Goal: Task Accomplishment & Management: Use online tool/utility

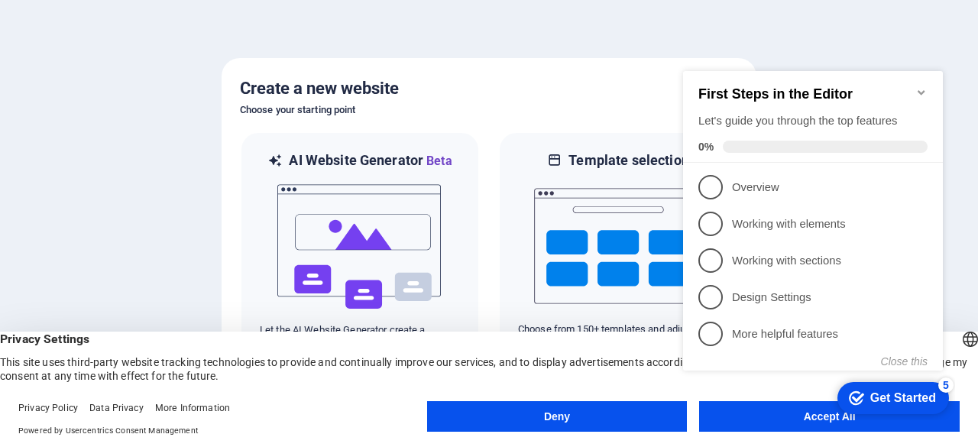
click at [803, 51] on div "checkmark Get Started 5 First Steps in the Editor Let's guide you through the t…" at bounding box center [816, 235] width 278 height 371
click at [753, 419] on div "checkmark Get Started 5 First Steps in the Editor Let's guide you through the t…" at bounding box center [816, 235] width 278 height 371
click at [918, 86] on icon "Minimize checklist" at bounding box center [921, 92] width 12 height 12
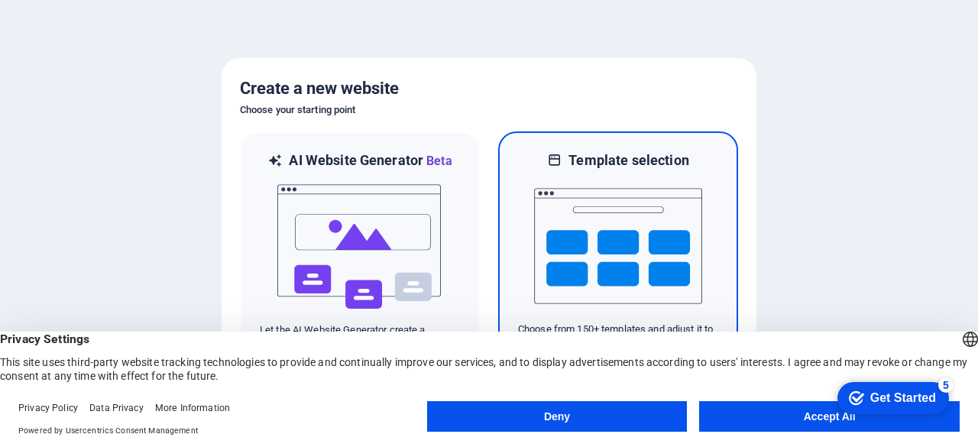
click at [653, 192] on img at bounding box center [618, 246] width 168 height 153
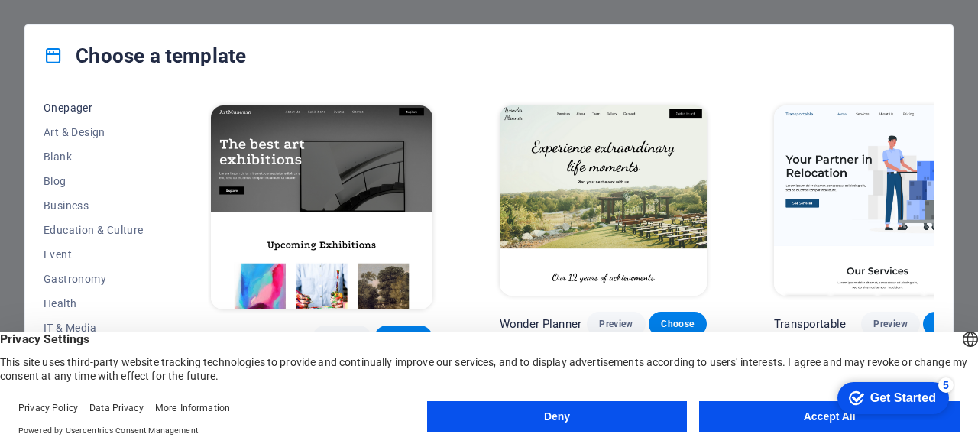
scroll to position [76, 0]
click at [63, 186] on span "Onepager" at bounding box center [94, 181] width 100 height 12
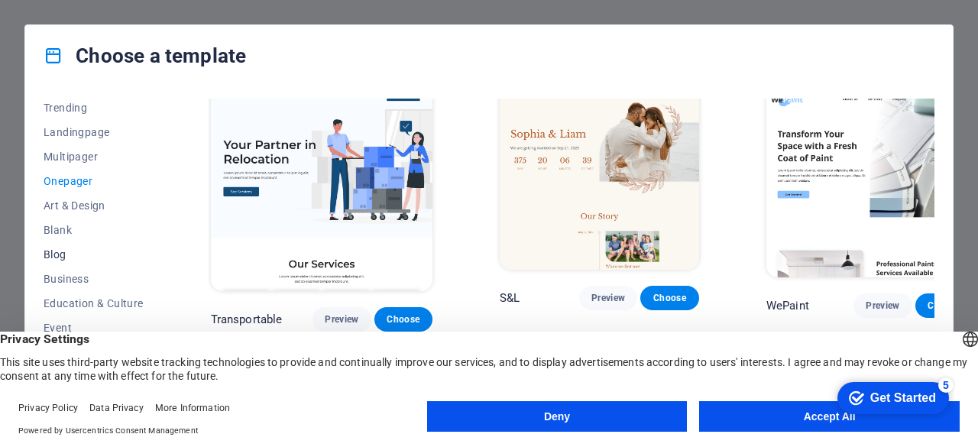
click at [46, 257] on span "Blog" at bounding box center [94, 254] width 100 height 12
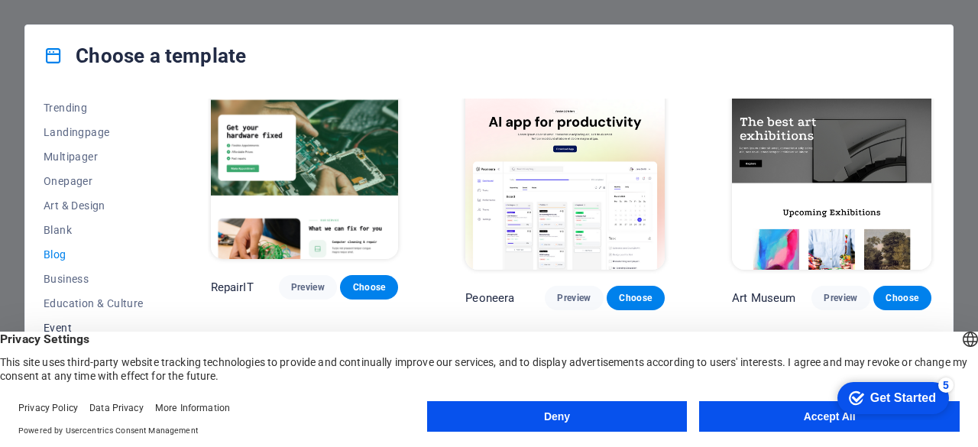
scroll to position [153, 0]
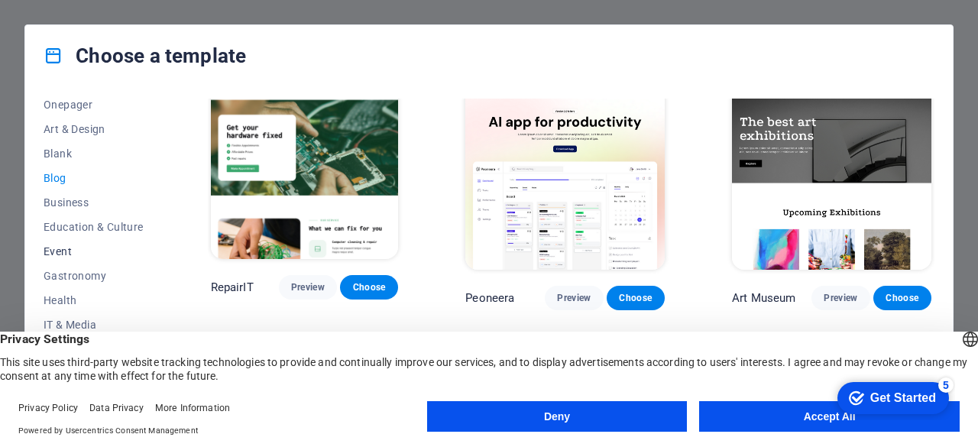
click at [46, 242] on button "Event" at bounding box center [94, 251] width 100 height 24
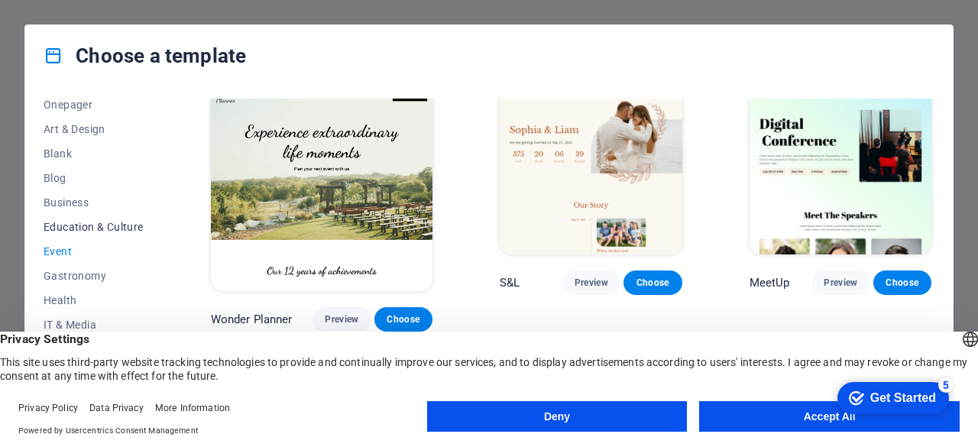
click at [65, 228] on span "Education & Culture" at bounding box center [94, 227] width 100 height 12
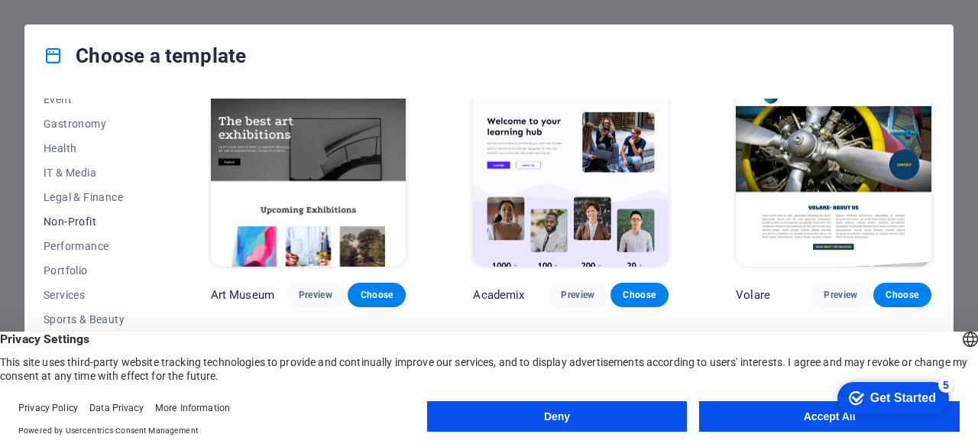
scroll to position [306, 0]
click at [67, 226] on span "Non-Profit" at bounding box center [94, 221] width 100 height 12
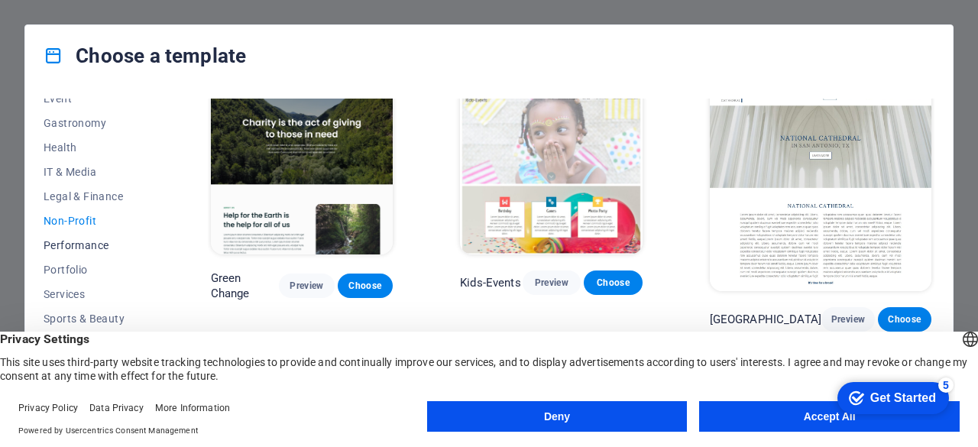
click at [61, 245] on span "Performance" at bounding box center [94, 245] width 100 height 12
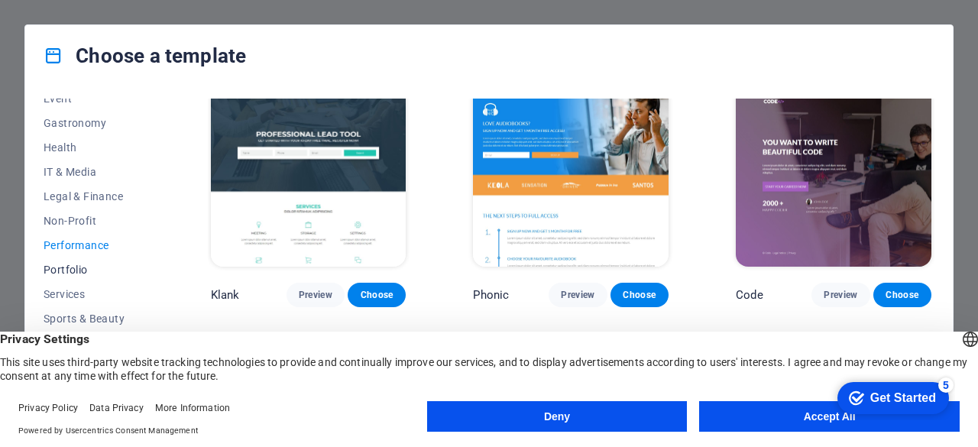
click at [78, 269] on span "Portfolio" at bounding box center [94, 270] width 100 height 12
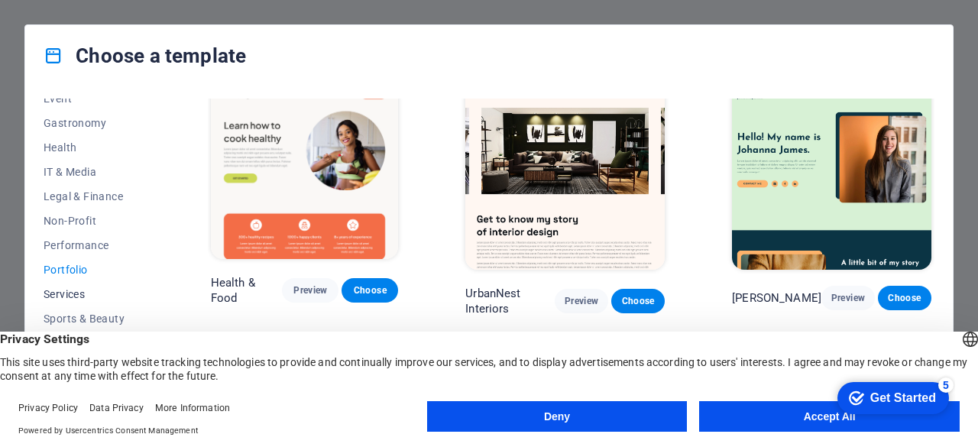
click at [78, 291] on span "Services" at bounding box center [94, 294] width 100 height 12
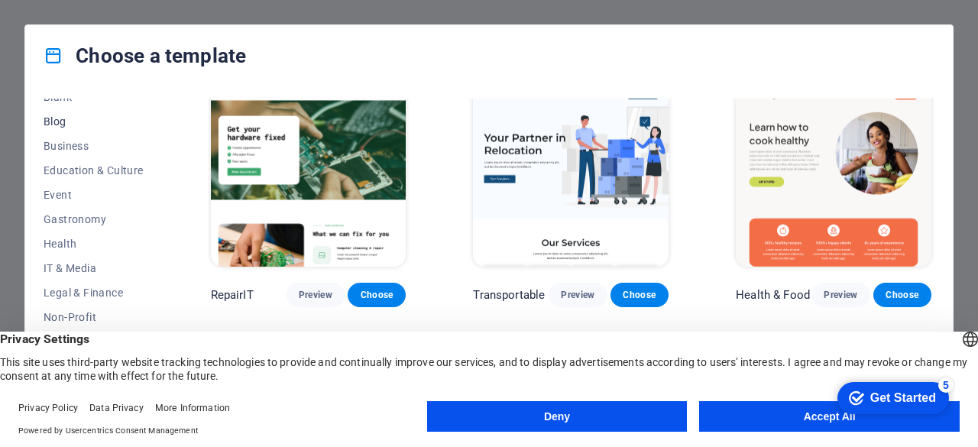
scroll to position [153, 0]
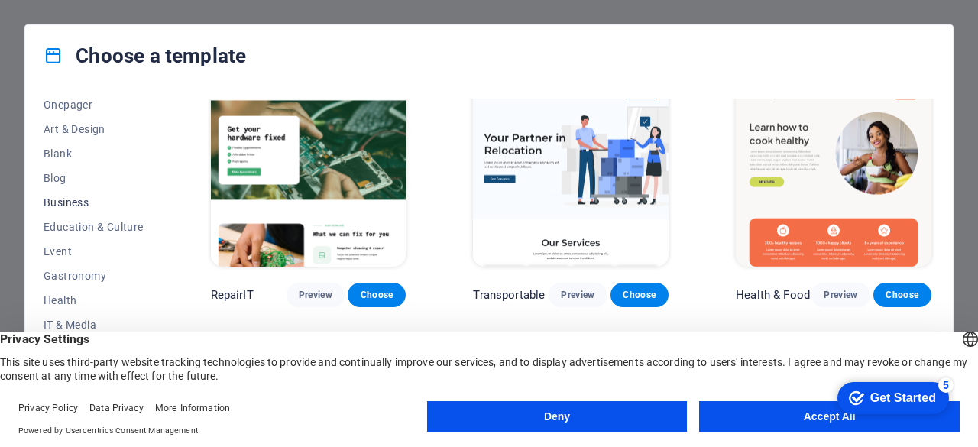
click at [66, 201] on span "Business" at bounding box center [94, 202] width 100 height 12
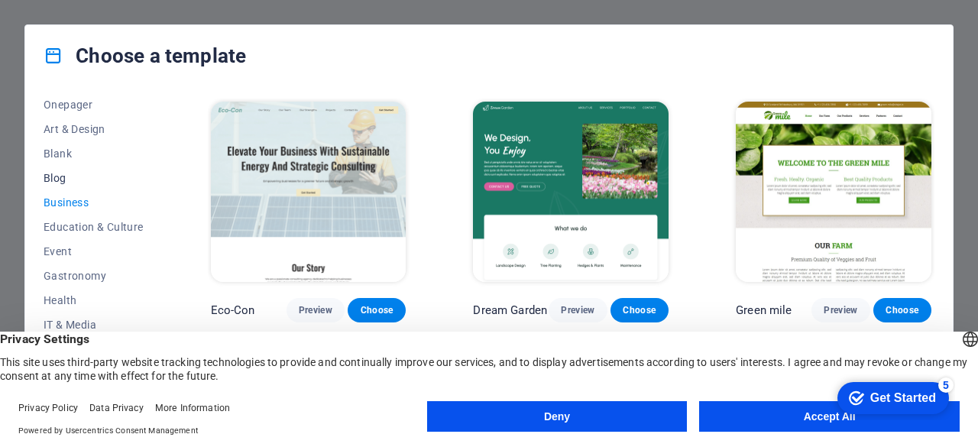
click at [52, 176] on span "Blog" at bounding box center [94, 178] width 100 height 12
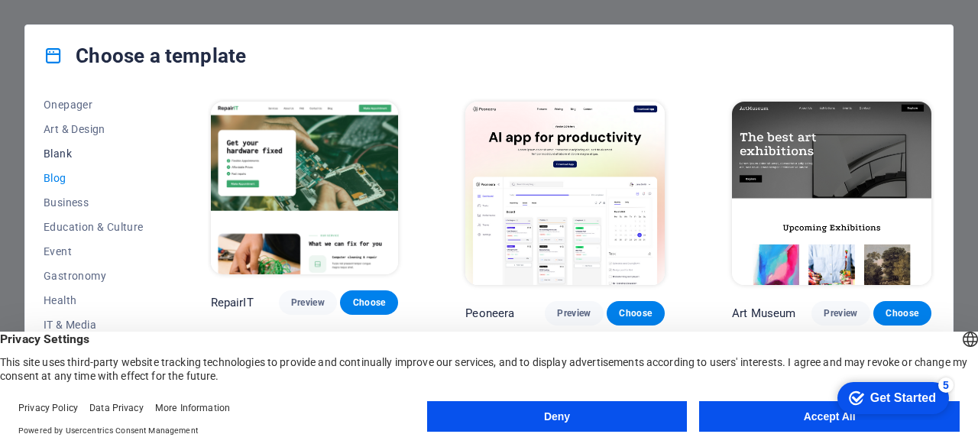
click at [68, 153] on span "Blank" at bounding box center [94, 153] width 100 height 12
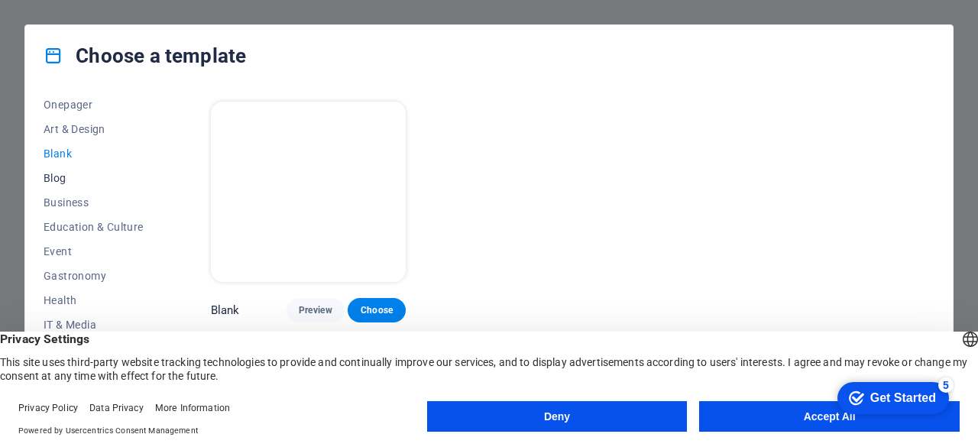
click at [46, 168] on button "Blog" at bounding box center [94, 178] width 100 height 24
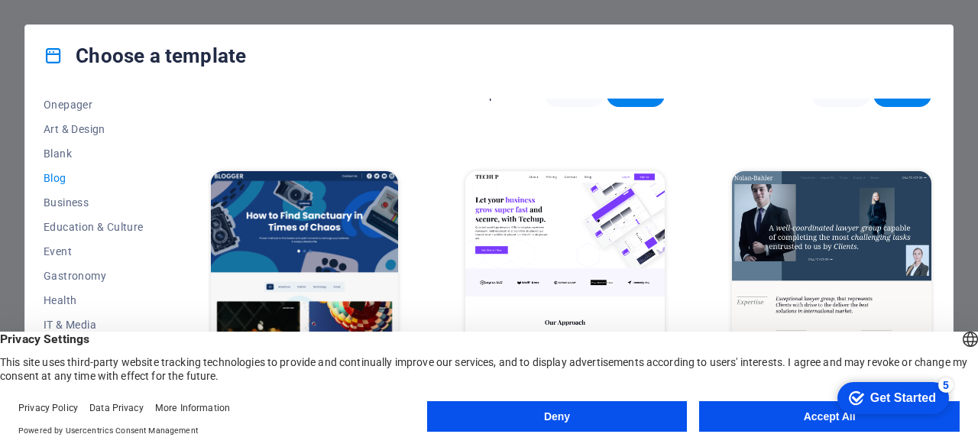
scroll to position [1070, 0]
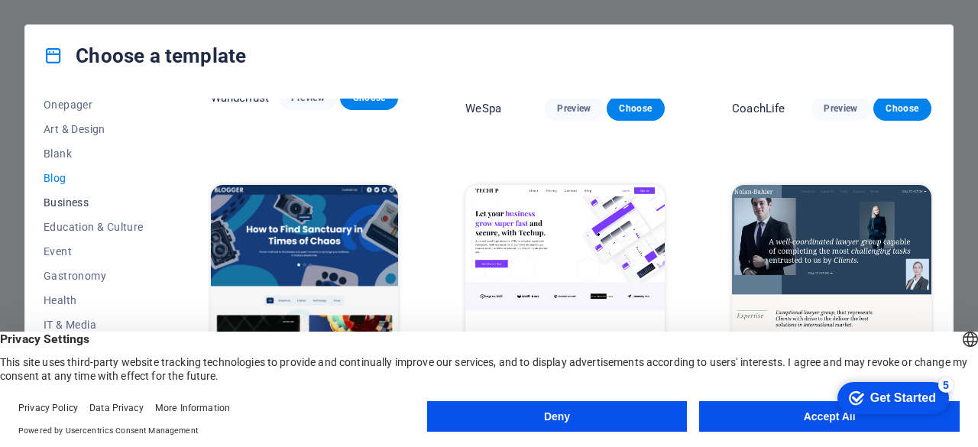
click at [99, 203] on span "Business" at bounding box center [94, 202] width 100 height 12
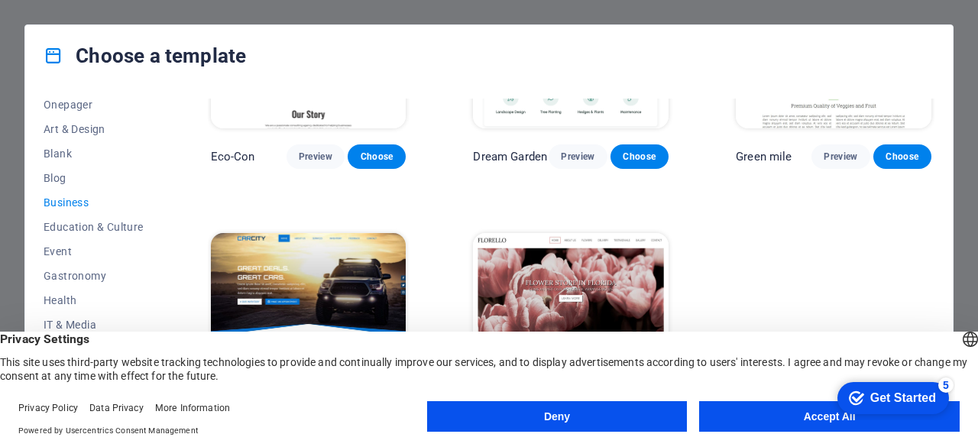
scroll to position [205, 0]
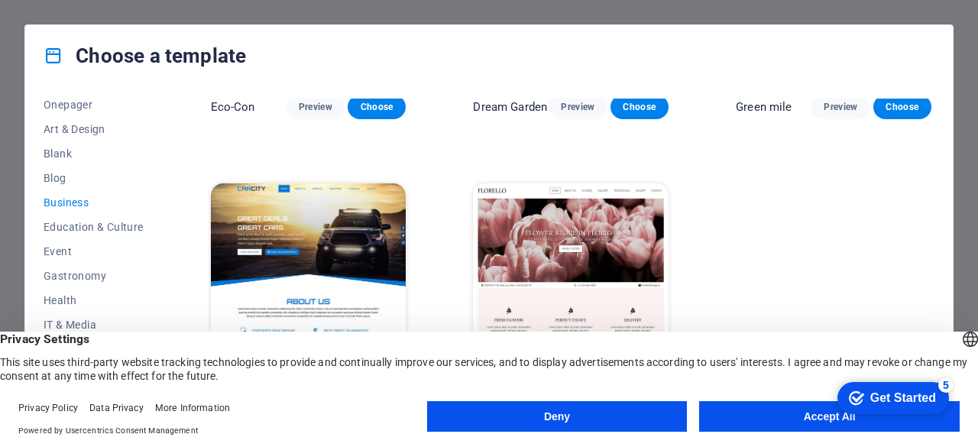
click at [37, 149] on div "All Templates My Templates New Trending Landingpage Multipager Onepager Art & D…" at bounding box center [489, 253] width 928 height 335
click at [49, 147] on span "Blank" at bounding box center [94, 153] width 100 height 12
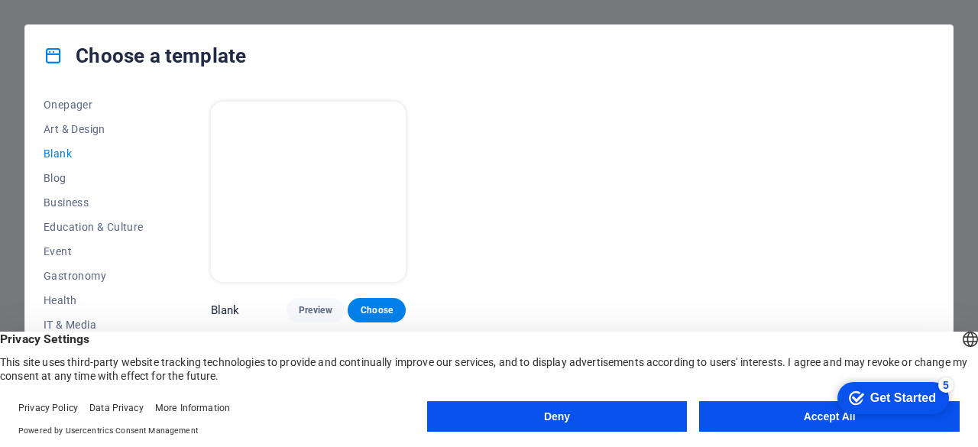
scroll to position [0, 0]
click at [83, 127] on span "Art & Design" at bounding box center [94, 129] width 100 height 12
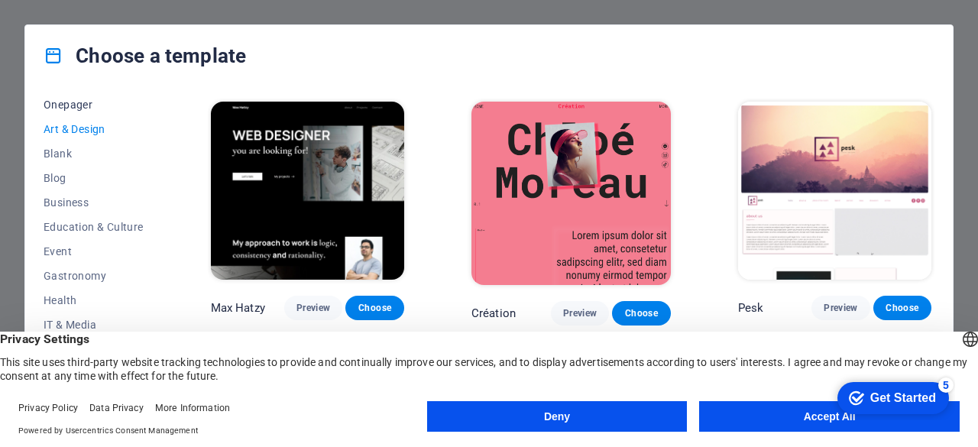
click at [86, 105] on span "Onepager" at bounding box center [94, 105] width 100 height 12
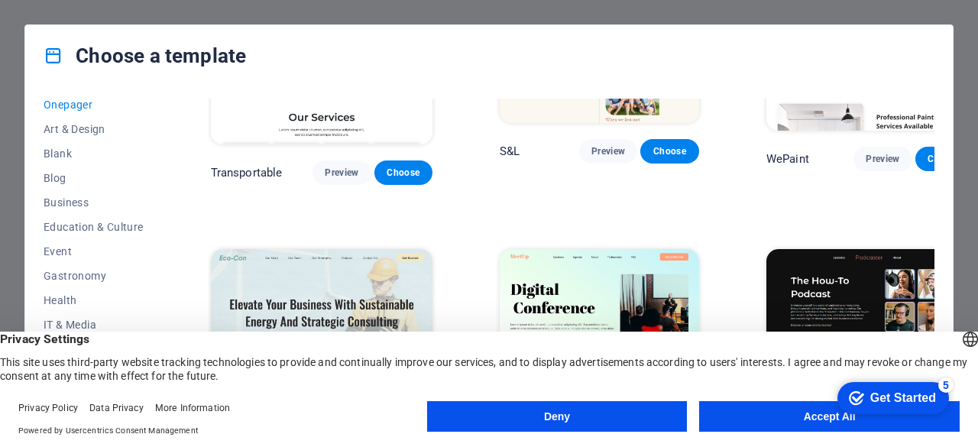
scroll to position [229, 0]
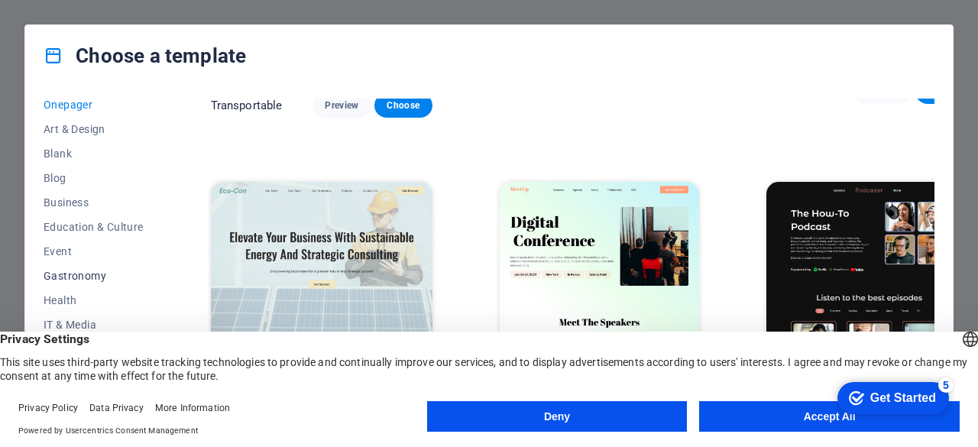
click at [76, 273] on span "Gastronomy" at bounding box center [94, 276] width 100 height 12
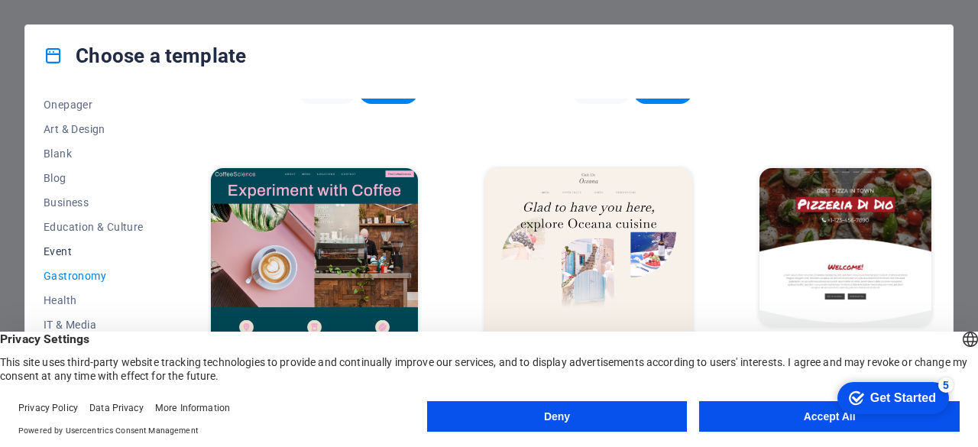
click at [60, 256] on span "Event" at bounding box center [94, 251] width 100 height 12
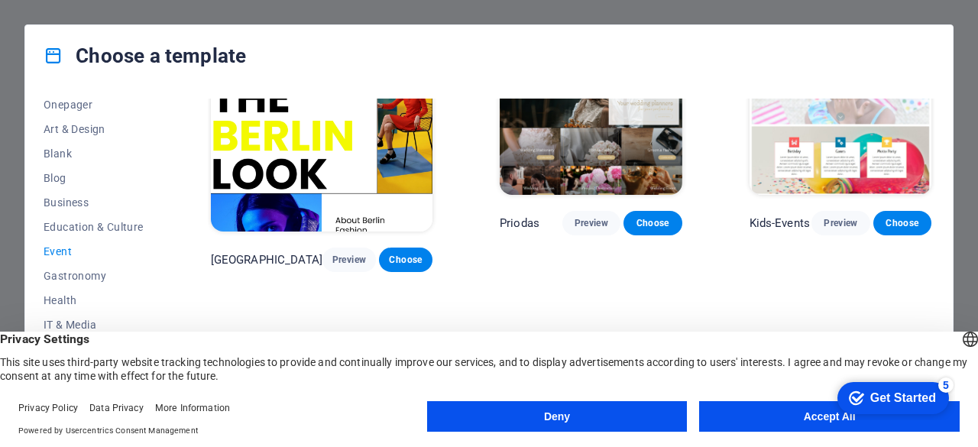
scroll to position [487, 0]
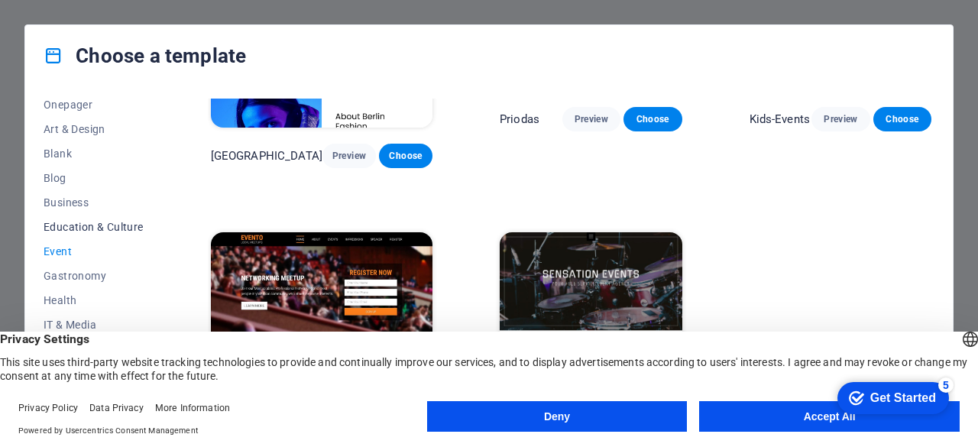
click at [64, 225] on span "Education & Culture" at bounding box center [94, 227] width 100 height 12
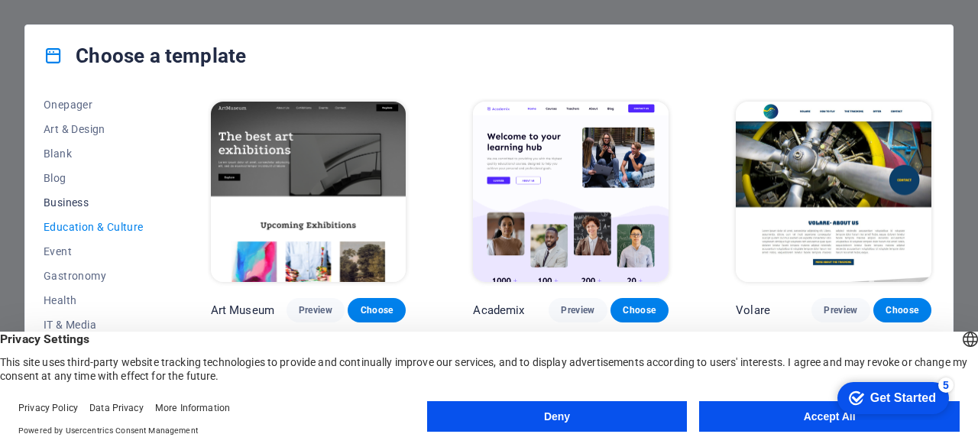
click at [64, 202] on span "Business" at bounding box center [94, 202] width 100 height 12
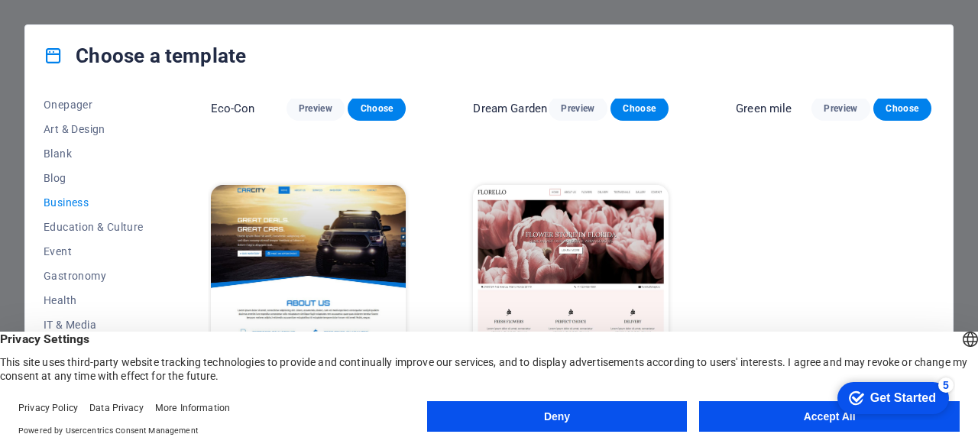
scroll to position [205, 0]
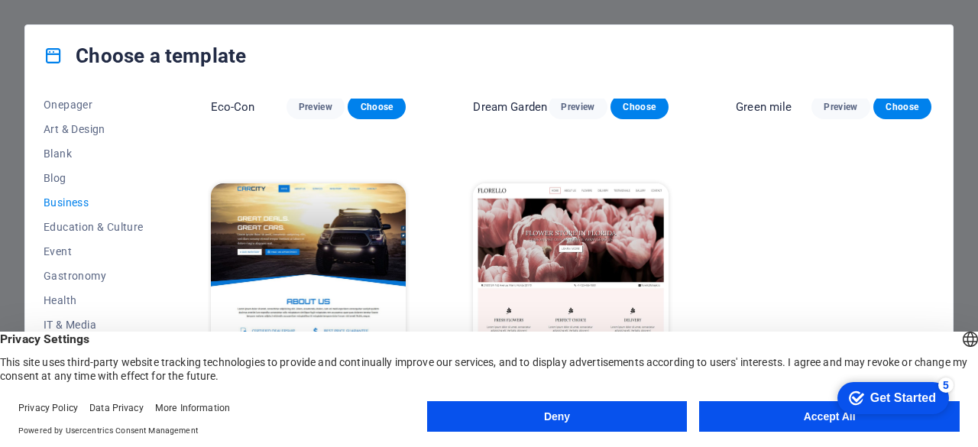
click at [354, 279] on img at bounding box center [309, 273] width 196 height 180
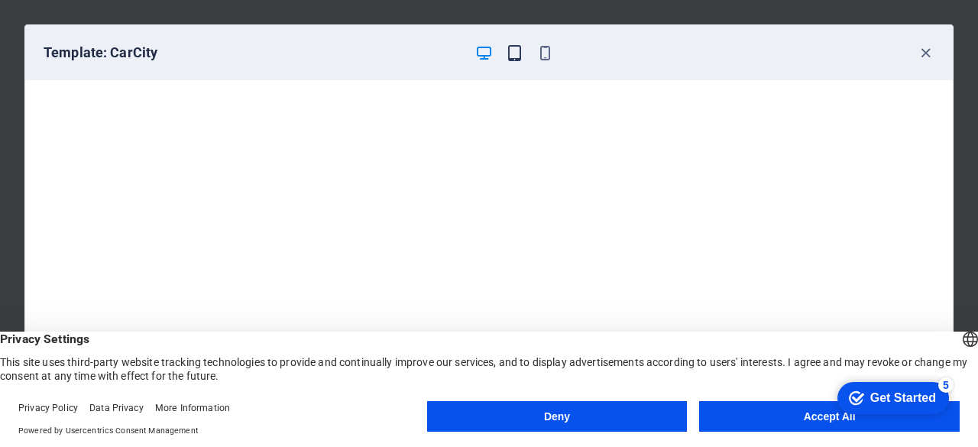
click at [517, 56] on icon "button" at bounding box center [515, 53] width 18 height 18
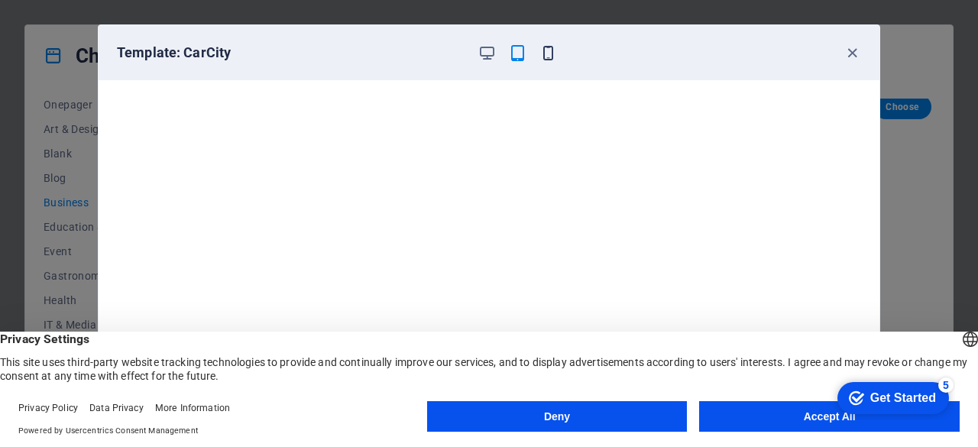
click at [549, 50] on icon "button" at bounding box center [548, 53] width 18 height 18
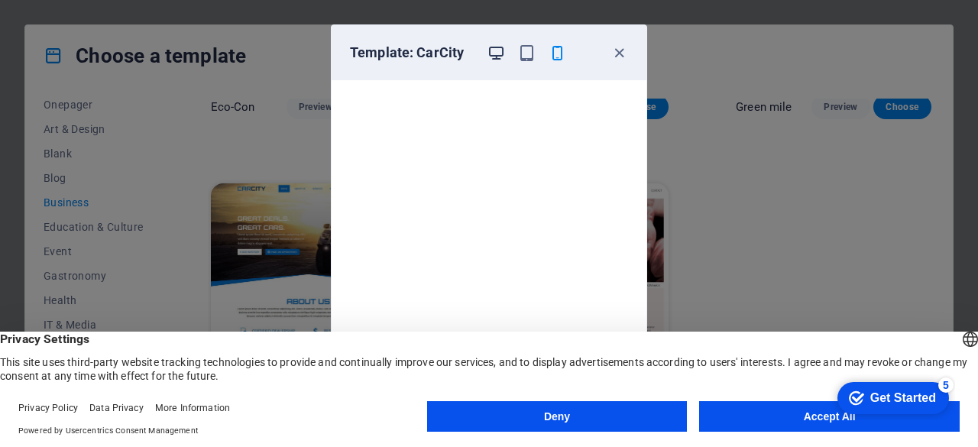
click at [499, 53] on icon "button" at bounding box center [496, 53] width 18 height 18
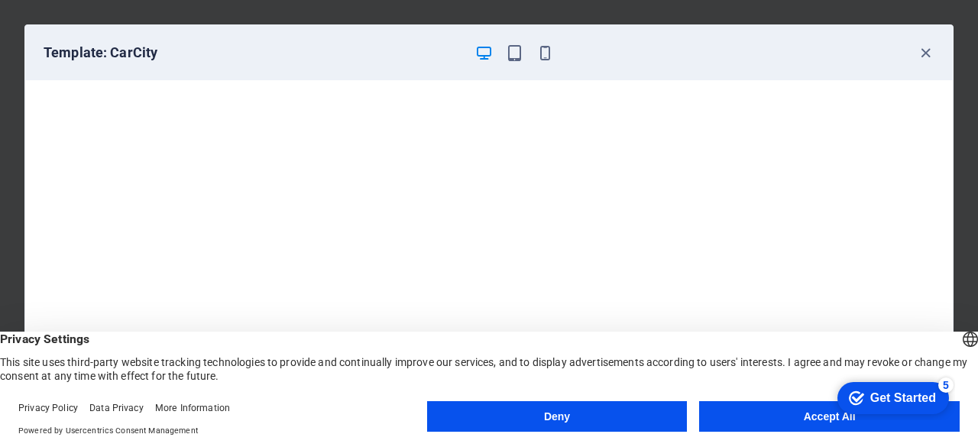
click at [792, 429] on button "Accept All" at bounding box center [829, 416] width 261 height 31
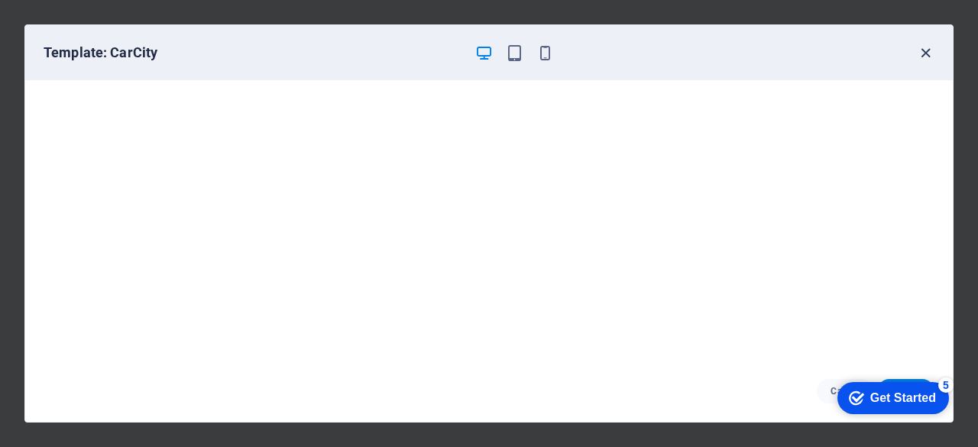
click at [928, 59] on icon "button" at bounding box center [926, 53] width 18 height 18
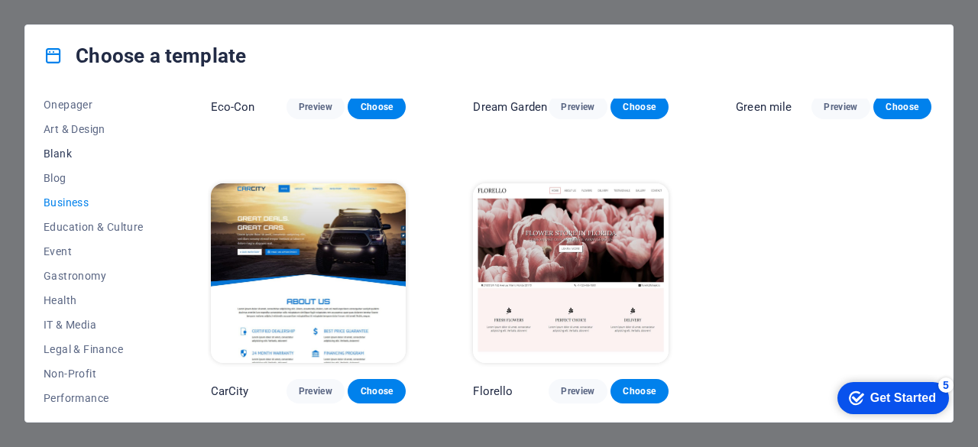
click at [96, 154] on span "Blank" at bounding box center [94, 153] width 100 height 12
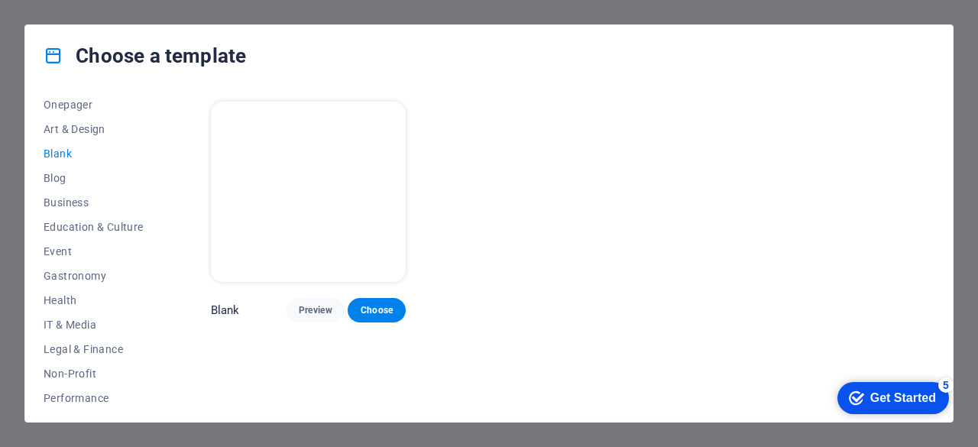
scroll to position [0, 0]
click at [319, 304] on span "Preview" at bounding box center [316, 310] width 34 height 12
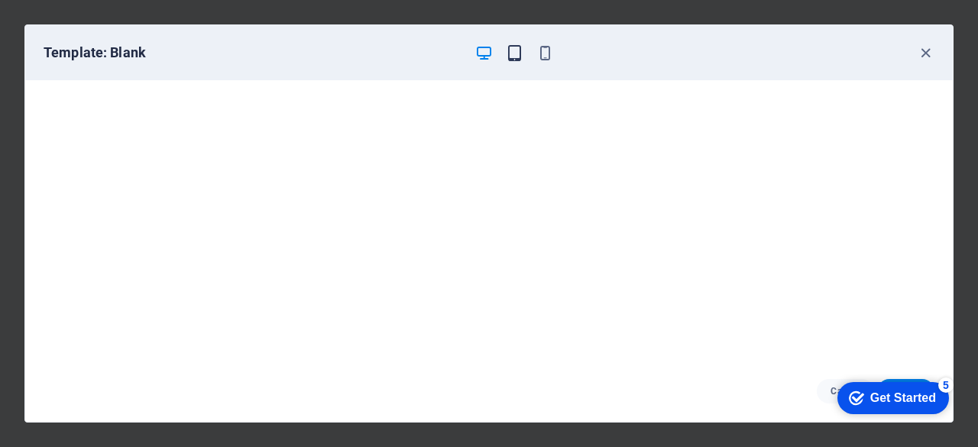
click at [522, 56] on icon "button" at bounding box center [515, 53] width 18 height 18
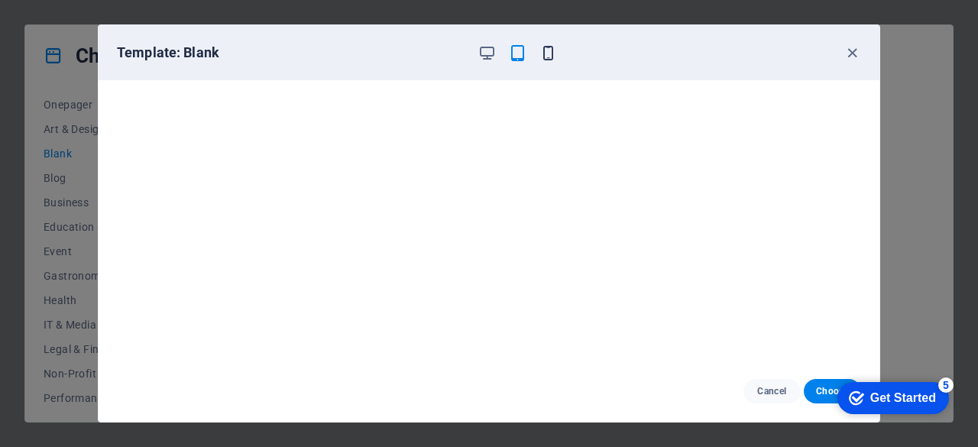
click at [543, 54] on icon "button" at bounding box center [548, 53] width 18 height 18
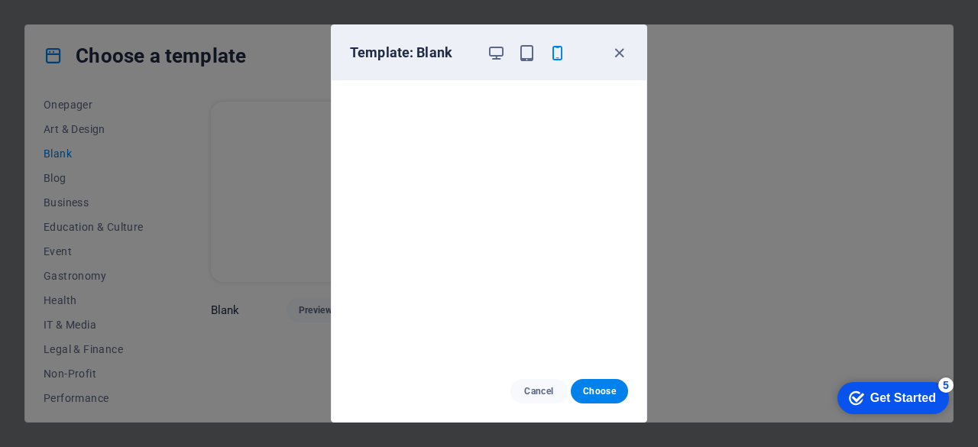
drag, startPoint x: 623, startPoint y: 48, endPoint x: 607, endPoint y: 71, distance: 28.4
click at [625, 50] on icon "button" at bounding box center [619, 53] width 18 height 18
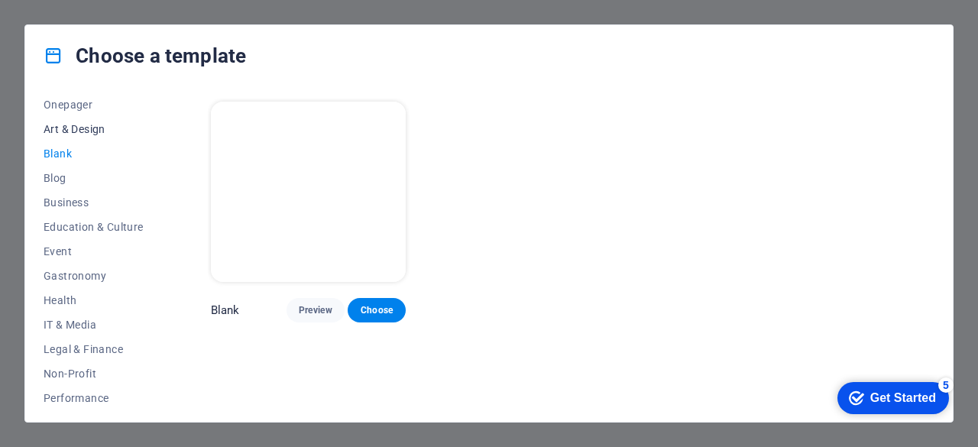
click at [79, 135] on div "All Templates My Templates New Trending Landingpage Multipager Onepager Art & D…" at bounding box center [103, 251] width 118 height 305
click at [79, 134] on span "Art & Design" at bounding box center [94, 129] width 100 height 12
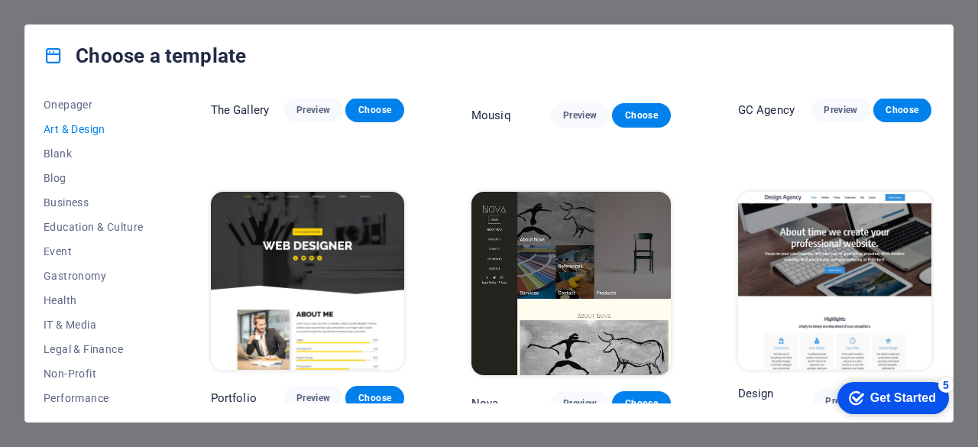
scroll to position [840, 0]
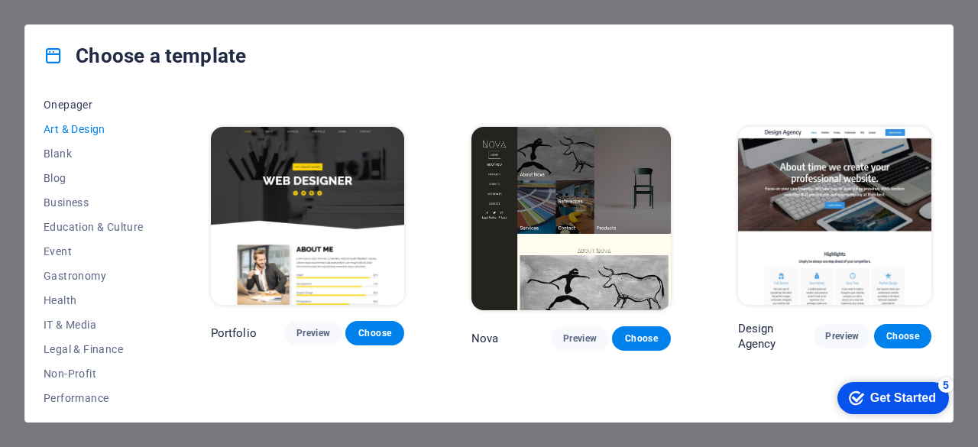
click at [44, 102] on span "Onepager" at bounding box center [94, 105] width 100 height 12
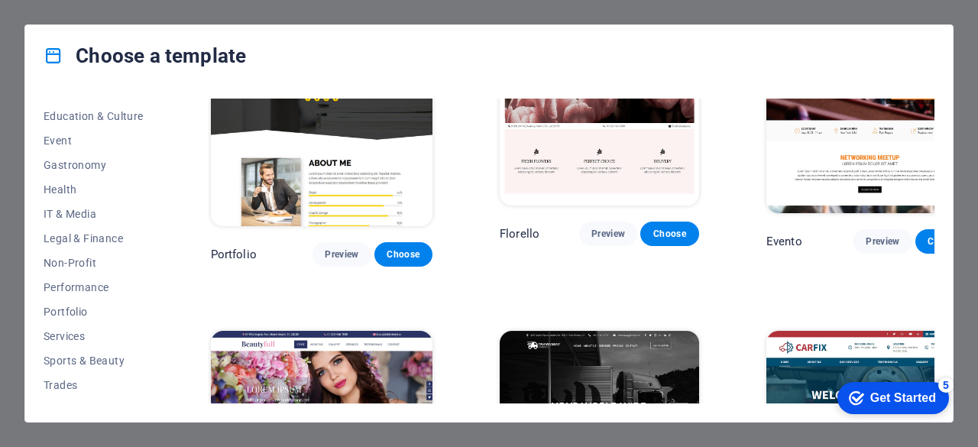
scroll to position [306, 0]
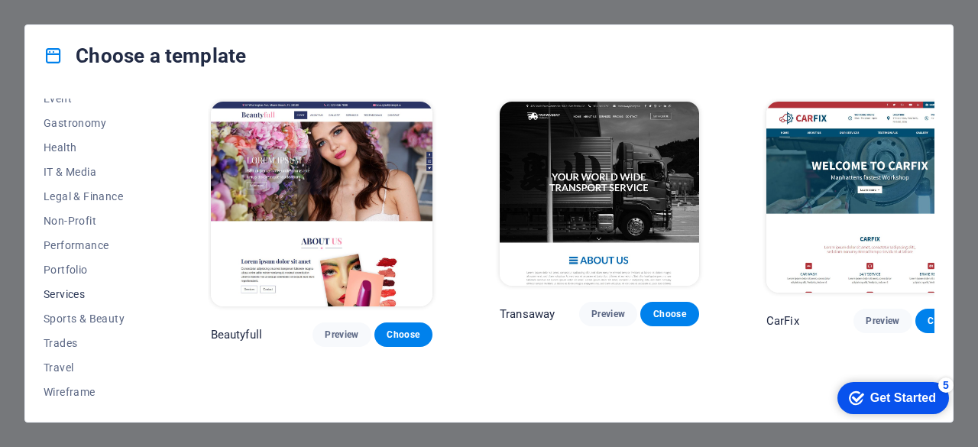
click at [76, 305] on button "Services" at bounding box center [94, 294] width 100 height 24
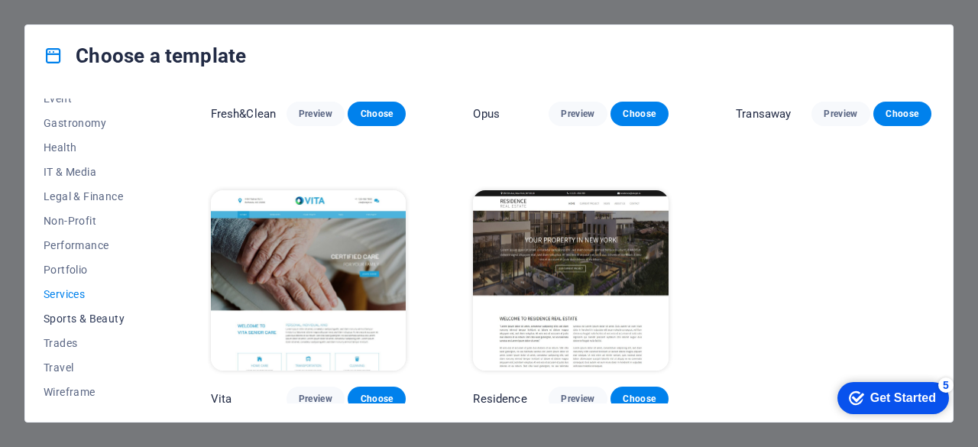
click at [78, 313] on span "Sports & Beauty" at bounding box center [94, 319] width 100 height 12
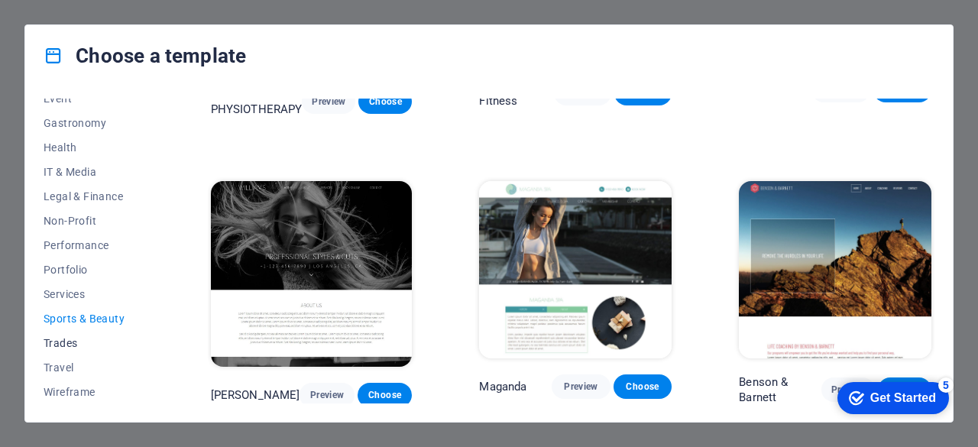
click at [79, 338] on span "Trades" at bounding box center [94, 343] width 100 height 12
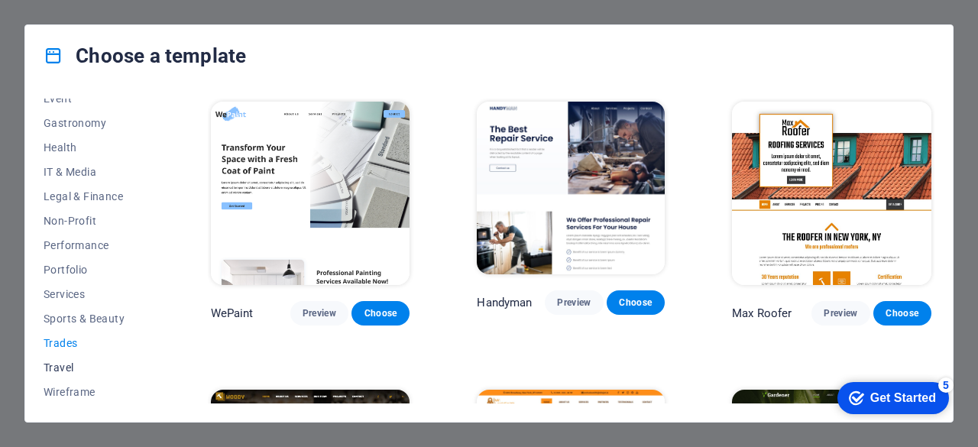
click at [61, 364] on span "Travel" at bounding box center [94, 367] width 100 height 12
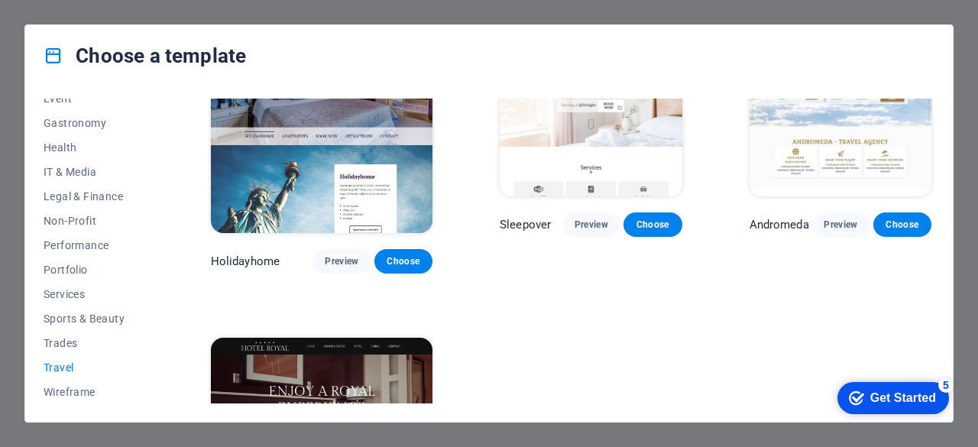
scroll to position [458, 0]
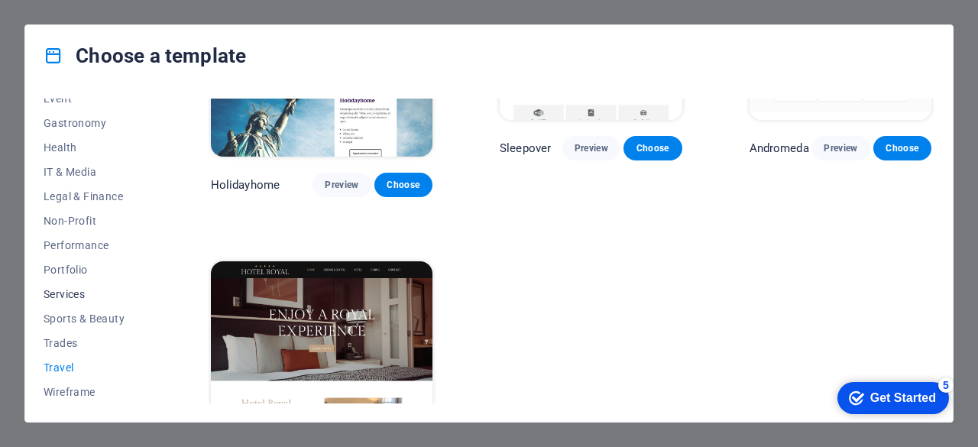
click at [58, 300] on button "Services" at bounding box center [94, 294] width 100 height 24
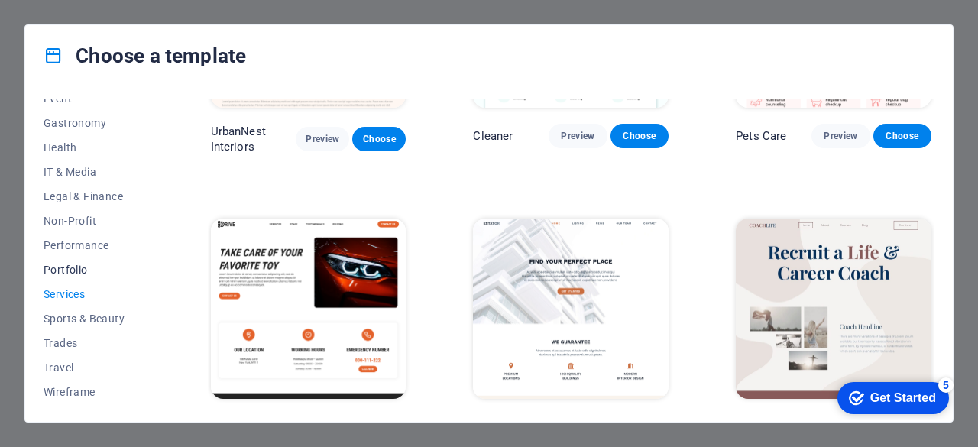
click at [80, 270] on span "Portfolio" at bounding box center [94, 270] width 100 height 12
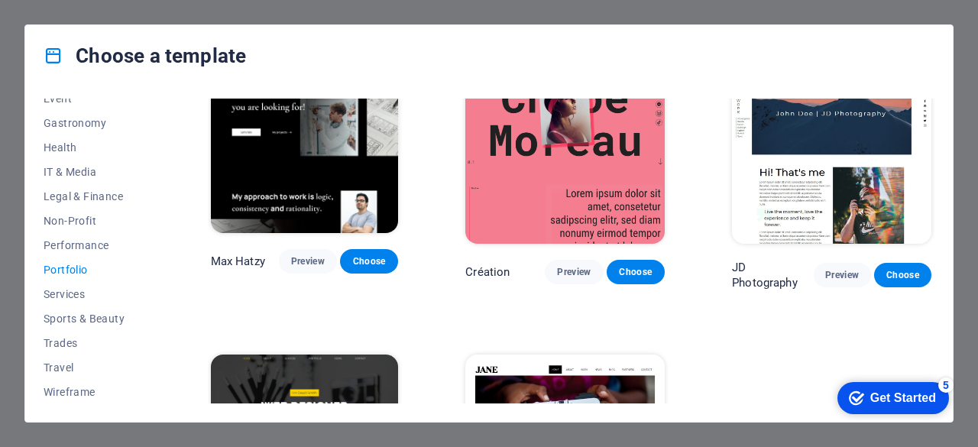
scroll to position [229, 0]
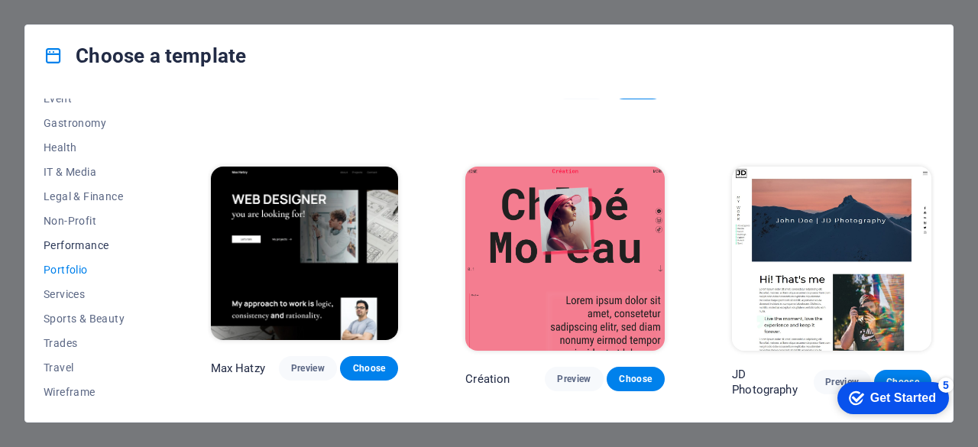
click at [115, 248] on span "Performance" at bounding box center [94, 245] width 100 height 12
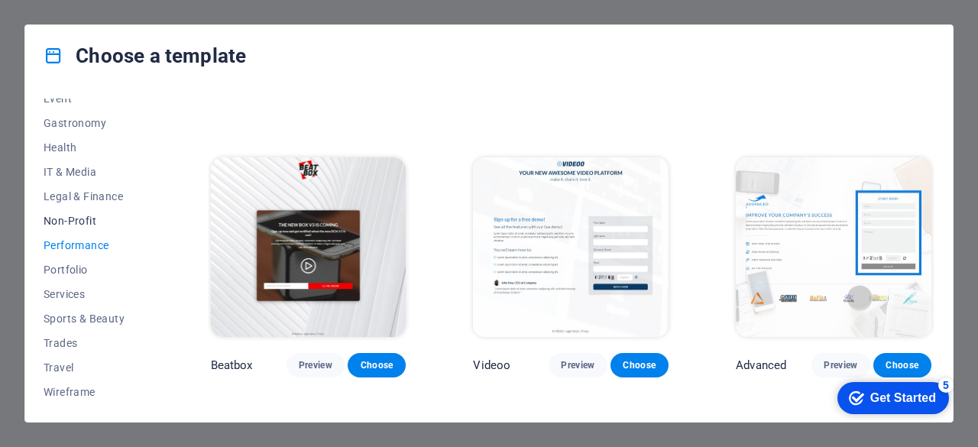
click at [83, 222] on span "Non-Profit" at bounding box center [94, 221] width 100 height 12
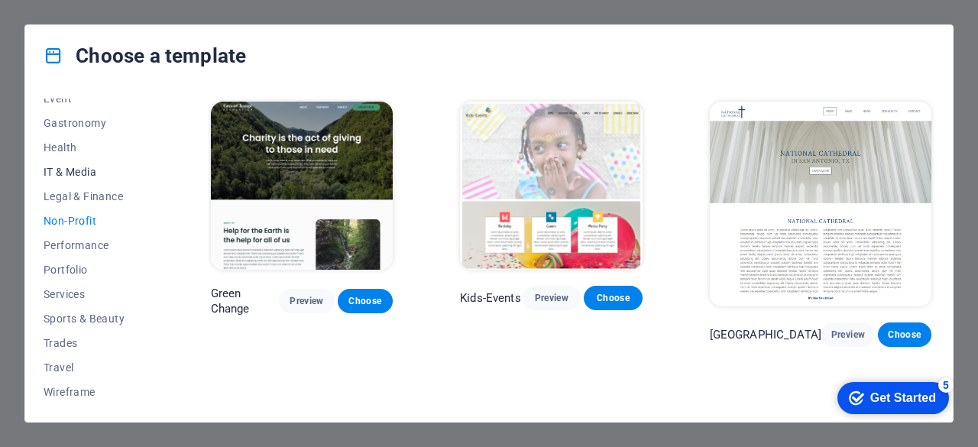
click at [96, 176] on span "IT & Media" at bounding box center [94, 172] width 100 height 12
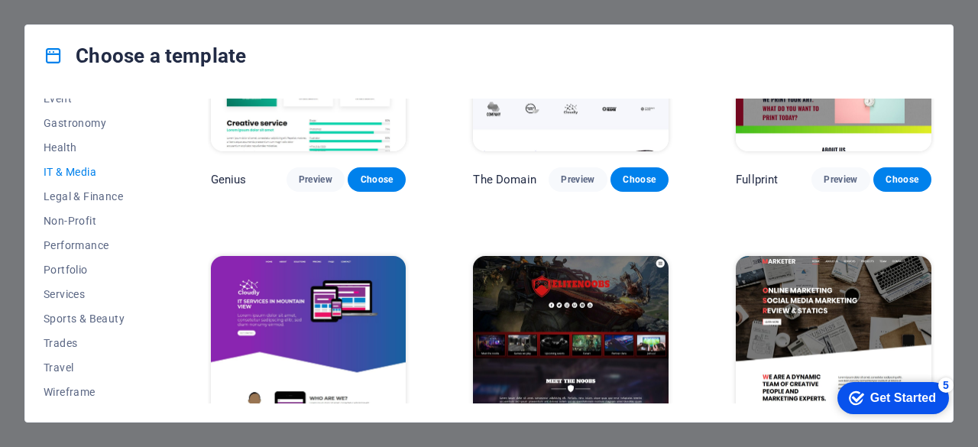
scroll to position [771, 0]
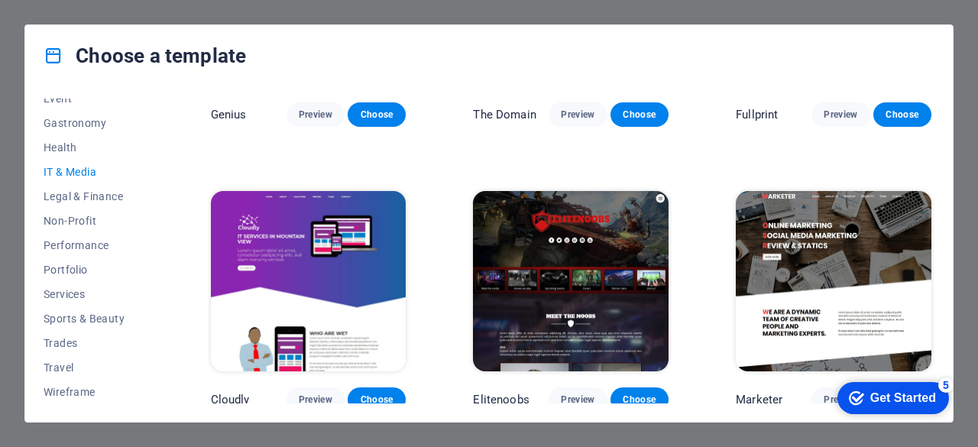
click at [530, 280] on img at bounding box center [571, 281] width 196 height 180
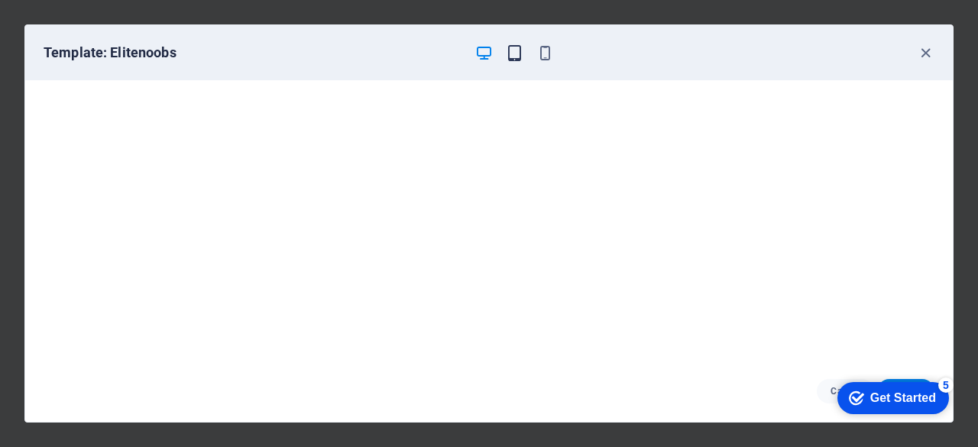
click at [507, 47] on div "Template: Elitenoobs" at bounding box center [489, 52] width 928 height 55
click at [508, 48] on icon "button" at bounding box center [515, 53] width 18 height 18
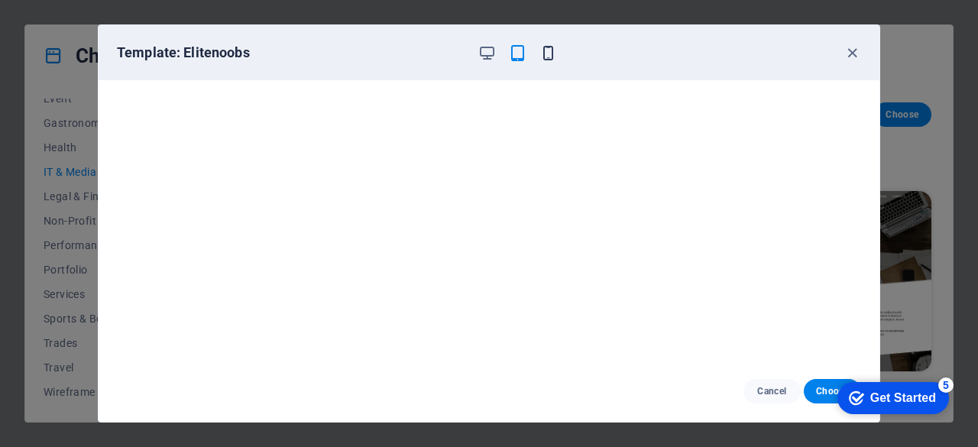
click at [546, 53] on icon "button" at bounding box center [548, 53] width 18 height 18
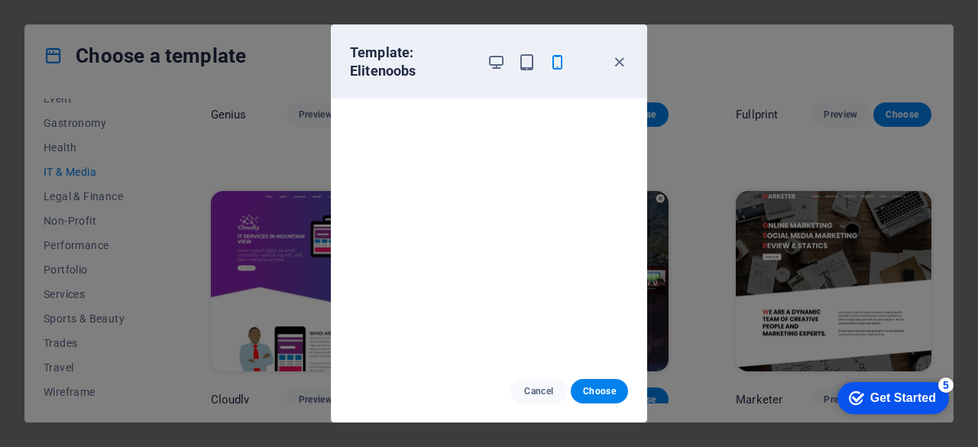
click at [776, 173] on div "Template: Elitenoobs Cancel Choose" at bounding box center [489, 223] width 978 height 447
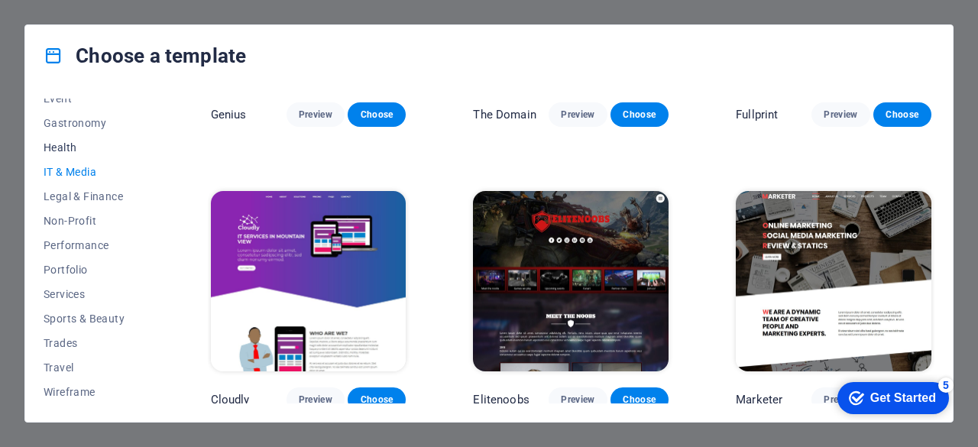
click at [80, 143] on span "Health" at bounding box center [94, 147] width 100 height 12
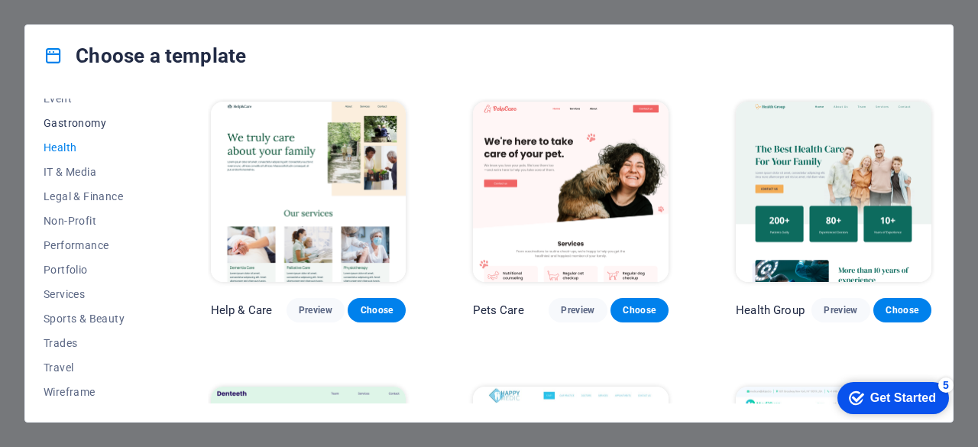
click at [79, 131] on button "Gastronomy" at bounding box center [94, 123] width 100 height 24
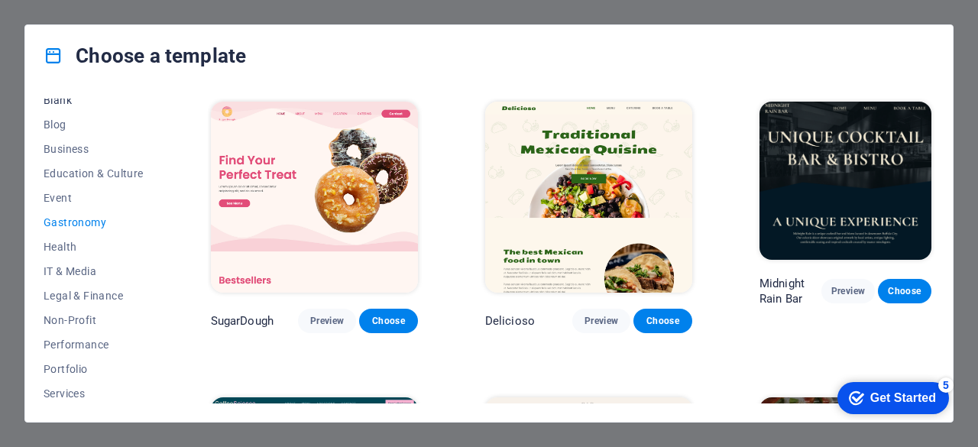
scroll to position [153, 0]
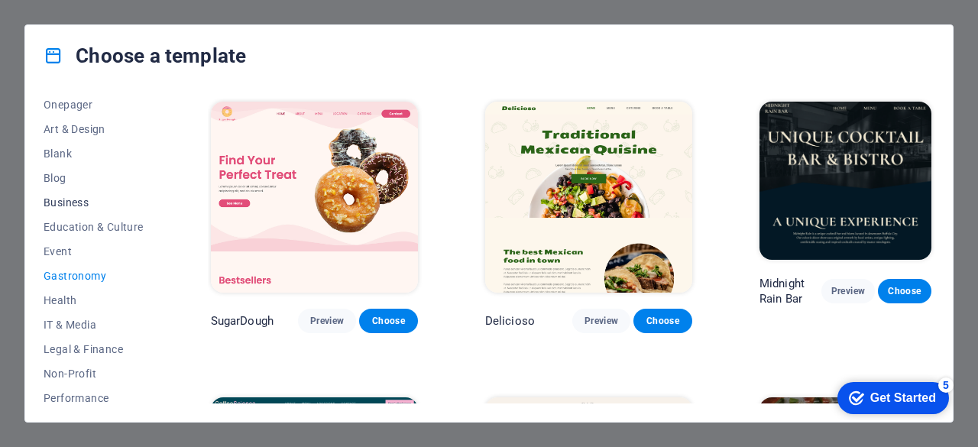
click at [81, 193] on button "Business" at bounding box center [94, 202] width 100 height 24
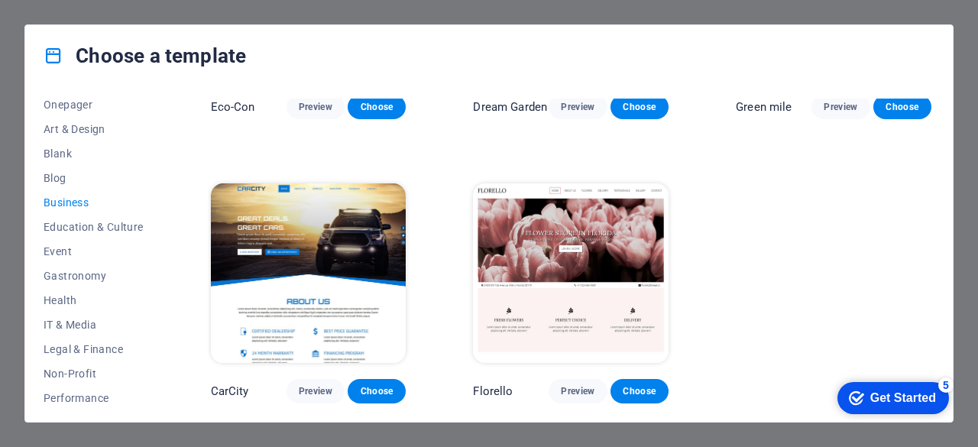
scroll to position [52, 0]
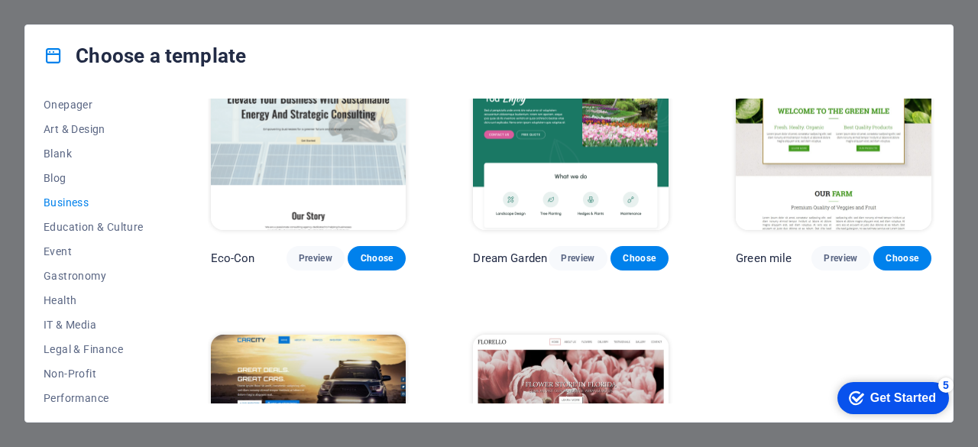
click at [594, 161] on img at bounding box center [571, 140] width 196 height 180
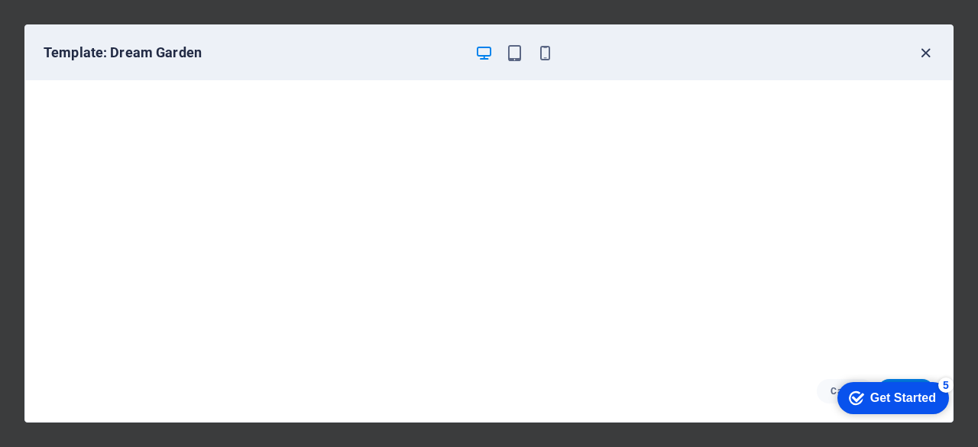
click at [924, 53] on icon "button" at bounding box center [926, 53] width 18 height 18
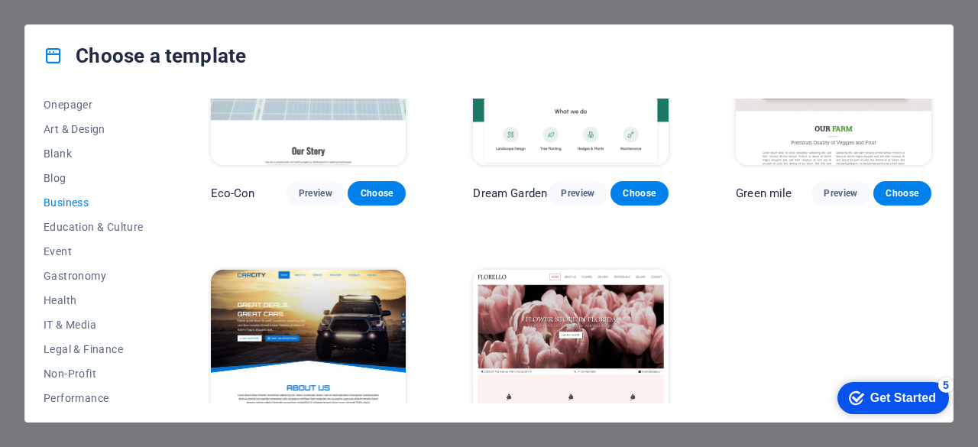
scroll to position [205, 0]
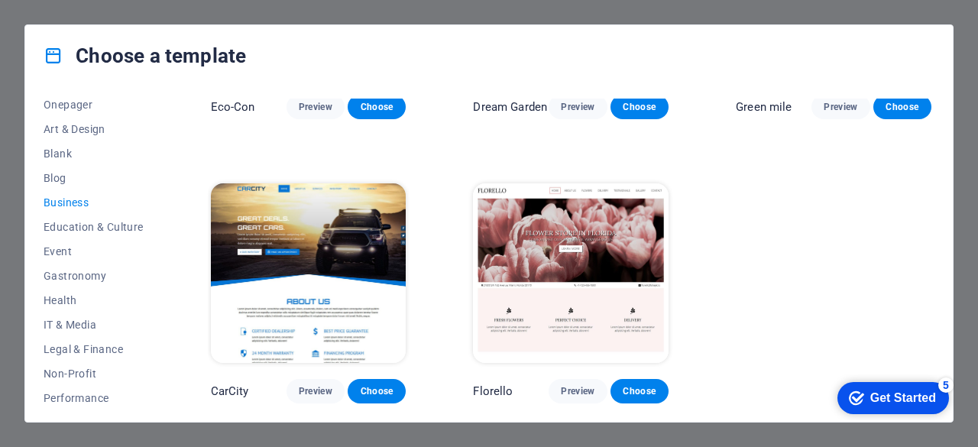
click at [892, 391] on div "Get Started" at bounding box center [903, 398] width 66 height 14
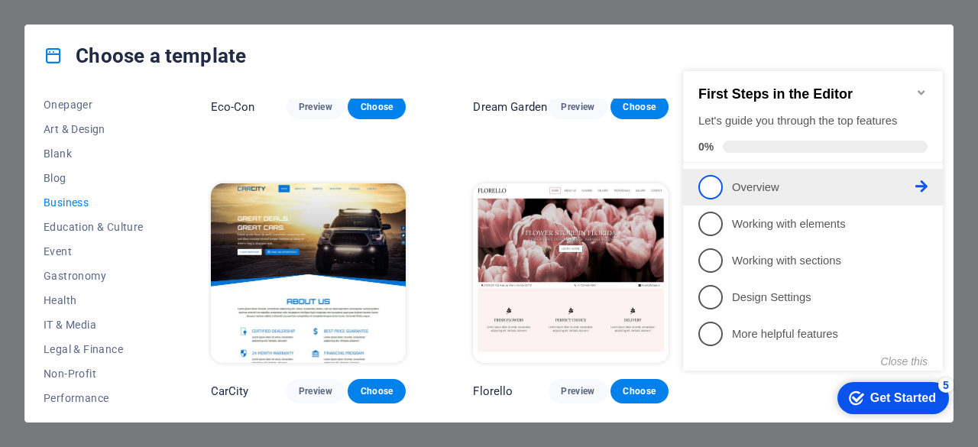
click at [695, 183] on li "1 Overview - incomplete" at bounding box center [813, 187] width 260 height 37
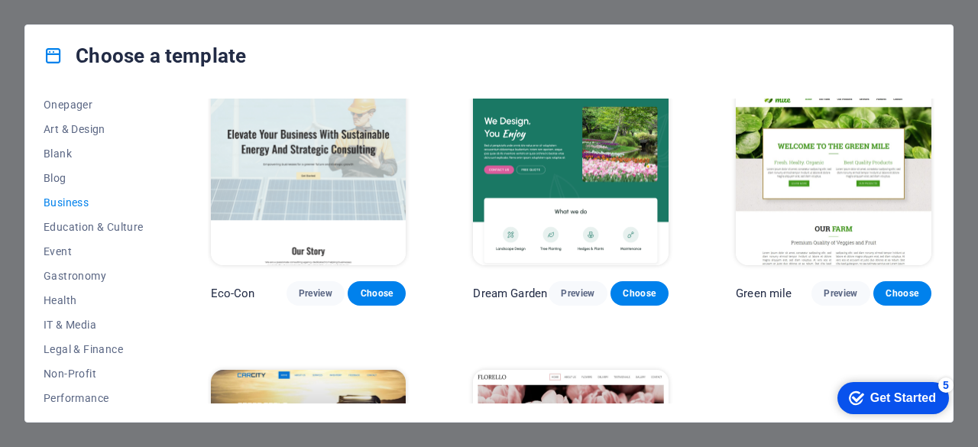
scroll to position [0, 0]
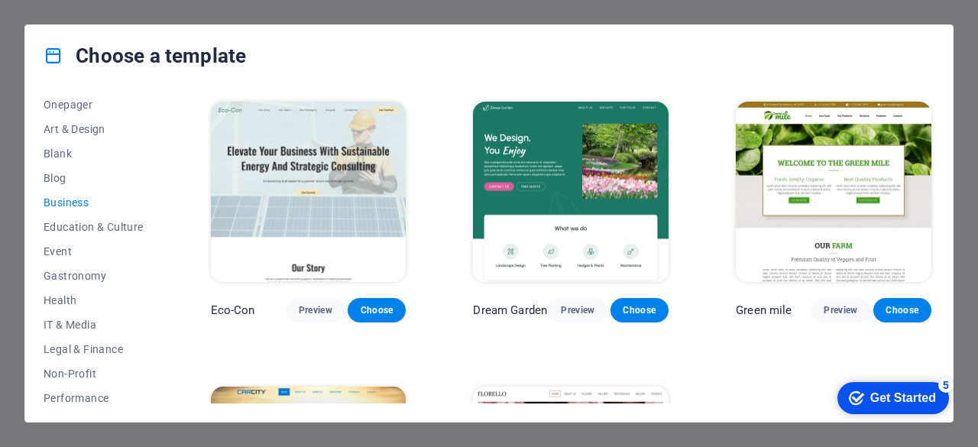
click at [779, 326] on div "Eco-Con Preview Choose Dream Garden Preview Choose Green mile Preview Choose Ca…" at bounding box center [571, 353] width 727 height 508
click at [778, 309] on p "Green mile" at bounding box center [764, 310] width 56 height 15
drag, startPoint x: 831, startPoint y: 304, endPoint x: 822, endPoint y: 346, distance: 43.0
click at [822, 346] on div "Eco-Con Preview Choose Dream Garden Preview Choose Green mile Preview Choose Ca…" at bounding box center [571, 353] width 727 height 508
click at [768, 311] on p "Green mile" at bounding box center [764, 310] width 56 height 15
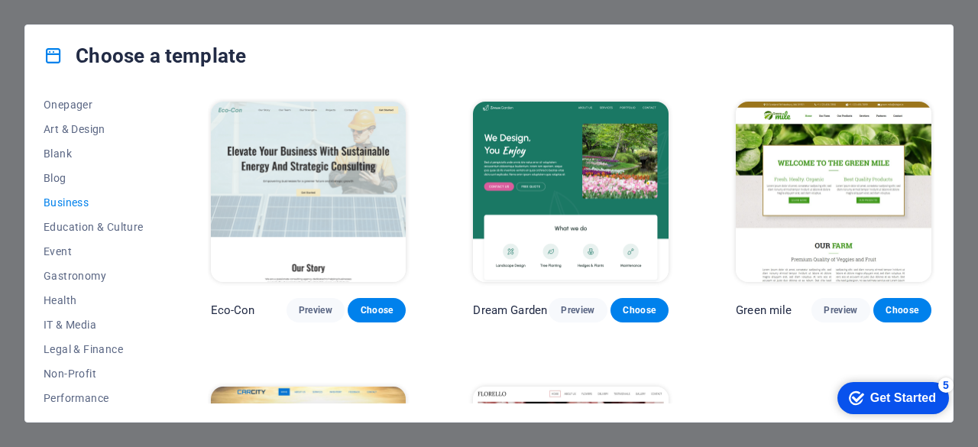
click at [814, 245] on img at bounding box center [834, 192] width 196 height 180
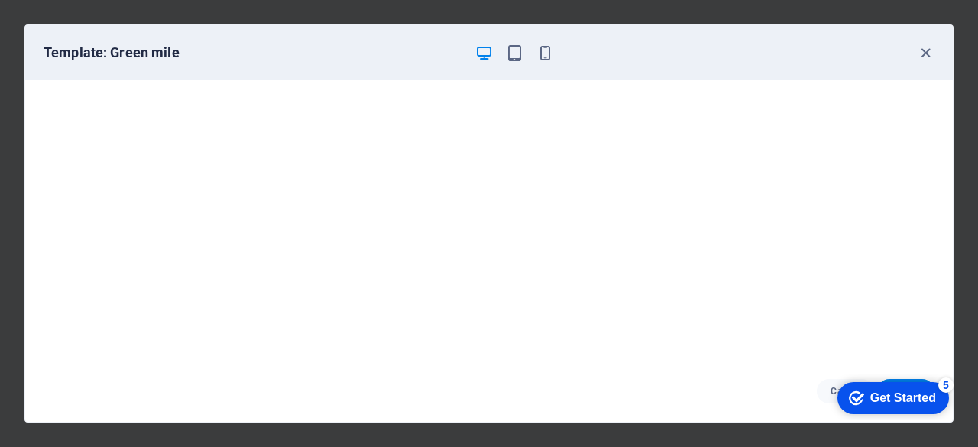
drag, startPoint x: 732, startPoint y: 436, endPoint x: 950, endPoint y: 120, distance: 383.8
click at [737, 429] on div "Template: Green mile Cancel Choose" at bounding box center [489, 223] width 978 height 447
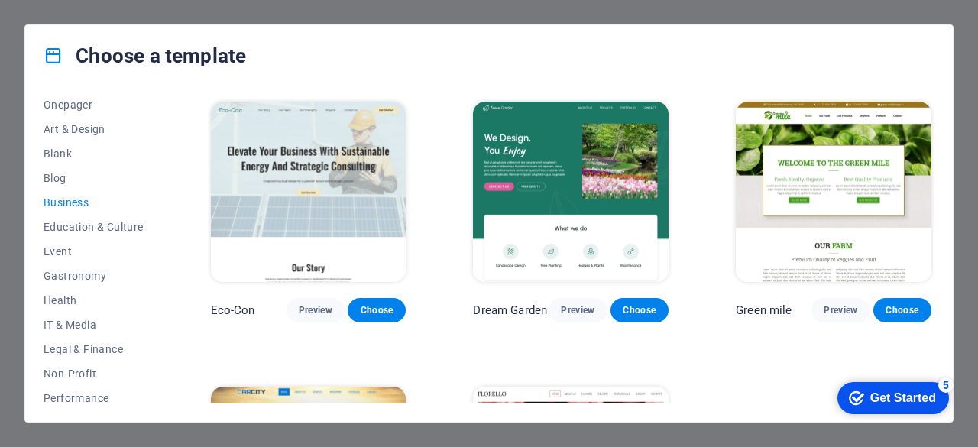
click at [932, 51] on div "Choose a template" at bounding box center [489, 55] width 928 height 61
drag, startPoint x: 932, startPoint y: 51, endPoint x: 840, endPoint y: 68, distance: 94.0
click at [929, 50] on div "Choose a template" at bounding box center [489, 55] width 928 height 61
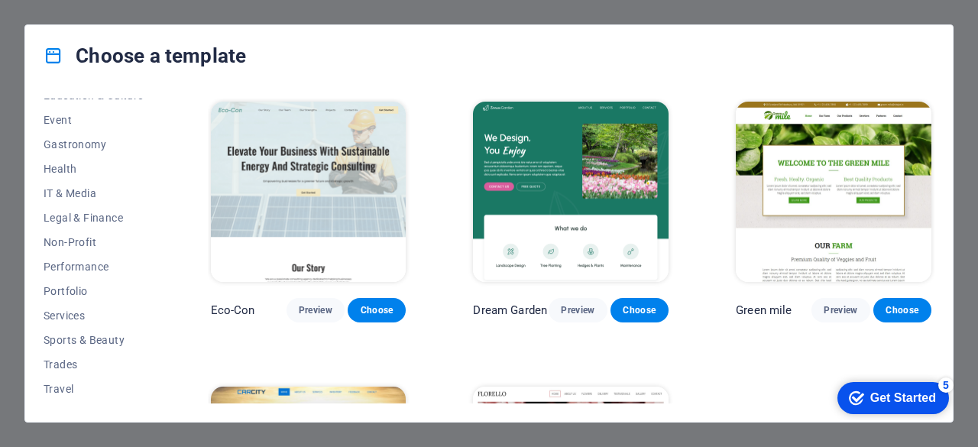
scroll to position [306, 0]
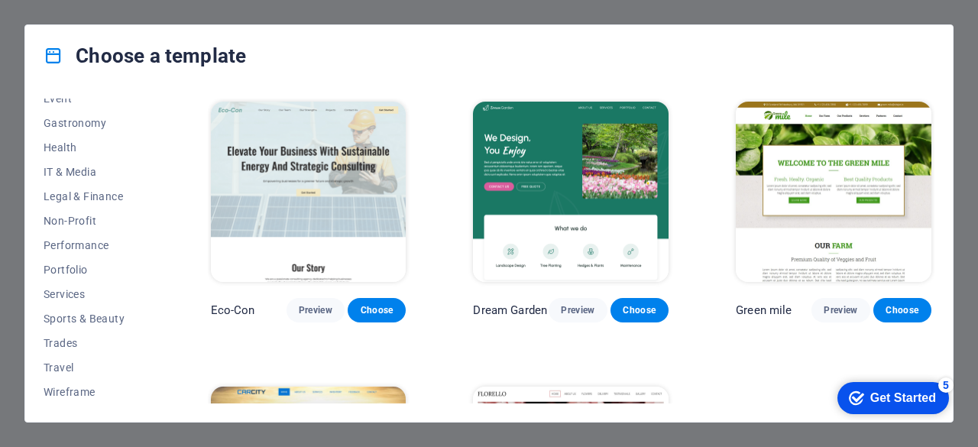
click at [47, 48] on icon at bounding box center [54, 56] width 20 height 20
click at [70, 389] on span "Wireframe" at bounding box center [94, 392] width 100 height 12
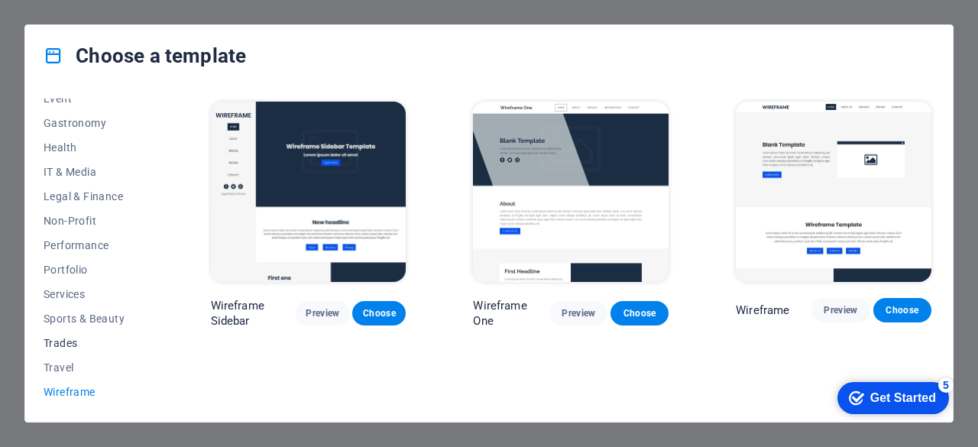
click at [82, 348] on span "Trades" at bounding box center [94, 343] width 100 height 12
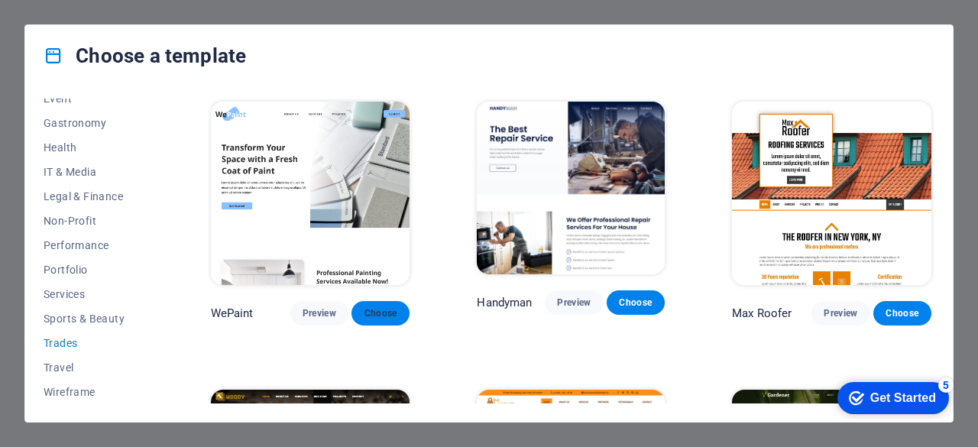
click at [371, 319] on button "Choose" at bounding box center [380, 313] width 58 height 24
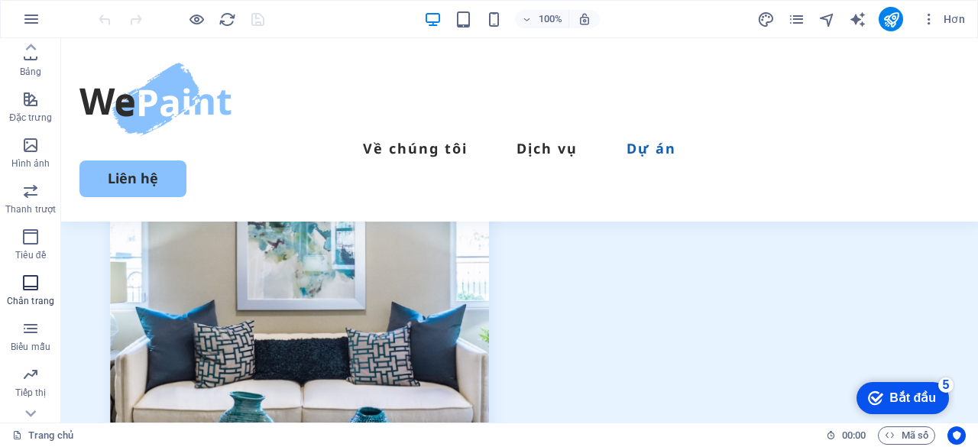
scroll to position [303, 0]
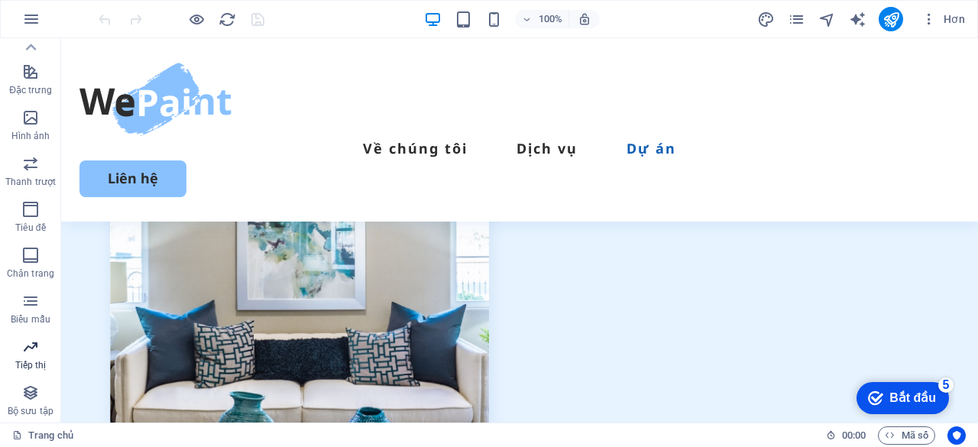
click at [37, 364] on font "Tiếp thị" at bounding box center [30, 365] width 31 height 11
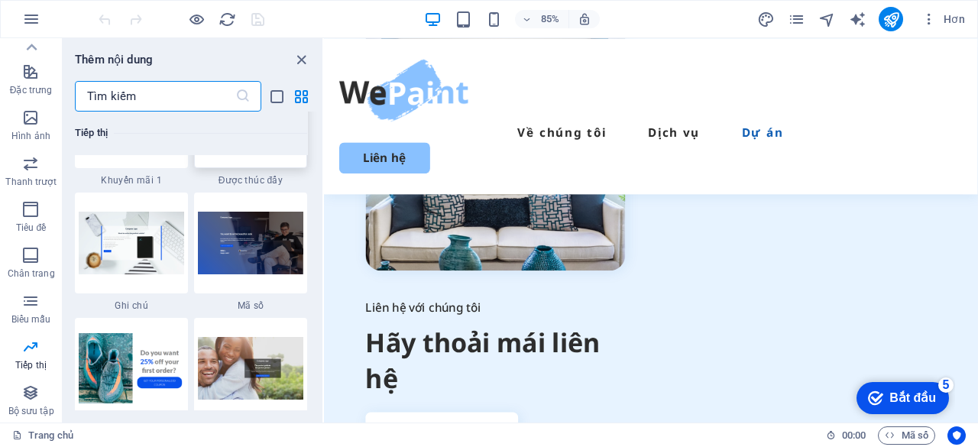
scroll to position [13439, 0]
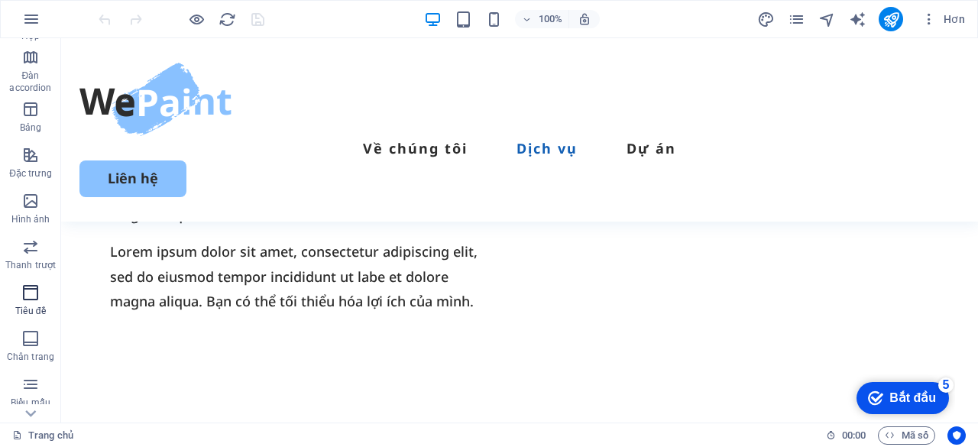
scroll to position [303, 0]
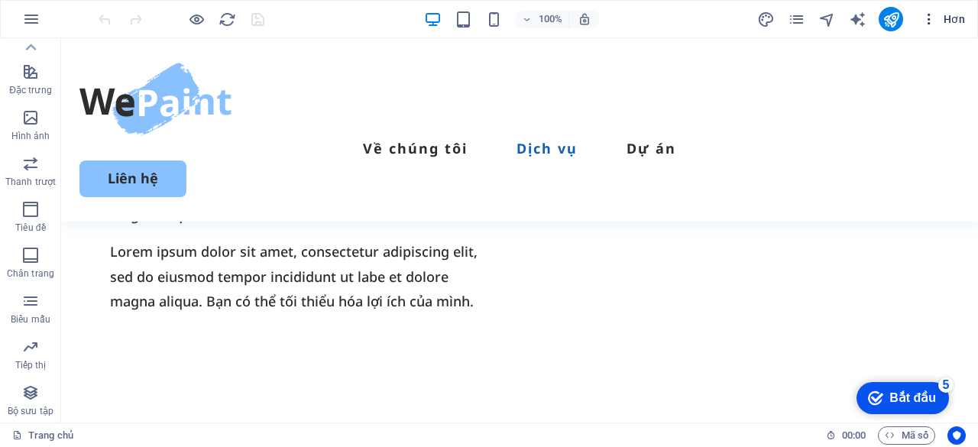
drag, startPoint x: 977, startPoint y: 28, endPoint x: 955, endPoint y: 15, distance: 26.1
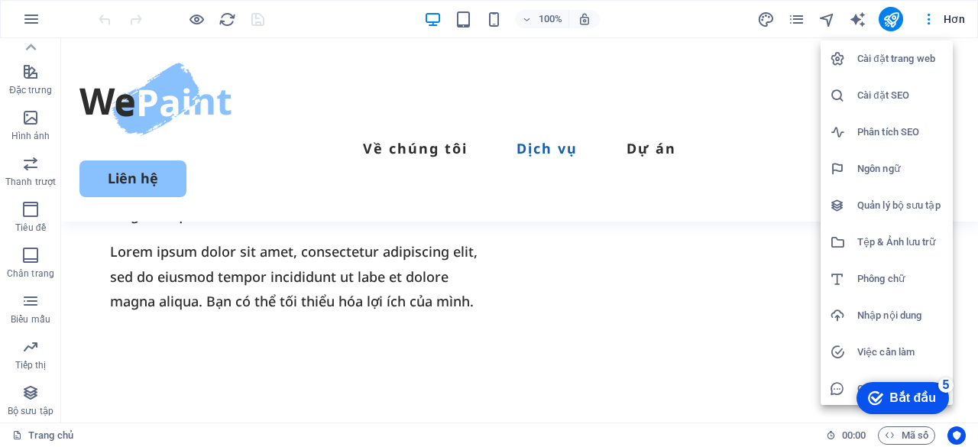
click at [891, 22] on div at bounding box center [489, 223] width 978 height 447
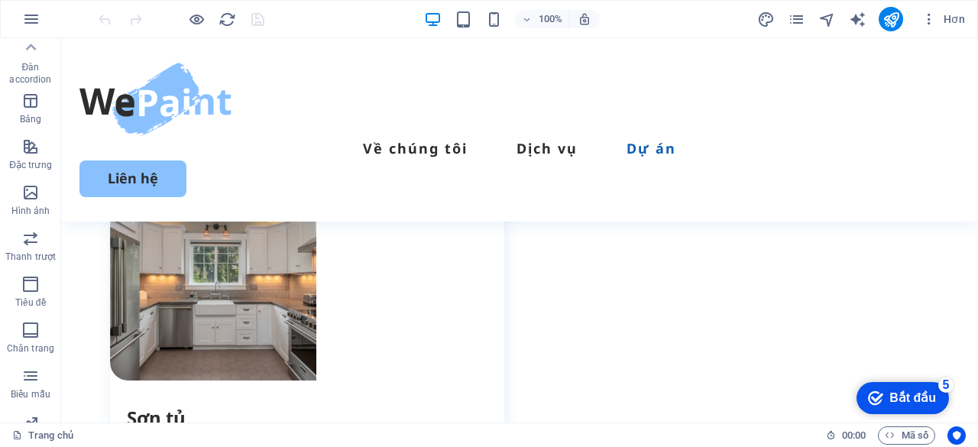
scroll to position [150, 0]
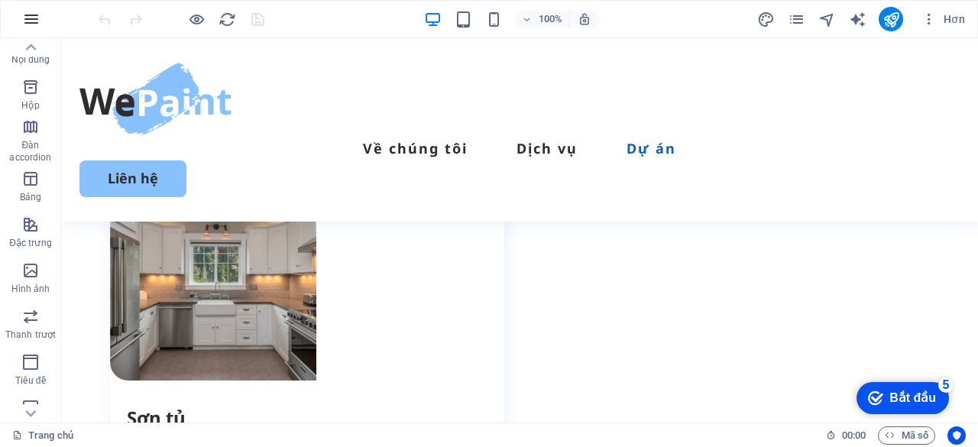
click at [41, 28] on button "button" at bounding box center [31, 19] width 37 height 37
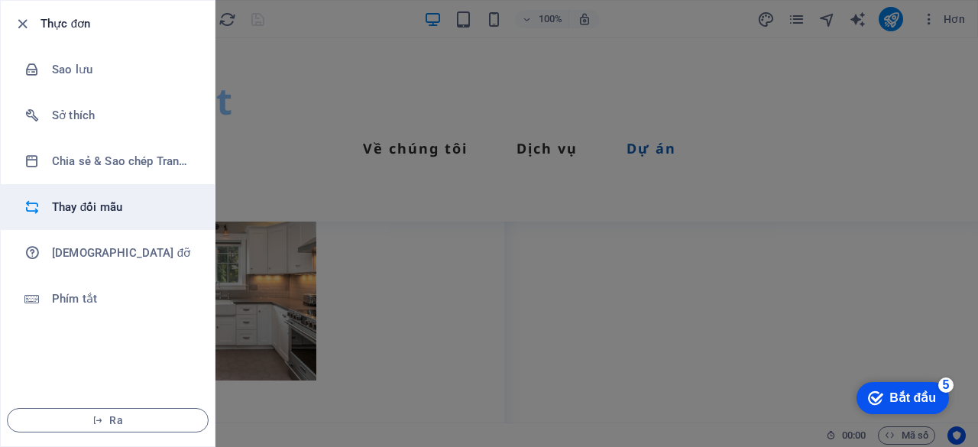
click at [83, 198] on h6 "Thay đổi mẫu" at bounding box center [122, 207] width 141 height 18
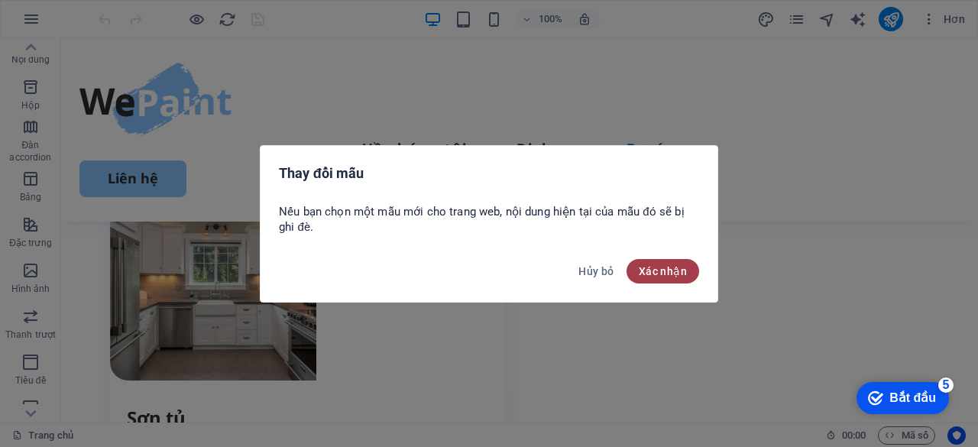
click at [678, 270] on font "Xác nhận" at bounding box center [663, 271] width 48 height 12
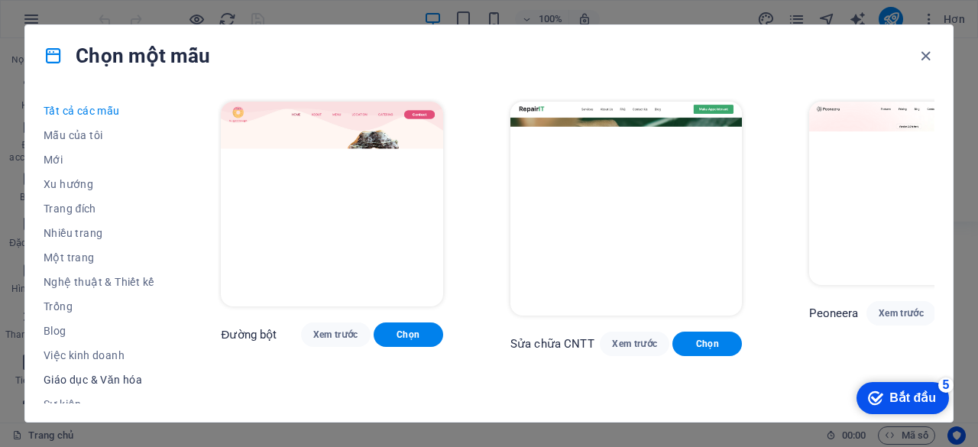
scroll to position [153, 0]
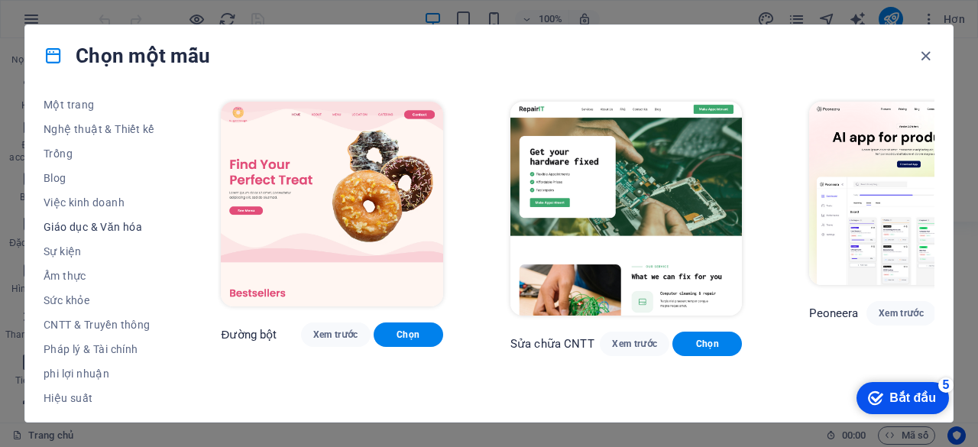
click at [108, 224] on font "Giáo dục & Văn hóa" at bounding box center [93, 227] width 99 height 12
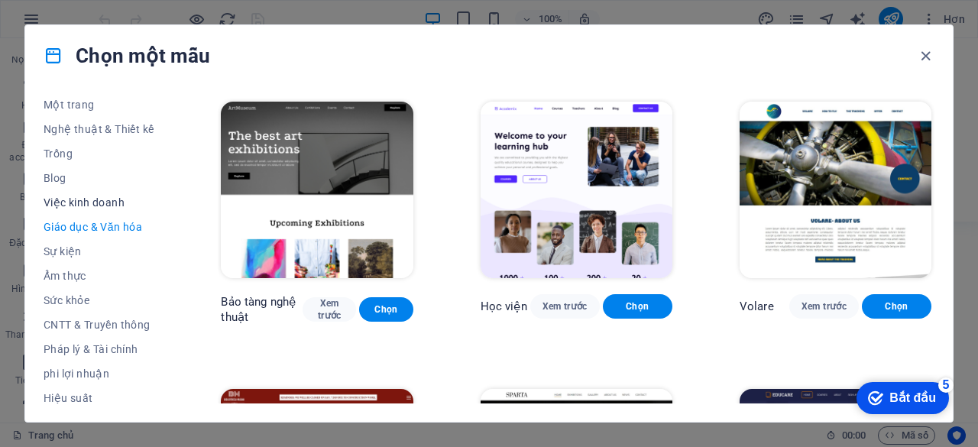
click at [90, 193] on button "Việc kinh doanh" at bounding box center [99, 202] width 110 height 24
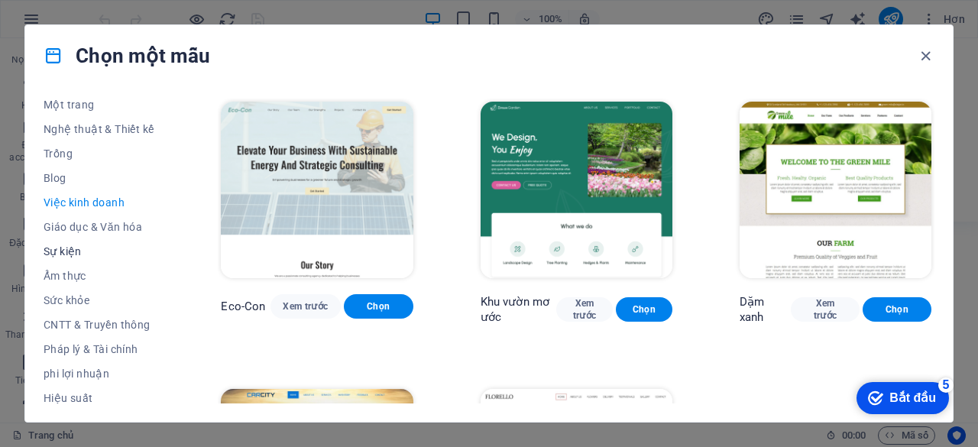
click at [92, 248] on span "Sự kiện" at bounding box center [99, 251] width 110 height 12
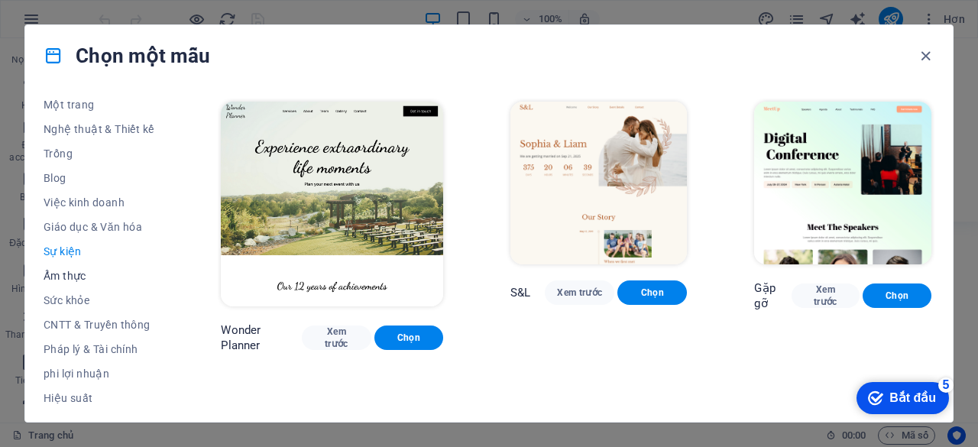
click at [64, 266] on button "Ẩm thực" at bounding box center [99, 276] width 110 height 24
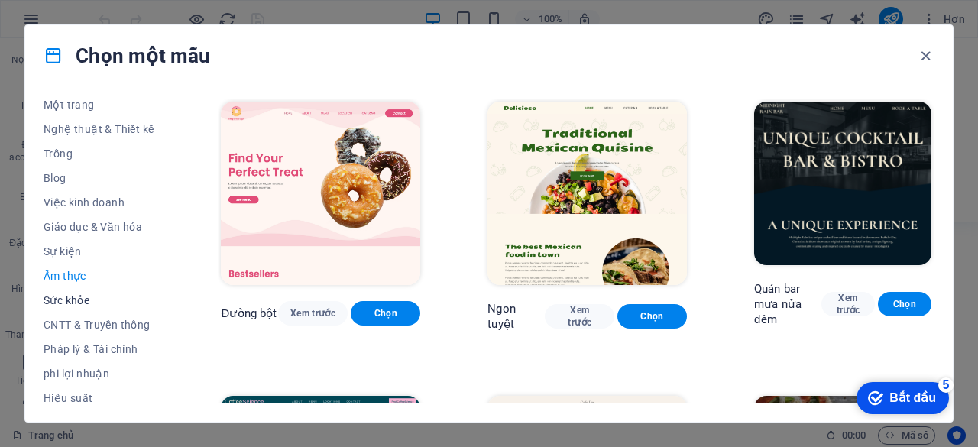
click at [77, 300] on font "Sức khỏe" at bounding box center [67, 300] width 46 height 12
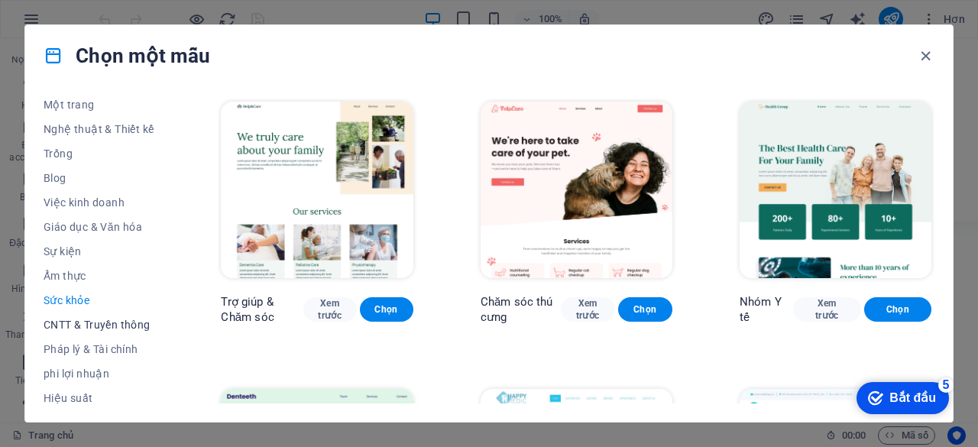
click at [77, 313] on button "CNTT & Truyền thông" at bounding box center [99, 325] width 110 height 24
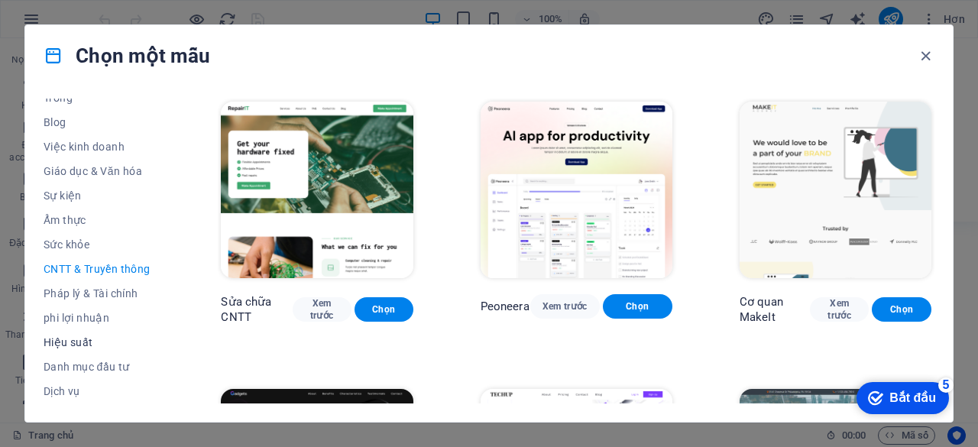
scroll to position [306, 0]
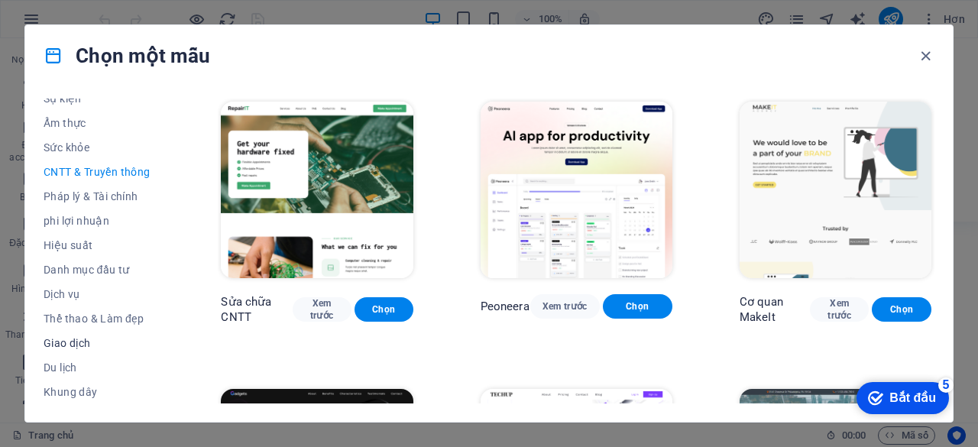
click at [63, 348] on font "Giao dịch" at bounding box center [67, 343] width 47 height 12
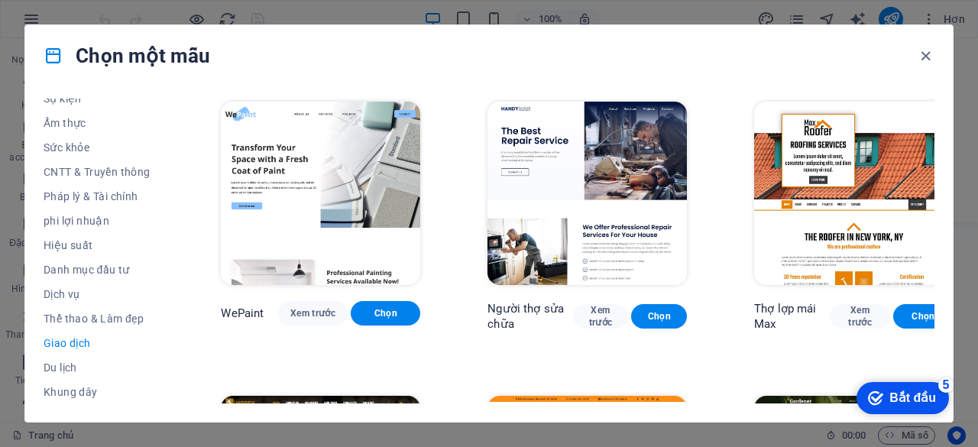
click at [69, 332] on button "Giao dịch" at bounding box center [99, 343] width 110 height 24
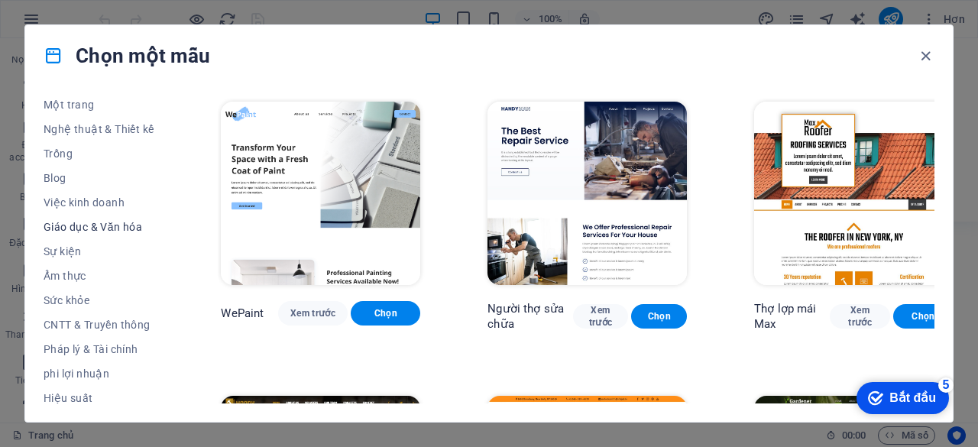
scroll to position [0, 0]
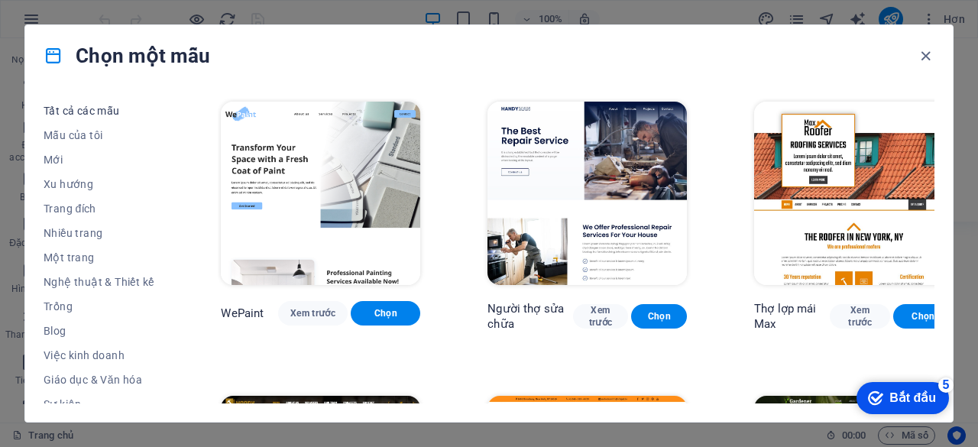
click at [104, 105] on font "Tất cả các mẫu" at bounding box center [82, 111] width 76 height 12
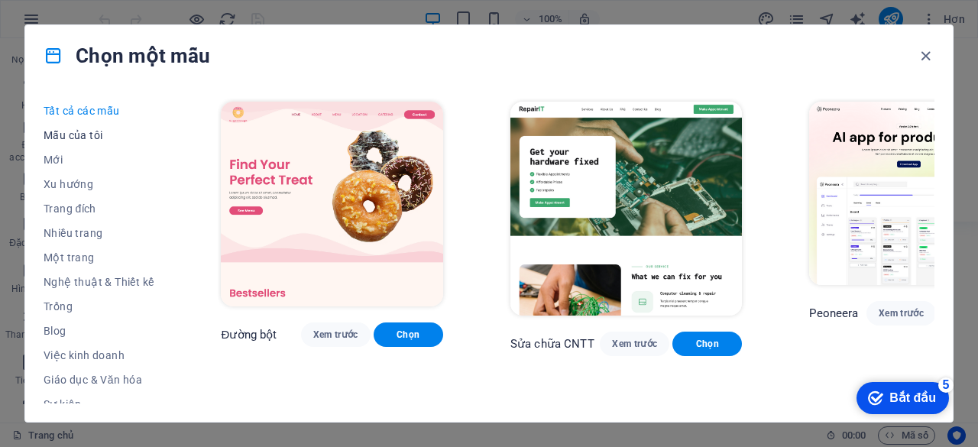
click at [86, 126] on button "Mẫu của tôi" at bounding box center [99, 135] width 110 height 24
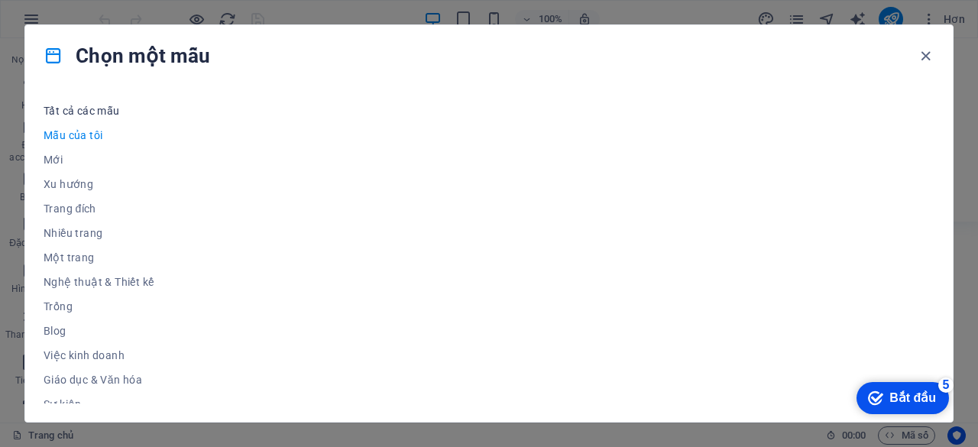
click at [108, 106] on font "Tất cả các mẫu" at bounding box center [82, 111] width 76 height 12
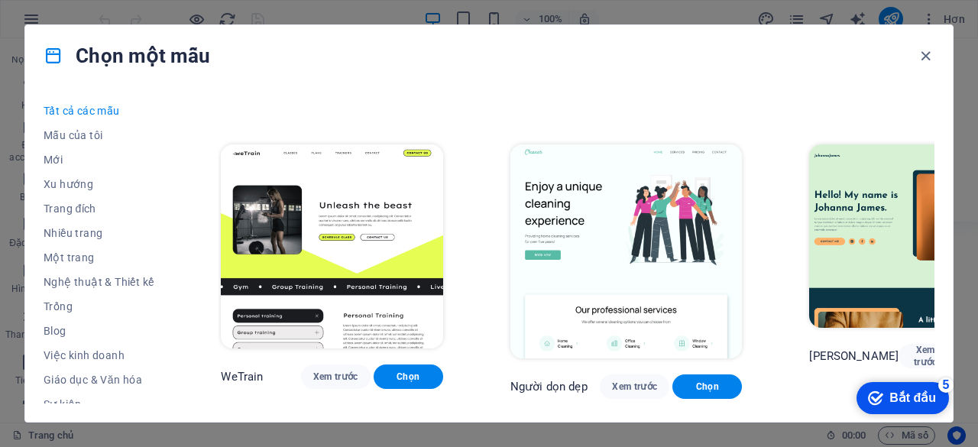
scroll to position [1834, 0]
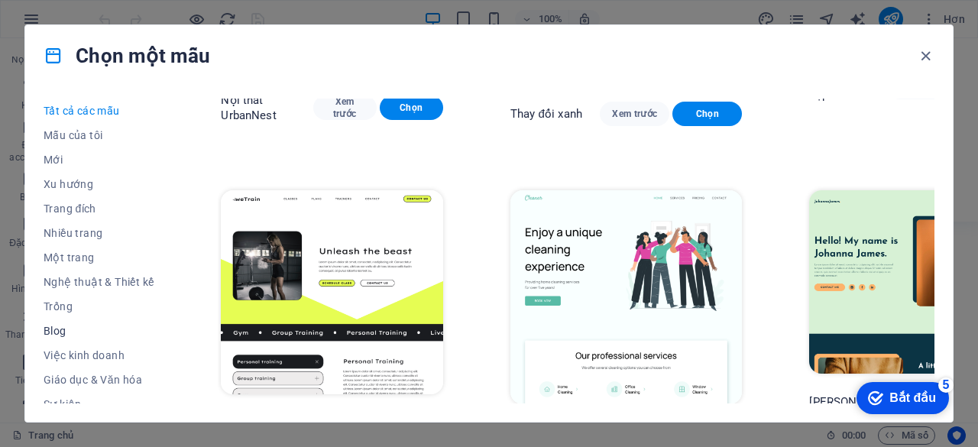
click at [83, 335] on span "Blog" at bounding box center [99, 331] width 110 height 12
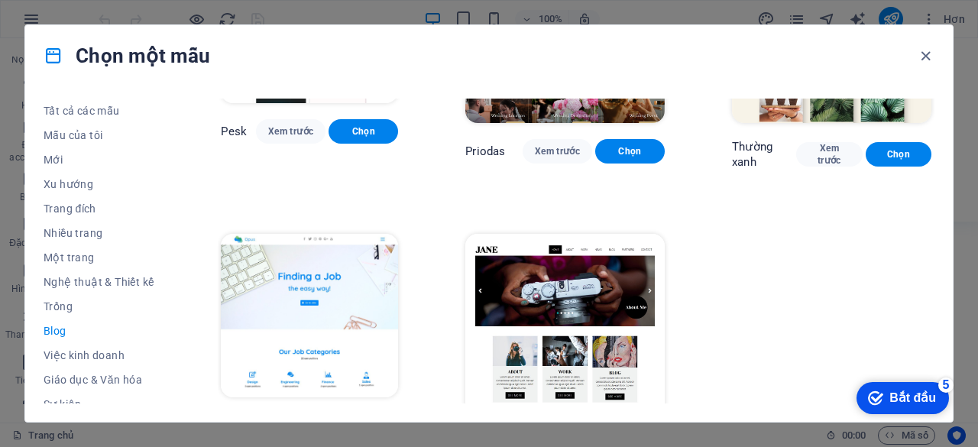
scroll to position [1932, 0]
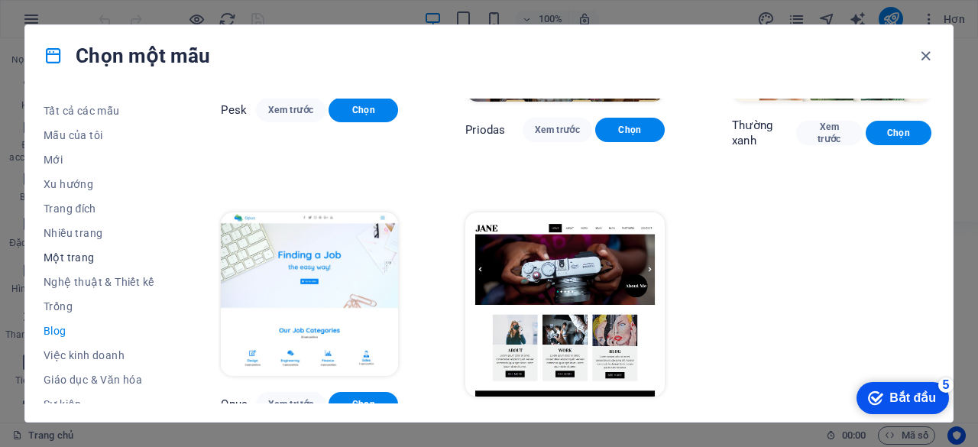
click at [78, 247] on button "Một trang" at bounding box center [99, 257] width 110 height 24
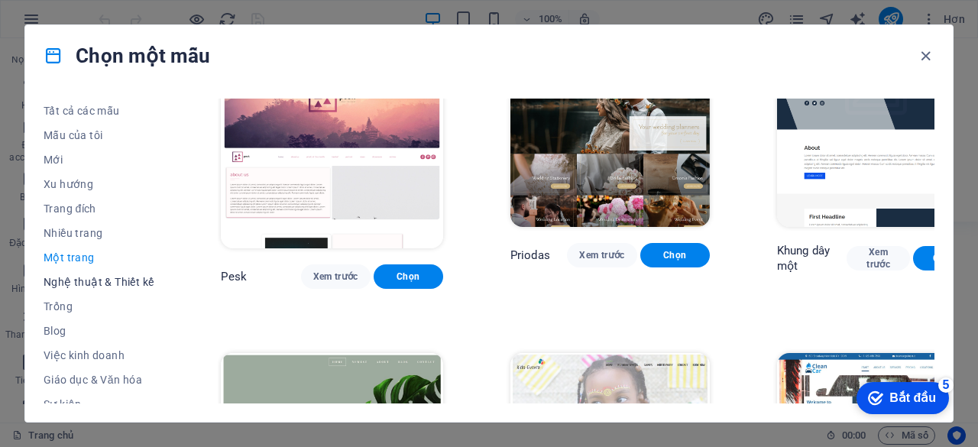
click at [79, 282] on font "Nghệ thuật & Thiết kế" at bounding box center [99, 282] width 110 height 12
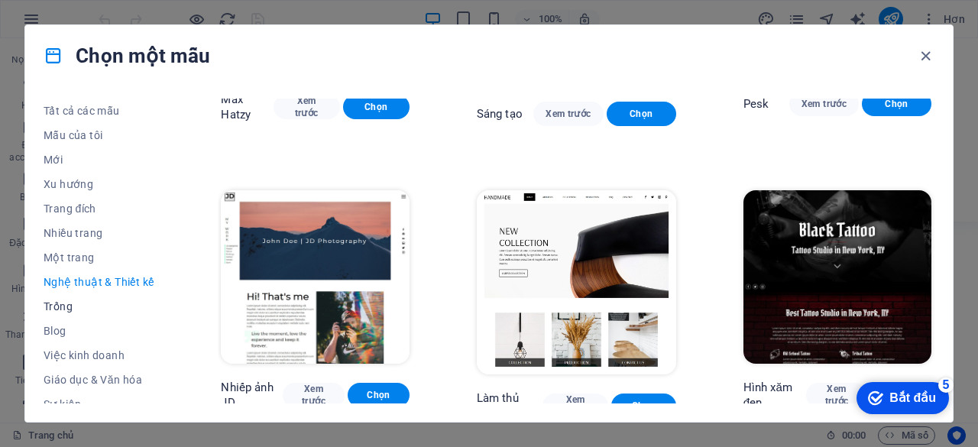
click at [69, 300] on font "Trống" at bounding box center [58, 306] width 29 height 12
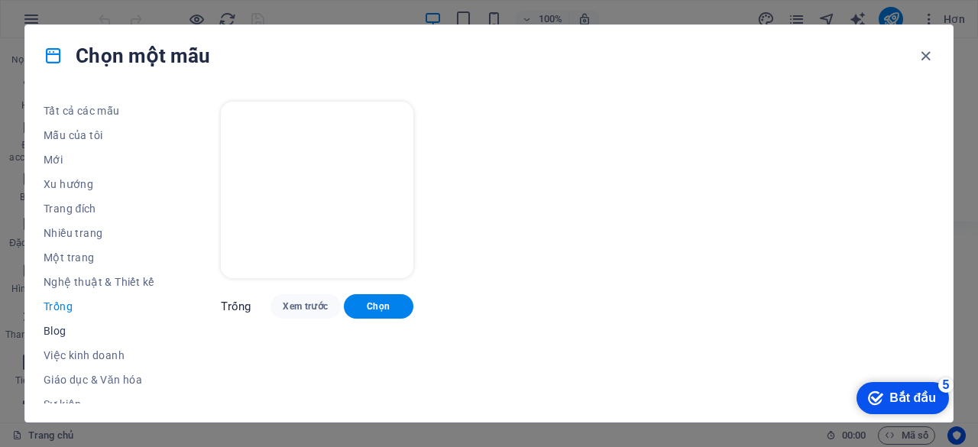
click at [52, 338] on button "Blog" at bounding box center [99, 331] width 110 height 24
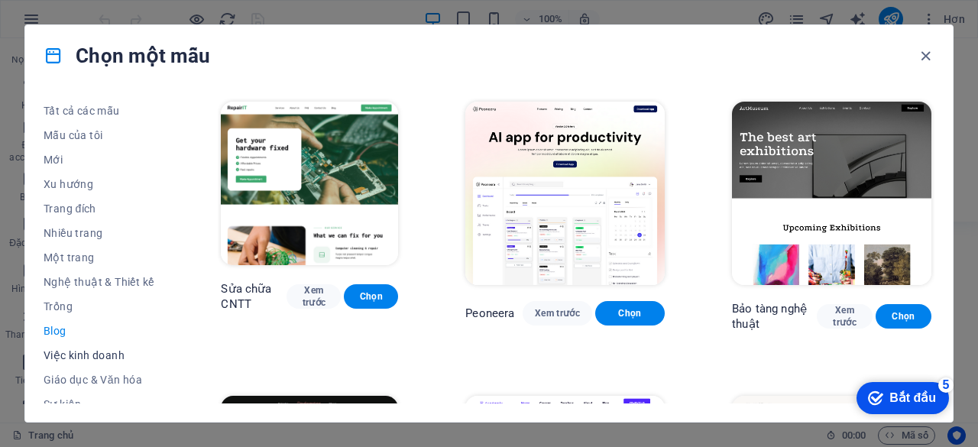
click at [73, 349] on font "Việc kinh doanh" at bounding box center [84, 355] width 81 height 12
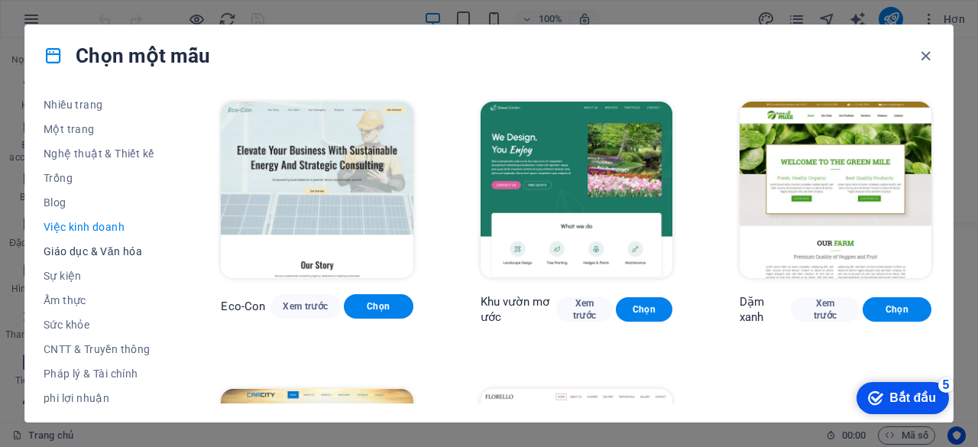
scroll to position [153, 0]
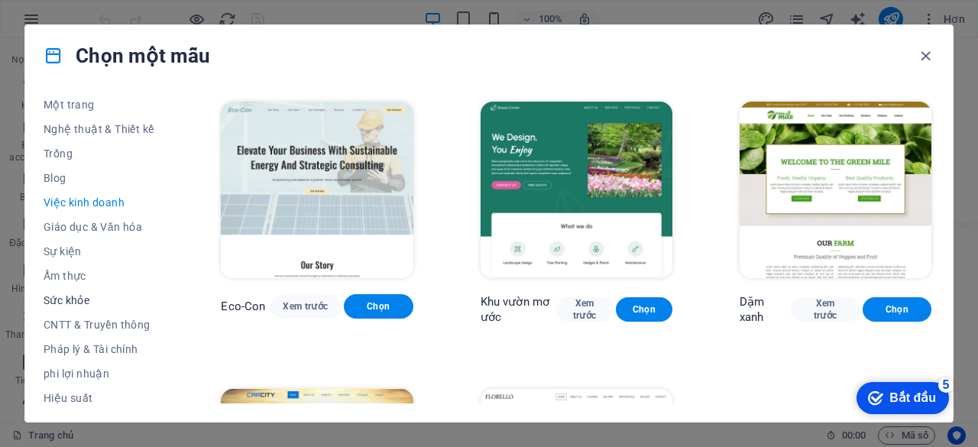
click at [110, 290] on button "Sức khỏe" at bounding box center [99, 300] width 110 height 24
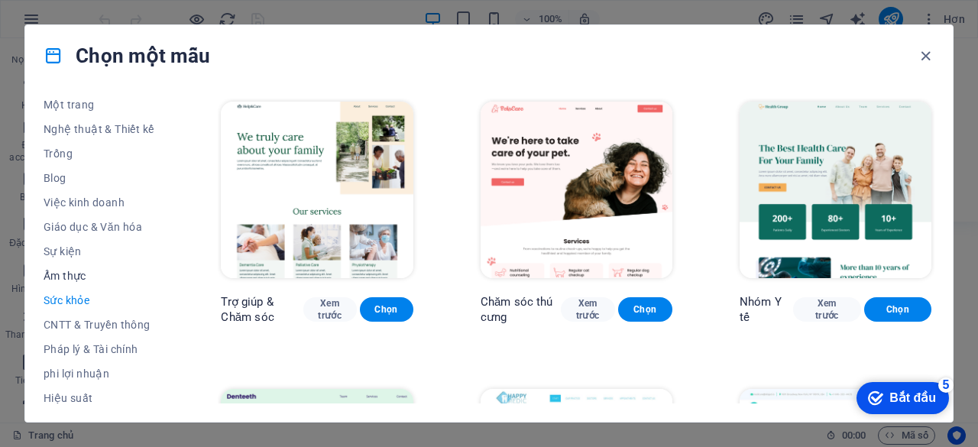
click at [66, 280] on font "Ẩm thực" at bounding box center [65, 276] width 43 height 12
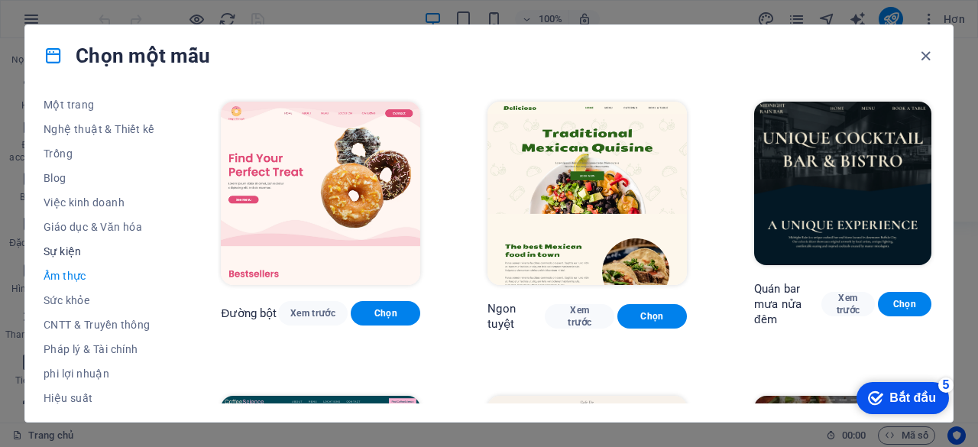
click at [84, 253] on span "Sự kiện" at bounding box center [99, 251] width 110 height 12
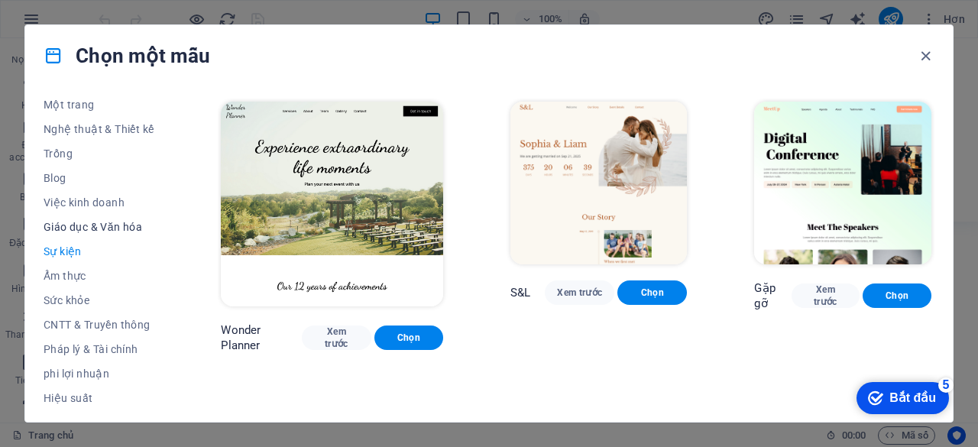
click at [95, 228] on font "Giáo dục & Văn hóa" at bounding box center [93, 227] width 99 height 12
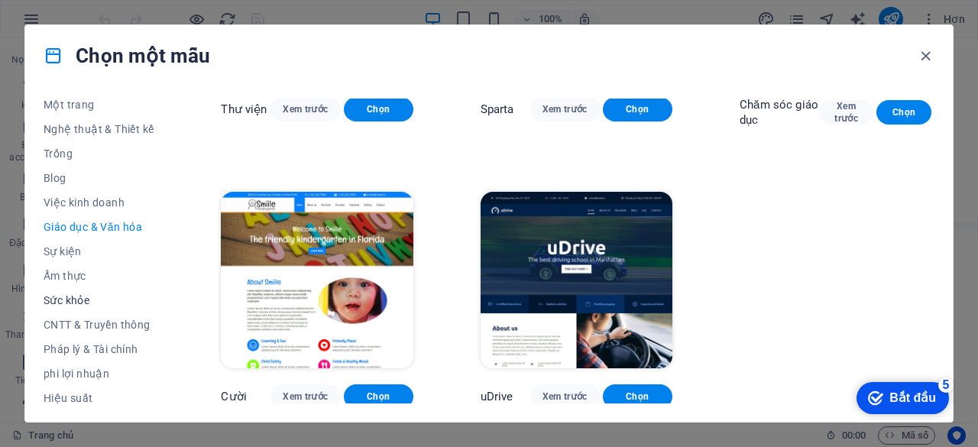
scroll to position [486, 0]
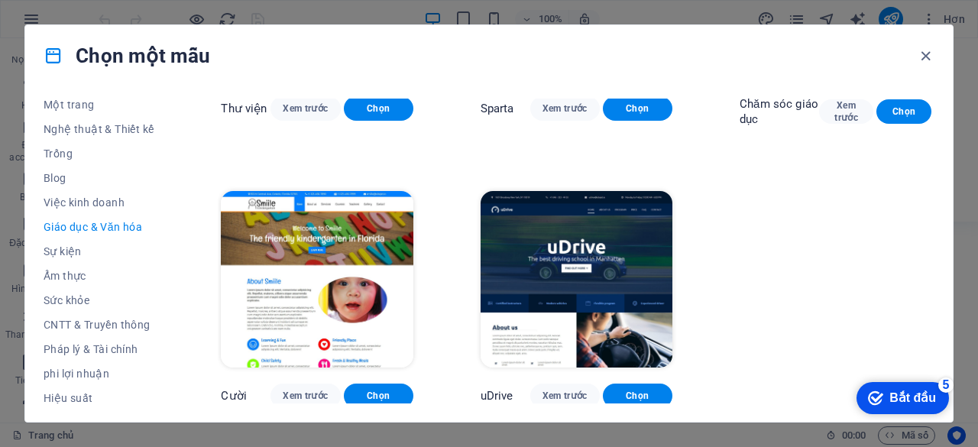
click at [31, 304] on div "Tất cả các mẫu Mẫu của tôi Mới Xu hướng Trang đích Nhiều trang Một trang Nghệ t…" at bounding box center [489, 253] width 928 height 335
click at [50, 302] on font "Sức khỏe" at bounding box center [67, 300] width 46 height 12
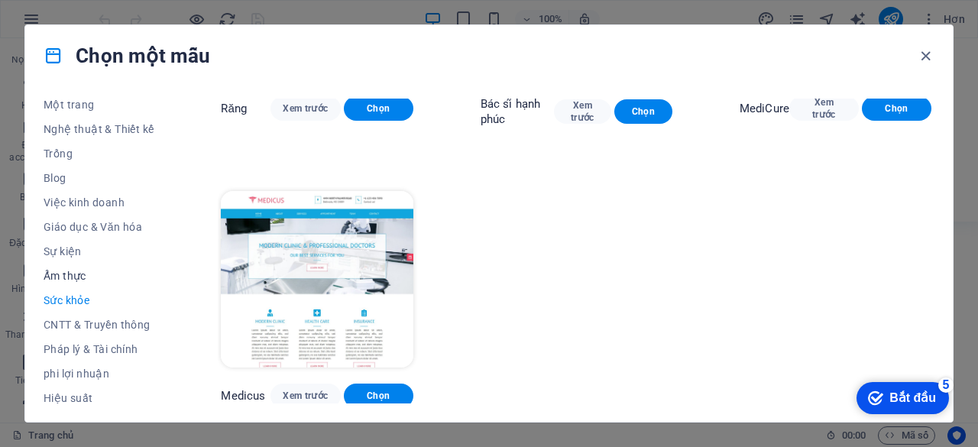
click at [74, 271] on font "Ẩm thực" at bounding box center [65, 276] width 43 height 12
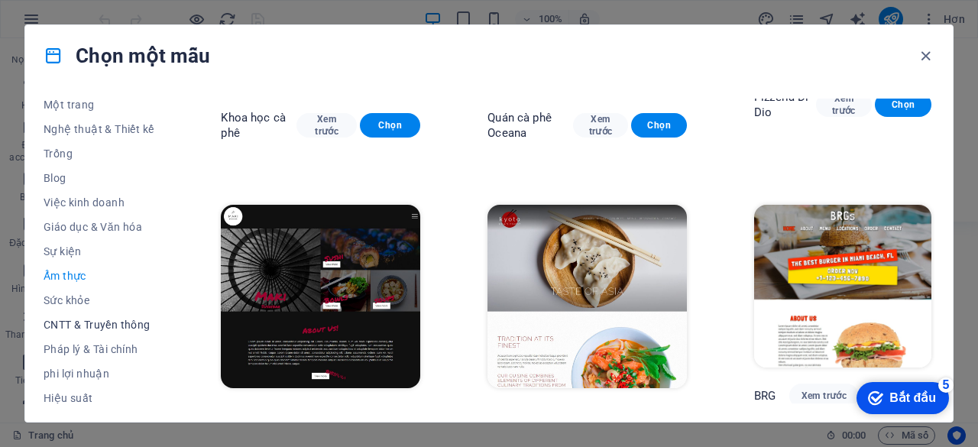
click at [92, 334] on button "CNTT & Truyền thông" at bounding box center [99, 325] width 110 height 24
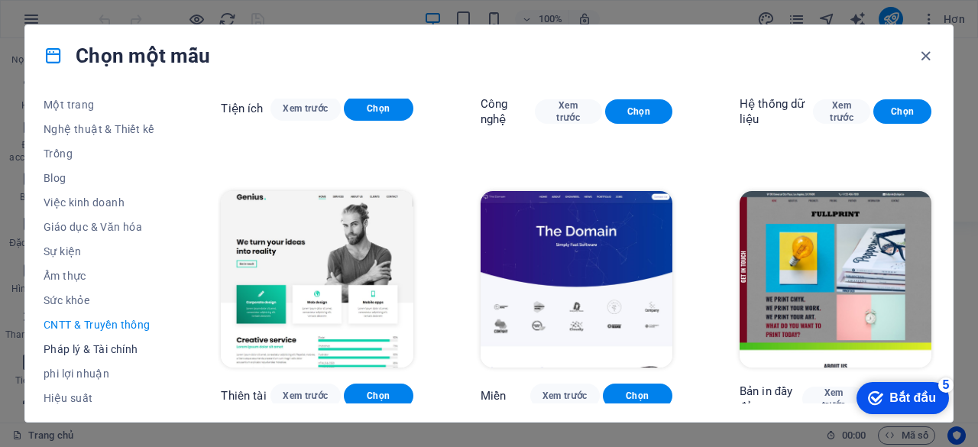
click at [108, 341] on button "Pháp lý & Tài chính" at bounding box center [99, 349] width 110 height 24
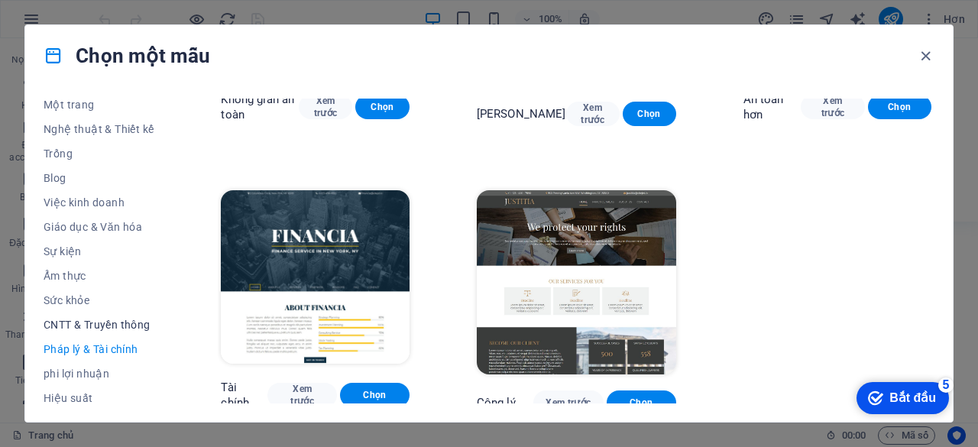
click at [115, 317] on button "CNTT & Truyền thông" at bounding box center [99, 325] width 110 height 24
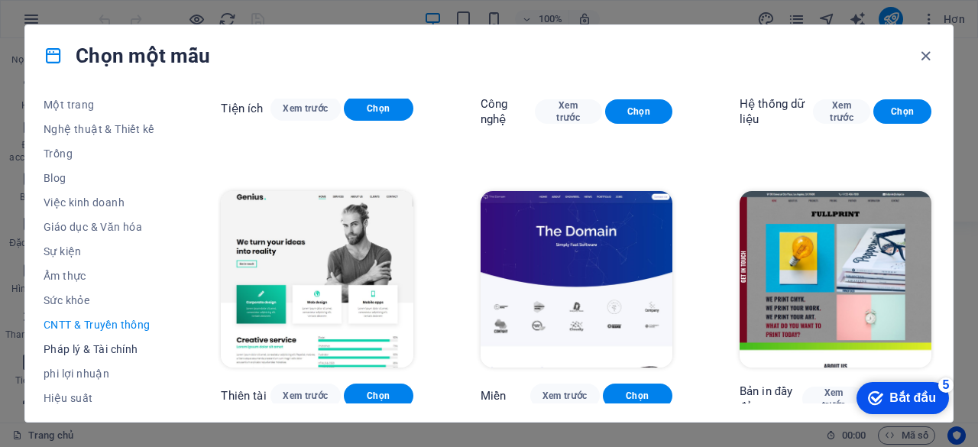
click at [114, 342] on button "Pháp lý & Tài chính" at bounding box center [99, 349] width 110 height 24
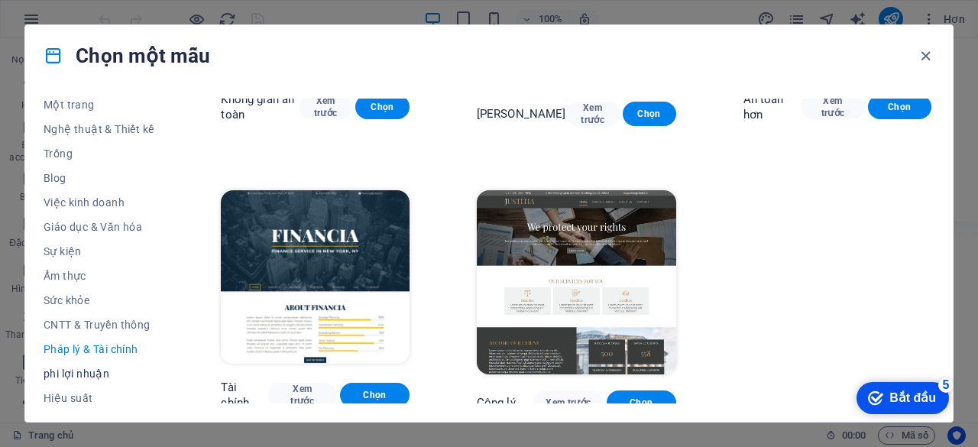
click at [88, 366] on button "phi lợi nhuận" at bounding box center [99, 373] width 110 height 24
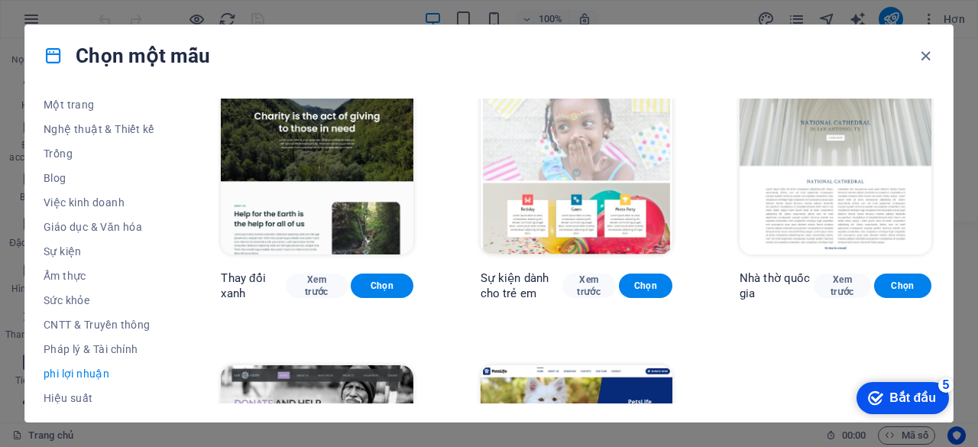
scroll to position [0, 0]
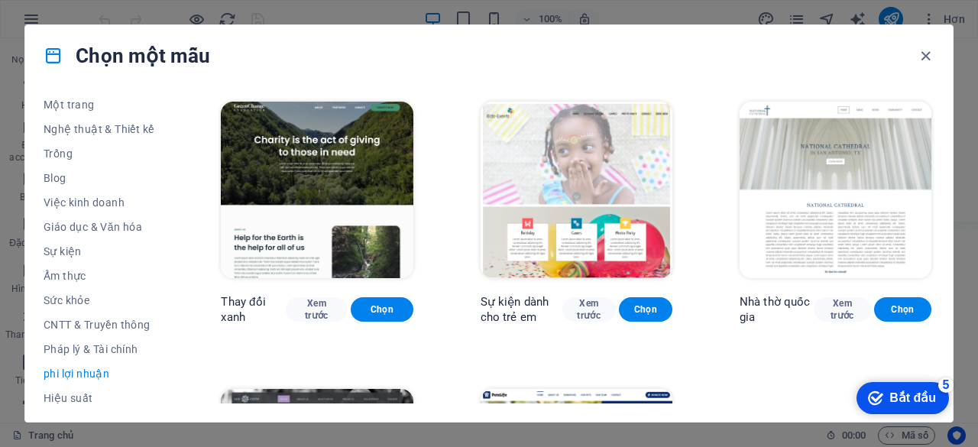
click at [368, 254] on img at bounding box center [317, 190] width 192 height 176
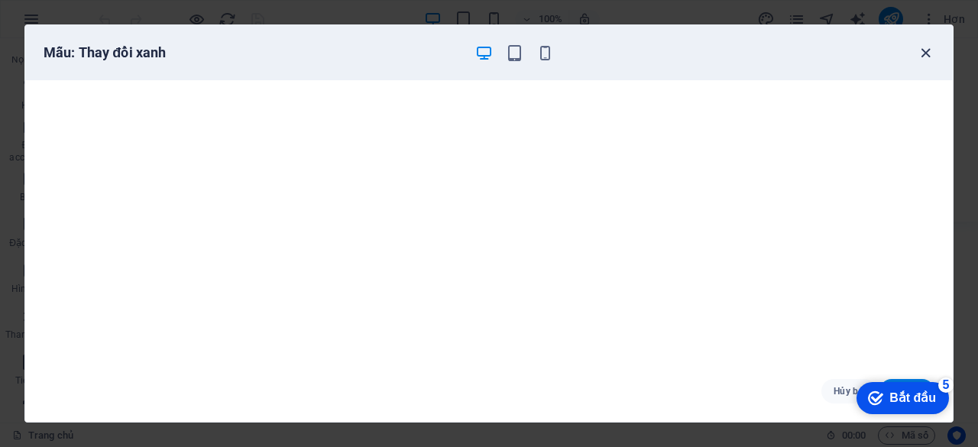
click at [928, 60] on icon "button" at bounding box center [926, 53] width 18 height 18
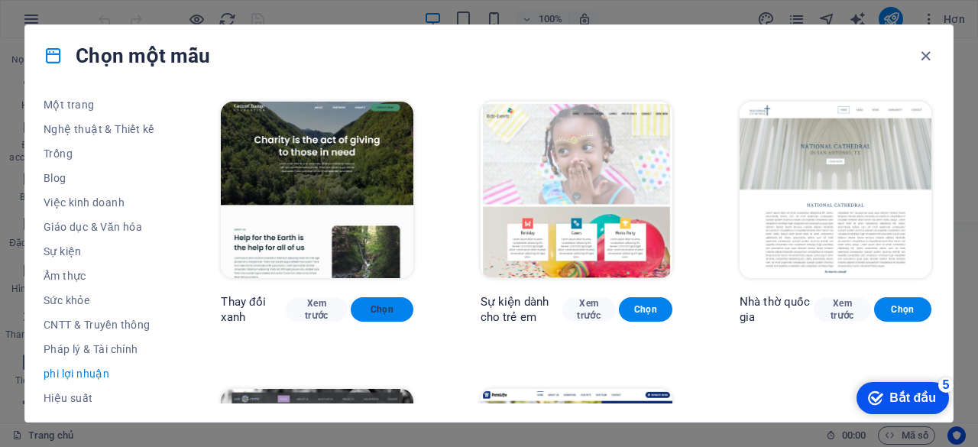
click at [404, 309] on button "Chọn" at bounding box center [382, 309] width 62 height 24
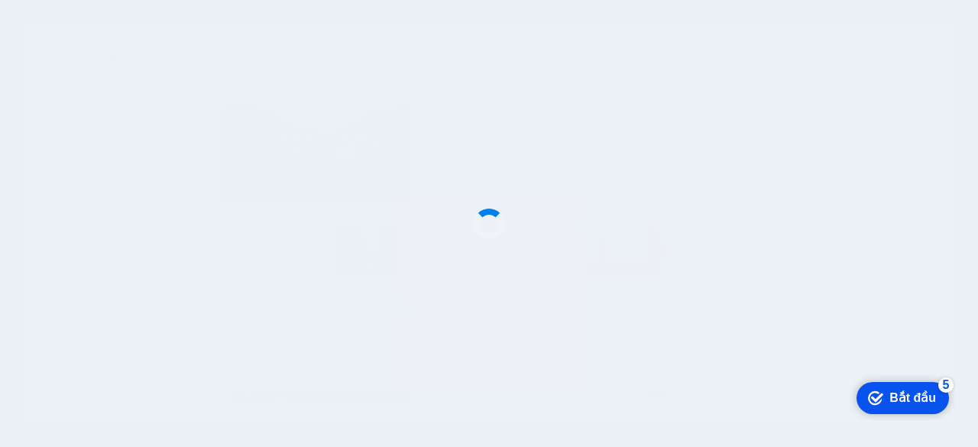
click at [925, 410] on div "checkmark Bắt đầu 5" at bounding box center [903, 398] width 92 height 32
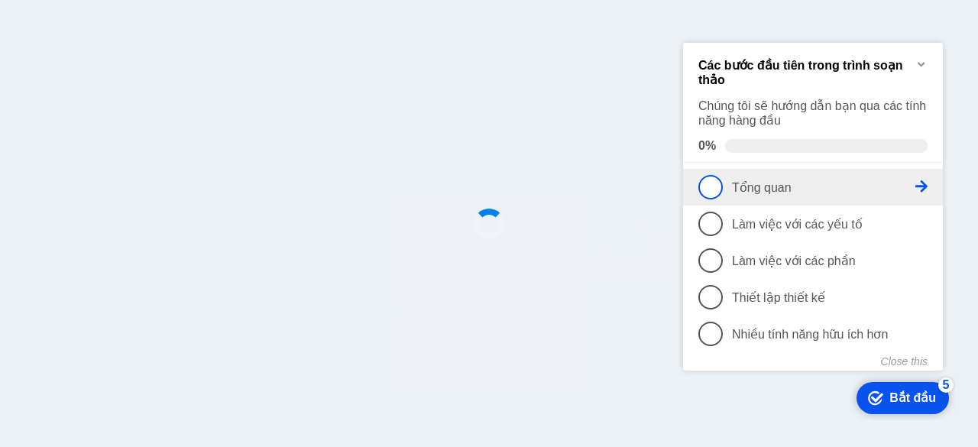
click at [719, 189] on span "1" at bounding box center [710, 187] width 24 height 24
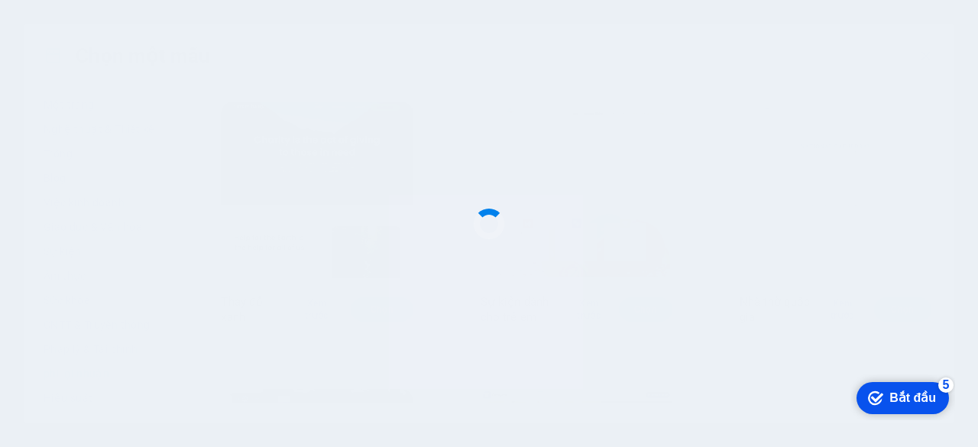
drag, startPoint x: 1080, startPoint y: 746, endPoint x: 1077, endPoint y: 627, distance: 119.2
click at [905, 398] on font "Bắt đầu" at bounding box center [912, 398] width 47 height 13
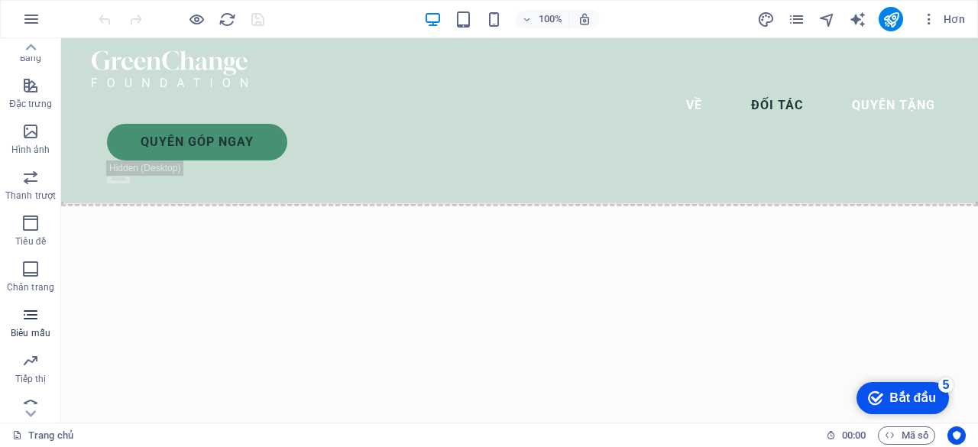
scroll to position [303, 0]
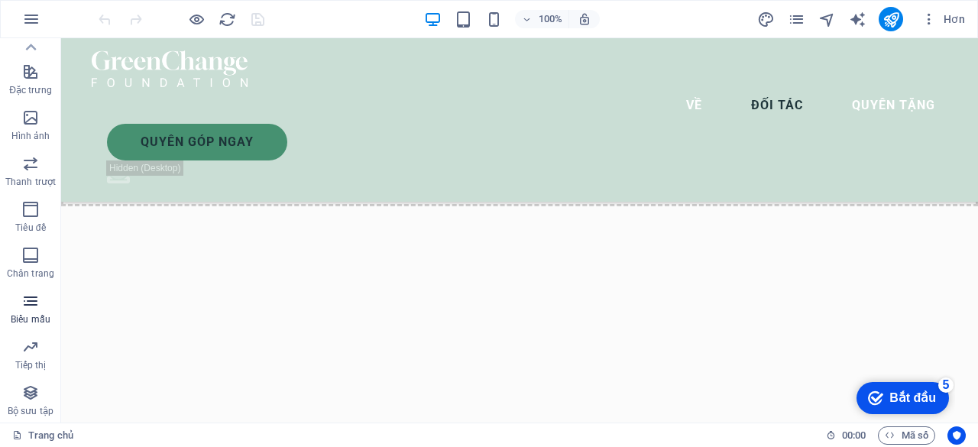
click at [28, 303] on icon "button" at bounding box center [30, 301] width 18 height 18
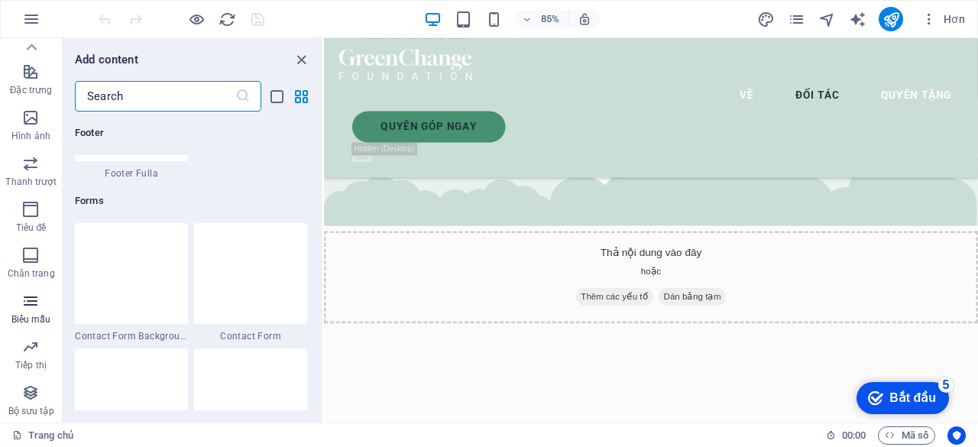
scroll to position [11155, 0]
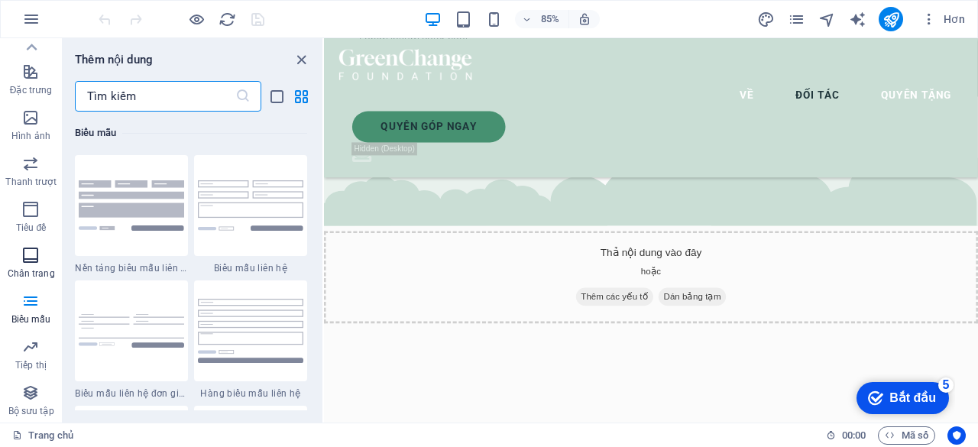
click at [33, 271] on font "Chân trang" at bounding box center [31, 273] width 47 height 11
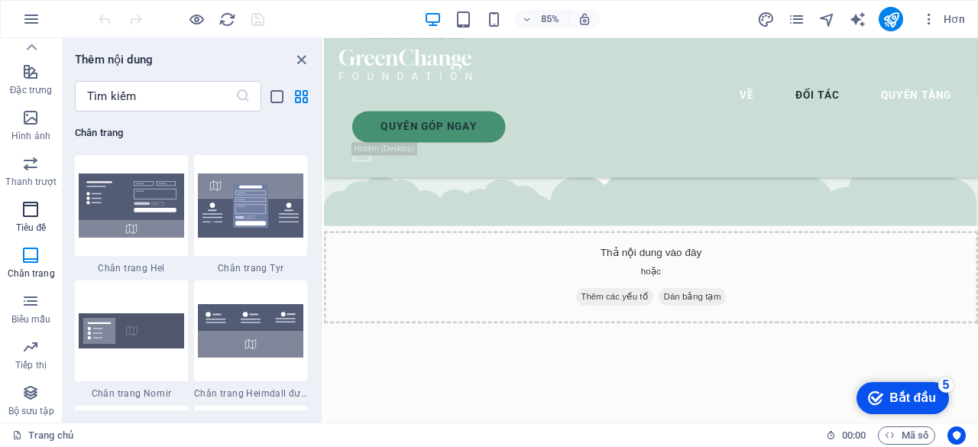
click at [35, 223] on font "Tiêu đề" at bounding box center [31, 227] width 30 height 11
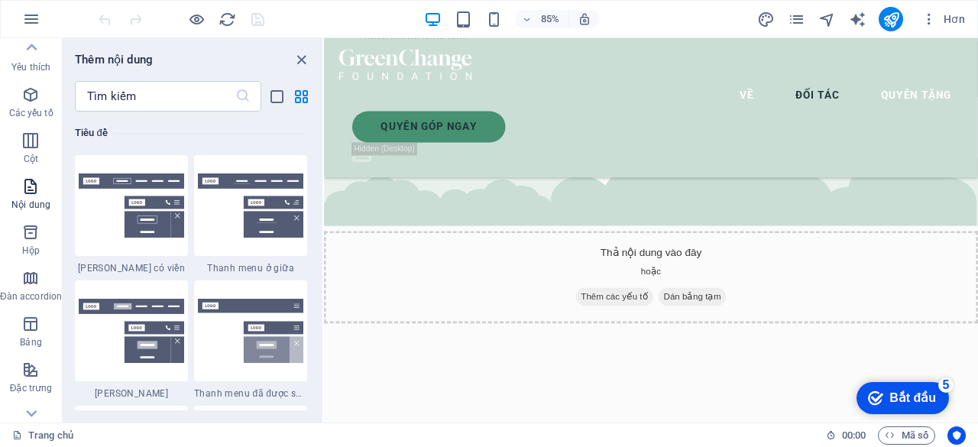
scroll to position [0, 0]
click at [28, 233] on icon "button" at bounding box center [30, 237] width 18 height 18
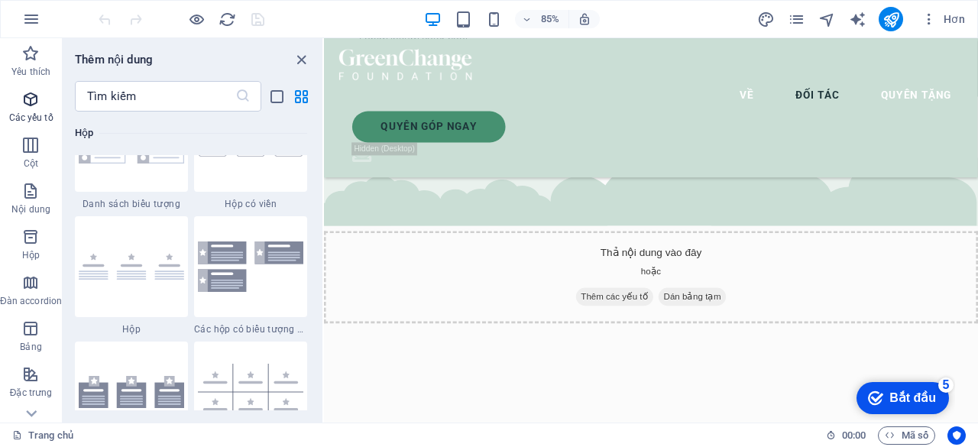
click at [31, 121] on font "Các yếu tố" at bounding box center [31, 117] width 44 height 11
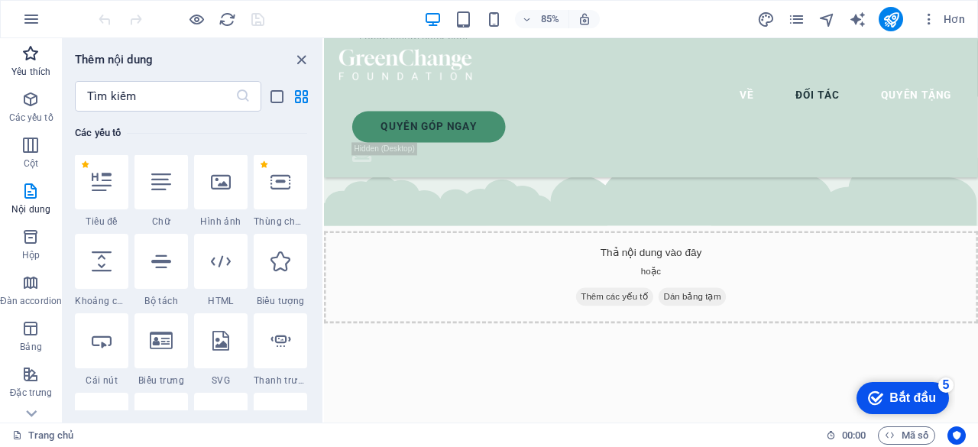
click at [31, 46] on icon "button" at bounding box center [30, 53] width 18 height 18
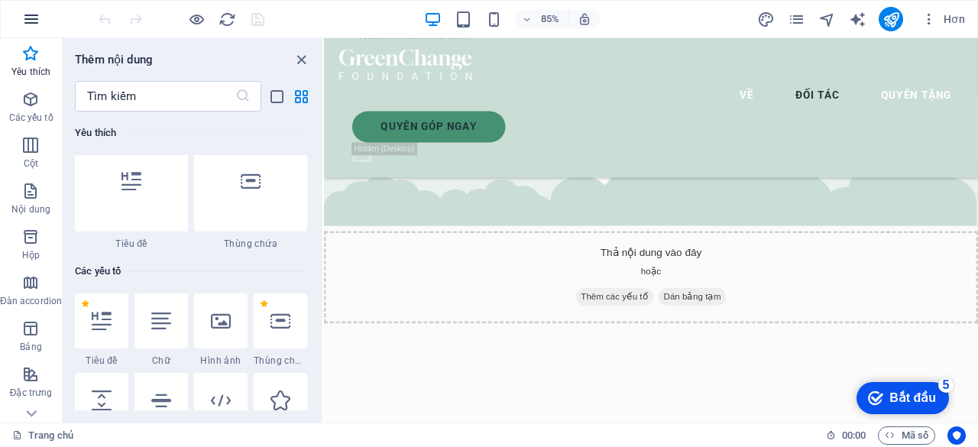
scroll to position [1, 0]
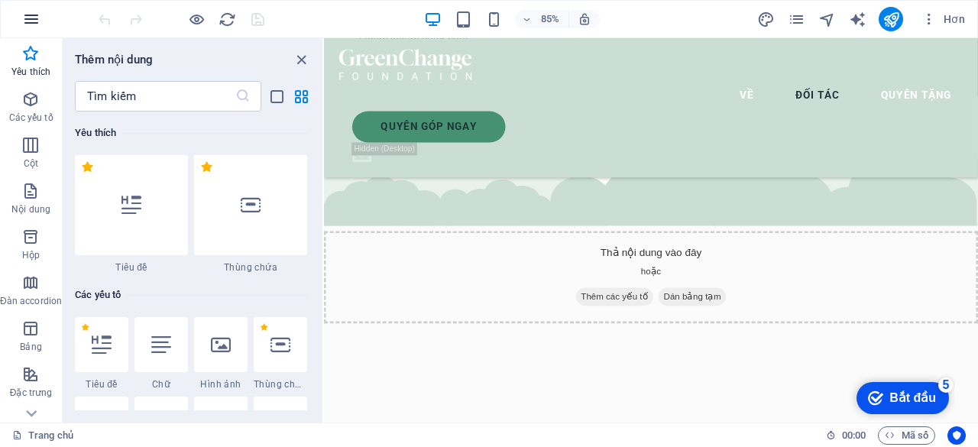
click at [0, 0] on icon "button" at bounding box center [0, 0] width 0 height 0
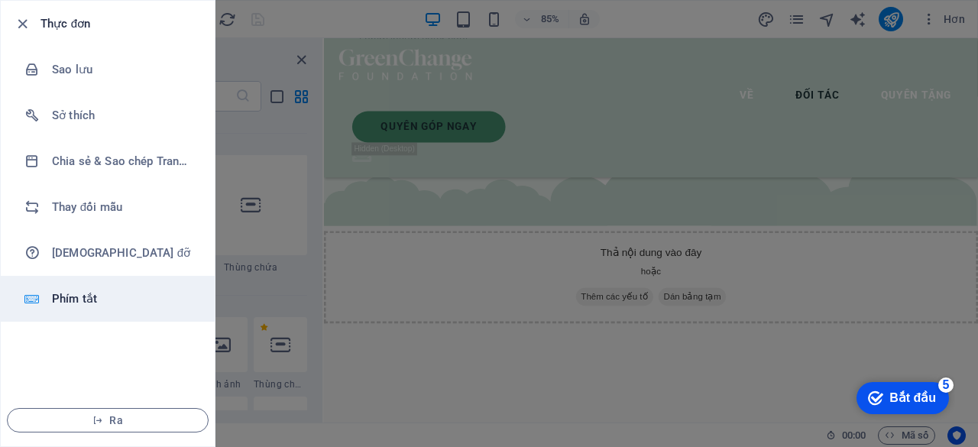
click at [112, 285] on li "Phím tắt" at bounding box center [108, 299] width 214 height 46
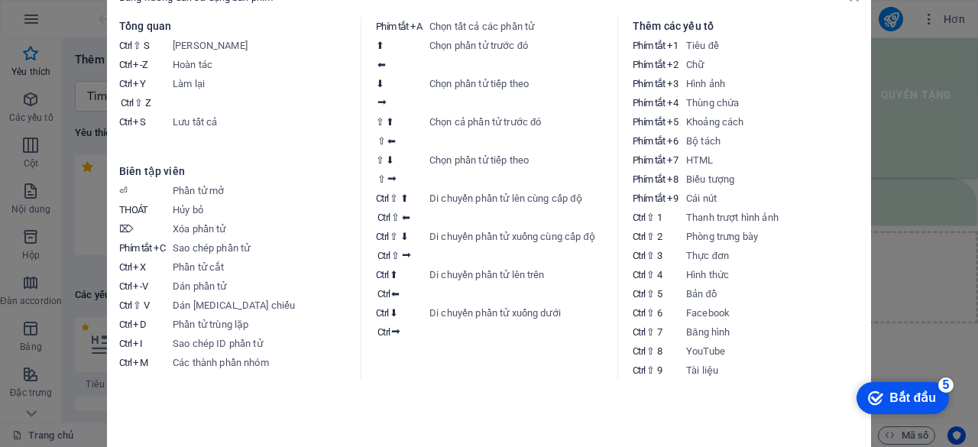
click at [946, 213] on aside "Bảng hướng dẫn sử dụng bàn phím Tổng quan Ctrl ⇧ S Lưu trang Ctrl -Z Hoàn tác C…" at bounding box center [489, 223] width 978 height 447
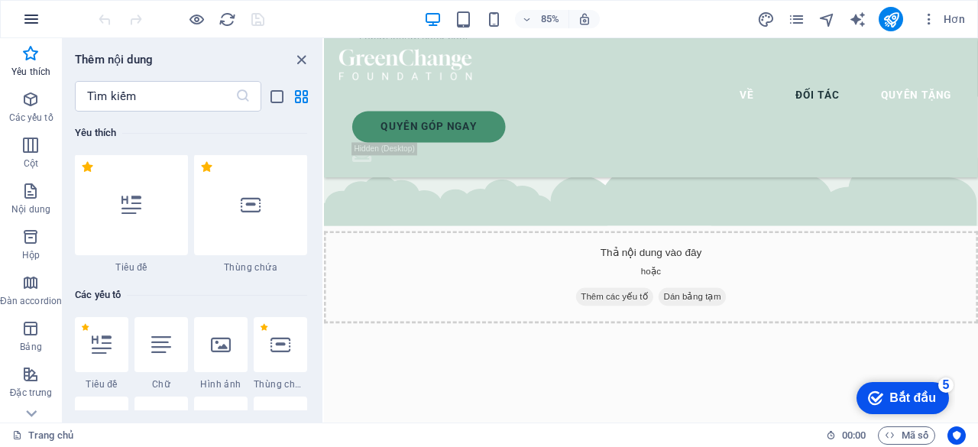
click at [0, 0] on icon "button" at bounding box center [0, 0] width 0 height 0
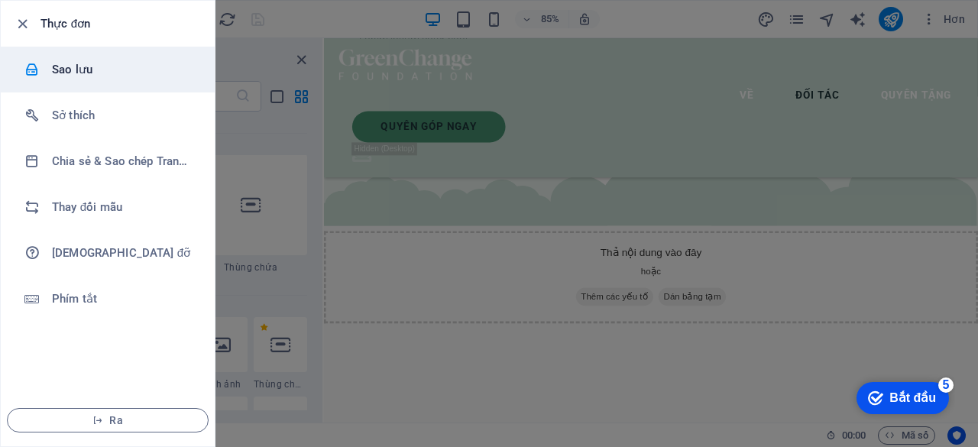
click at [122, 76] on h6 "Sao lưu" at bounding box center [122, 69] width 141 height 18
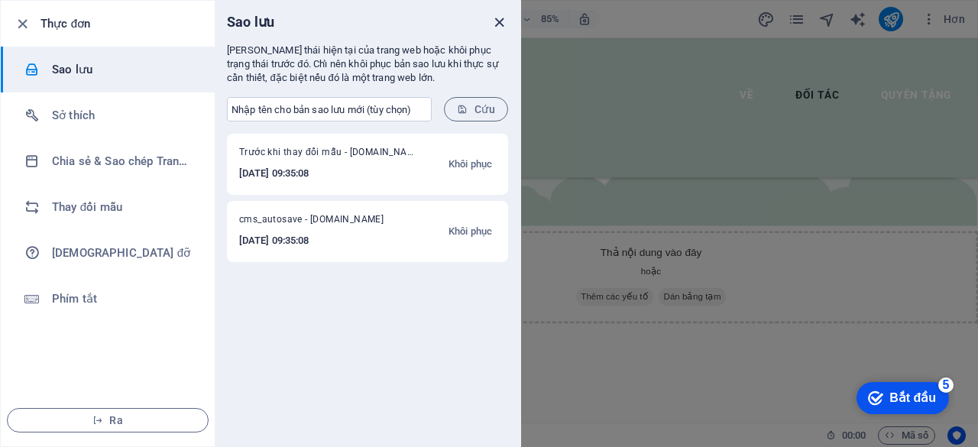
click at [491, 19] on icon "đóng" at bounding box center [500, 23] width 18 height 18
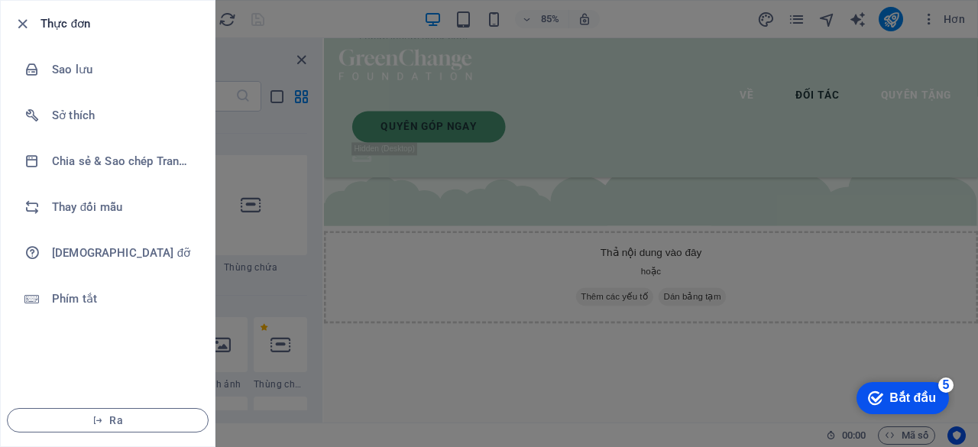
click at [458, 64] on div at bounding box center [489, 223] width 978 height 447
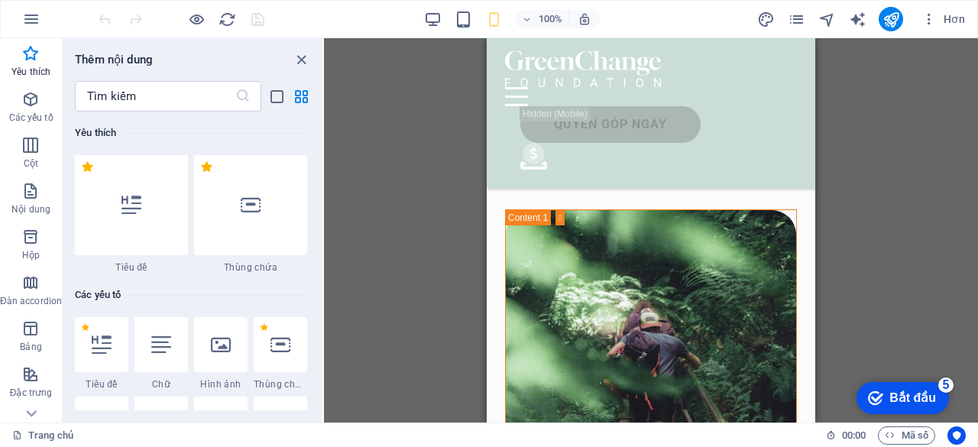
click at [423, 25] on div "100% Hơn" at bounding box center [534, 19] width 876 height 24
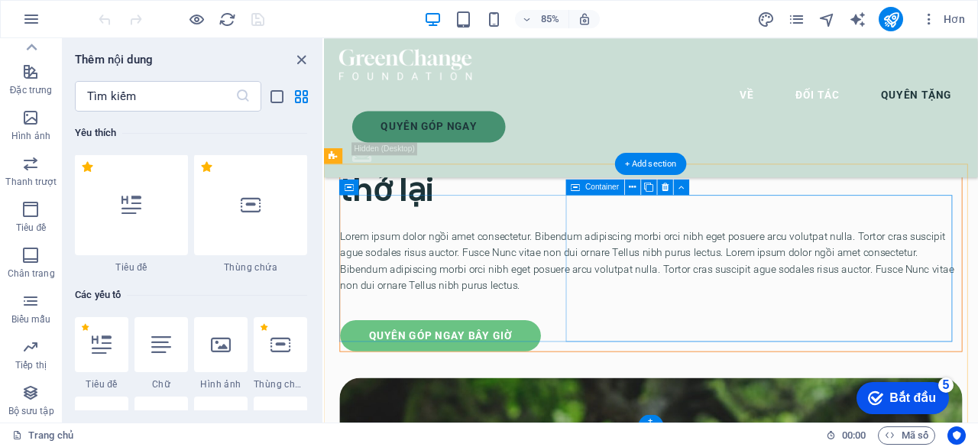
scroll to position [5444, 0]
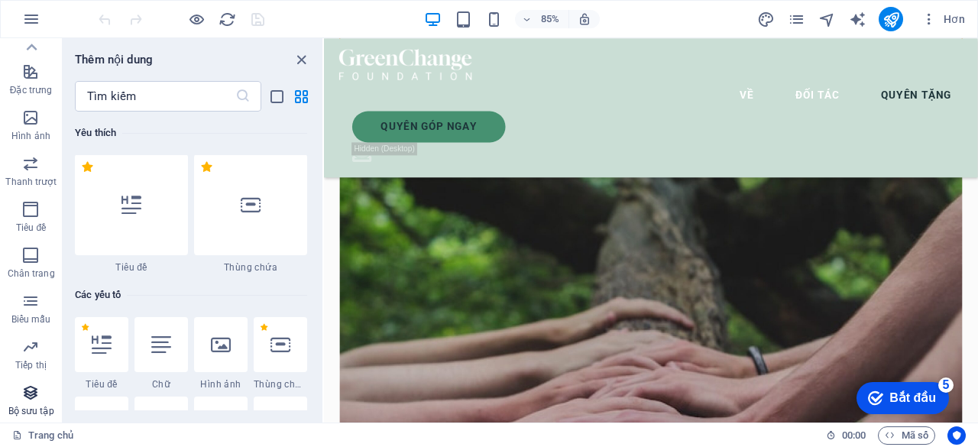
click at [41, 381] on button "Bộ sưu tập" at bounding box center [31, 400] width 62 height 46
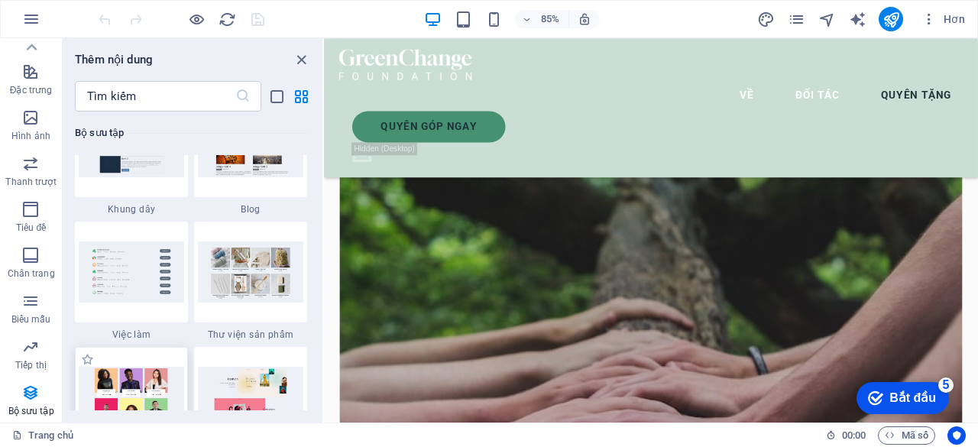
scroll to position [14063, 0]
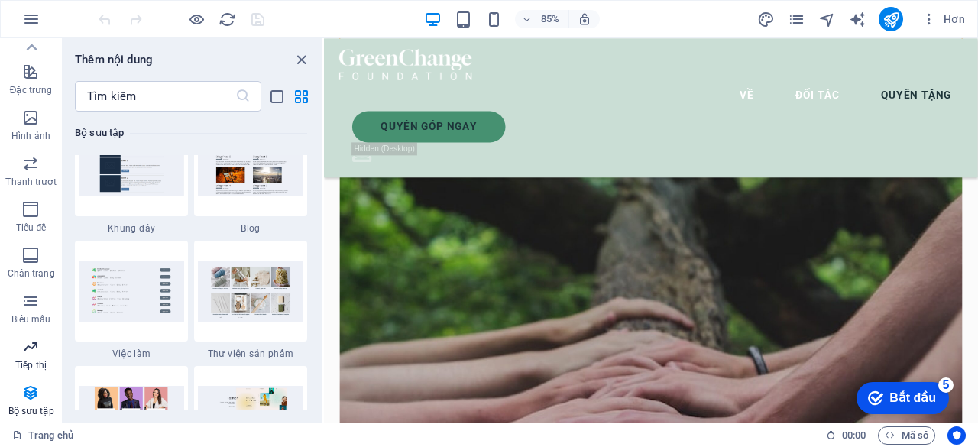
click at [22, 343] on icon "button" at bounding box center [30, 347] width 18 height 18
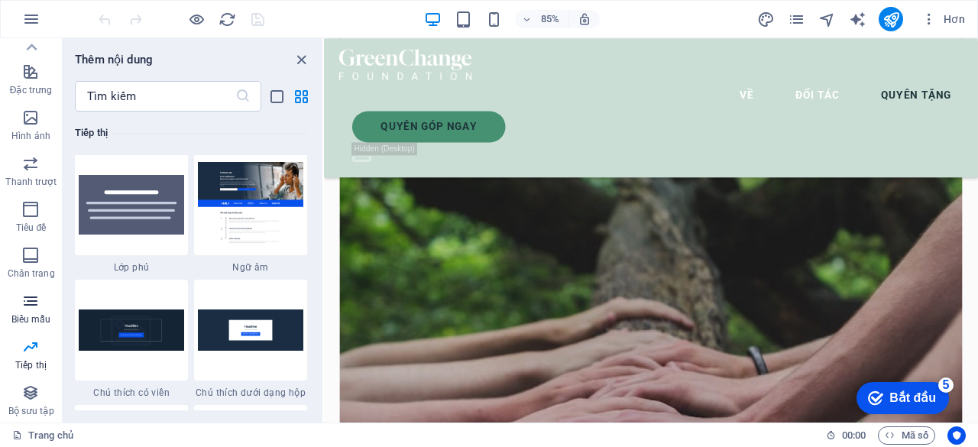
click at [29, 293] on icon "button" at bounding box center [30, 301] width 18 height 18
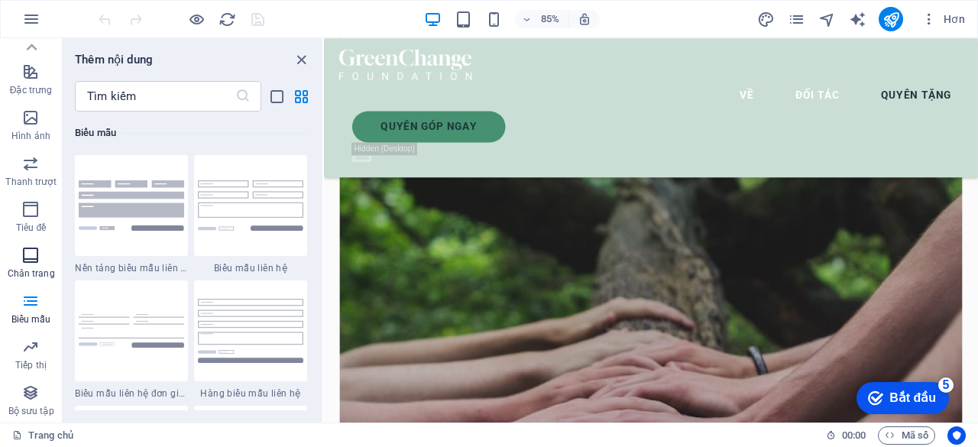
click at [22, 259] on icon "button" at bounding box center [30, 255] width 18 height 18
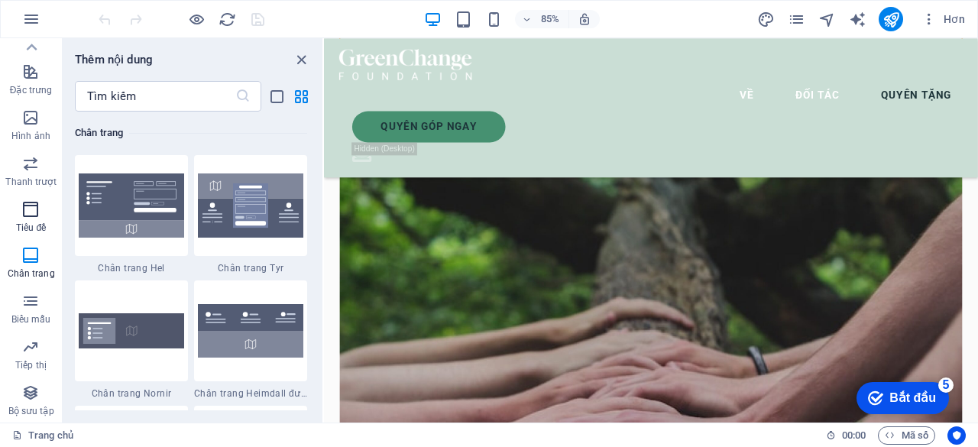
click at [20, 225] on font "Tiêu đề" at bounding box center [31, 227] width 30 height 11
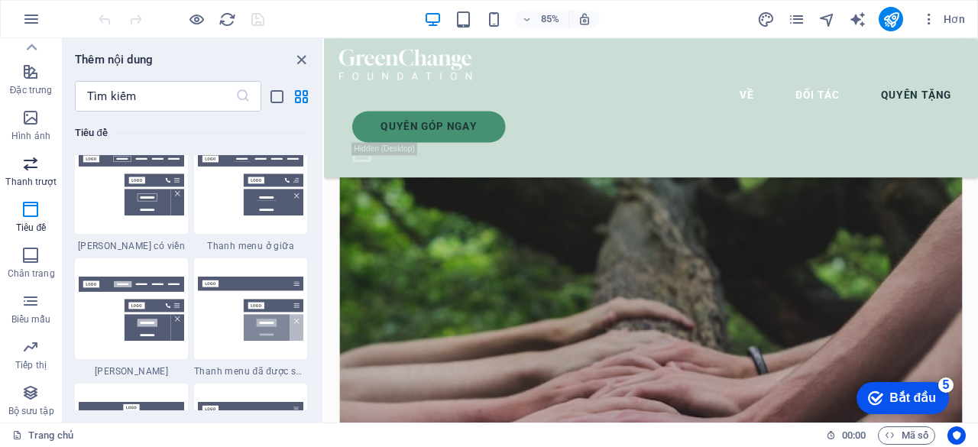
click at [37, 160] on icon "button" at bounding box center [30, 163] width 18 height 18
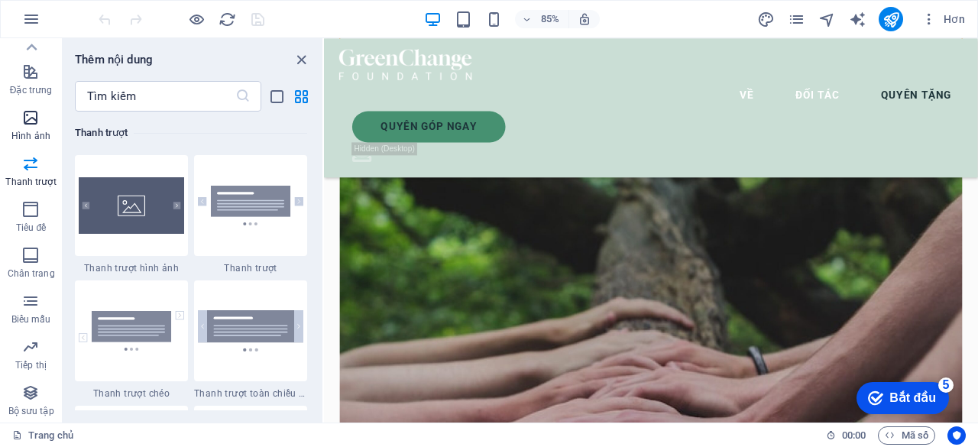
click at [28, 131] on font "Hình ảnh" at bounding box center [30, 136] width 39 height 11
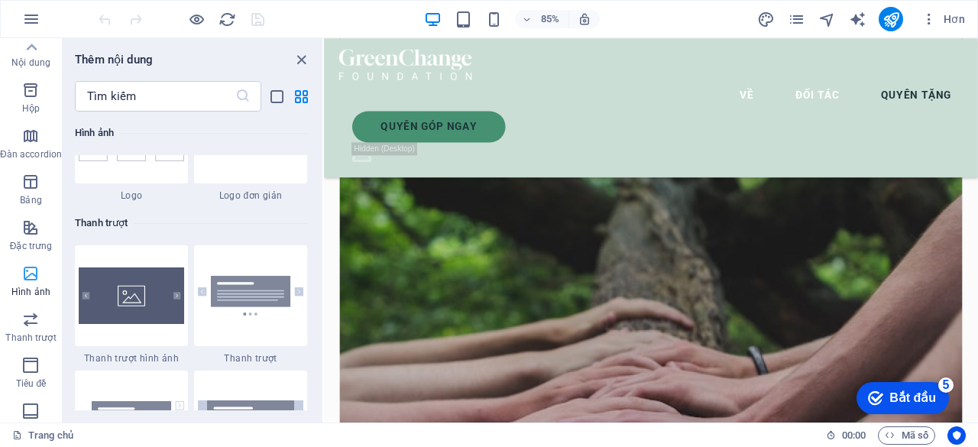
scroll to position [73, 0]
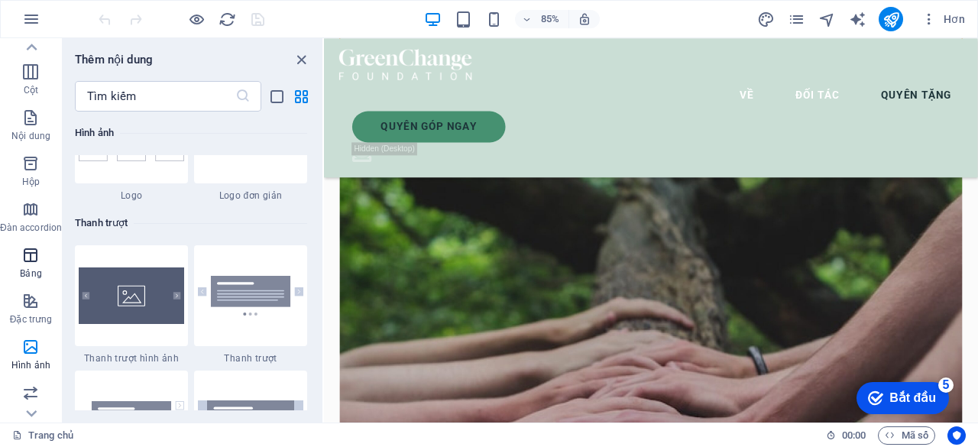
click at [26, 254] on icon "button" at bounding box center [30, 255] width 18 height 18
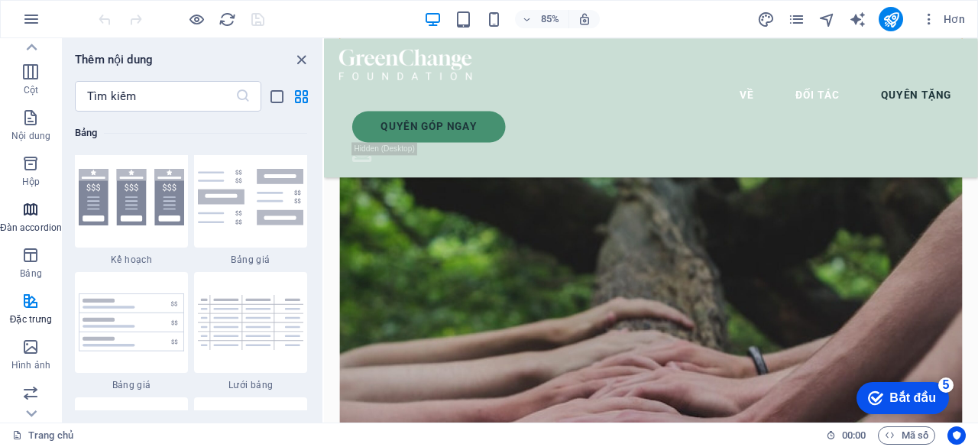
click at [31, 209] on icon "button" at bounding box center [30, 209] width 18 height 18
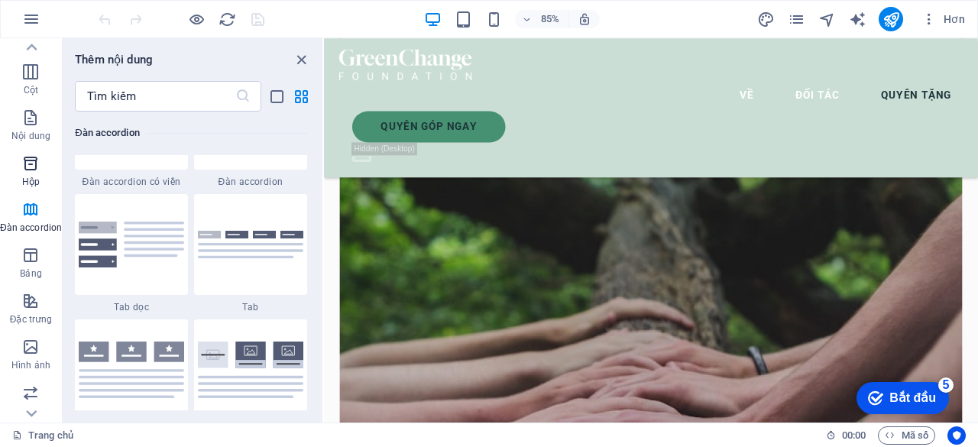
click at [23, 168] on icon "button" at bounding box center [30, 163] width 18 height 18
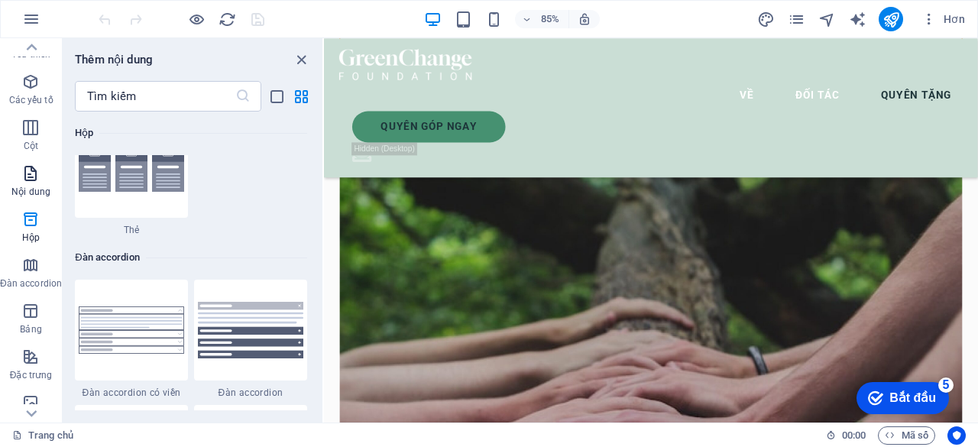
scroll to position [0, 0]
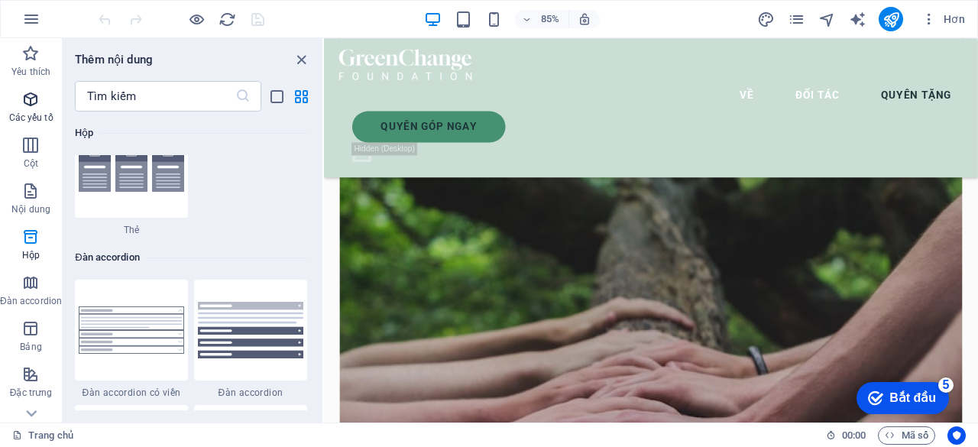
drag, startPoint x: 16, startPoint y: 85, endPoint x: 23, endPoint y: 106, distance: 22.5
click at [17, 89] on button "Các yếu tố" at bounding box center [31, 107] width 62 height 46
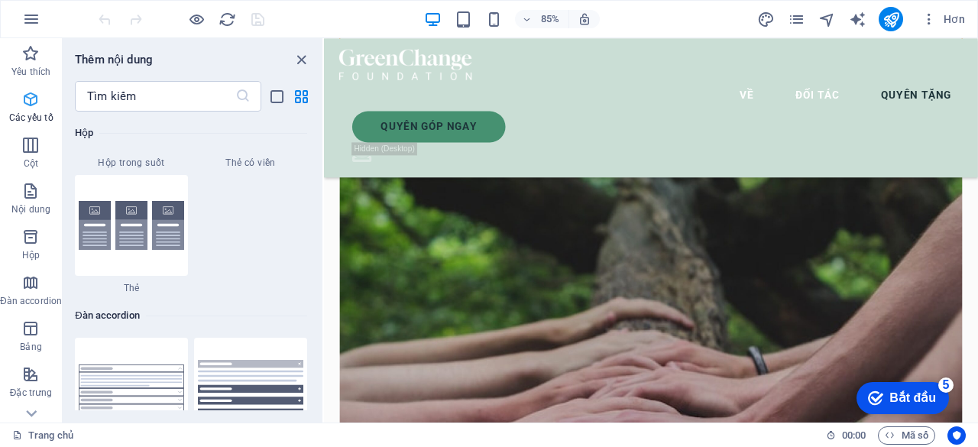
click at [23, 106] on icon "button" at bounding box center [30, 99] width 18 height 18
click at [26, 142] on icon "button" at bounding box center [30, 145] width 18 height 18
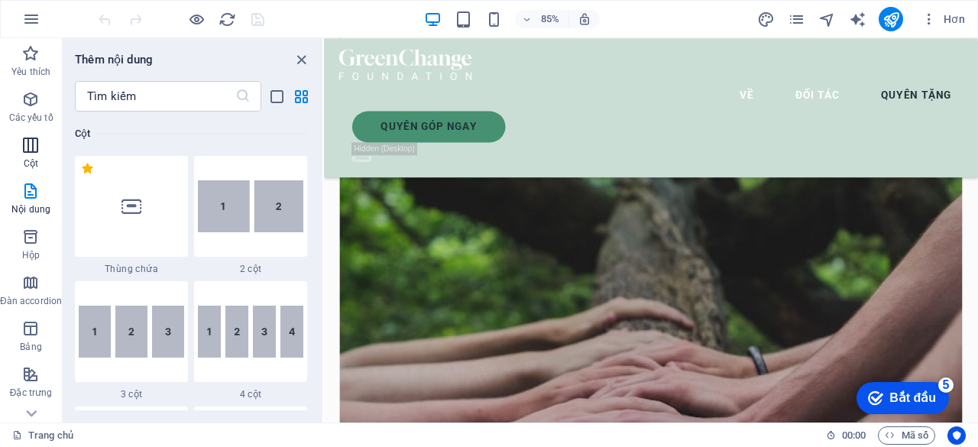
click at [24, 168] on font "Cột" at bounding box center [31, 163] width 15 height 11
click at [34, 73] on font "Yêu thích" at bounding box center [30, 71] width 39 height 11
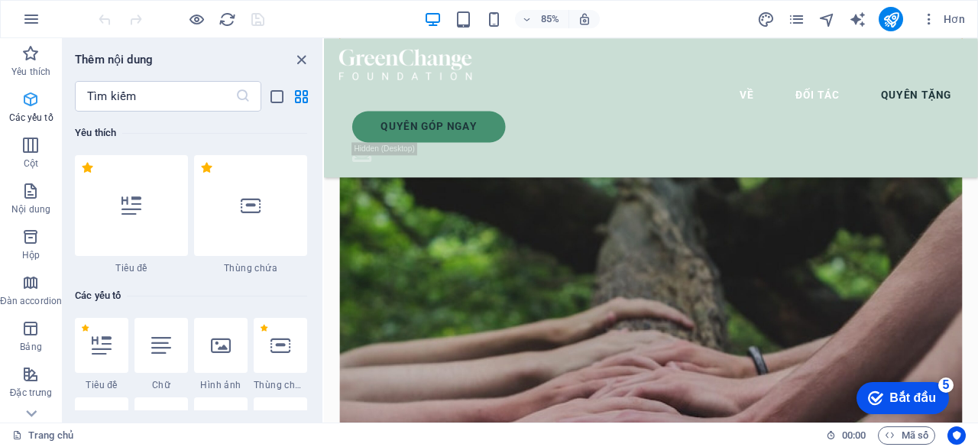
click at [32, 101] on icon "button" at bounding box center [30, 99] width 18 height 18
click at [0, 0] on icon "button" at bounding box center [0, 0] width 0 height 0
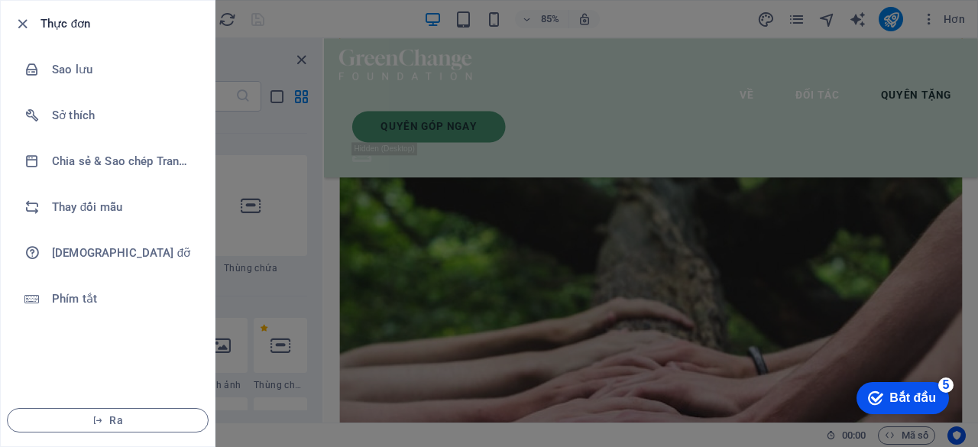
click at [477, 319] on div at bounding box center [489, 223] width 978 height 447
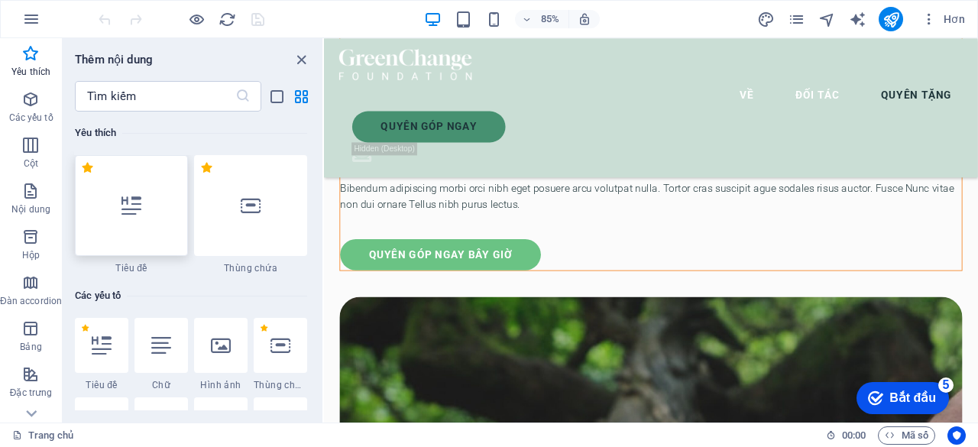
scroll to position [5062, 0]
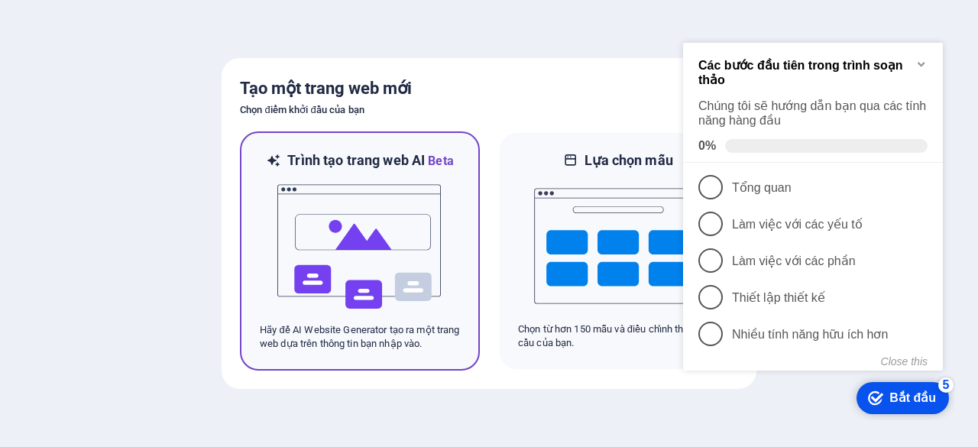
click at [390, 251] on img at bounding box center [360, 246] width 168 height 153
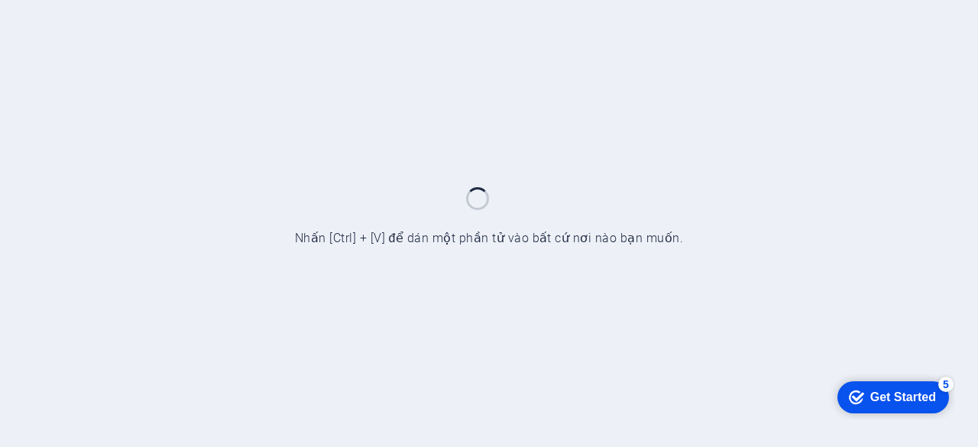
click at [875, 396] on div "Get Started" at bounding box center [903, 397] width 66 height 14
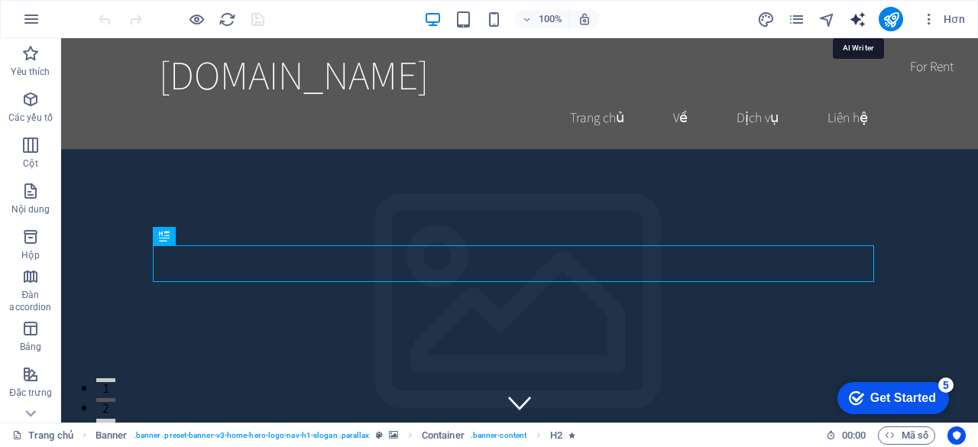
select select "English"
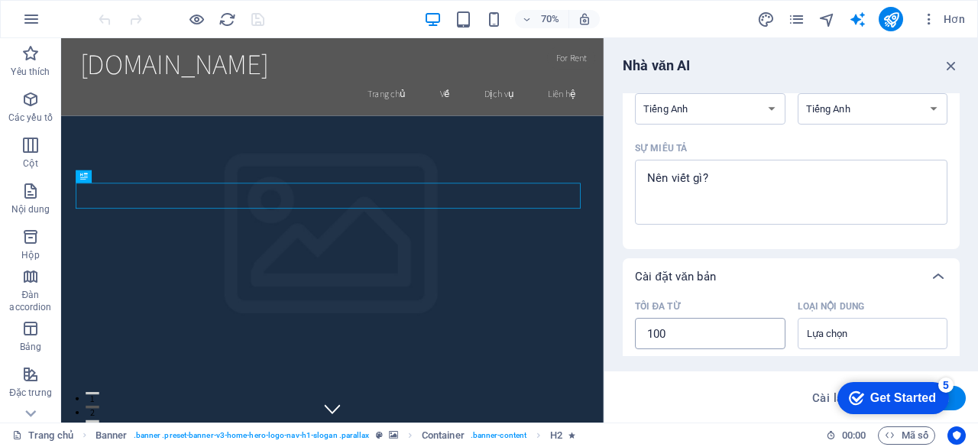
scroll to position [76, 0]
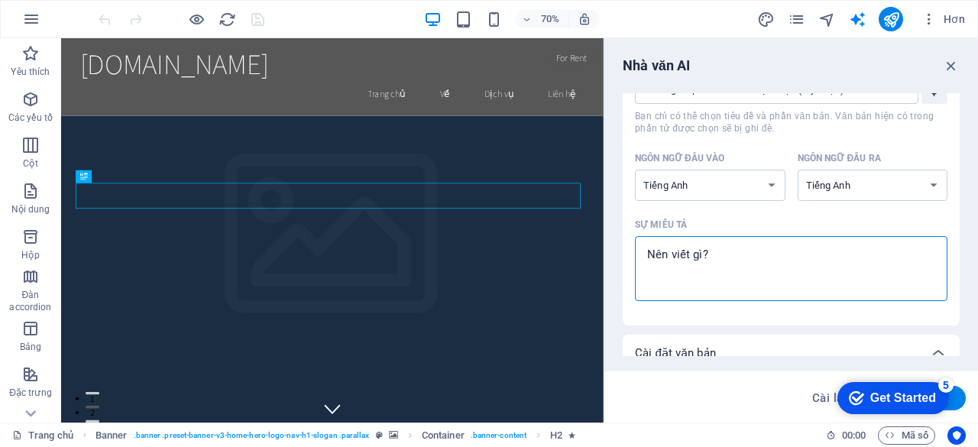
drag, startPoint x: 743, startPoint y: 257, endPoint x: 623, endPoint y: 245, distance: 120.6
click at [623, 245] on div "Yếu tố ​ Bạn chỉ có thể chọn tiêu đề và phần văn bản. Văn bản hiện có trong phầ…" at bounding box center [791, 189] width 337 height 272
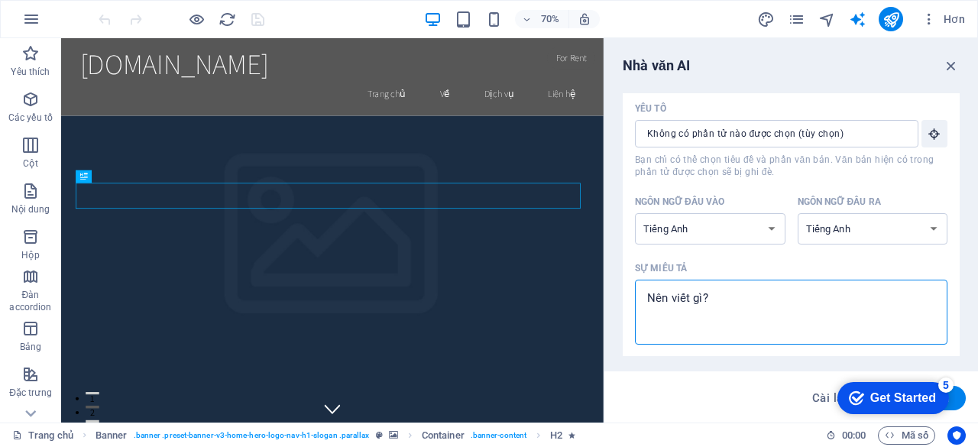
scroll to position [0, 0]
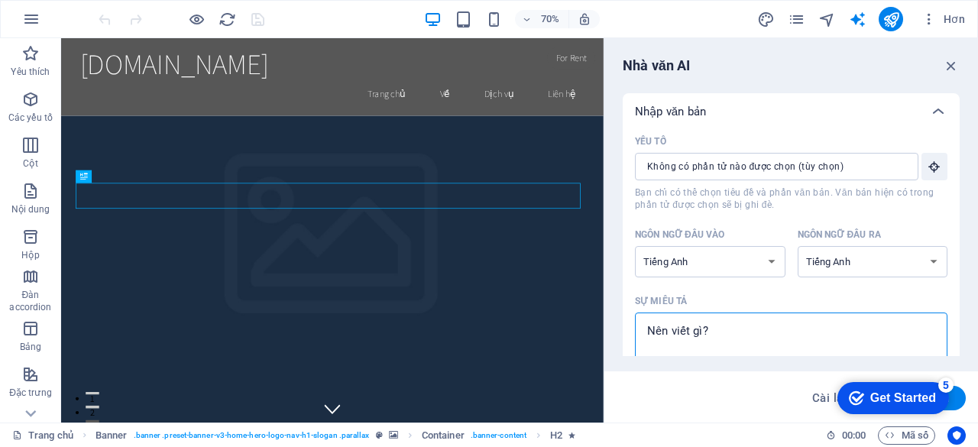
type textarea "x"
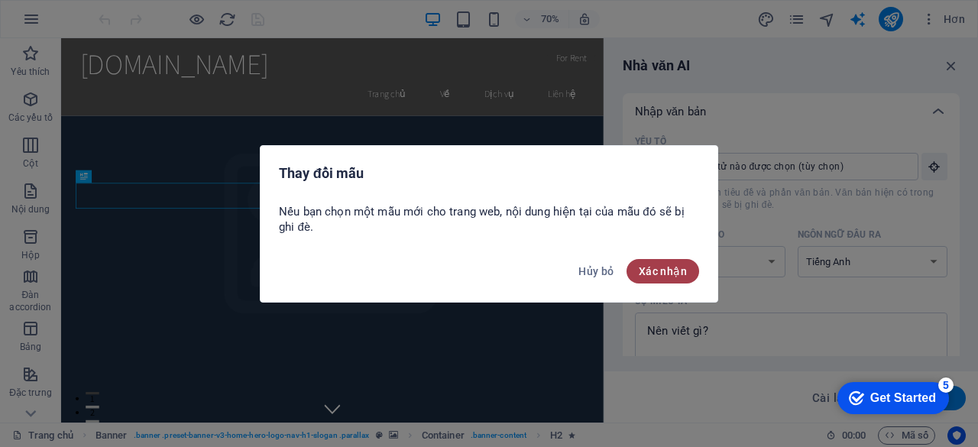
click at [669, 259] on button "Xác nhận" at bounding box center [663, 271] width 73 height 24
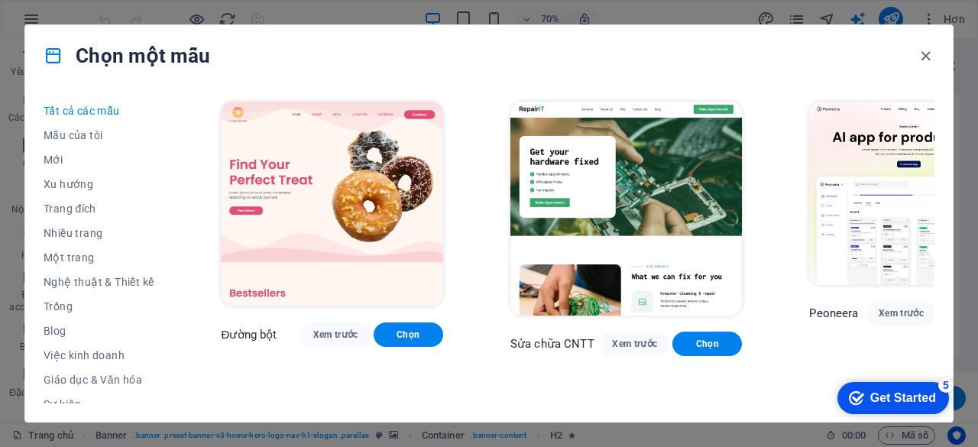
click at [50, 65] on h4 "Chọn một mẫu" at bounding box center [127, 56] width 167 height 24
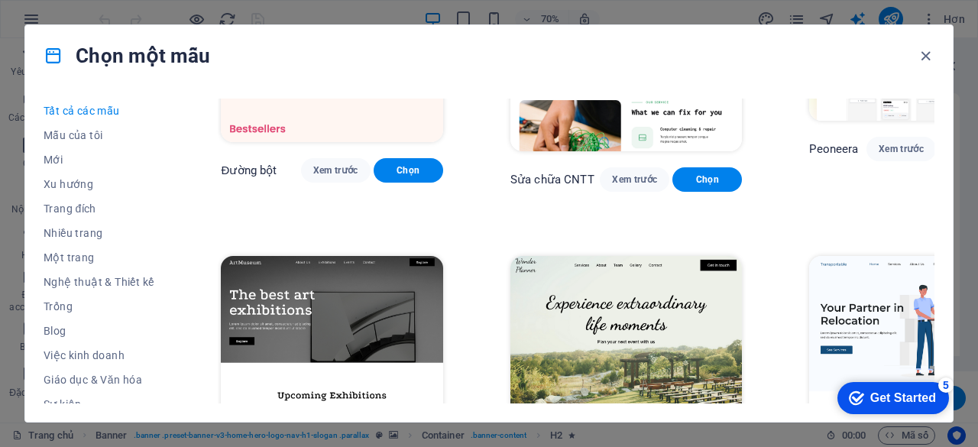
scroll to position [229, 0]
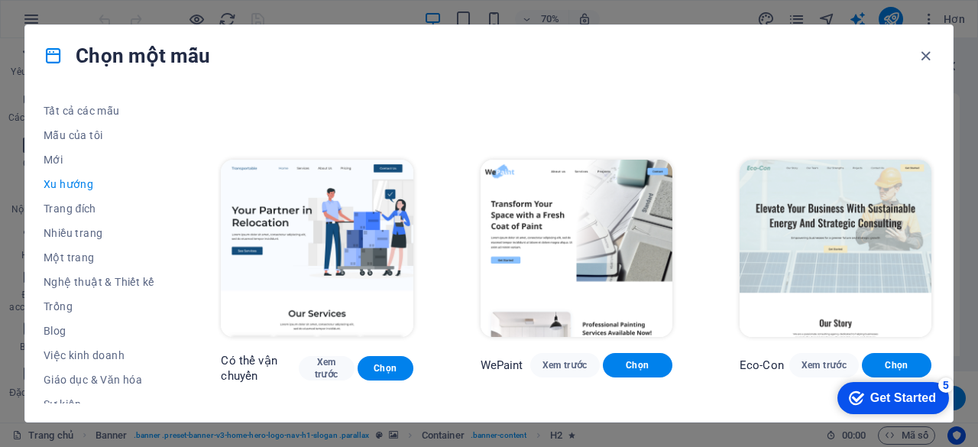
scroll to position [0, 0]
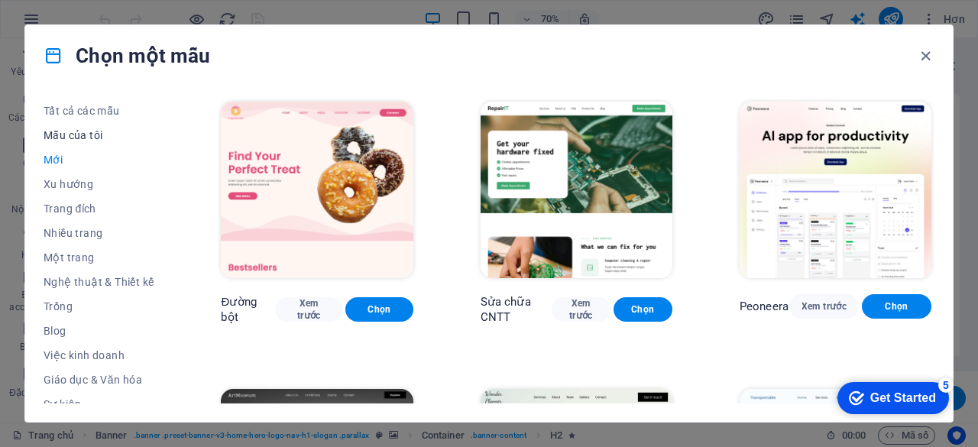
click at [85, 129] on font "Mẫu của tôi" at bounding box center [73, 135] width 59 height 12
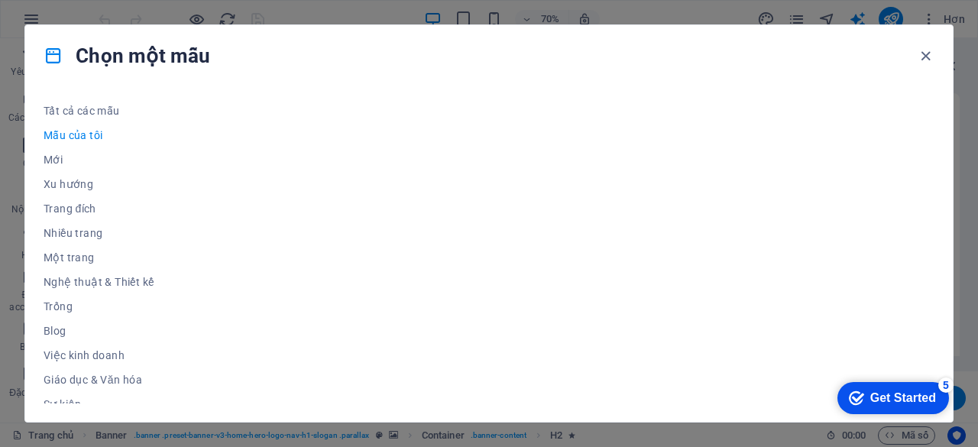
click at [873, 393] on div "Get Started" at bounding box center [903, 398] width 66 height 14
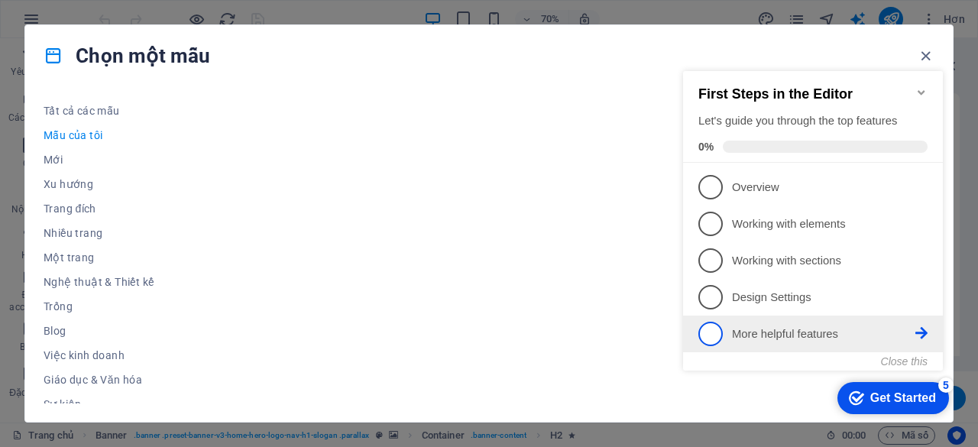
click at [785, 336] on p "More helpful features - incomplete" at bounding box center [823, 334] width 183 height 16
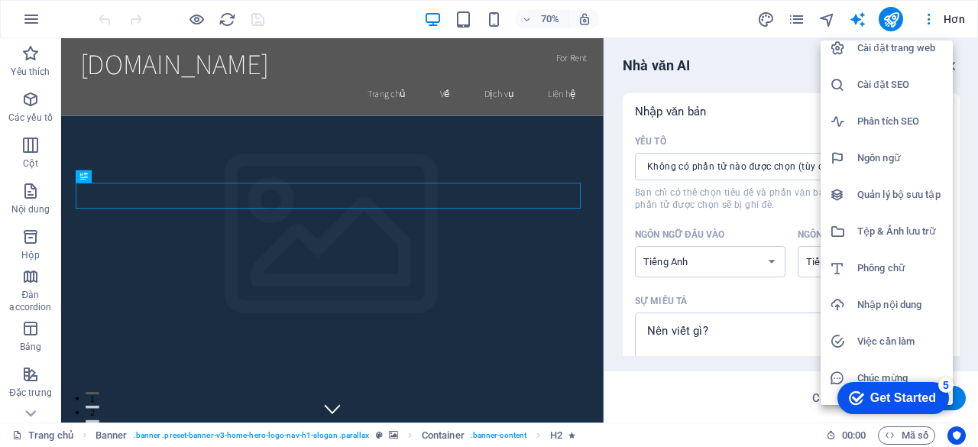
scroll to position [38, 0]
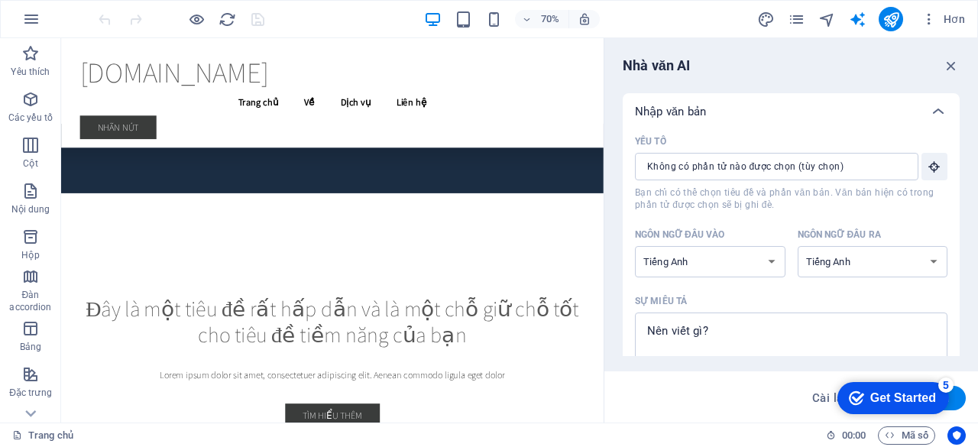
scroll to position [436, 0]
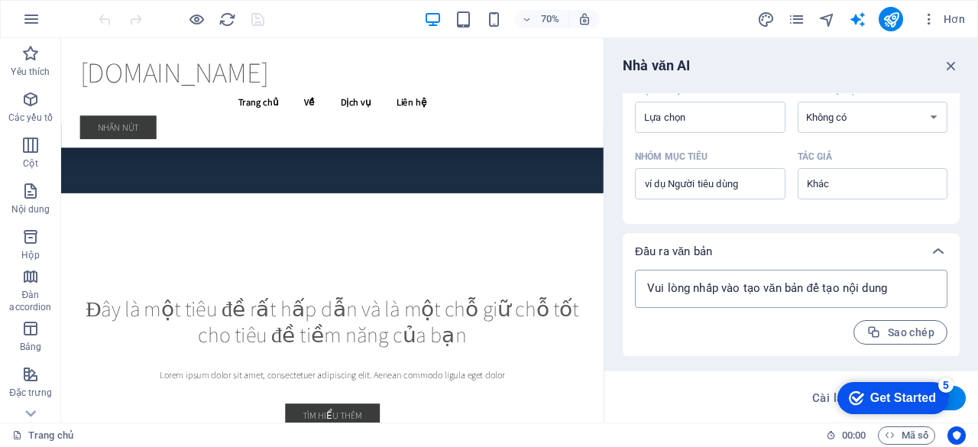
click at [842, 290] on textarea at bounding box center [791, 288] width 297 height 23
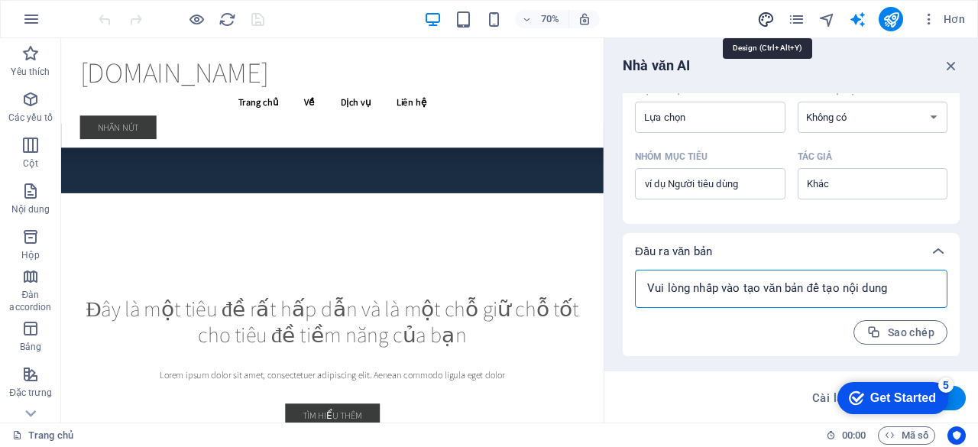
type textarea "x"
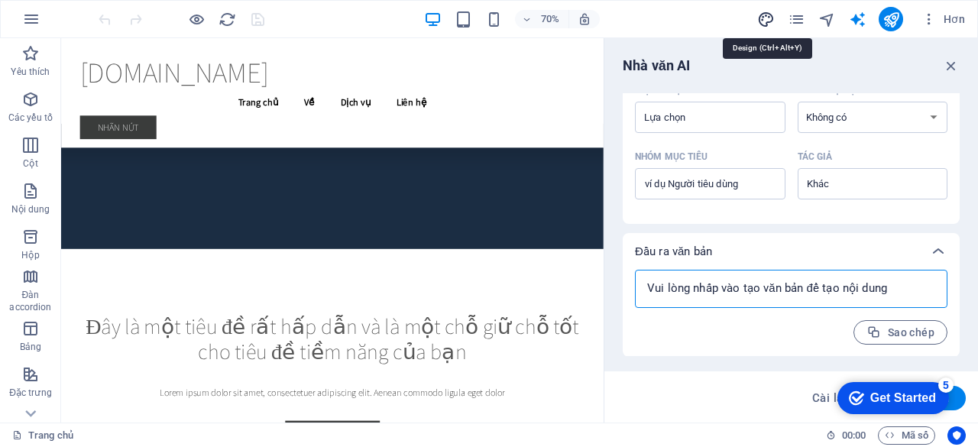
select select "rem"
select select "200"
select select "px"
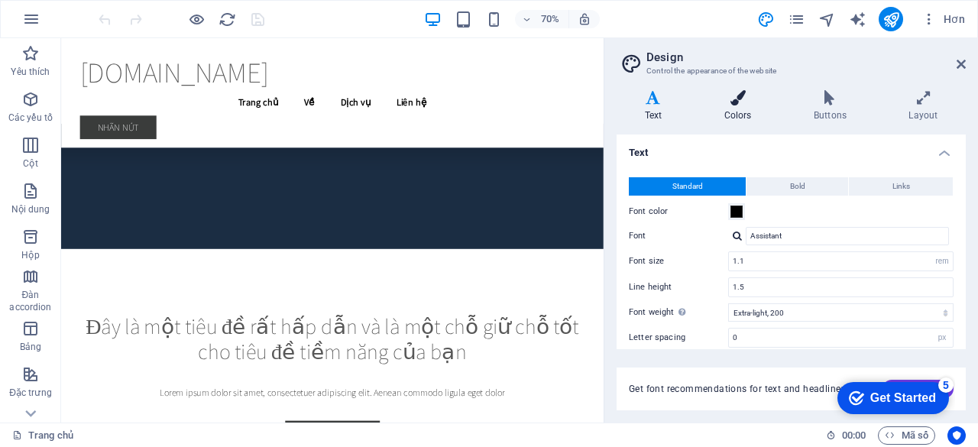
scroll to position [4181, 0]
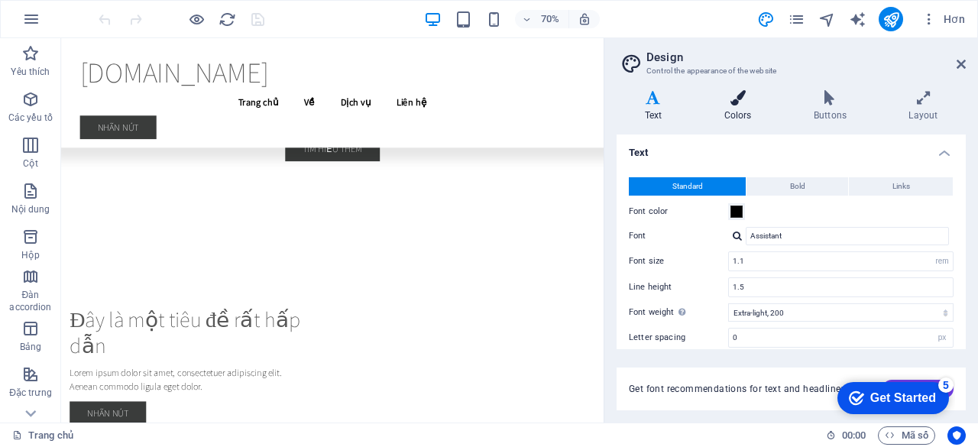
click at [741, 99] on icon at bounding box center [737, 97] width 83 height 15
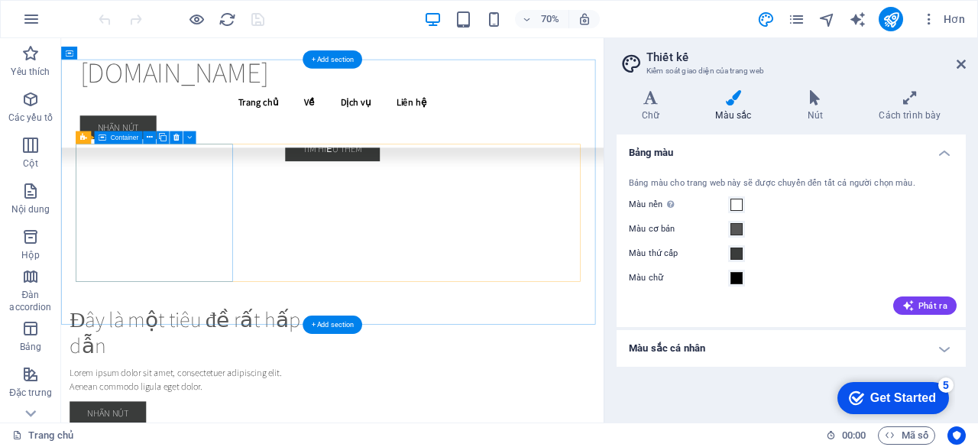
scroll to position [4202, 0]
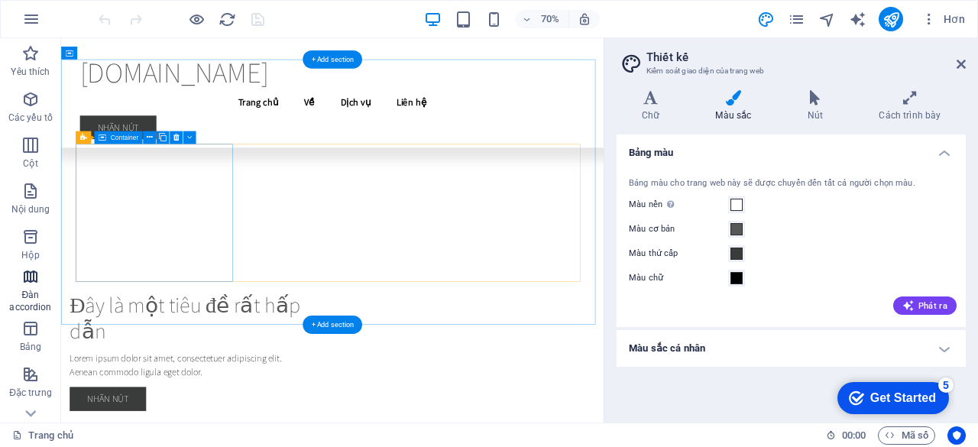
click at [34, 235] on icon "button" at bounding box center [30, 237] width 18 height 18
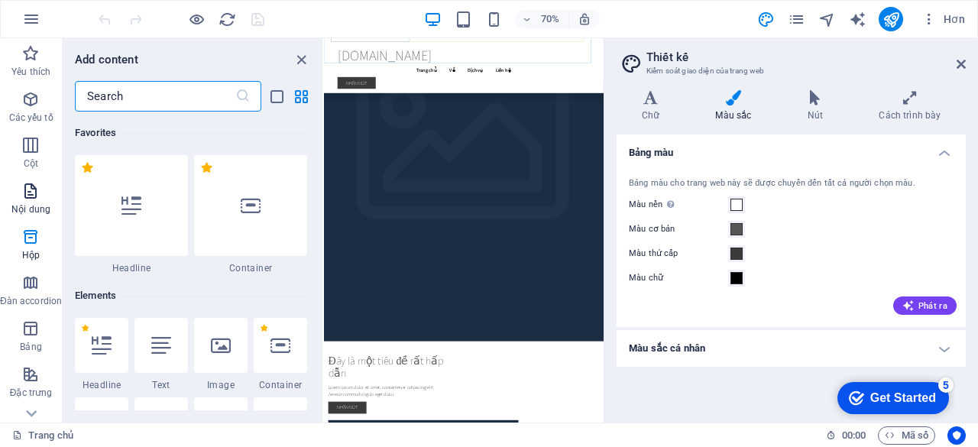
click at [41, 248] on span "Hộp" at bounding box center [31, 246] width 62 height 37
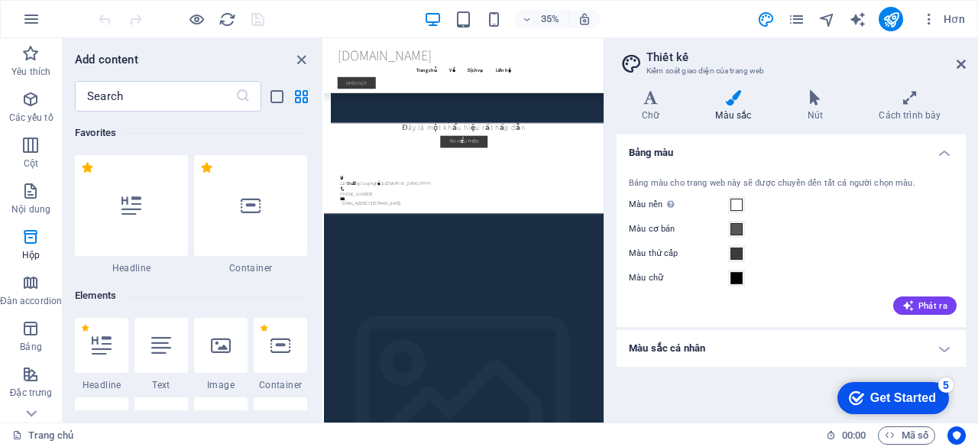
scroll to position [303, 0]
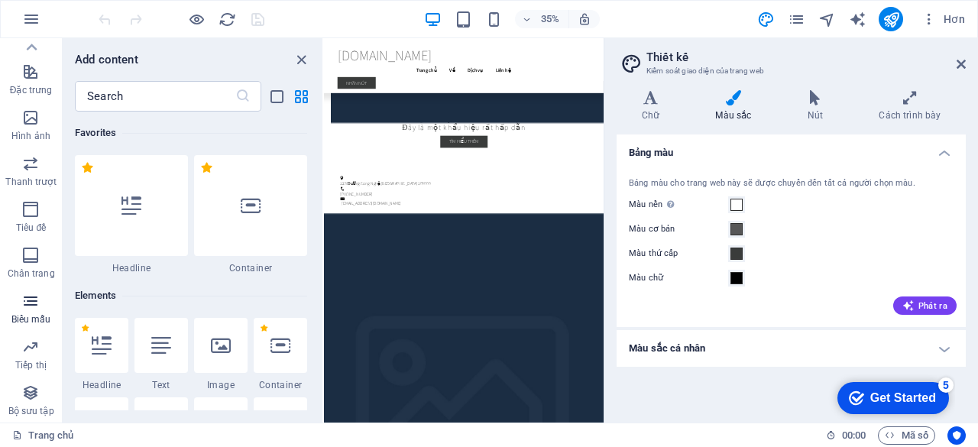
click at [34, 287] on button "Biểu mẫu" at bounding box center [31, 309] width 62 height 46
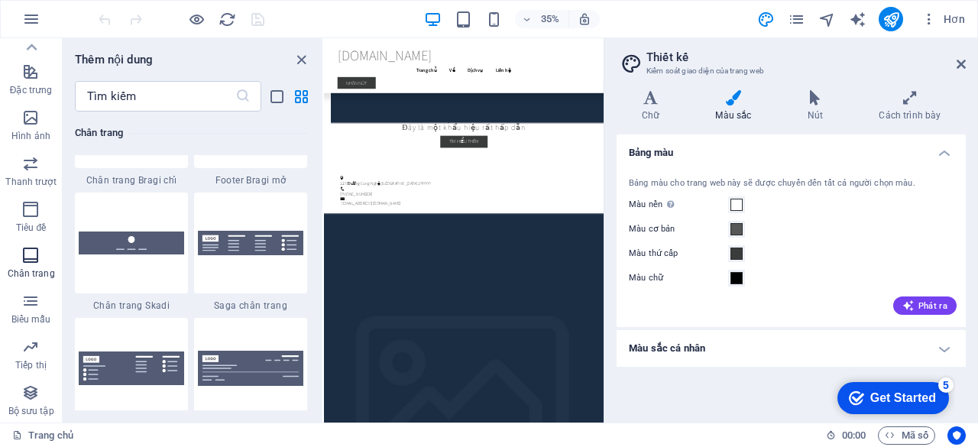
scroll to position [11155, 0]
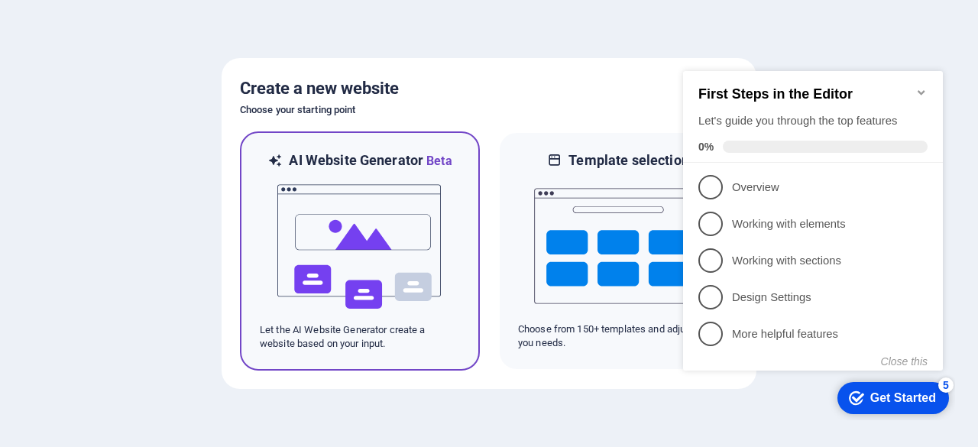
click at [429, 254] on img at bounding box center [360, 246] width 168 height 153
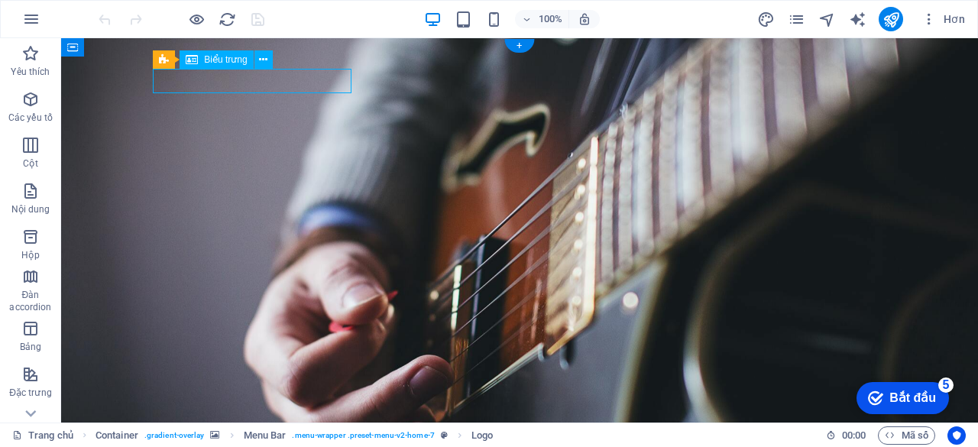
click at [69, 86] on figure at bounding box center [519, 272] width 917 height 468
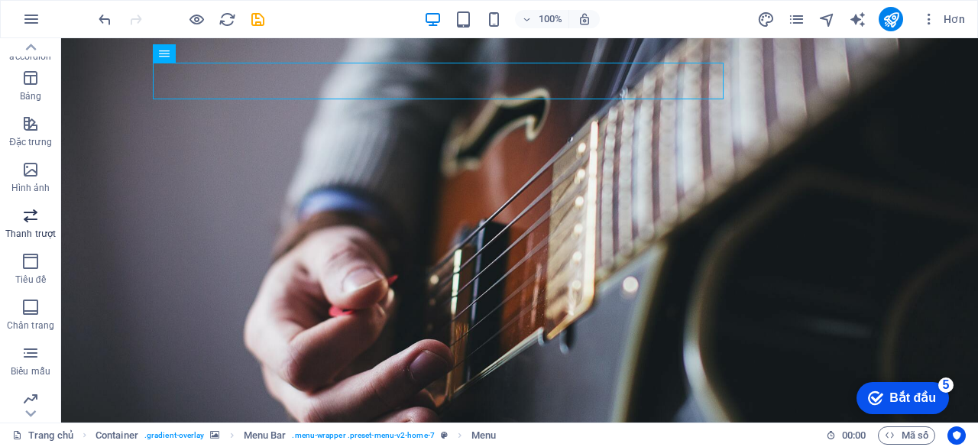
scroll to position [303, 0]
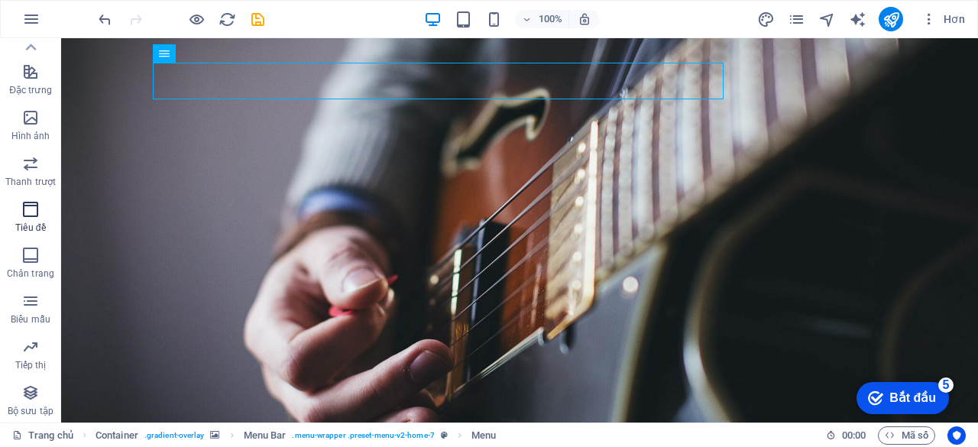
click at [34, 222] on font "Tiêu đề" at bounding box center [30, 227] width 30 height 11
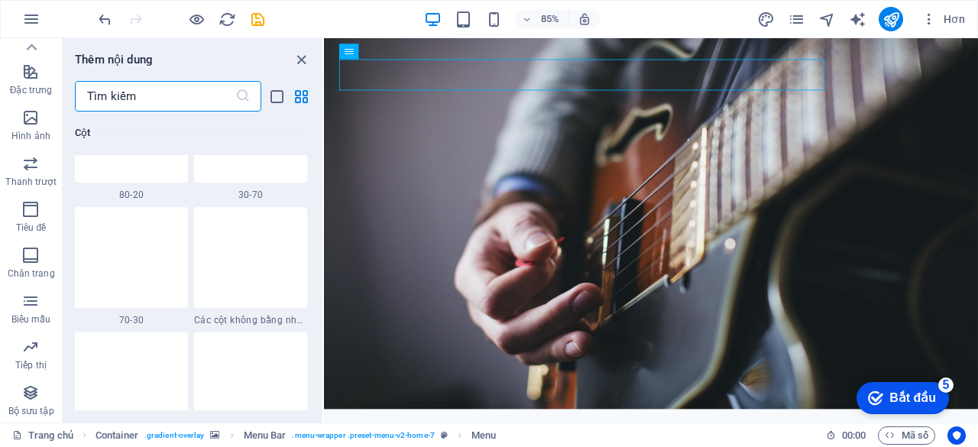
scroll to position [9201, 0]
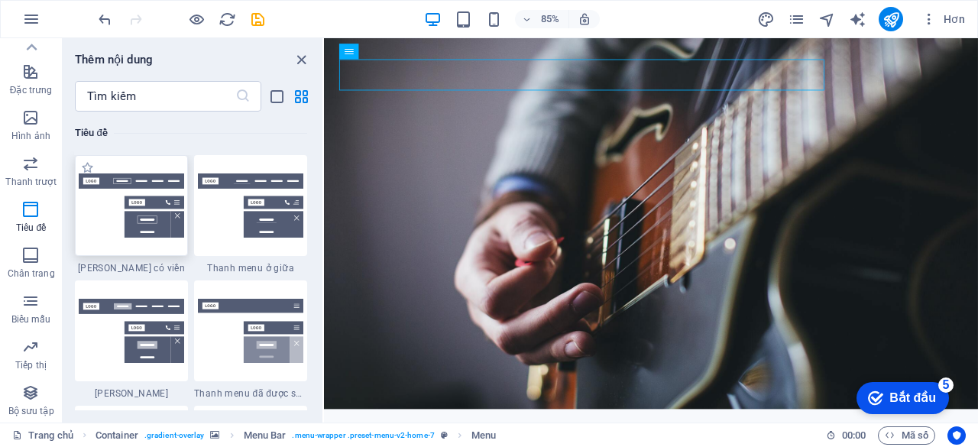
click at [158, 241] on div at bounding box center [131, 205] width 113 height 101
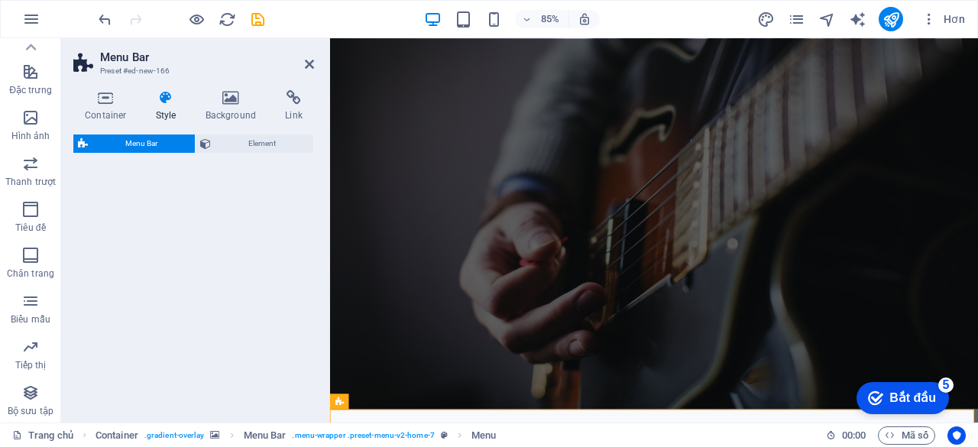
select select "rem"
select select "preset-menu-v2-border"
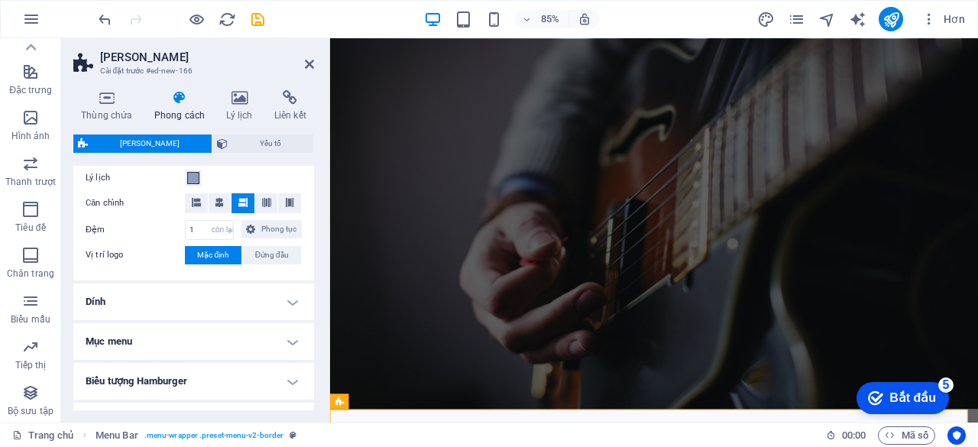
scroll to position [306, 0]
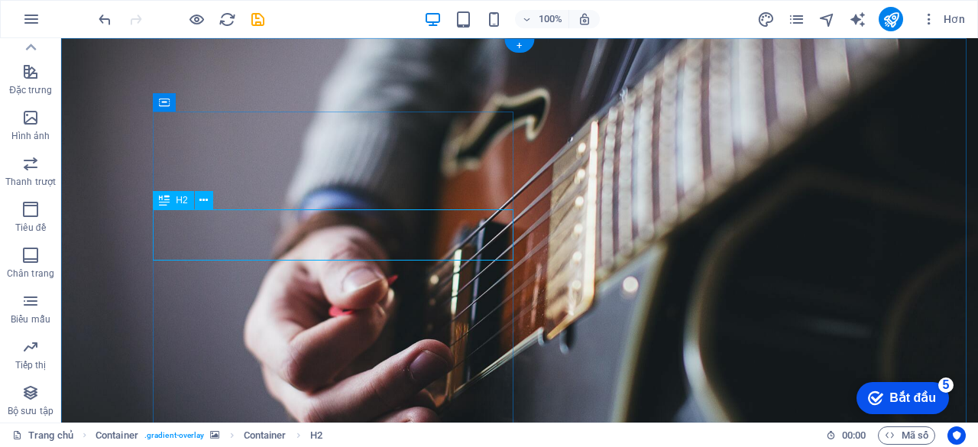
click at [63, 275] on figure at bounding box center [519, 256] width 917 height 436
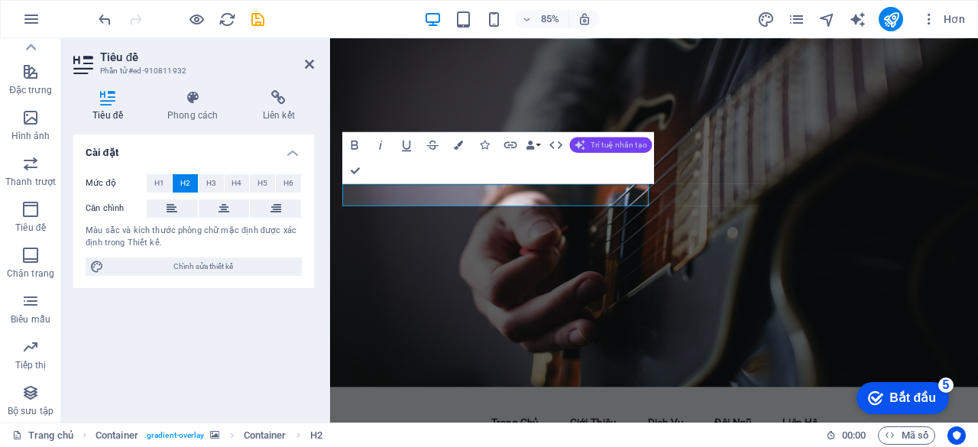
click at [619, 144] on font "Trí tuệ nhân tạo" at bounding box center [619, 144] width 57 height 9
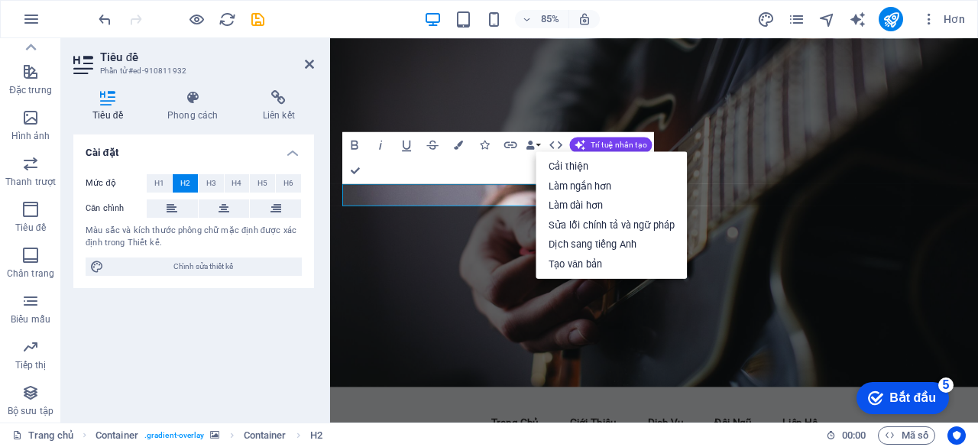
drag, startPoint x: 857, startPoint y: 336, endPoint x: 976, endPoint y: 274, distance: 134.3
click at [857, 336] on figure at bounding box center [711, 243] width 763 height 410
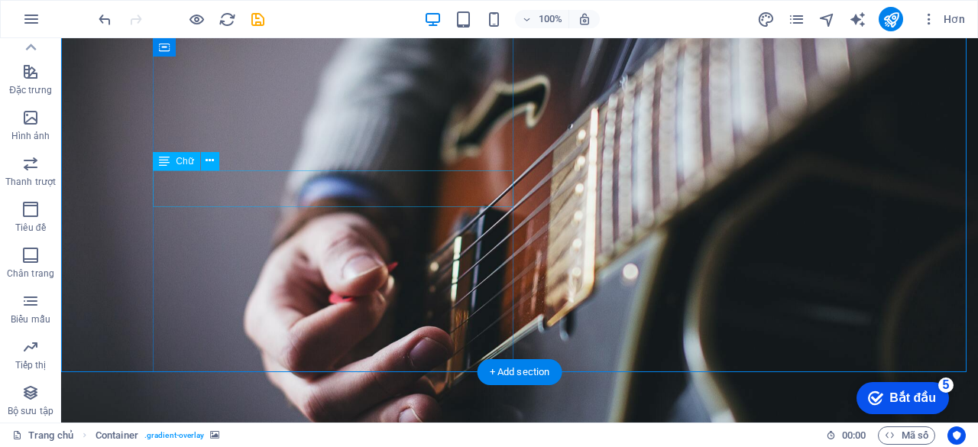
scroll to position [76, 0]
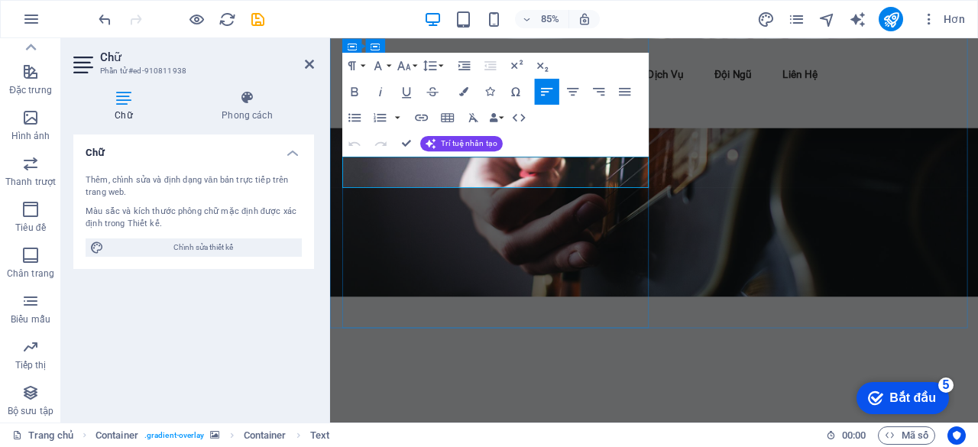
drag, startPoint x: 591, startPoint y: 200, endPoint x: 607, endPoint y: 197, distance: 17.1
drag, startPoint x: 694, startPoint y: 199, endPoint x: 511, endPoint y: 205, distance: 182.7
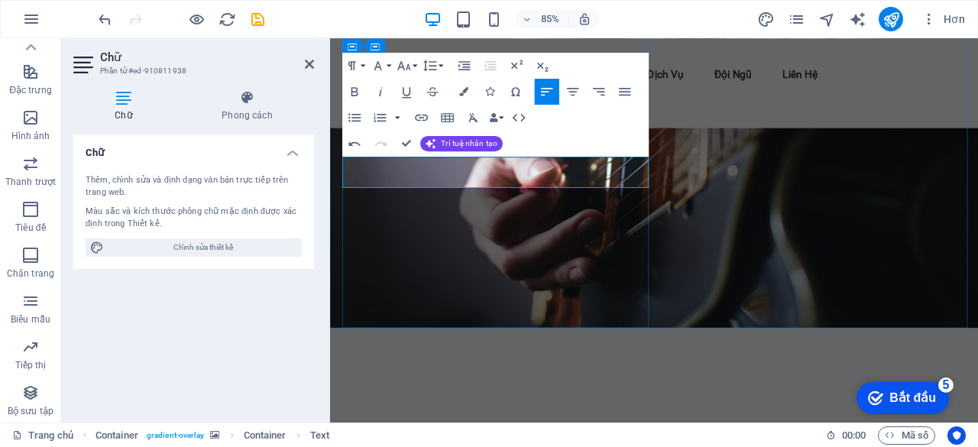
drag, startPoint x: 682, startPoint y: 184, endPoint x: 631, endPoint y: 190, distance: 50.8
drag, startPoint x: 585, startPoint y: 183, endPoint x: 532, endPoint y: 186, distance: 53.5
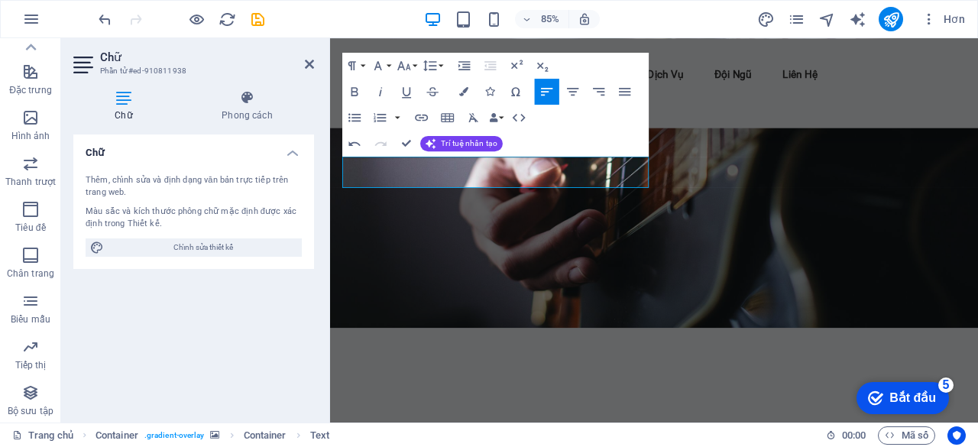
click at [808, 231] on figure at bounding box center [711, 170] width 763 height 417
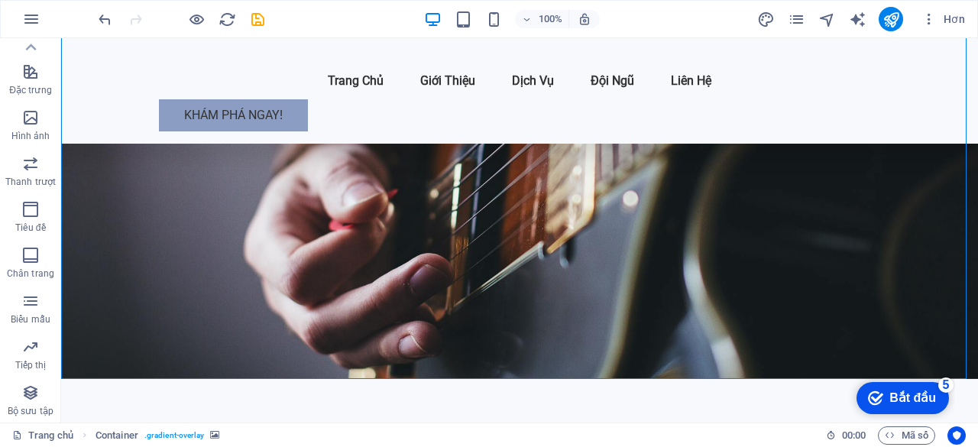
click at [595, 265] on figure at bounding box center [519, 170] width 917 height 417
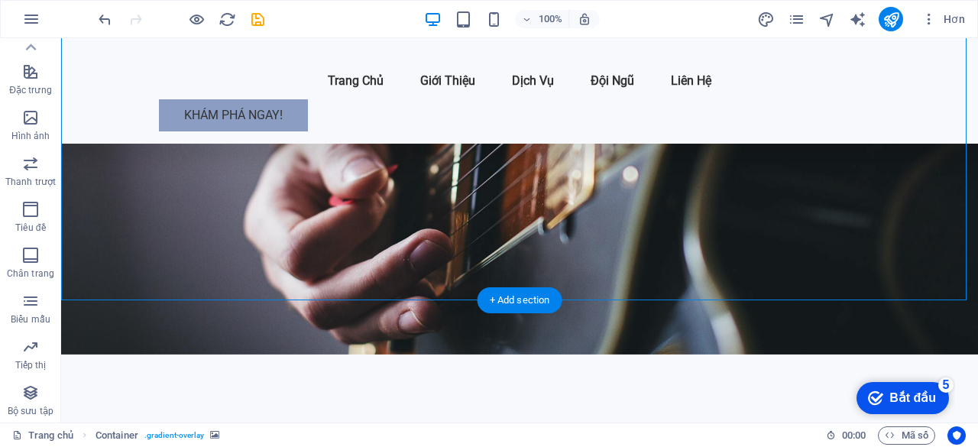
scroll to position [229, 0]
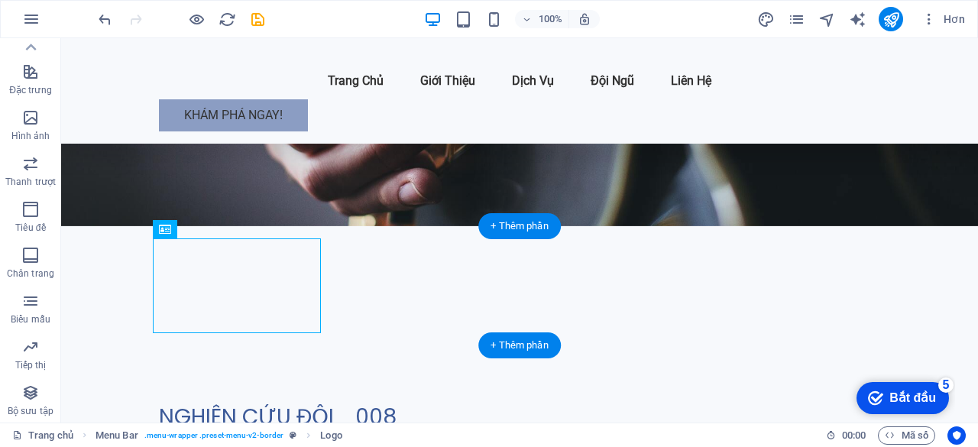
drag, startPoint x: 199, startPoint y: 274, endPoint x: 234, endPoint y: 270, distance: 35.3
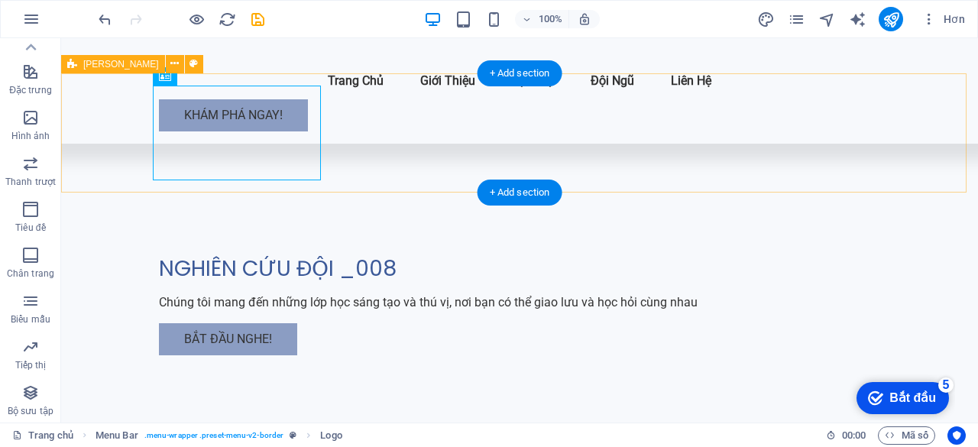
scroll to position [382, 0]
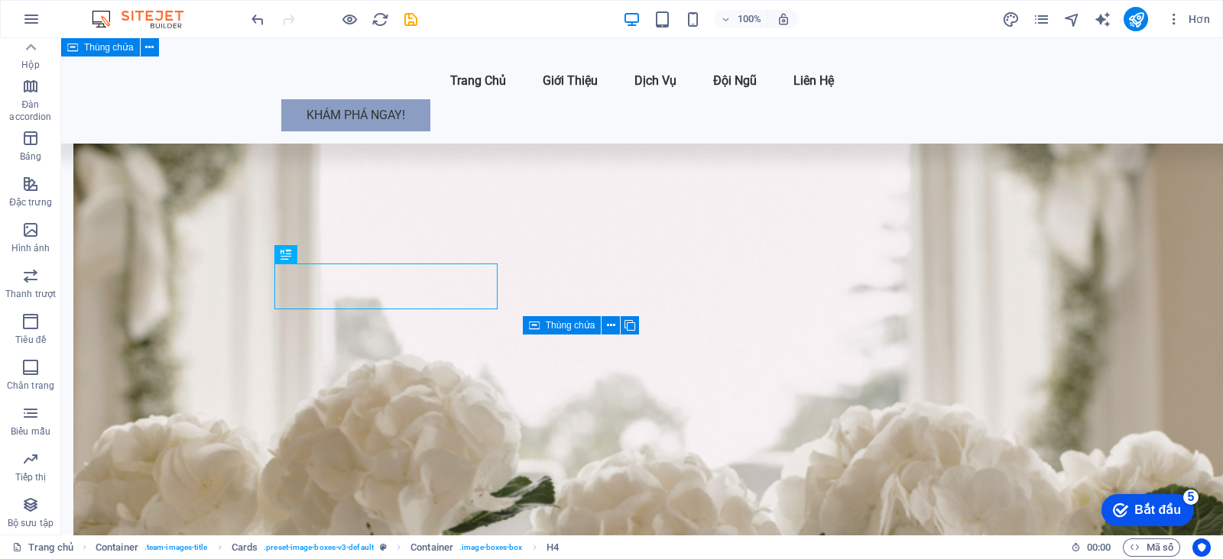
scroll to position [1229, 0]
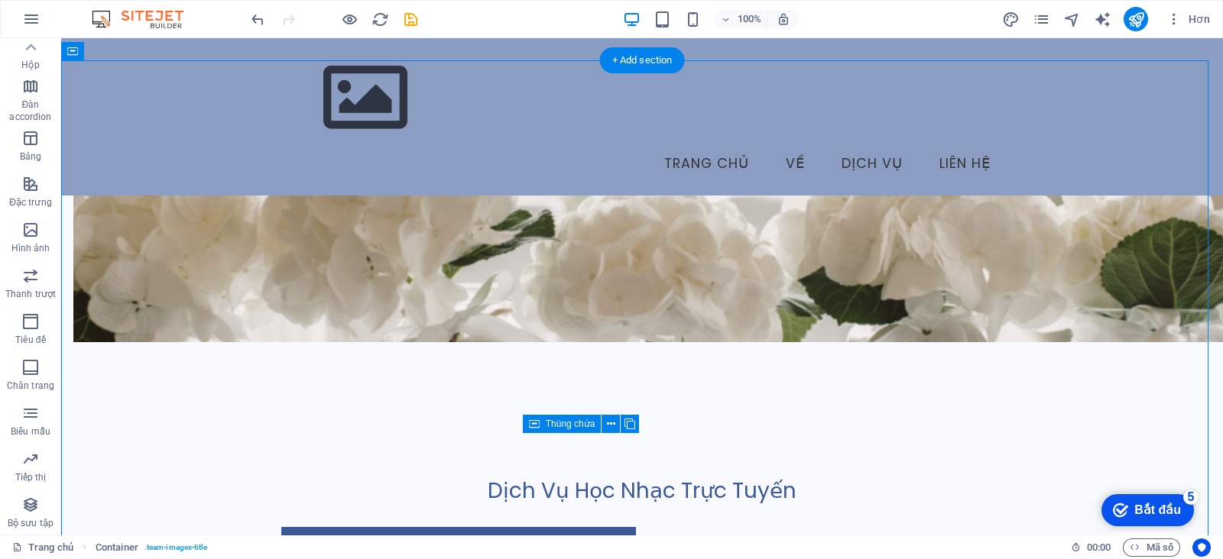
drag, startPoint x: 218, startPoint y: 171, endPoint x: 667, endPoint y: 402, distance: 505.1
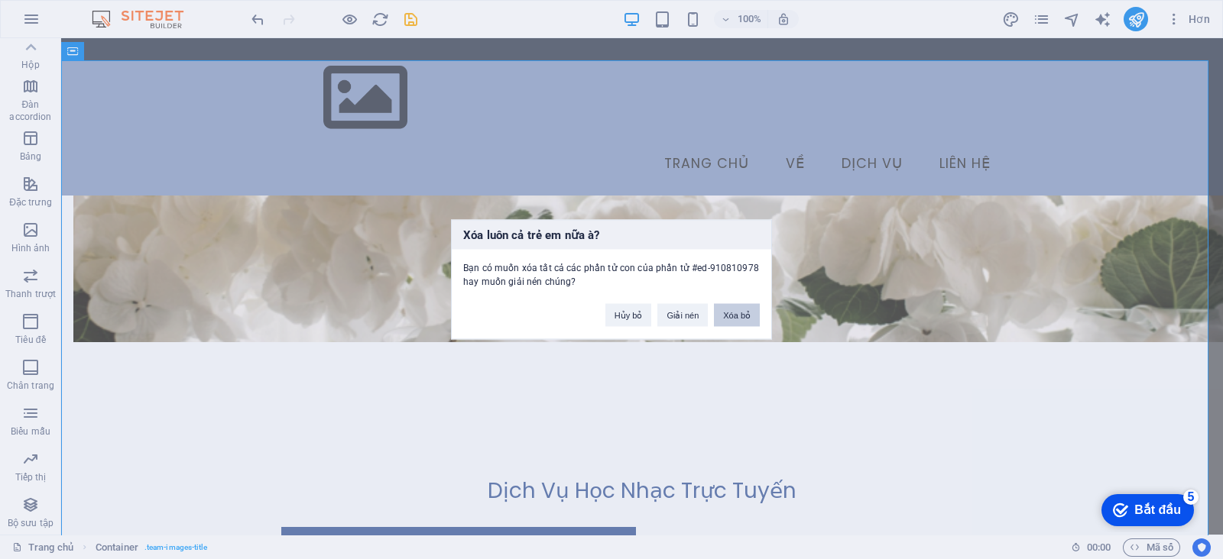
click at [741, 315] on font "Xóa bỏ" at bounding box center [737, 315] width 28 height 9
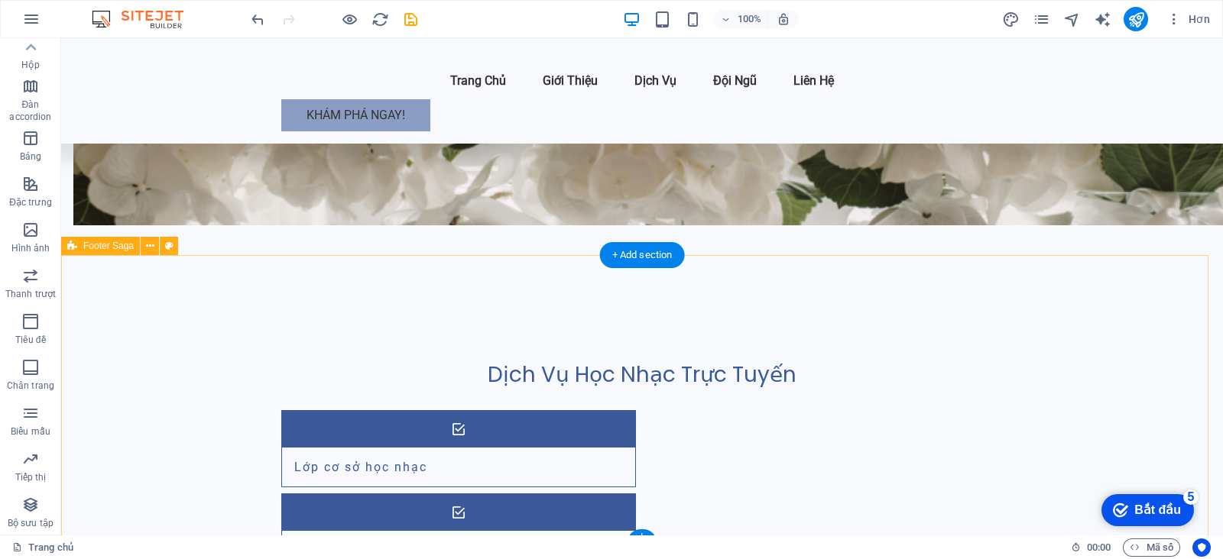
scroll to position [1421, 0]
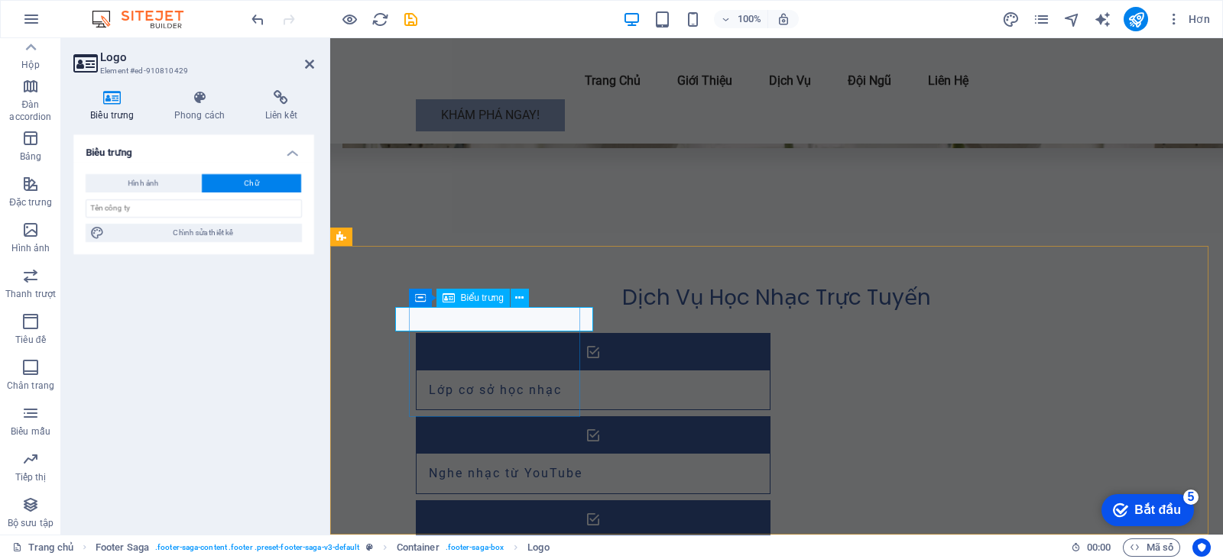
click at [149, 63] on font "Biểu trưng" at bounding box center [127, 57] width 54 height 14
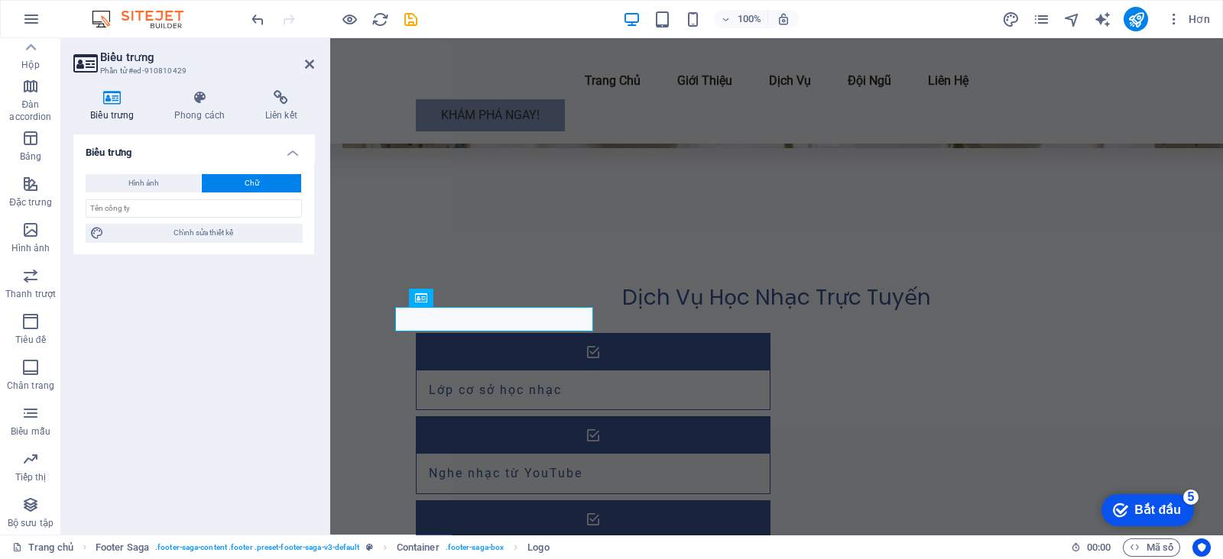
click at [302, 60] on h2 "Biểu trưng" at bounding box center [207, 57] width 214 height 14
click at [309, 62] on icon at bounding box center [309, 64] width 9 height 12
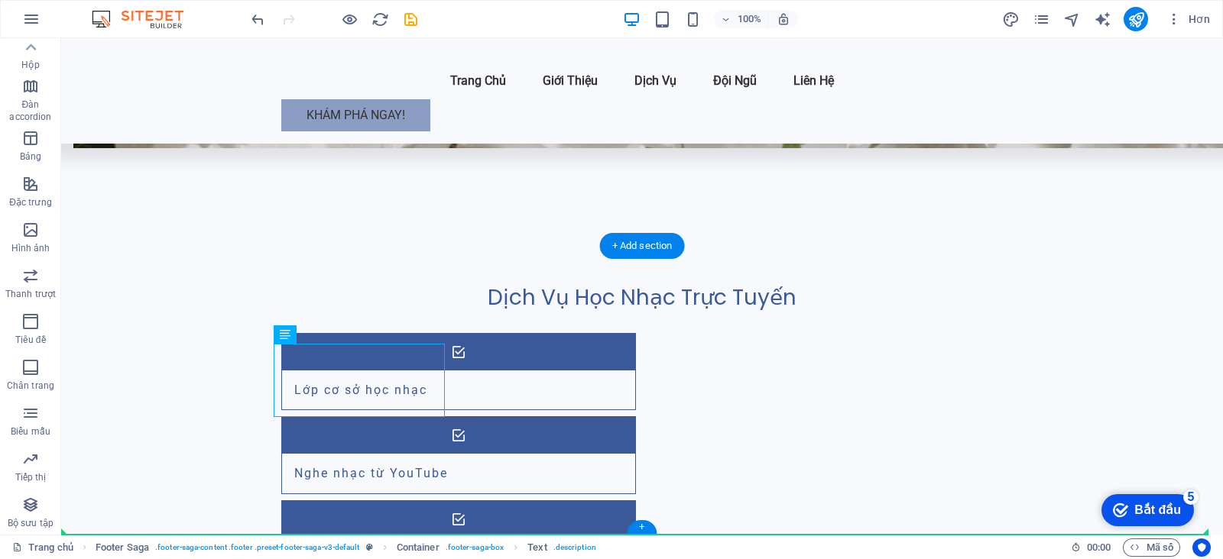
drag, startPoint x: 162, startPoint y: 393, endPoint x: 416, endPoint y: 438, distance: 258.3
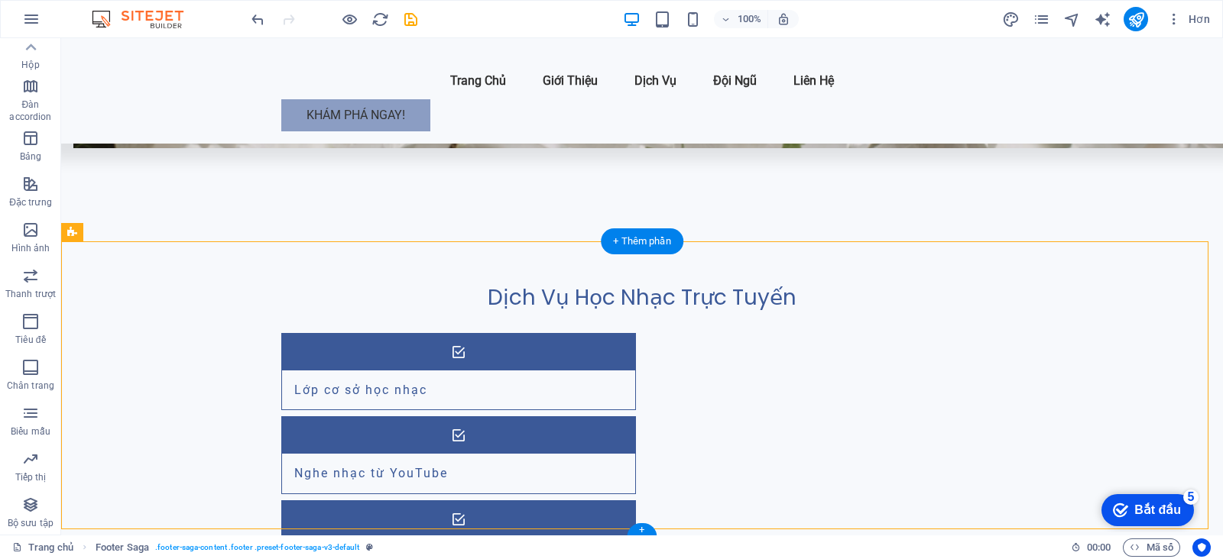
scroll to position [1439, 0]
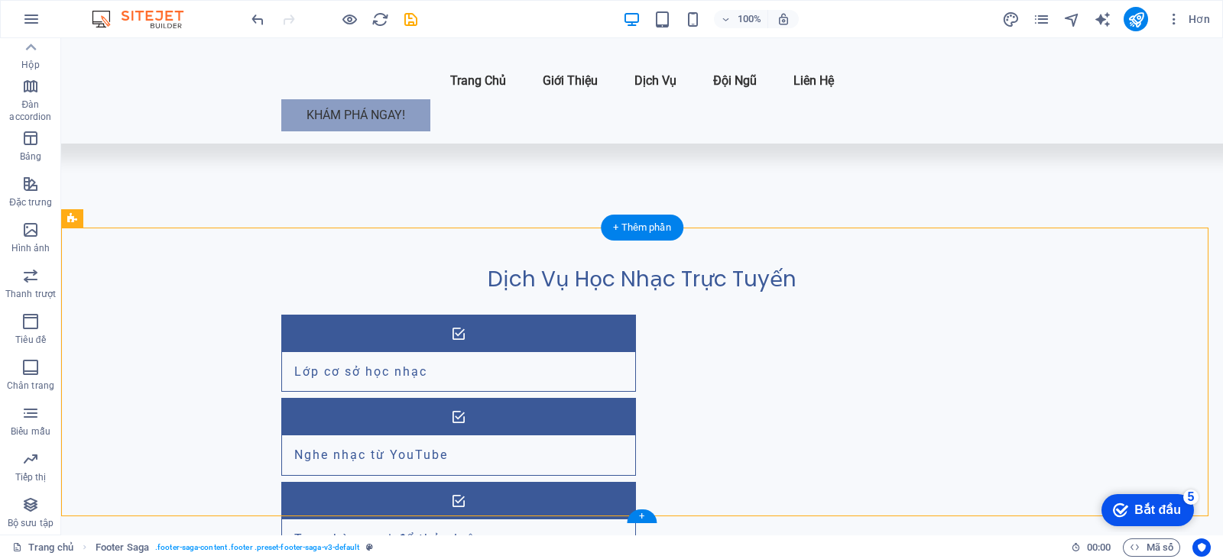
click at [378, 446] on div "Thực đơn Trang Chủ Giới Thiệu Dịch Vụ Đội Ngũ Liên Hệ Khám Phá Ngay! NGHIÊN CỨU…" at bounding box center [641, 317] width 1161 height 3437
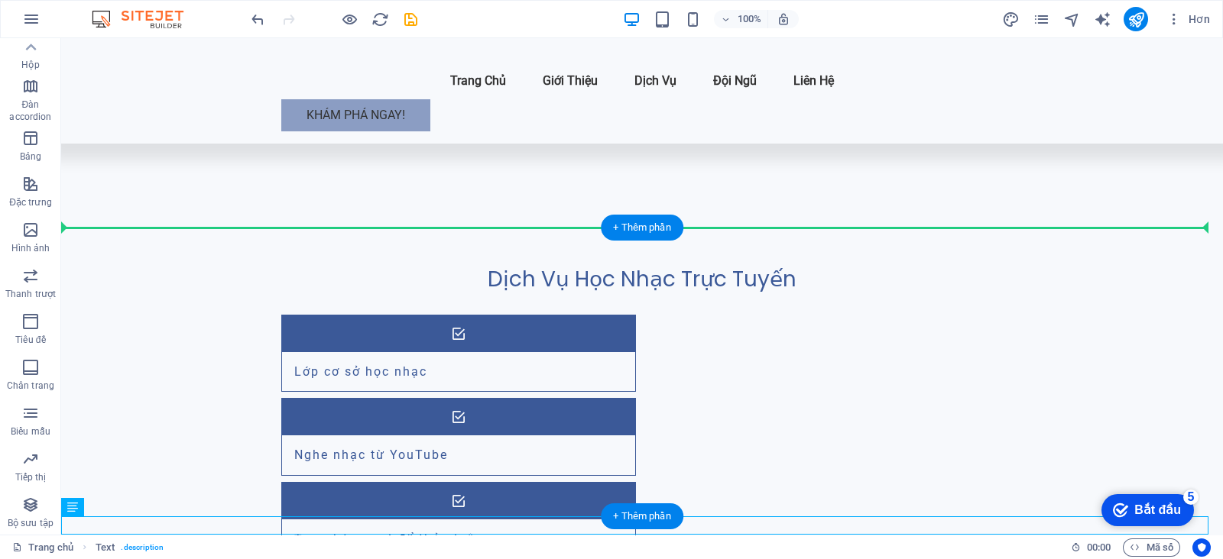
drag, startPoint x: 380, startPoint y: 526, endPoint x: 344, endPoint y: 368, distance: 161.4
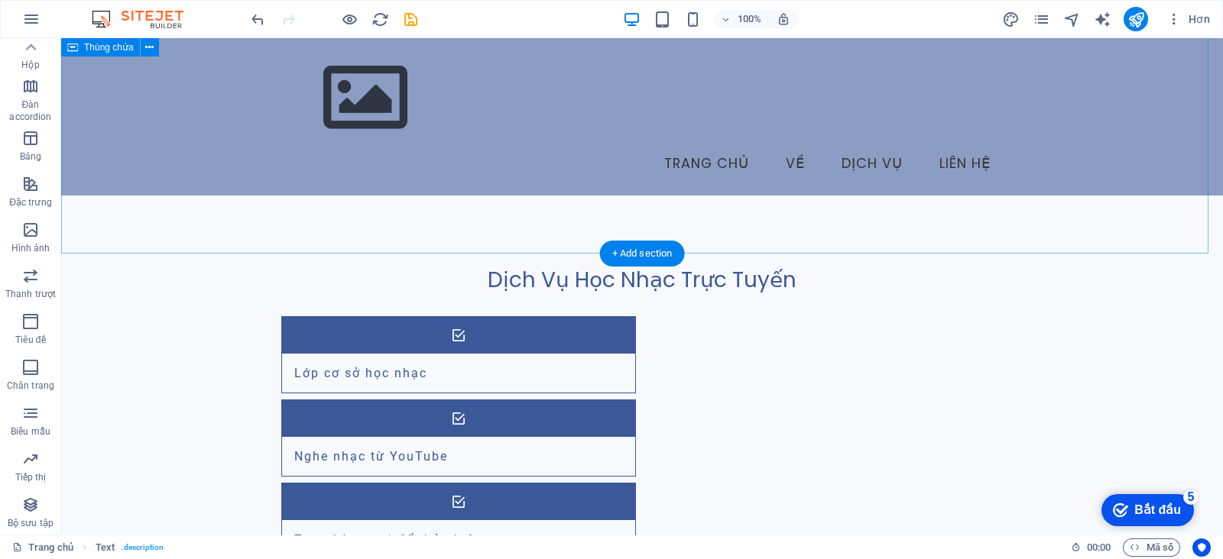
scroll to position [1414, 0]
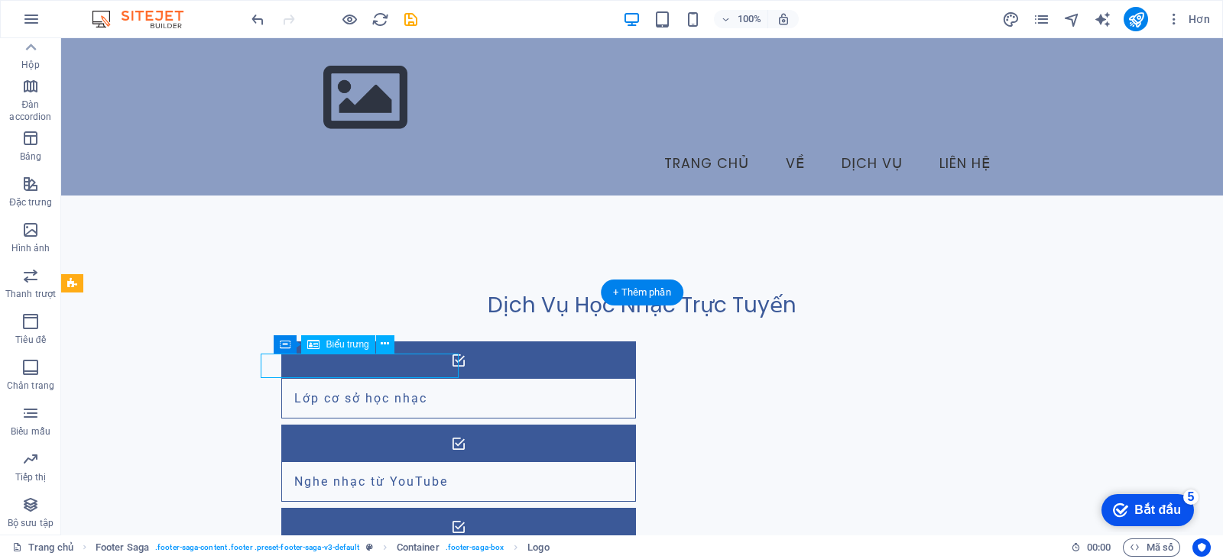
drag, startPoint x: 388, startPoint y: 367, endPoint x: 342, endPoint y: 372, distance: 46.2
click at [371, 339] on div "Biểu trưng" at bounding box center [337, 344] width 73 height 18
click at [382, 341] on icon at bounding box center [385, 344] width 8 height 16
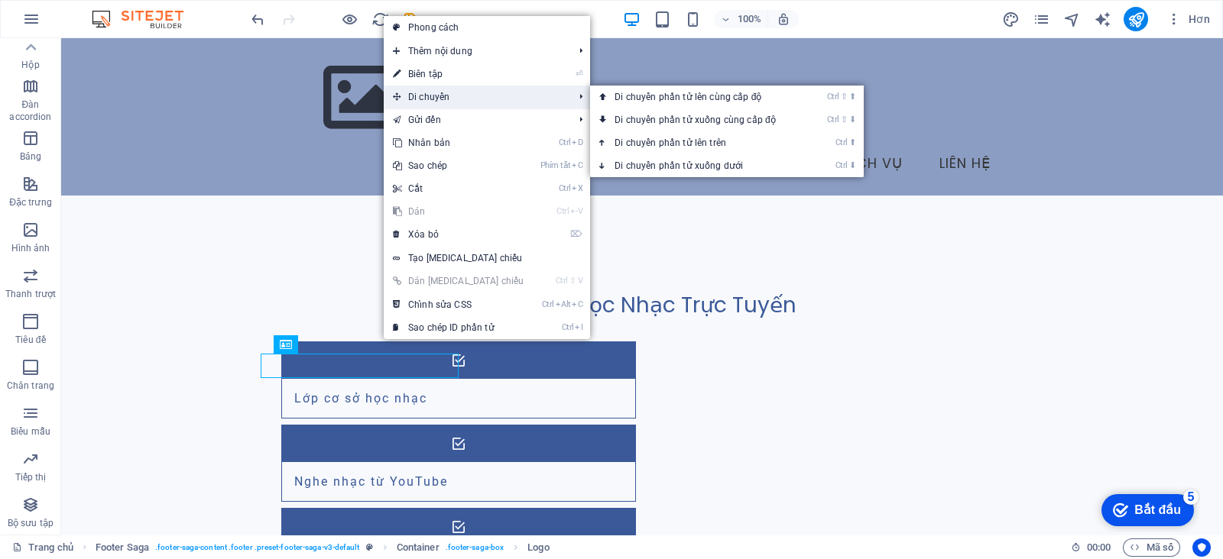
click at [474, 90] on span "Di chuyển" at bounding box center [475, 97] width 183 height 23
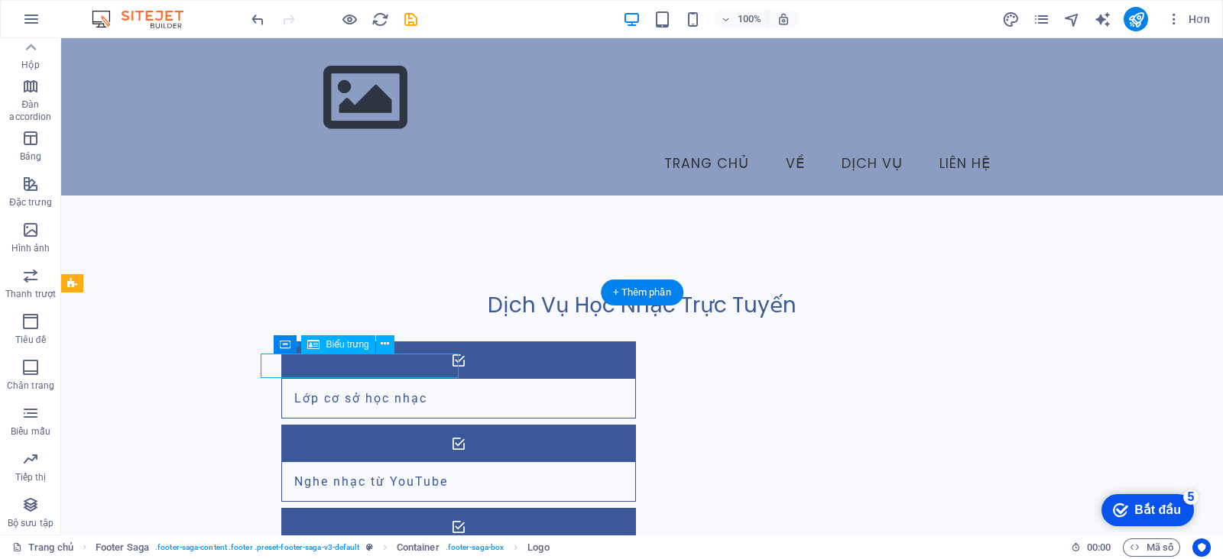
drag, startPoint x: 439, startPoint y: 356, endPoint x: 271, endPoint y: 370, distance: 168.7
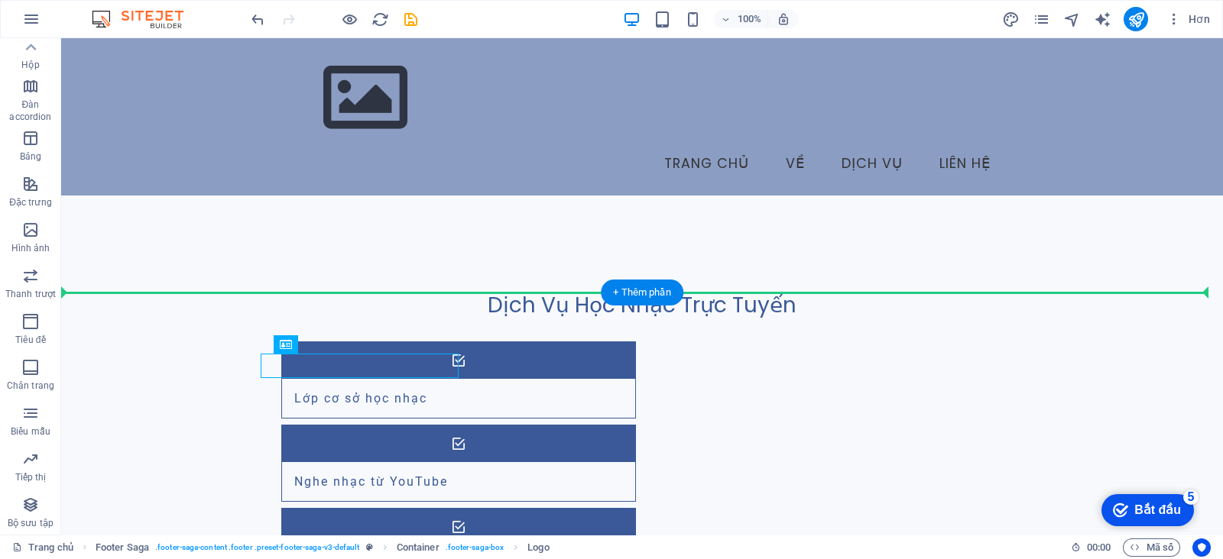
drag, startPoint x: 273, startPoint y: 368, endPoint x: 238, endPoint y: 368, distance: 35.1
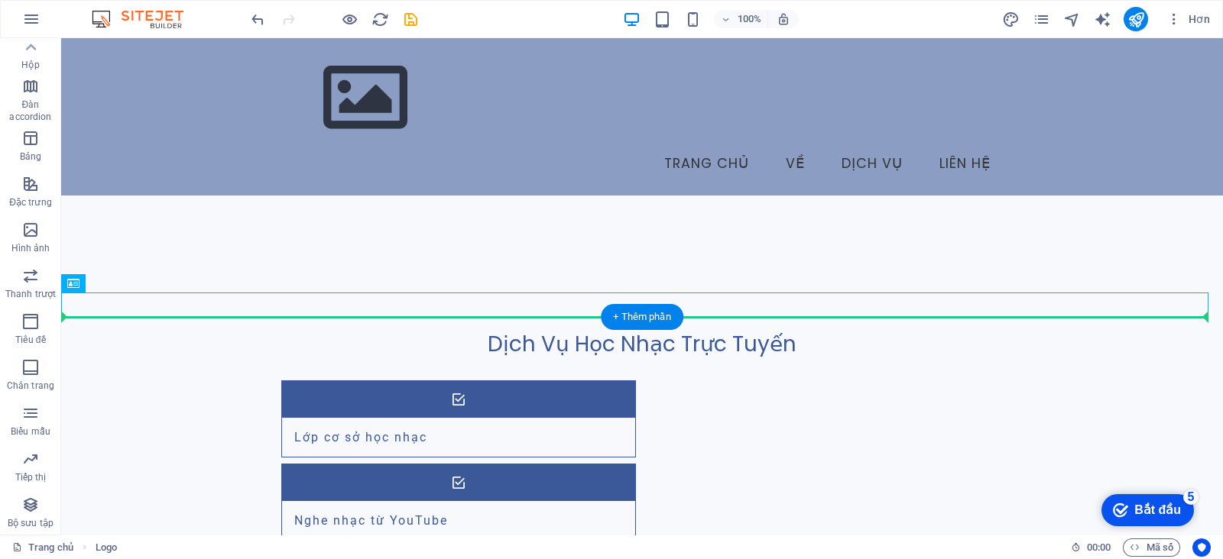
drag, startPoint x: 218, startPoint y: 303, endPoint x: 248, endPoint y: 377, distance: 79.5
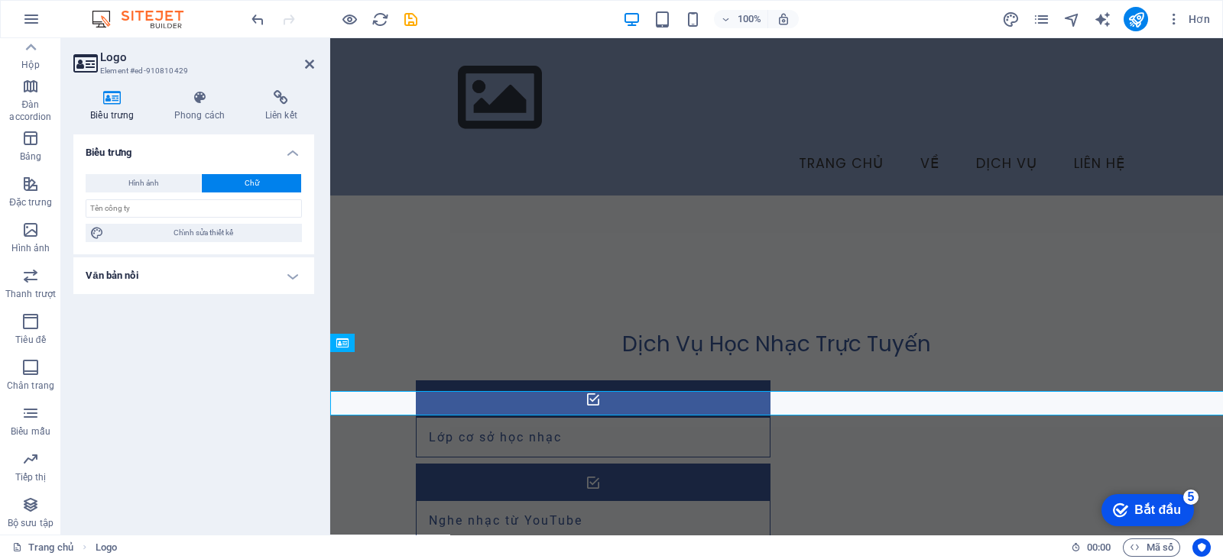
scroll to position [1316, 0]
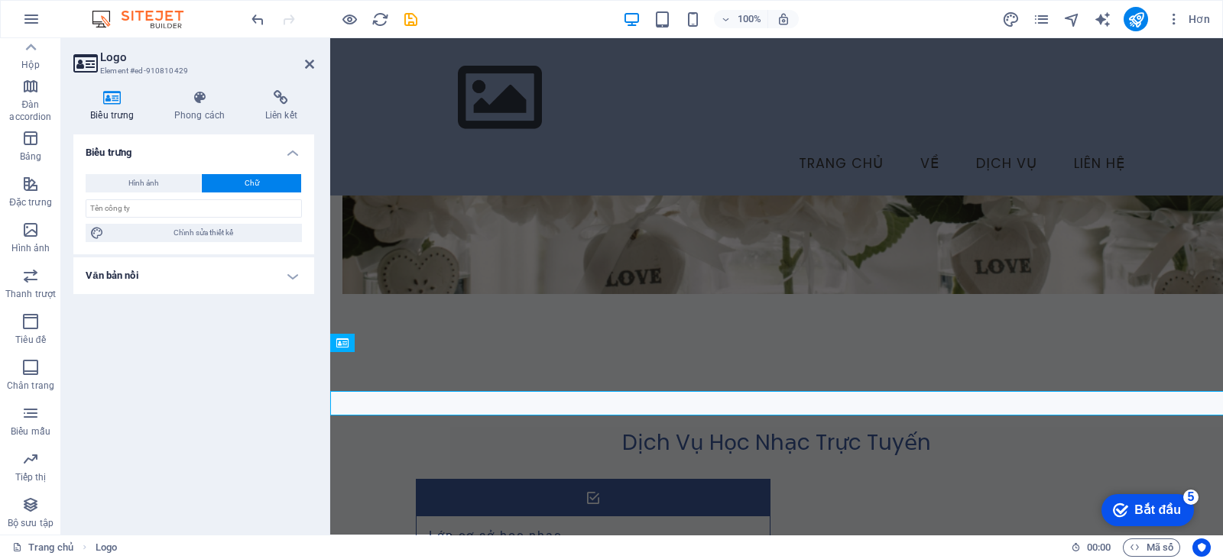
click at [248, 296] on div "Biểu trưng Hình ảnh Chữ Kéo tệp vào đây, nhấp để chọn tệp hoặc chọn tệp từ Tệp …" at bounding box center [193, 328] width 241 height 388
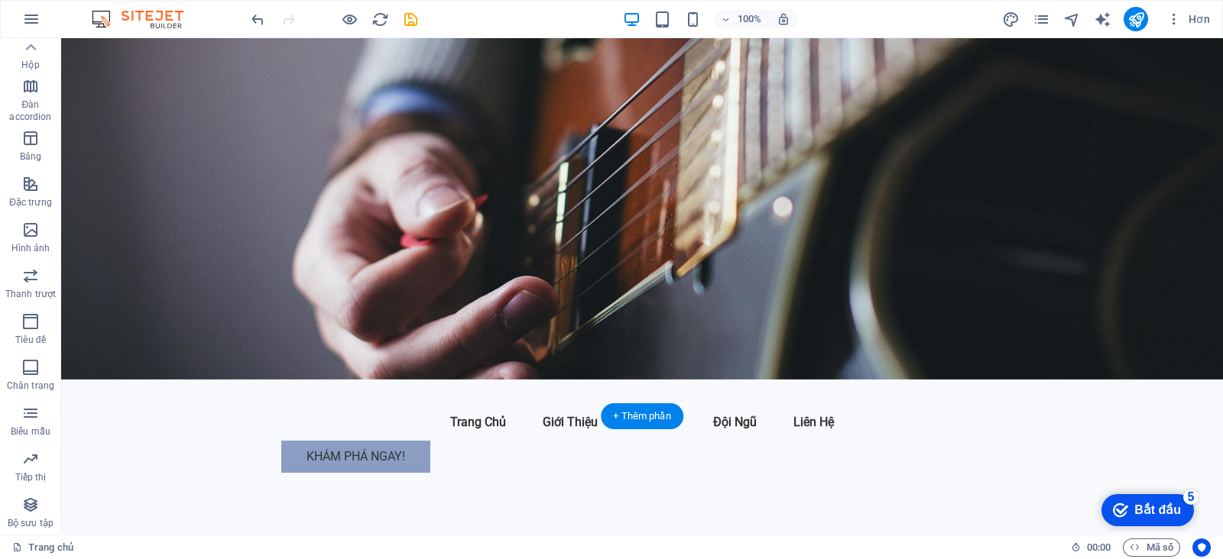
scroll to position [0, 0]
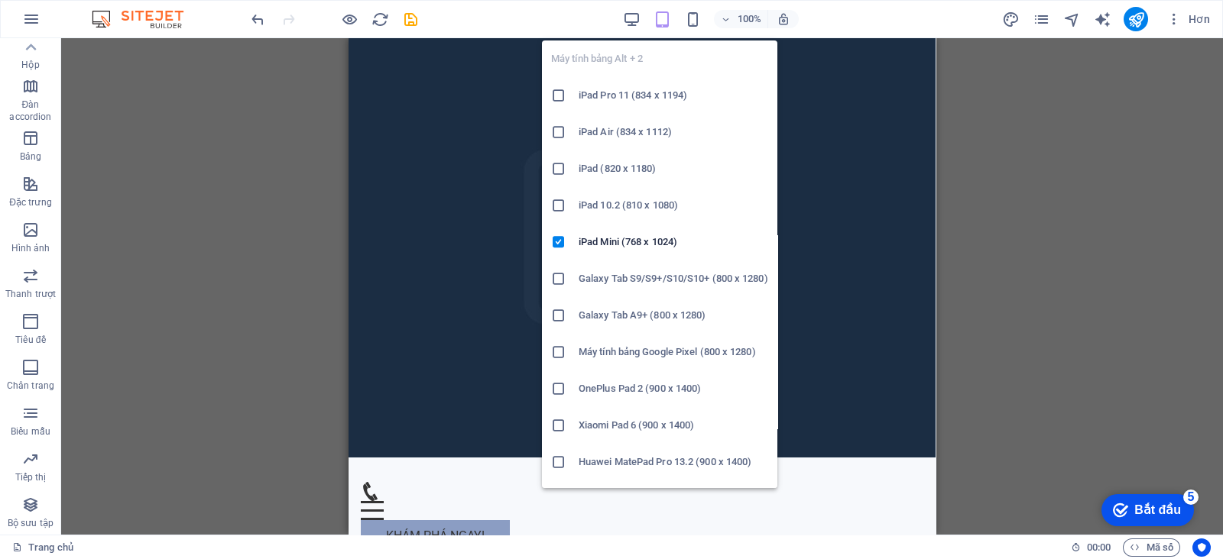
click at [691, 28] on div "Máy tính bảng Alt + 2 iPad Pro 11 (834 x 1194) iPad Air (834 x 1112) iPad (820 …" at bounding box center [659, 258] width 235 height 460
drag, startPoint x: 691, startPoint y: 28, endPoint x: 688, endPoint y: 13, distance: 15.6
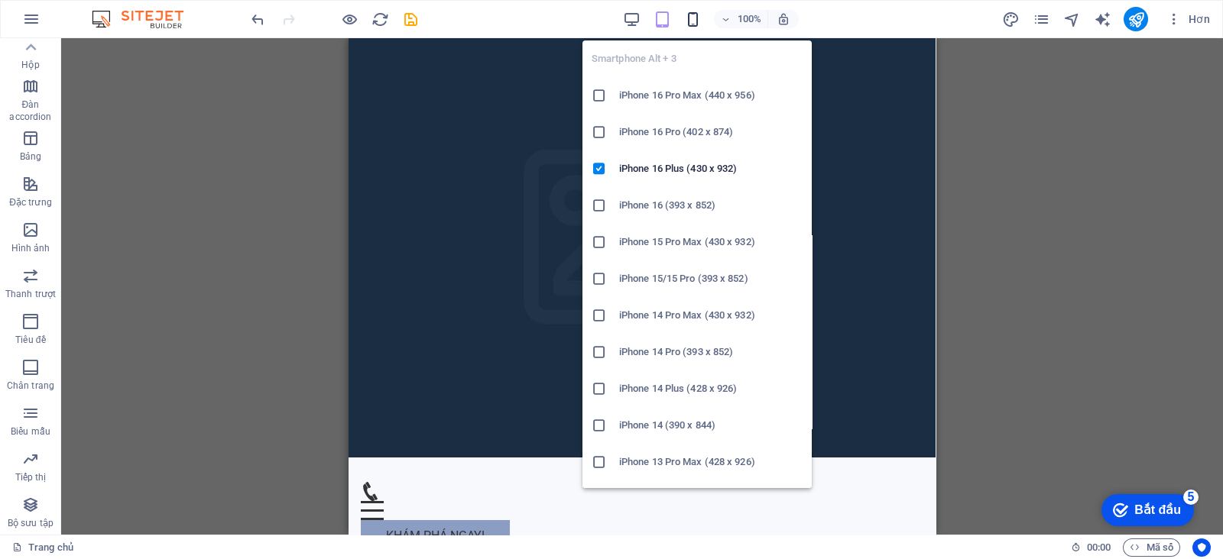
click at [688, 13] on icon "button" at bounding box center [693, 20] width 18 height 18
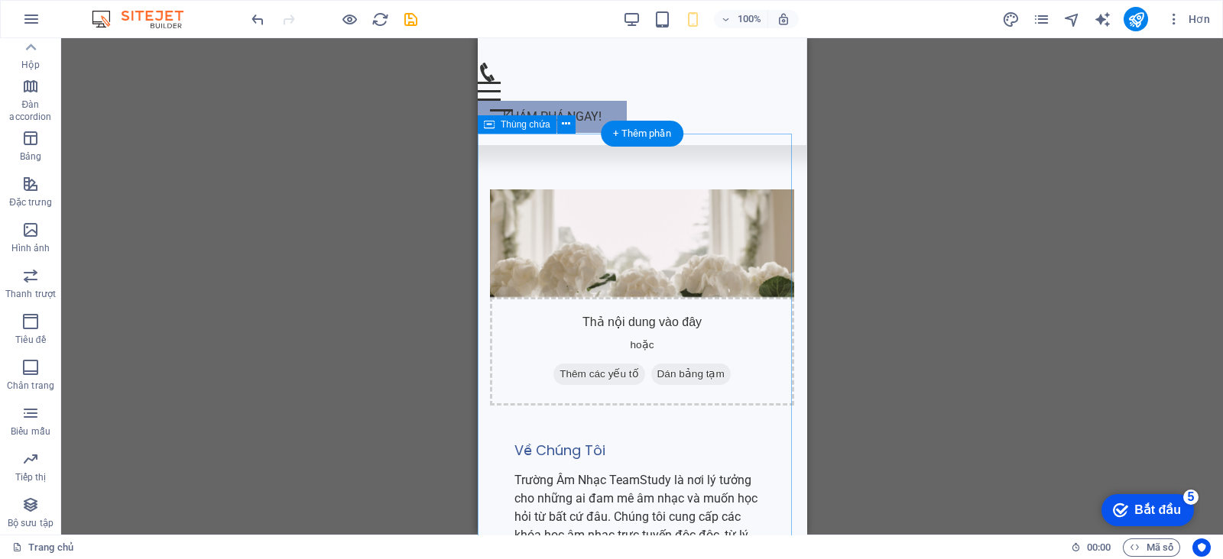
scroll to position [1146, 0]
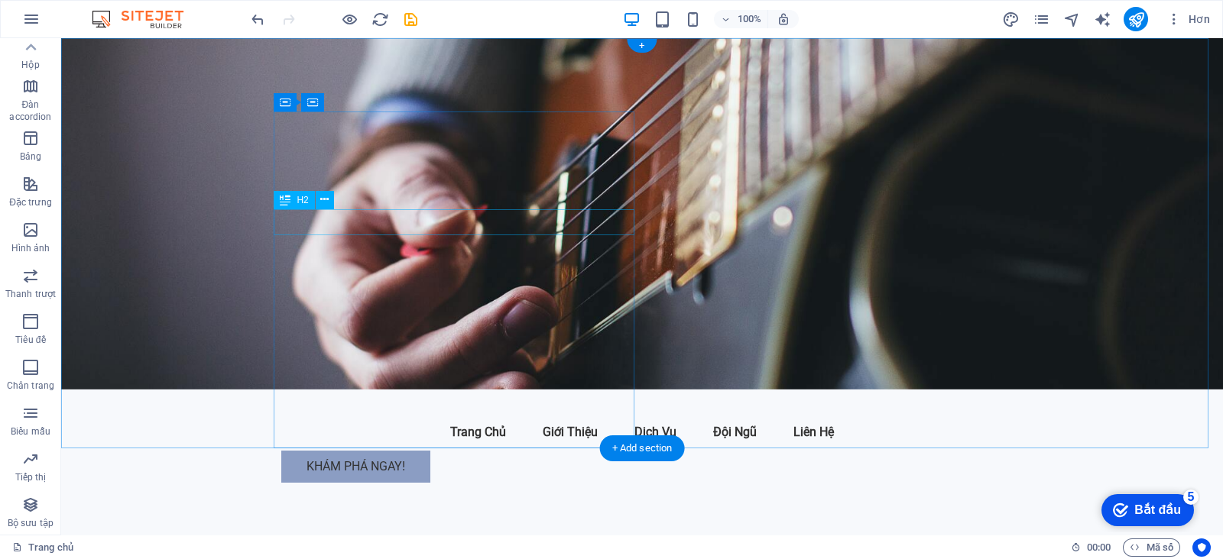
scroll to position [0, 0]
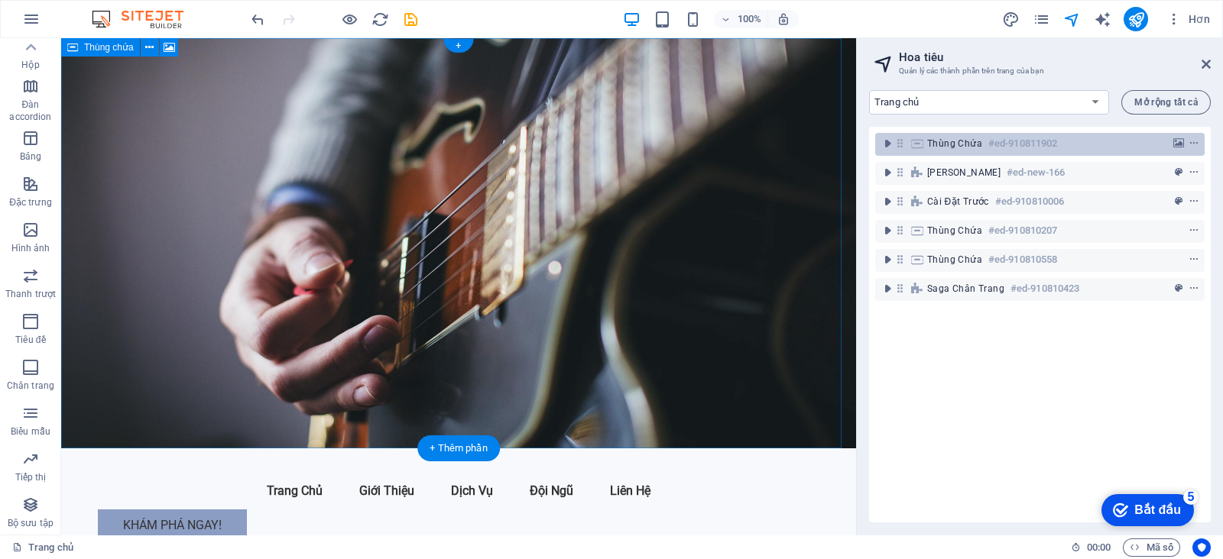
click at [977, 143] on font "#ed-910811902" at bounding box center [1022, 143] width 69 height 11
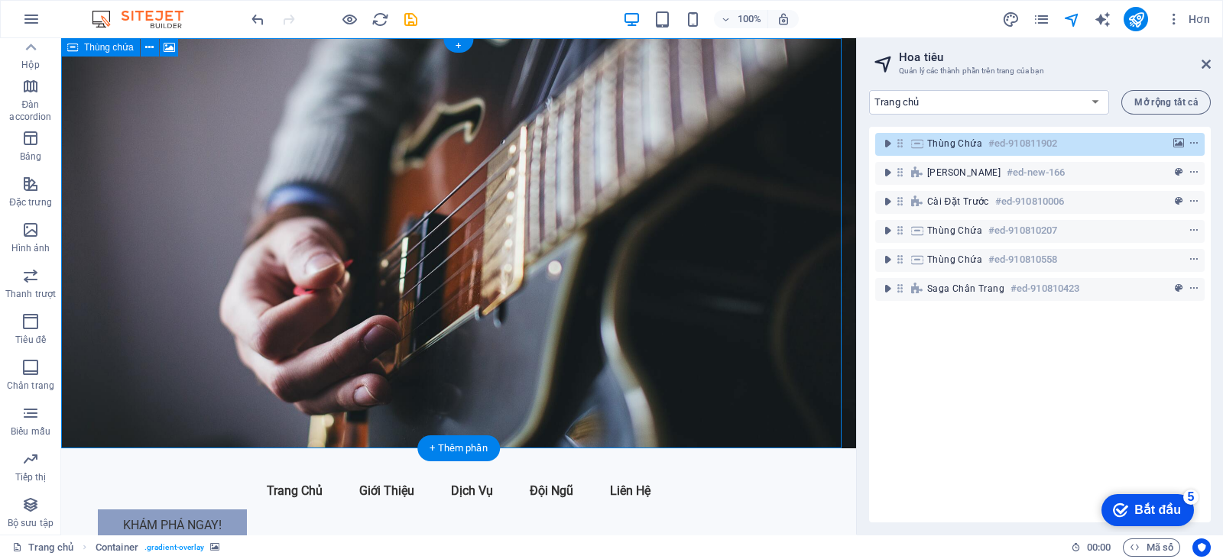
click at [977, 134] on h6 "#ed-910811902" at bounding box center [1022, 143] width 69 height 18
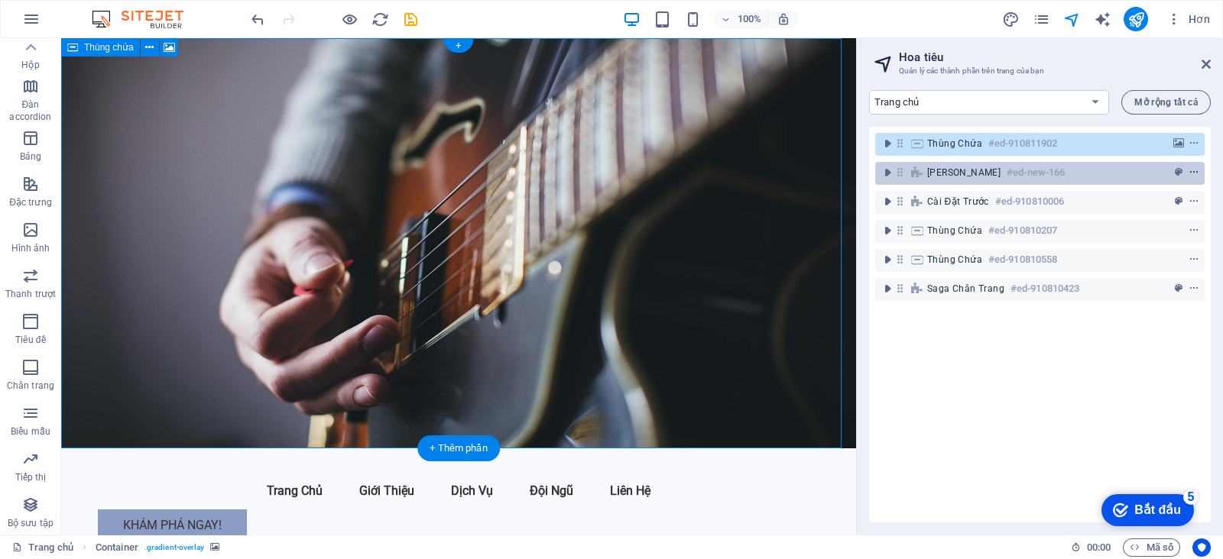
select select "header"
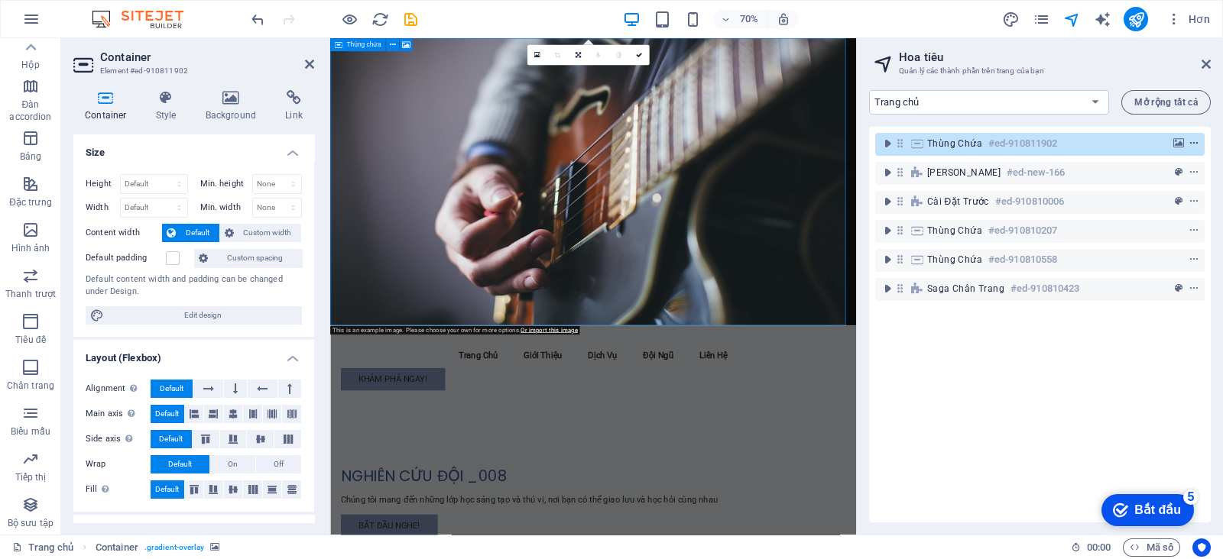
click at [977, 145] on icon "menu ngữ cảnh" at bounding box center [1193, 143] width 11 height 11
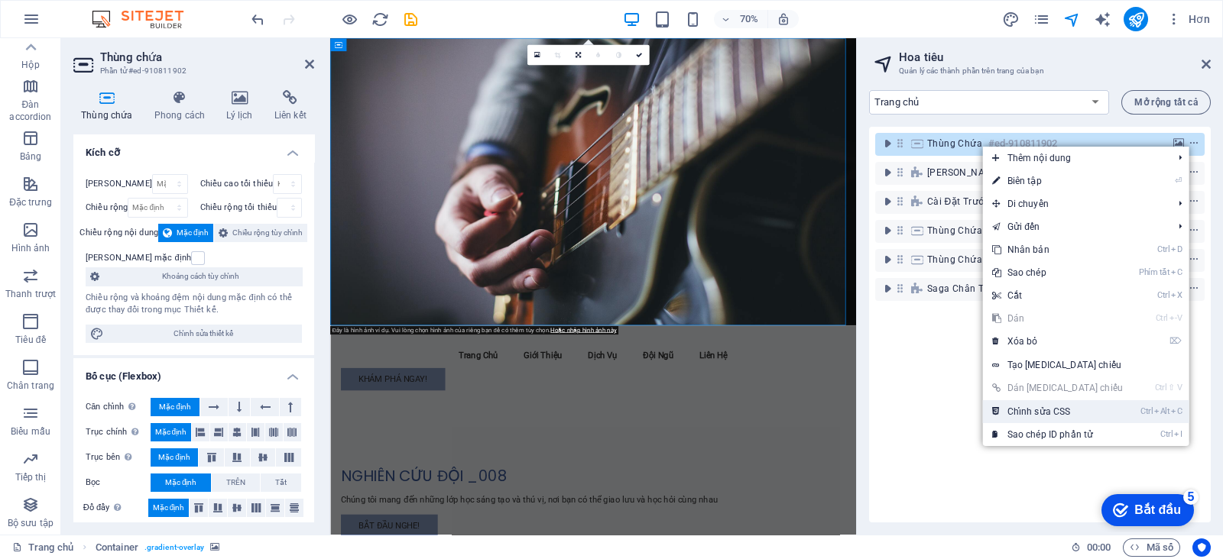
click at [977, 410] on li "Ctrl Alt C Chỉnh sửa CSS" at bounding box center [1086, 411] width 206 height 23
click at [977, 412] on font "Chỉnh sửa CSS" at bounding box center [1038, 411] width 63 height 11
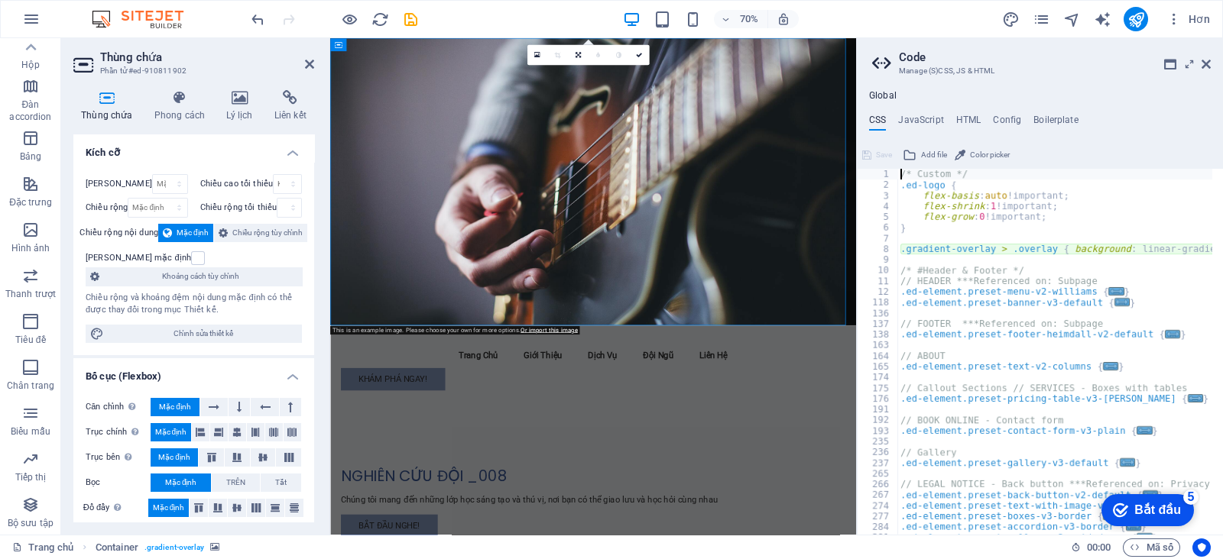
click at [977, 412] on div "/* Custom */ .ed-logo { flex-basis : auto !important; flex-shrink : 1 !importan…" at bounding box center [1211, 357] width 629 height 376
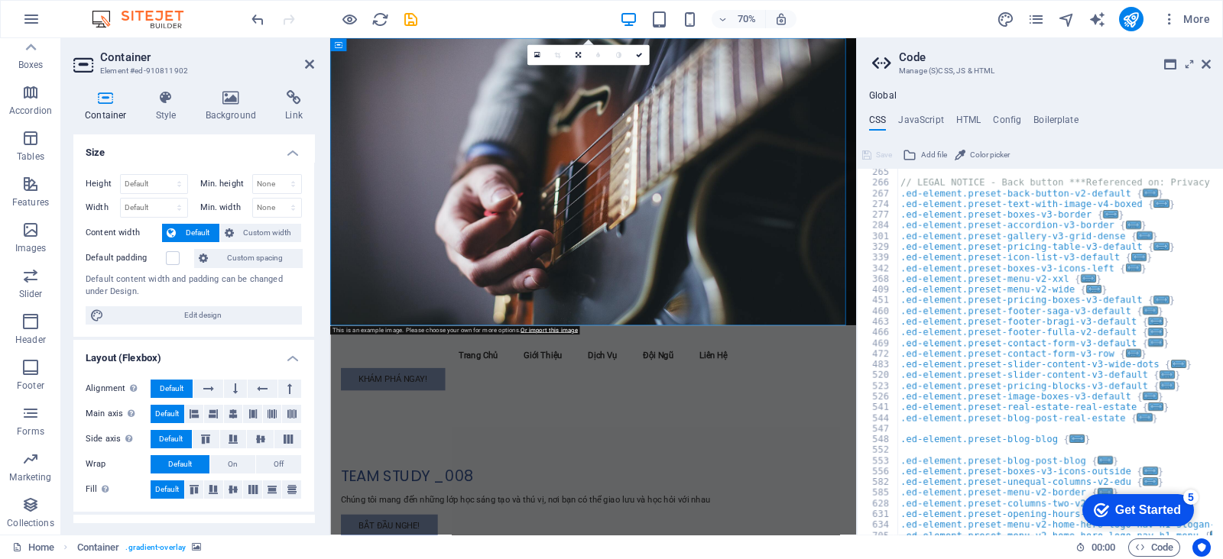
scroll to position [73, 0]
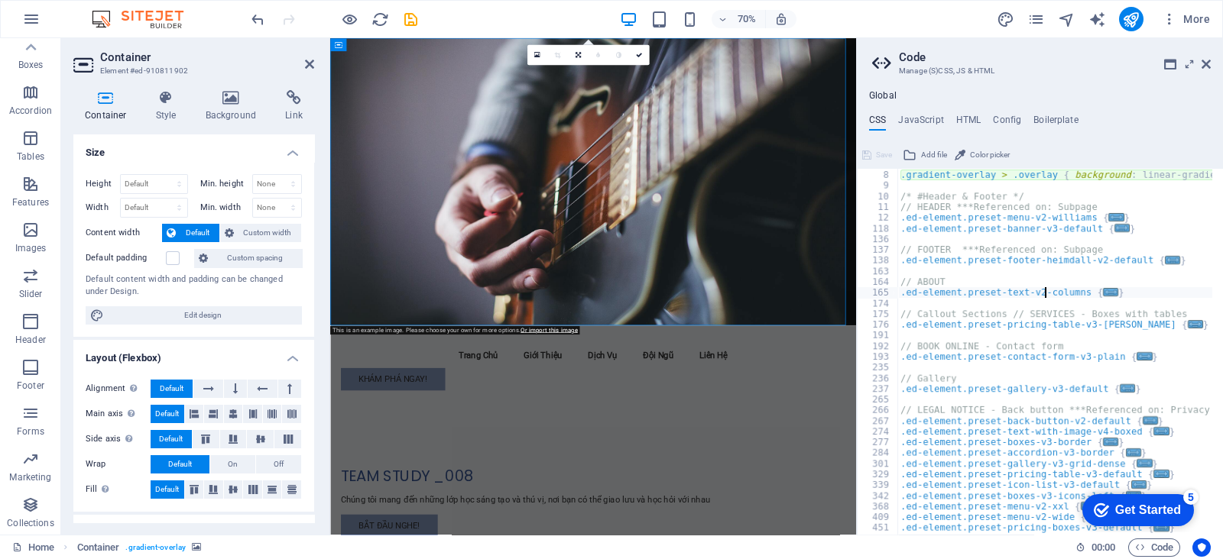
click at [977, 296] on div ".gradient-overlay > .overlay { background : linear-gradient ( 90deg , # { $colo…" at bounding box center [1211, 347] width 629 height 376
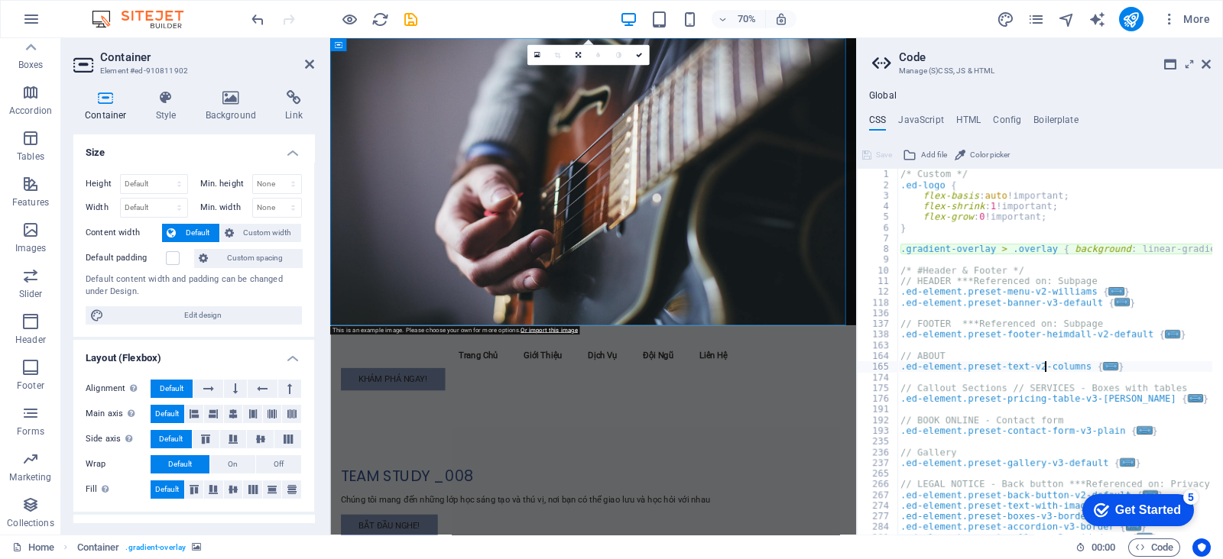
scroll to position [0, 0]
click at [977, 296] on div "/* Custom */ .ed-logo { flex-basis : auto !important; flex-shrink : 1 !importan…" at bounding box center [1211, 357] width 629 height 376
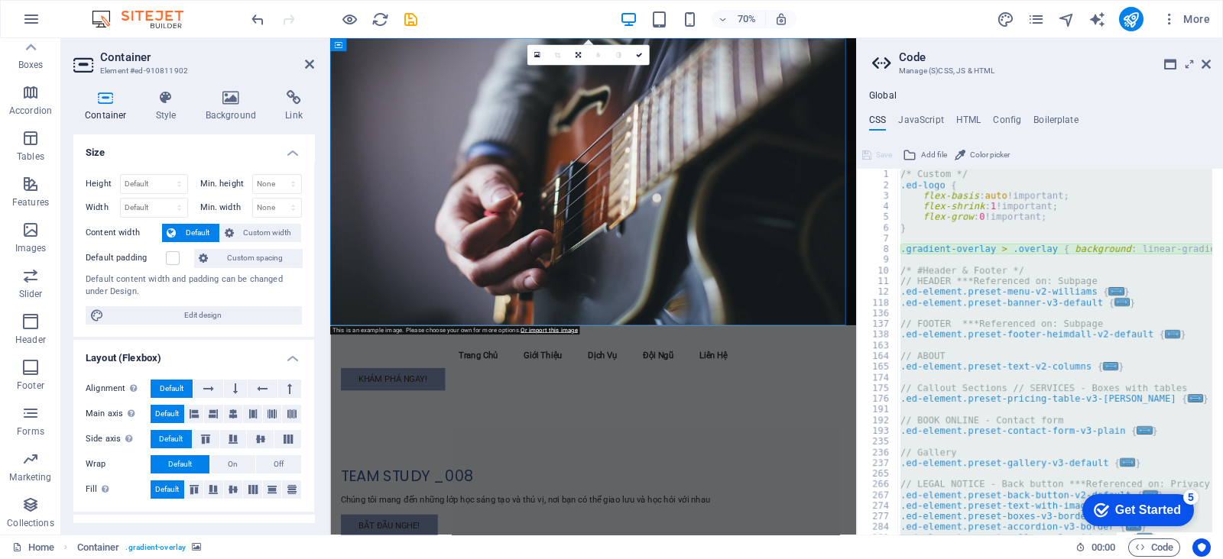
click at [977, 296] on div "/* Custom */ .ed-logo { flex-basis : auto !important; flex-shrink : 1 !importan…" at bounding box center [1211, 357] width 629 height 376
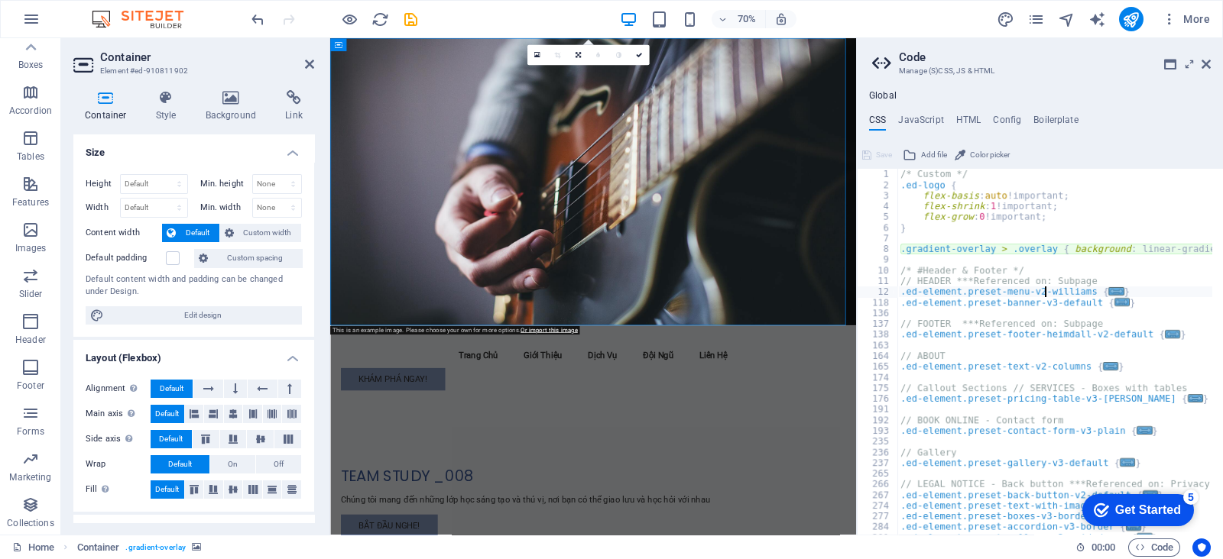
click at [977, 296] on div "/* Custom */ .ed-logo { flex-basis : auto !important; flex-shrink : 1 !importan…" at bounding box center [1211, 357] width 629 height 376
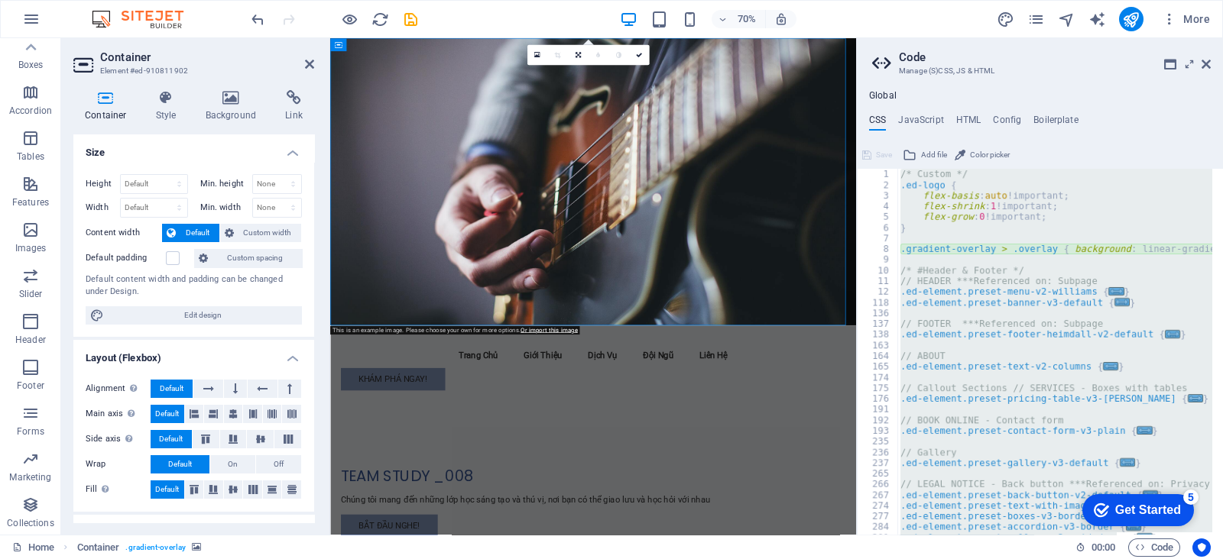
click at [977, 296] on div "/* Custom */ .ed-logo { flex-basis : auto !important; flex-shrink : 1 !importan…" at bounding box center [1211, 357] width 629 height 376
type textarea "@include text-v2; }"
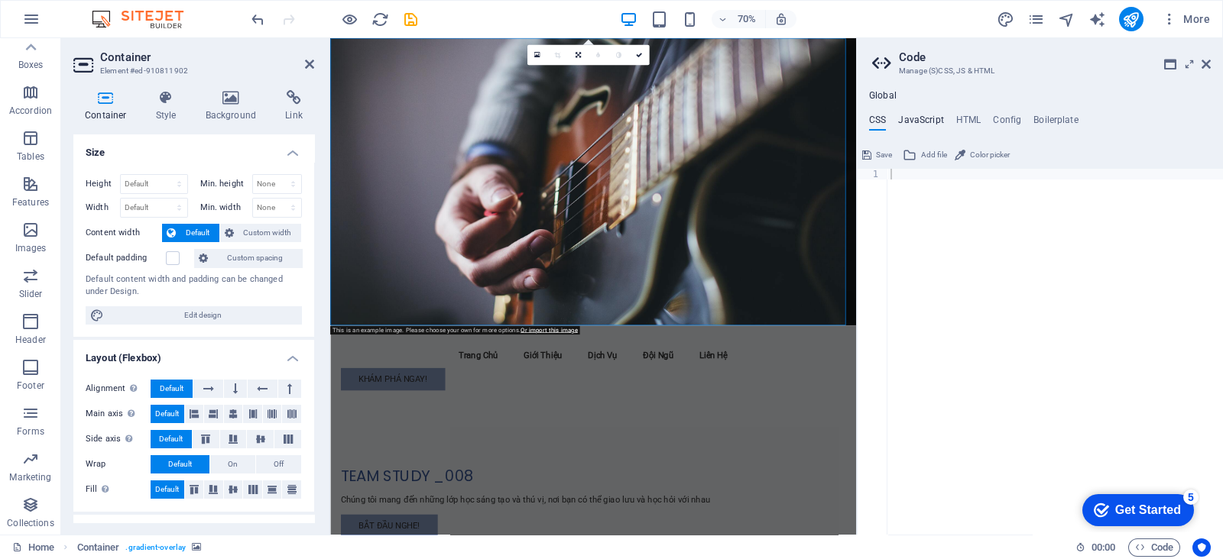
click at [920, 118] on h4 "JavaScript" at bounding box center [920, 123] width 45 height 17
type textarea "/* JS for preset "Menu V2" */"
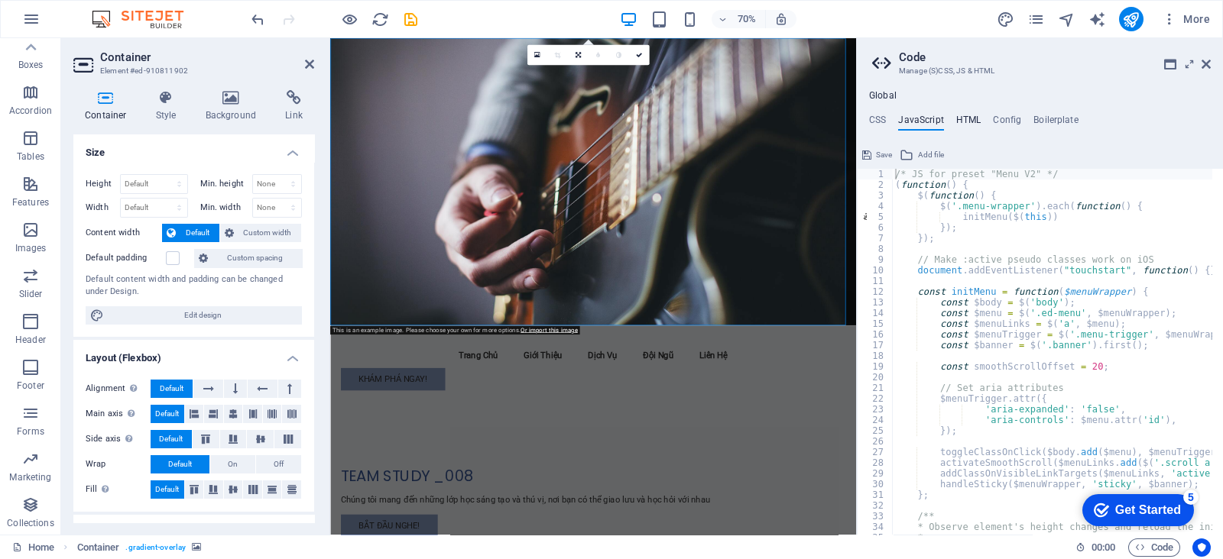
click at [961, 123] on h4 "HTML" at bounding box center [968, 123] width 25 height 17
type textarea "<a href="#main-content" class="wv-link-content button">Skip to main content</a>"
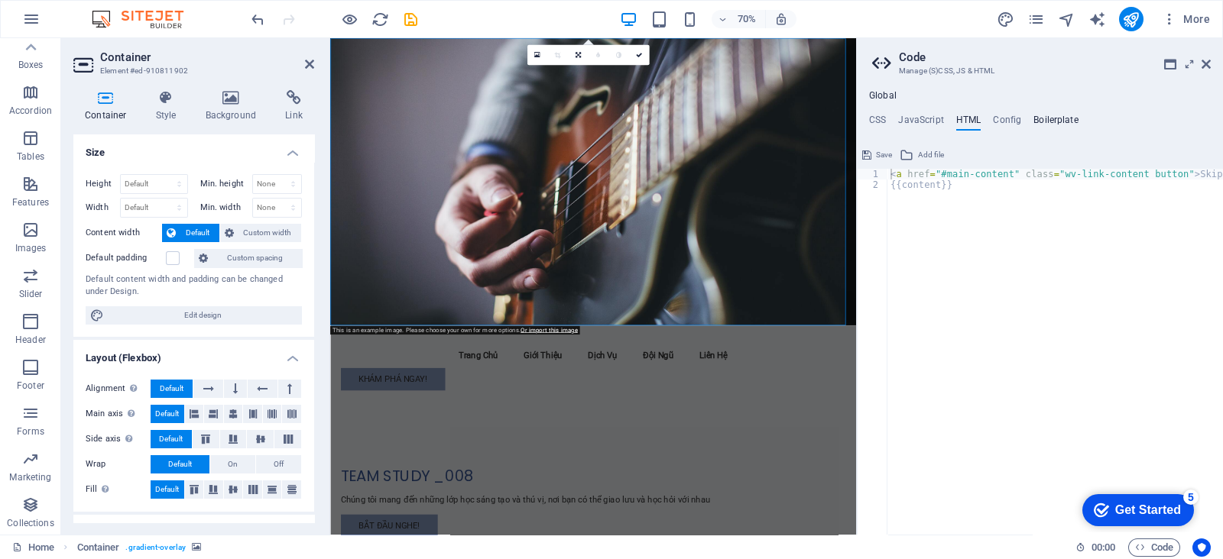
click at [977, 125] on h4 "Boilerplate" at bounding box center [1055, 123] width 45 height 17
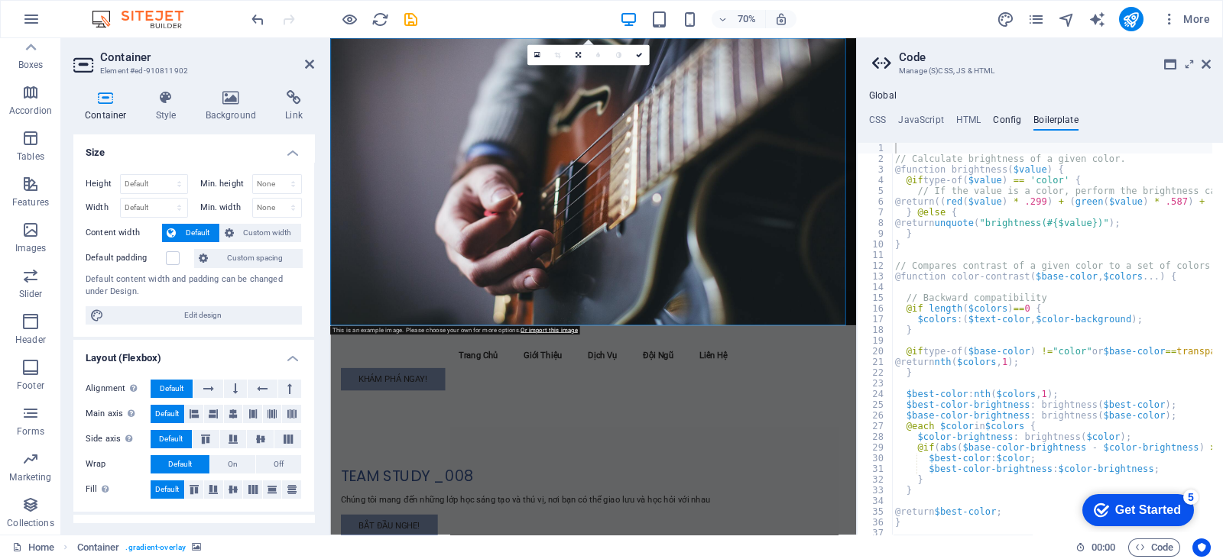
click at [977, 123] on h4 "Config" at bounding box center [1007, 123] width 28 height 17
type textarea "$color-background: #f7f9fc;"
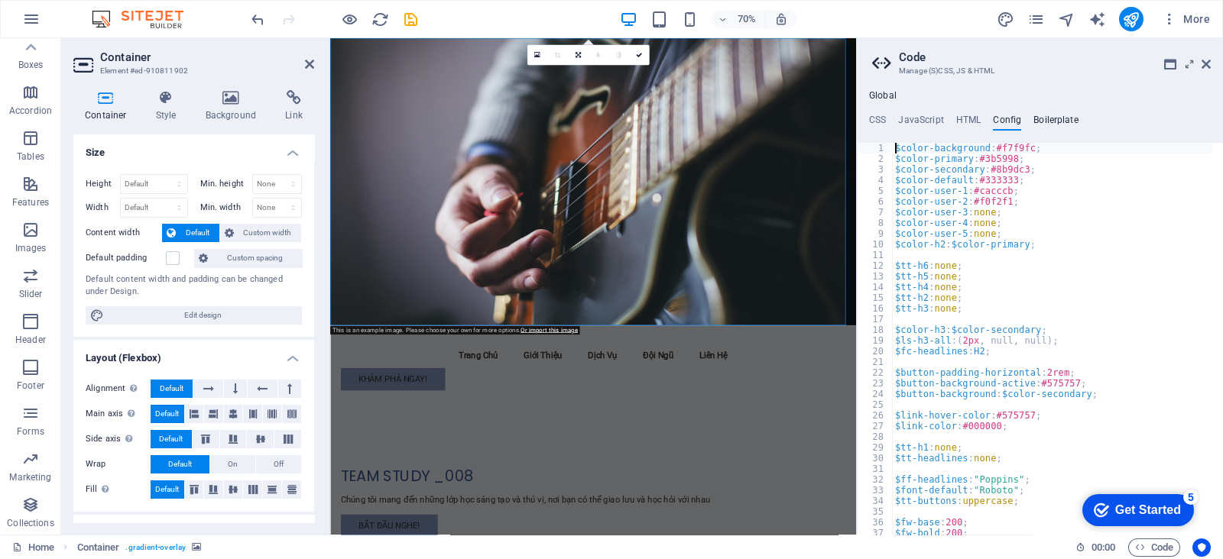
click at [977, 118] on h4 "Boilerplate" at bounding box center [1055, 123] width 45 height 17
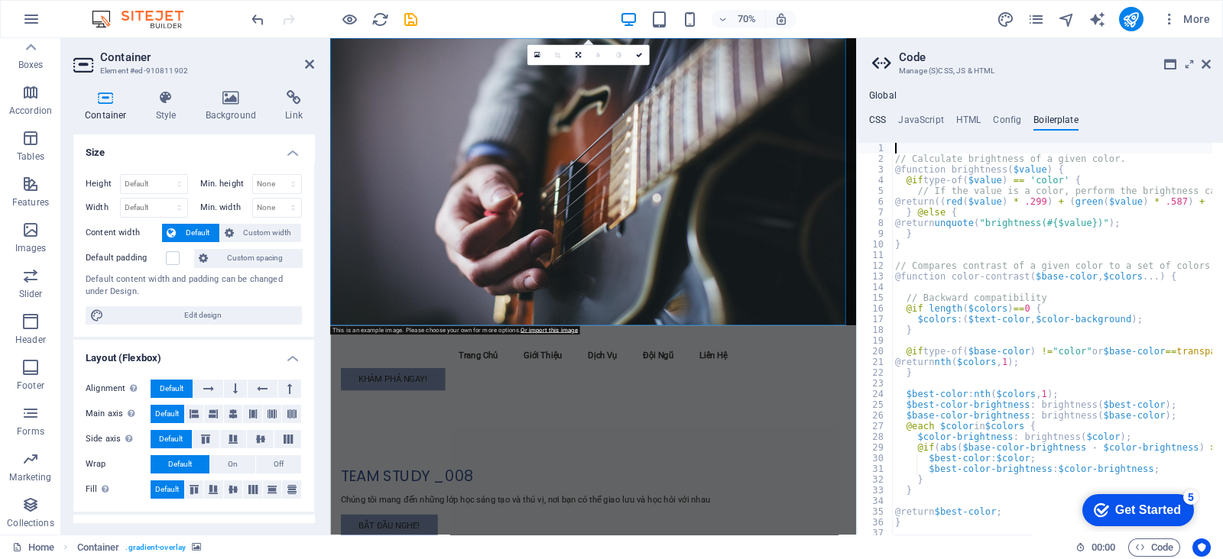
click at [876, 112] on div "Global CSS JavaScript HTML Config Boilerplate 1 ההההההההההההההההההההההההההההההה…" at bounding box center [1040, 312] width 366 height 445
click at [878, 117] on h4 "CSS" at bounding box center [877, 123] width 17 height 17
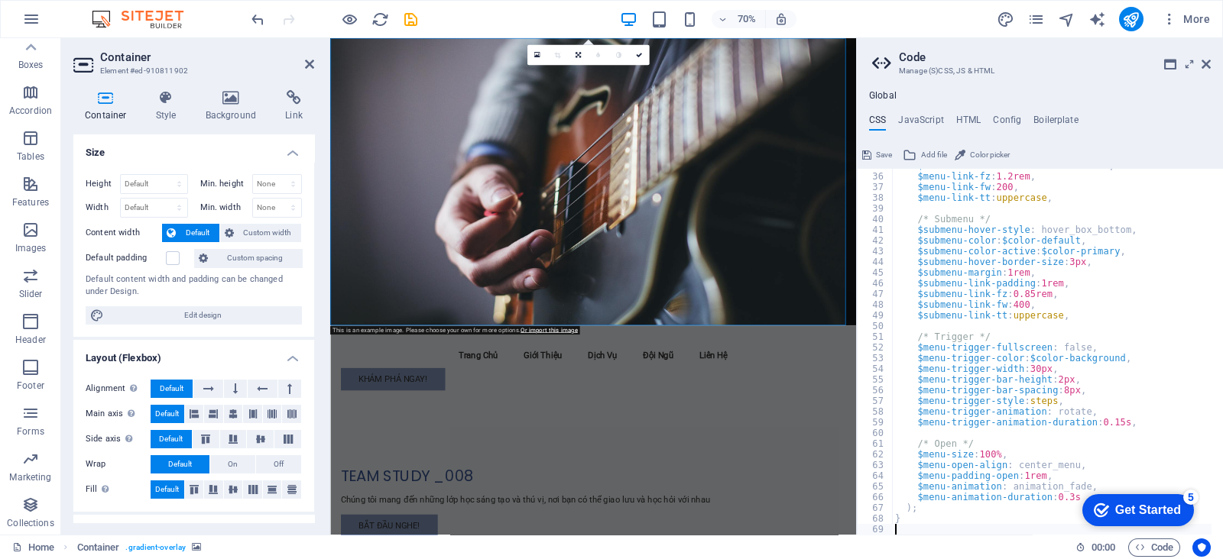
scroll to position [201, 0]
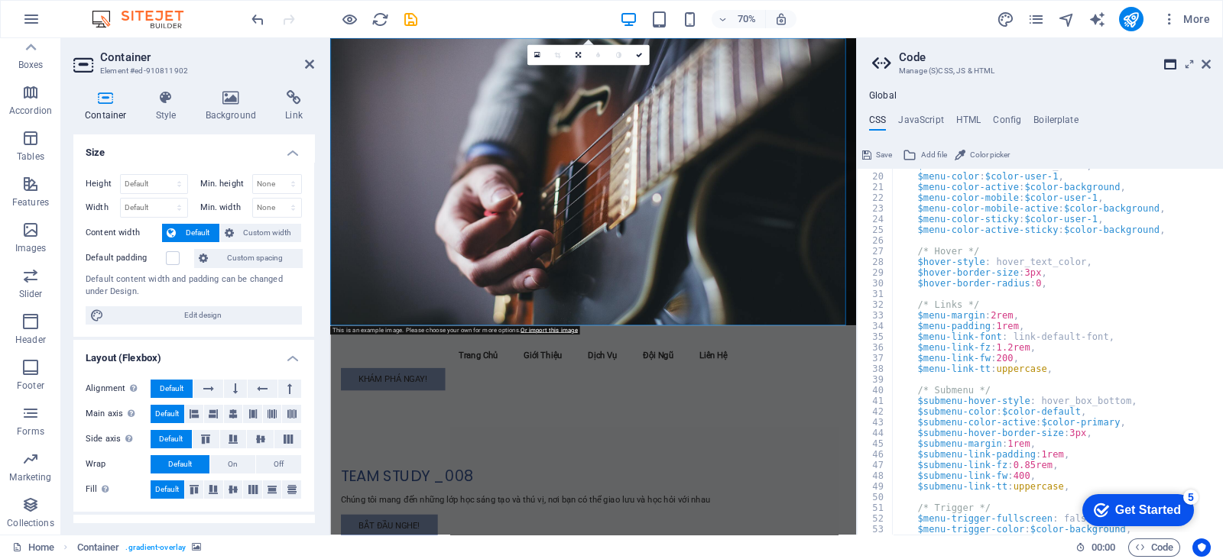
click at [977, 60] on icon at bounding box center [1170, 64] width 12 height 12
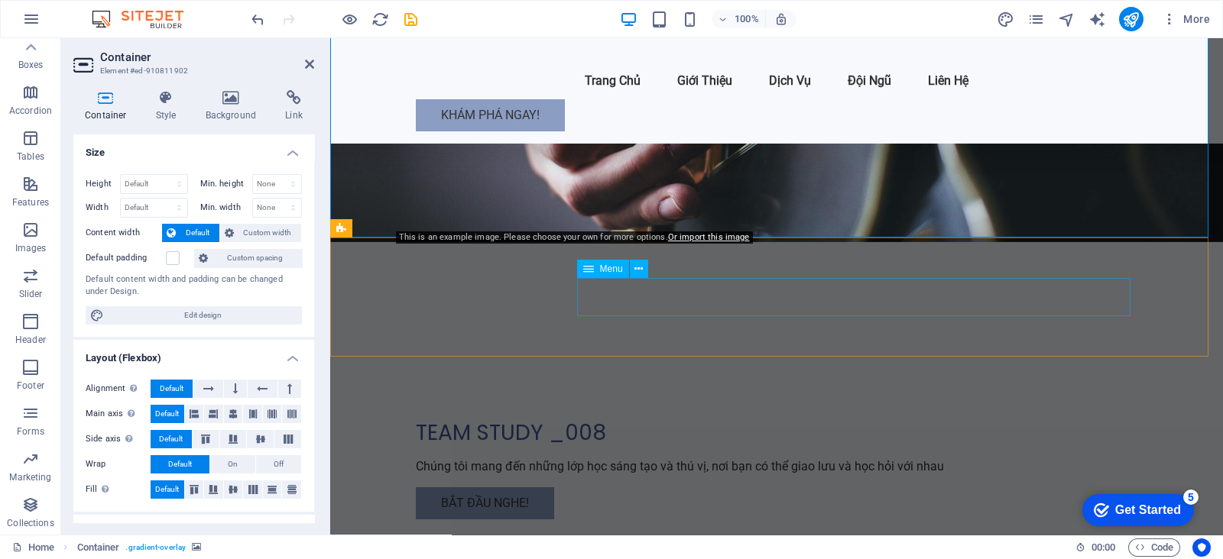
scroll to position [190, 0]
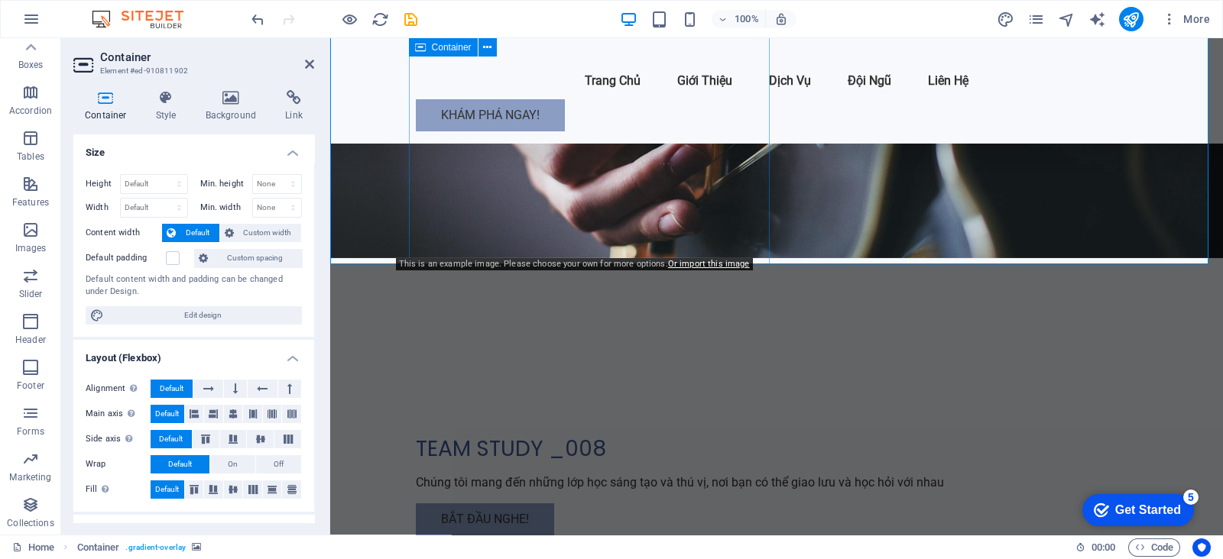
click at [704, 258] on div "TEAM STUDY _008 Chúng tôi mang đến những lớp học sáng tạo và thú vị, nơi bạn có…" at bounding box center [776, 458] width 721 height 400
click at [830, 183] on figure at bounding box center [776, 53] width 892 height 410
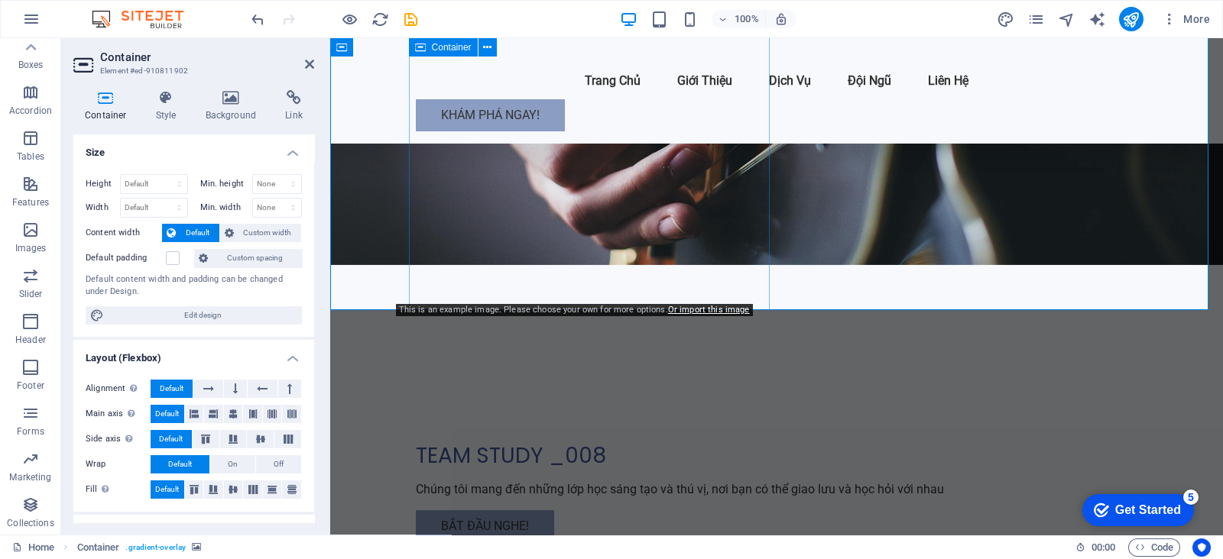
scroll to position [95, 0]
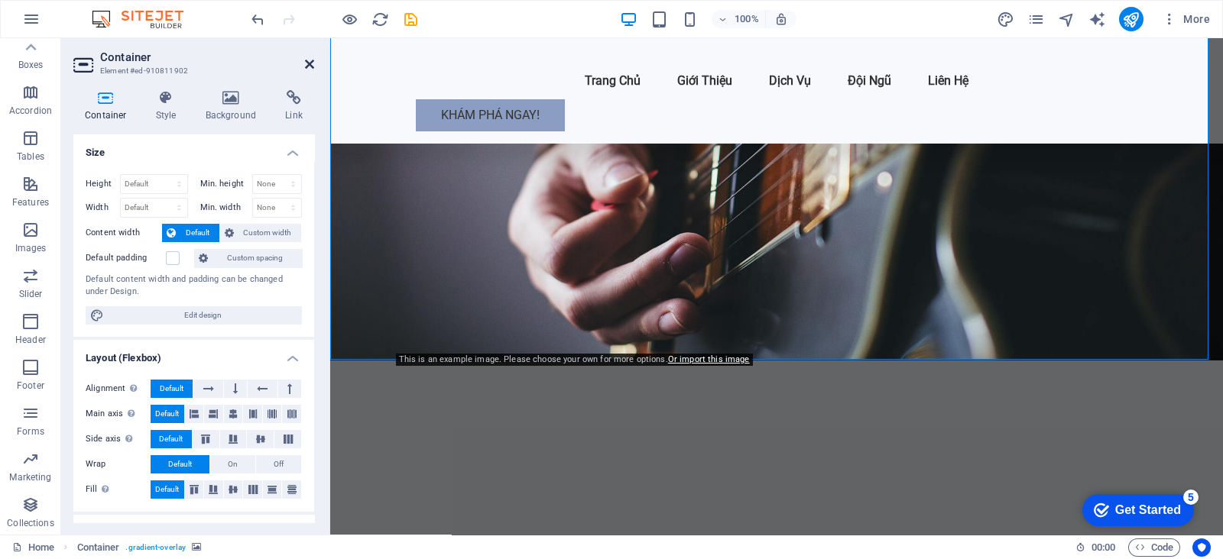
click at [306, 59] on icon at bounding box center [309, 64] width 9 height 12
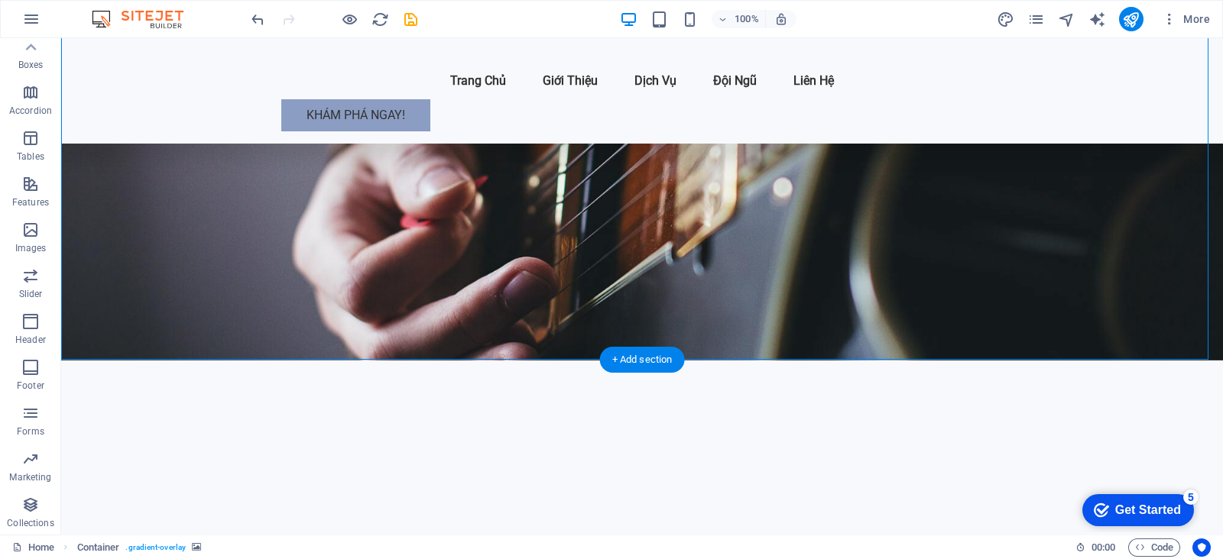
click at [649, 235] on figure at bounding box center [641, 151] width 1161 height 417
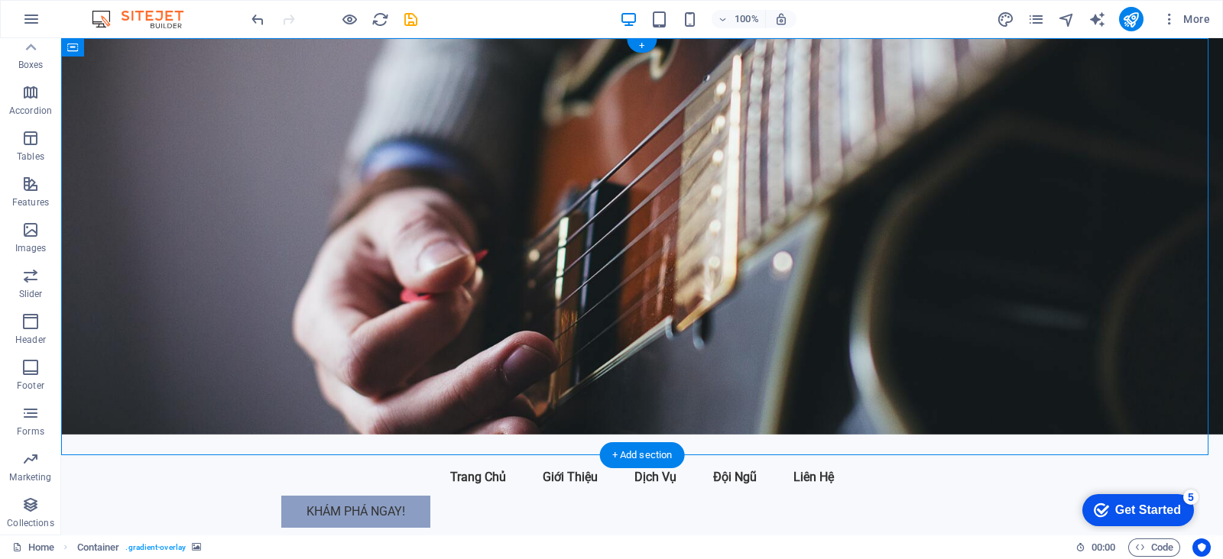
scroll to position [0, 0]
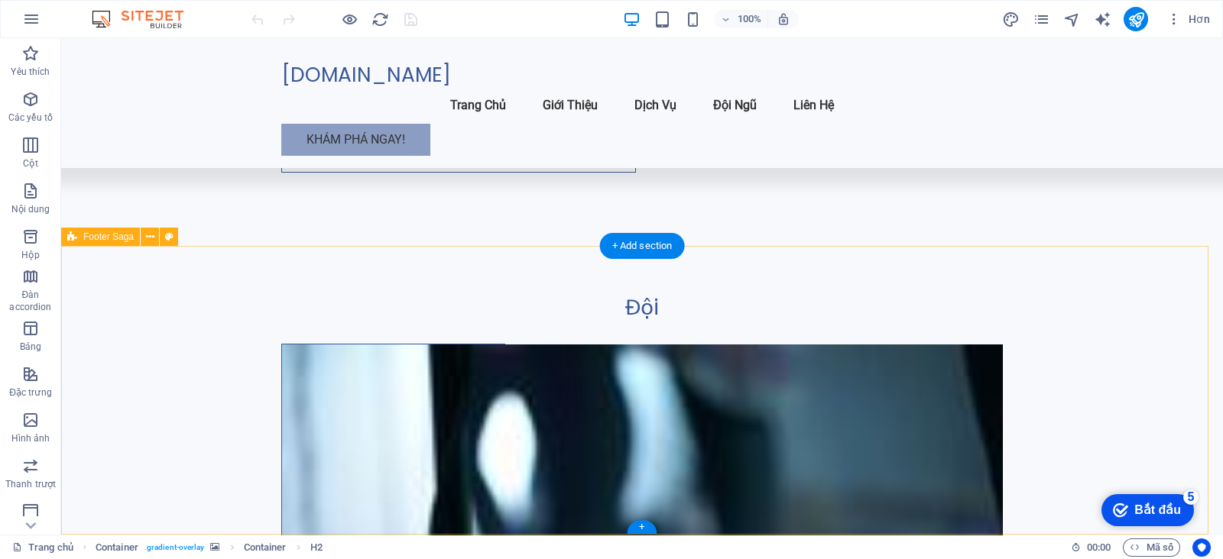
scroll to position [2026, 0]
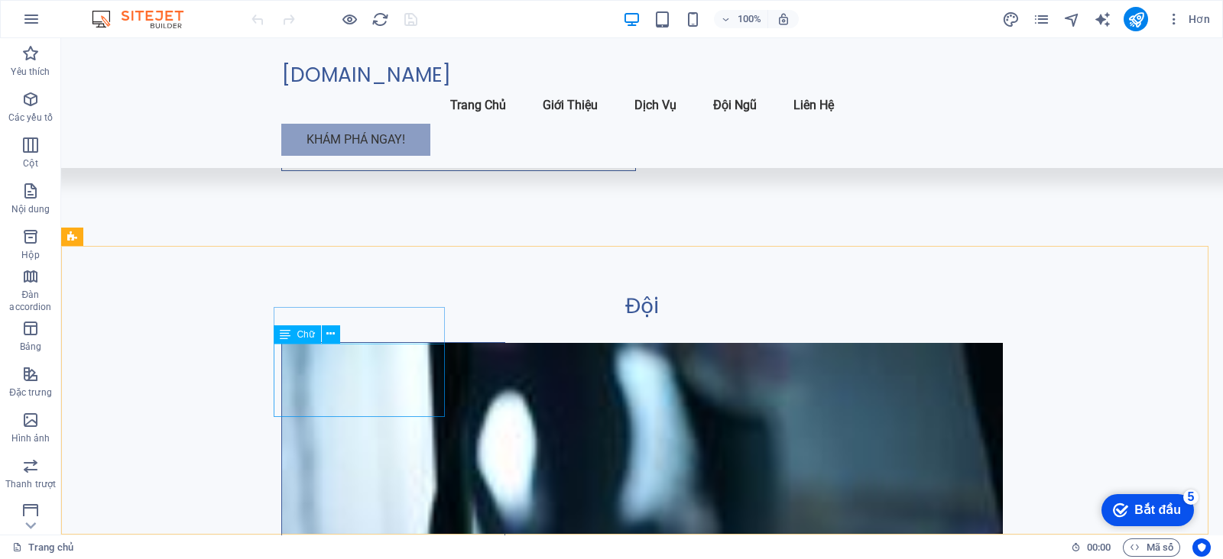
click at [309, 337] on font "Chữ" at bounding box center [305, 334] width 18 height 11
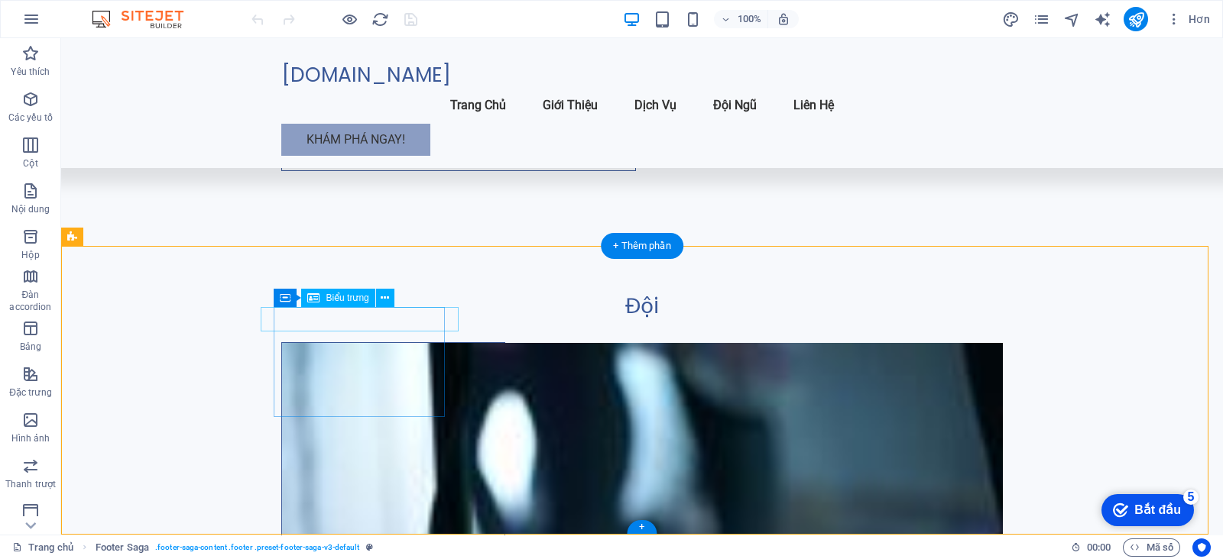
click at [363, 305] on div "Biểu trưng" at bounding box center [337, 298] width 73 height 18
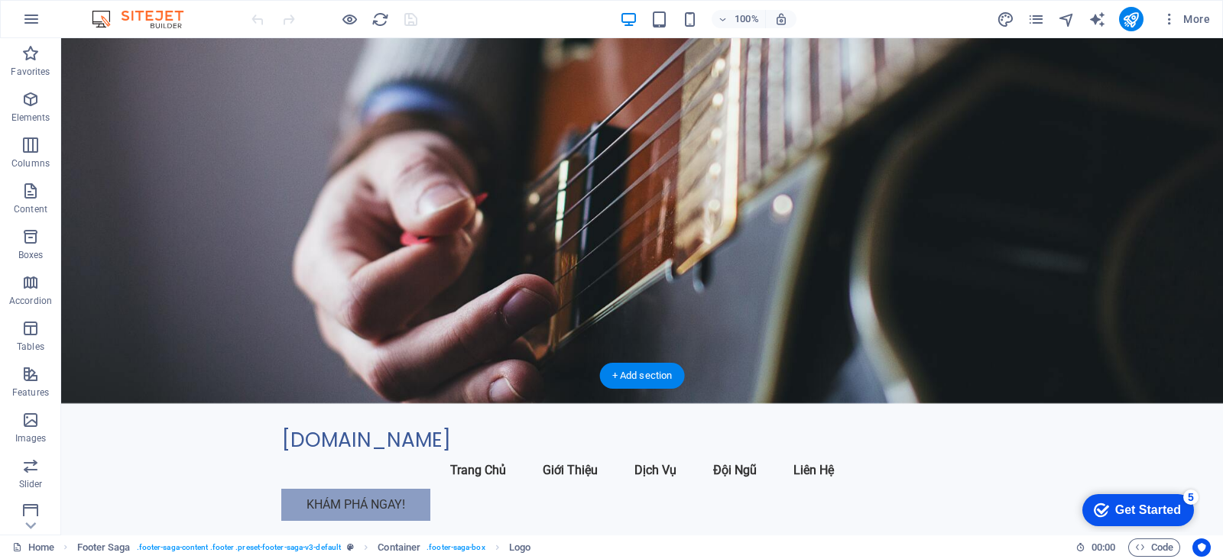
scroll to position [0, 0]
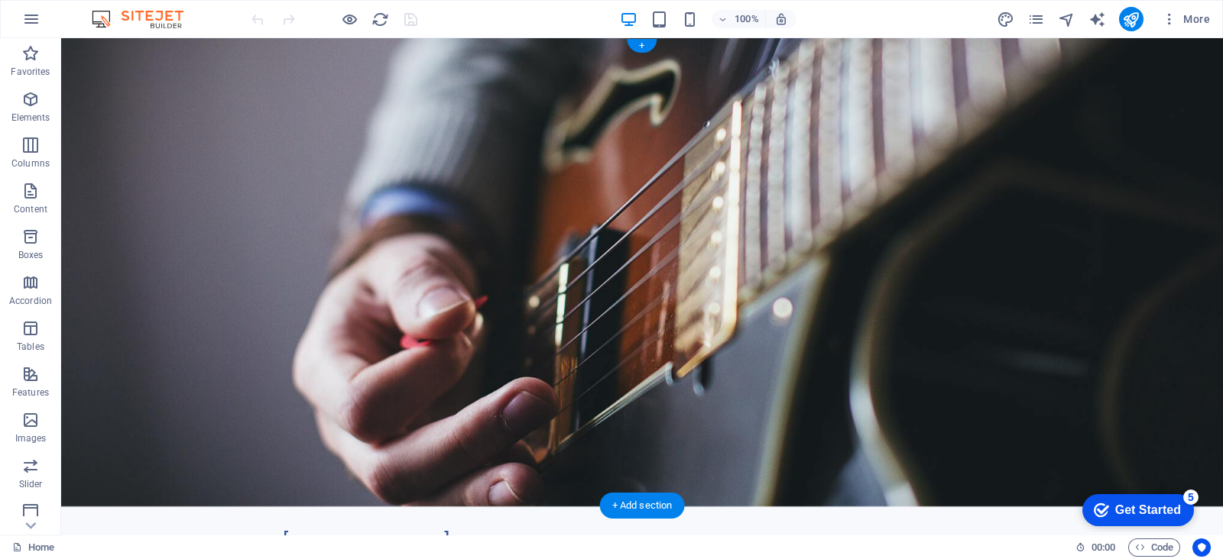
click at [776, 364] on figure at bounding box center [641, 272] width 1161 height 468
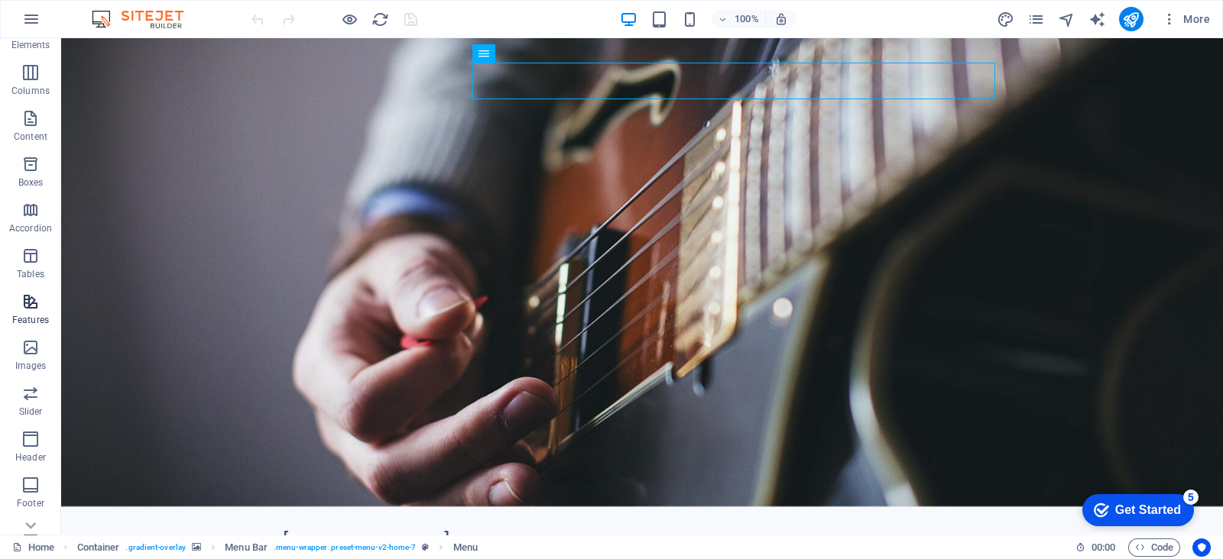
scroll to position [95, 0]
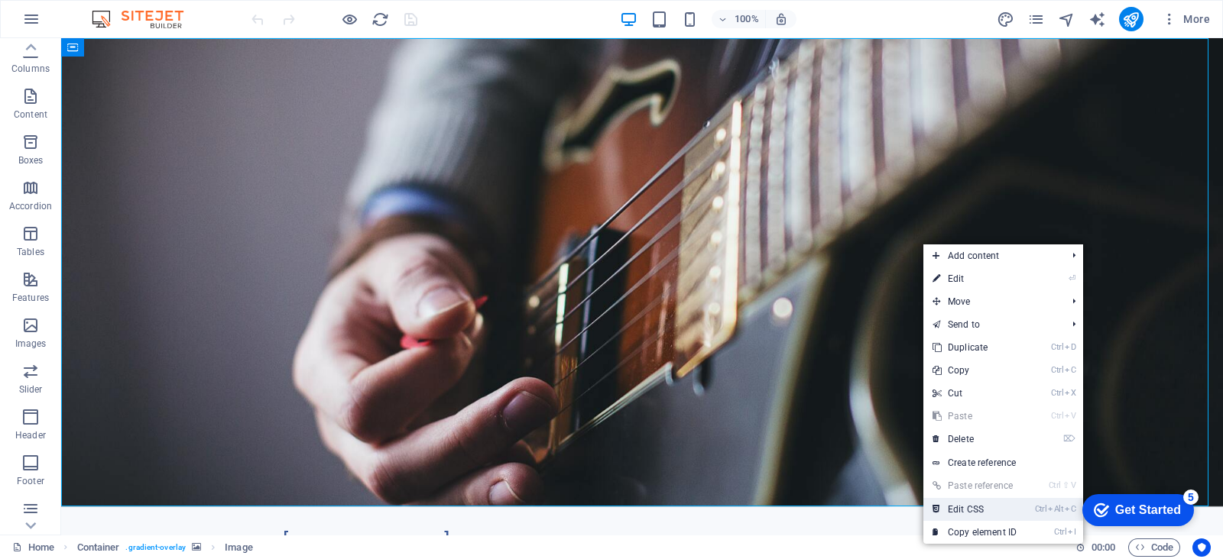
click at [1015, 510] on link "Ctrl Alt C Edit CSS" at bounding box center [974, 509] width 102 height 23
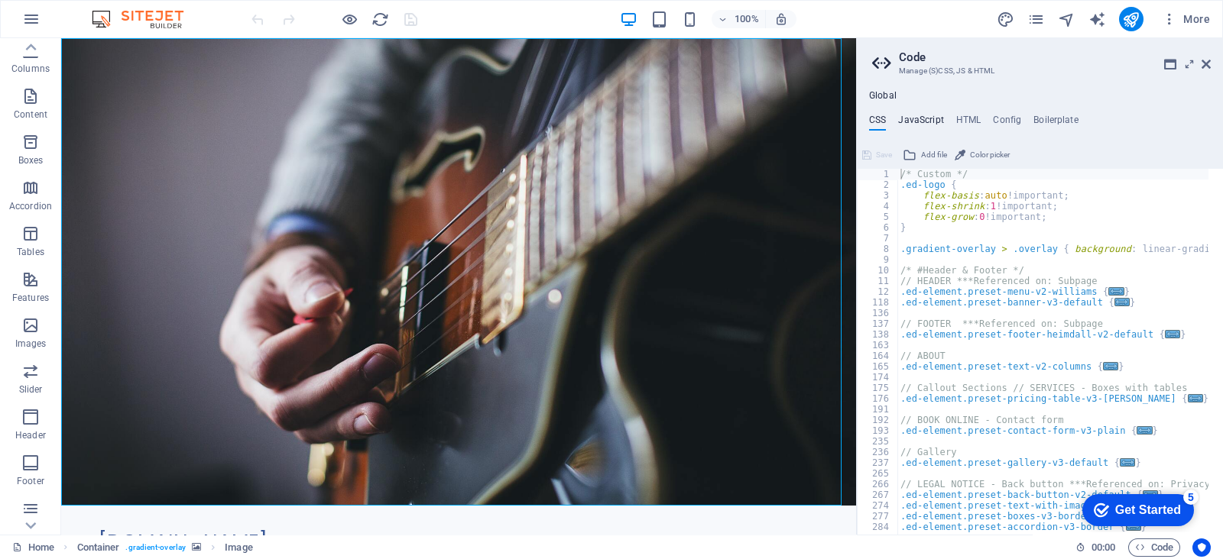
click at [912, 125] on h4 "JavaScript" at bounding box center [920, 123] width 45 height 17
type textarea "/* JS for preset "Menu V2" */"
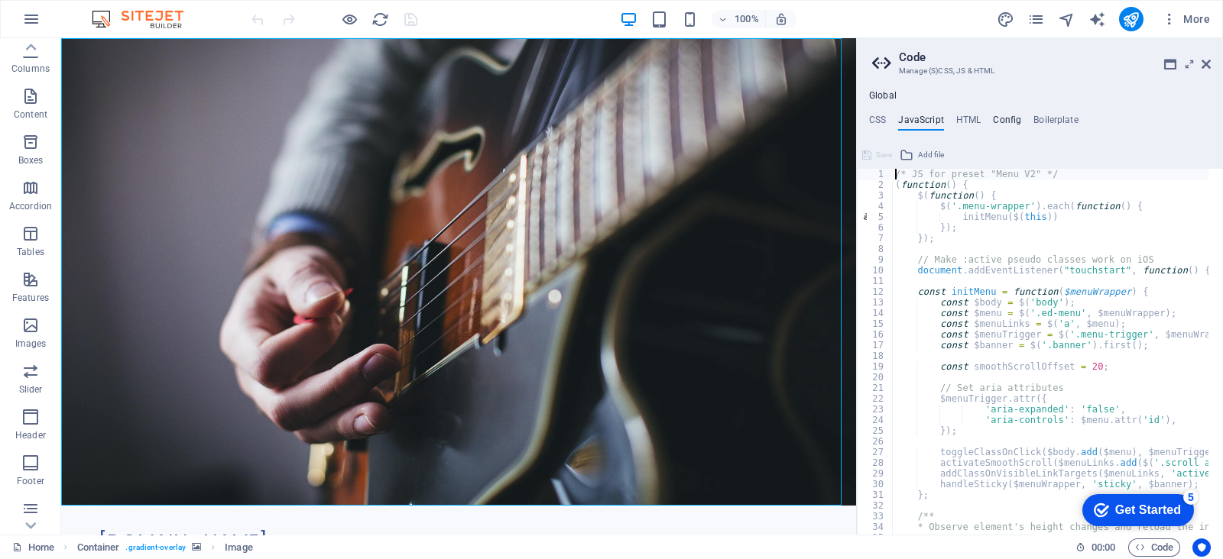
click at [993, 124] on h4 "Config" at bounding box center [1007, 123] width 28 height 17
type textarea "$color-background: #f7f9fc;"
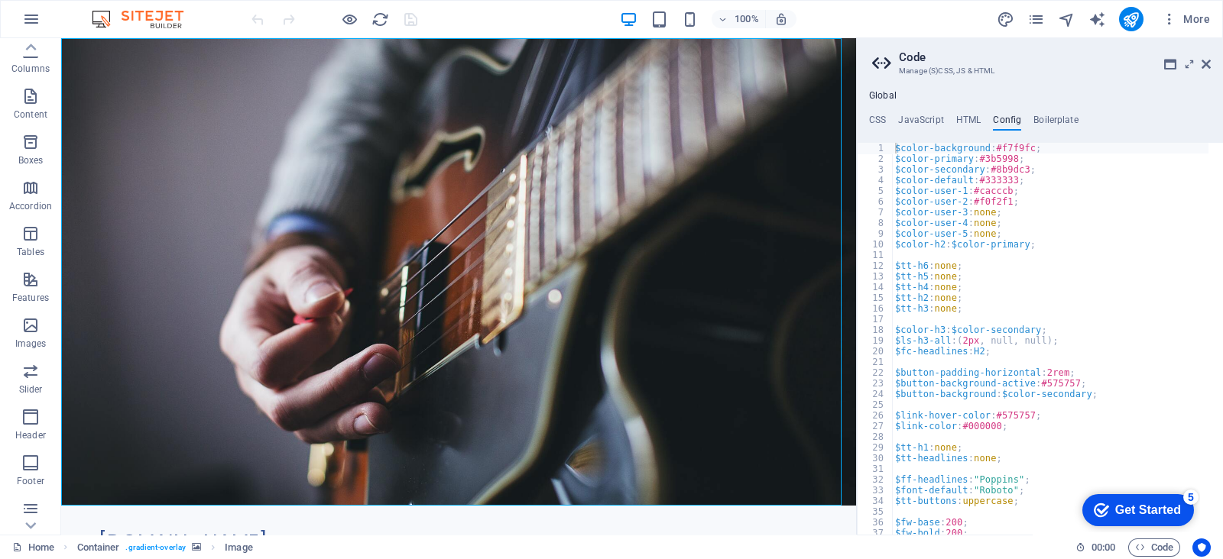
click at [1171, 51] on h2 "Code" at bounding box center [1055, 57] width 312 height 14
click at [1171, 58] on icon at bounding box center [1170, 64] width 12 height 12
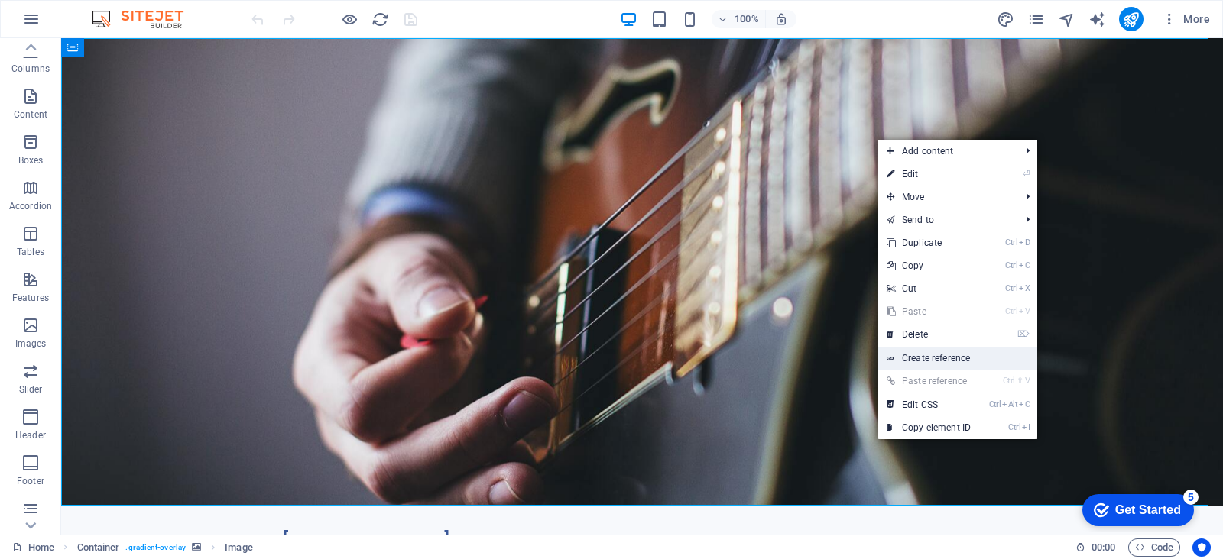
click at [931, 359] on link "Create reference" at bounding box center [957, 358] width 160 height 23
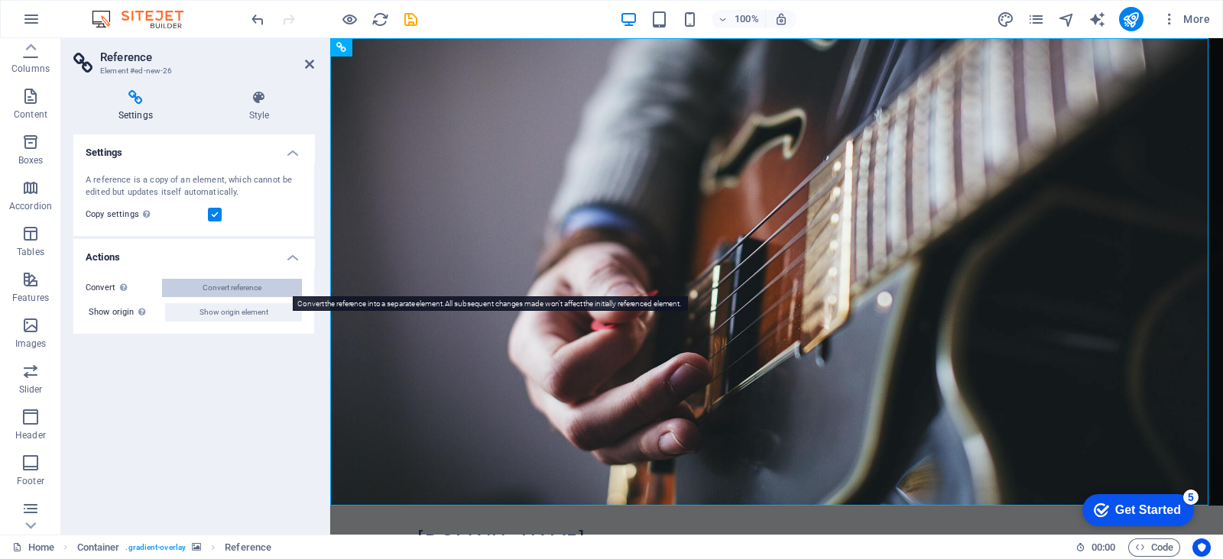
click at [269, 288] on button "Convert reference" at bounding box center [232, 288] width 140 height 18
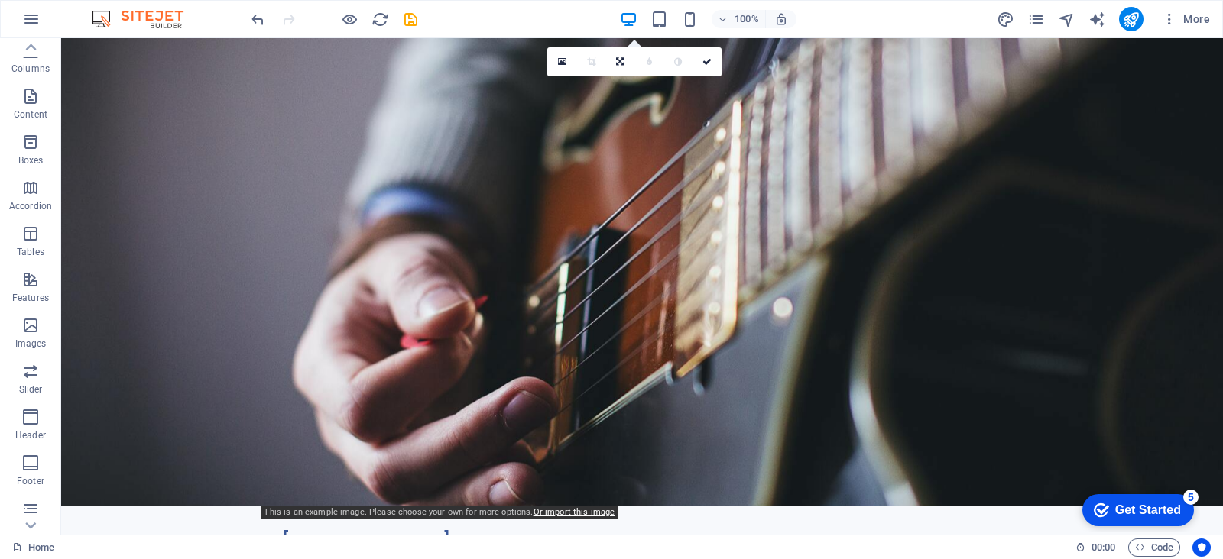
scroll to position [0, 0]
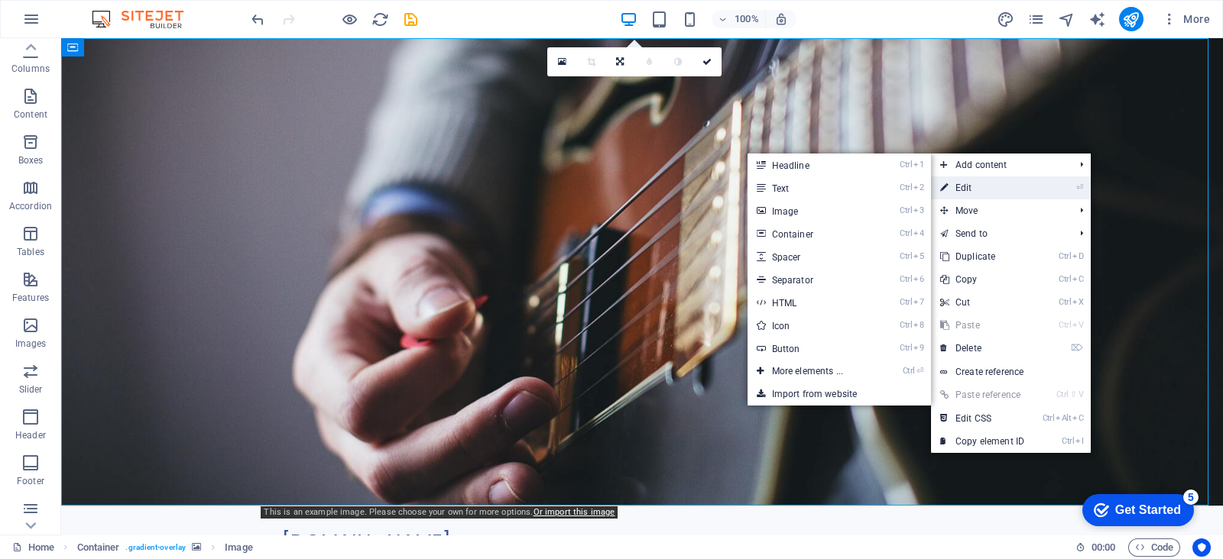
click at [957, 177] on link "⏎ Edit" at bounding box center [982, 187] width 102 height 23
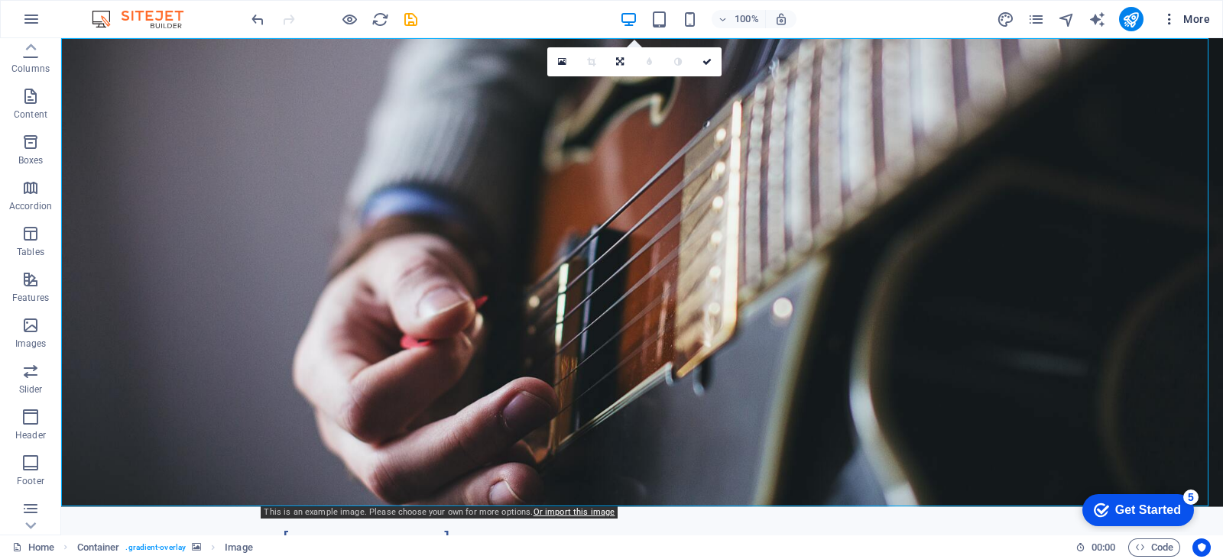
click at [1184, 17] on span "More" at bounding box center [1185, 18] width 48 height 15
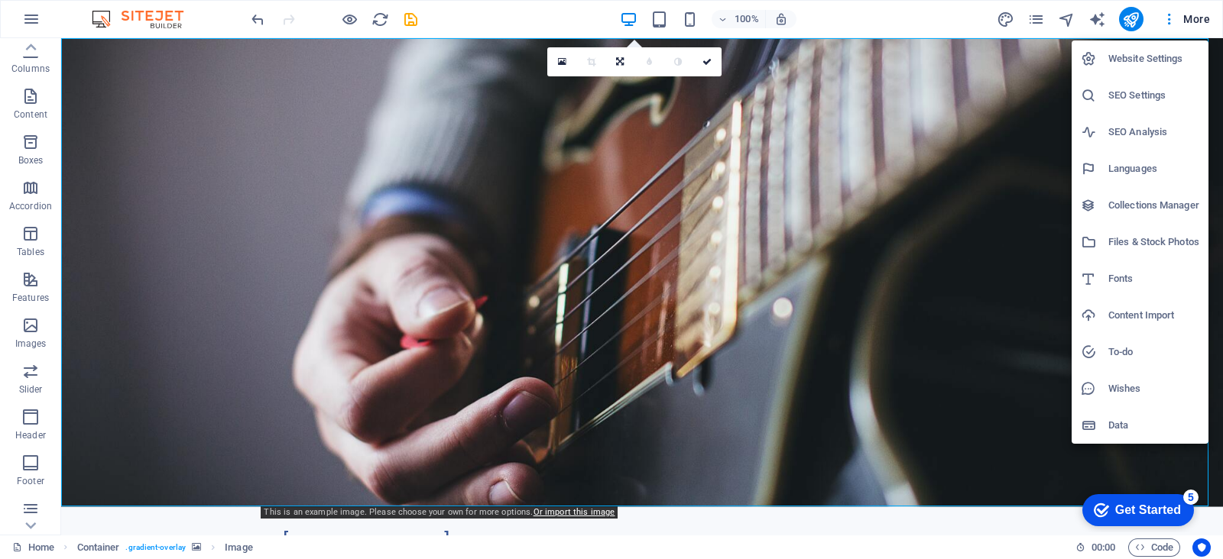
click at [1148, 96] on h6 "SEO Settings" at bounding box center [1153, 95] width 91 height 18
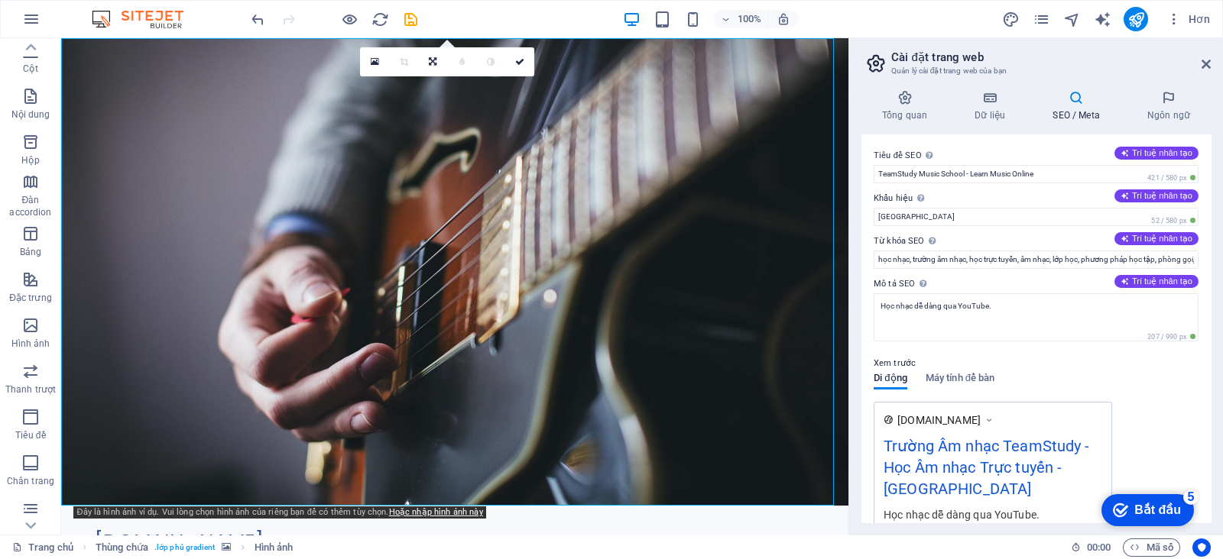
click at [861, 241] on div "Tiêu đề SEO Tiêu đề trang web của bạn - hãy làm cho nó nổi bật trong kết quả củ…" at bounding box center [1035, 328] width 349 height 388
click at [1046, 173] on input "TeamStudy Music School - Learn Music Online" at bounding box center [1035, 174] width 325 height 18
drag, startPoint x: 941, startPoint y: 171, endPoint x: 919, endPoint y: 174, distance: 21.6
click at [919, 174] on input "TeamStudy Music School - Learn Music Online" at bounding box center [1035, 174] width 325 height 18
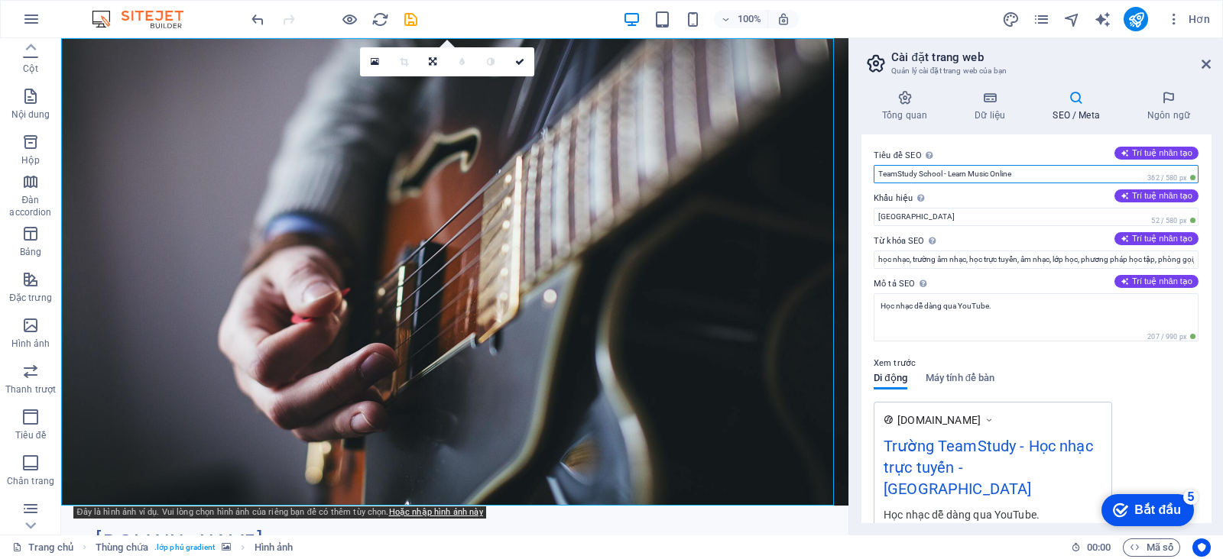
drag, startPoint x: 1065, startPoint y: 168, endPoint x: 941, endPoint y: 176, distance: 124.8
click at [941, 176] on input "TeamStudy School - Learn Music Online" at bounding box center [1035, 174] width 325 height 18
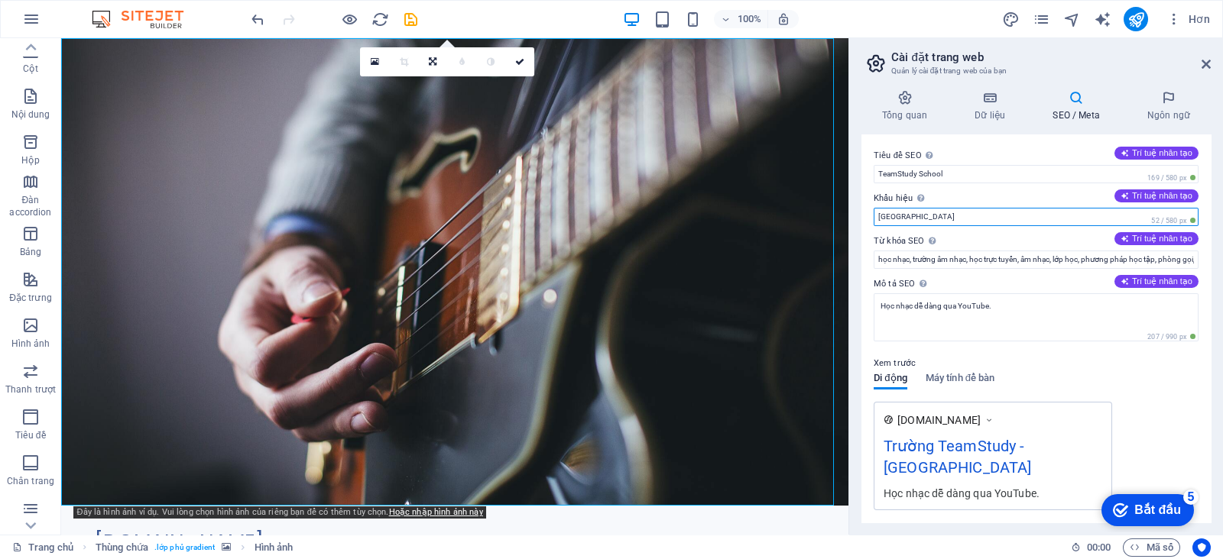
click at [967, 215] on input "[GEOGRAPHIC_DATA]" at bounding box center [1035, 217] width 325 height 18
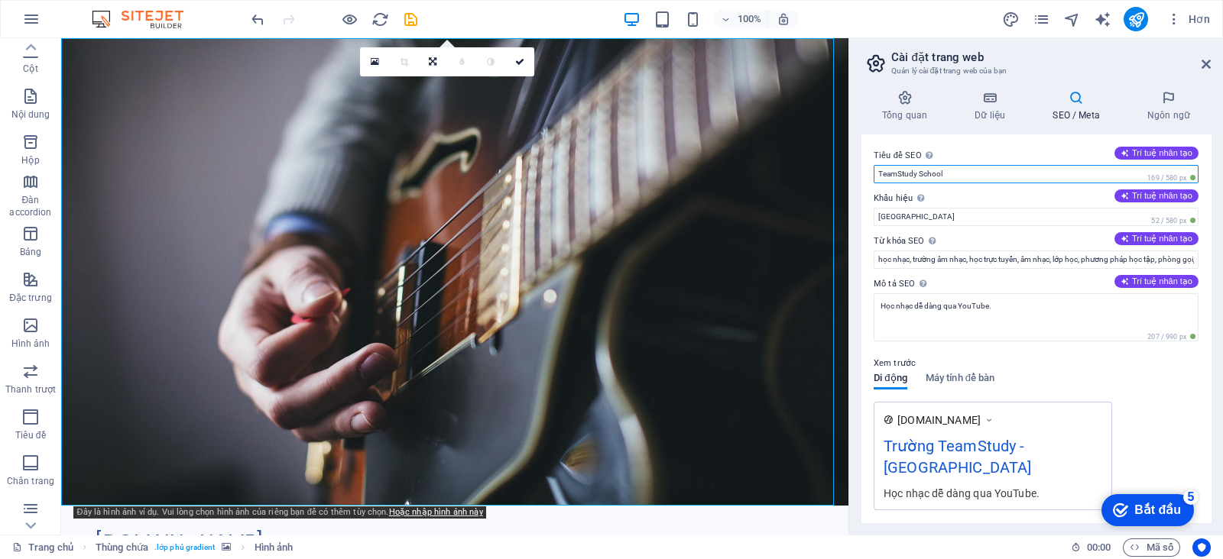
drag, startPoint x: 971, startPoint y: 176, endPoint x: 960, endPoint y: 181, distance: 11.6
click at [922, 173] on input "TeamStudy School" at bounding box center [1035, 174] width 325 height 18
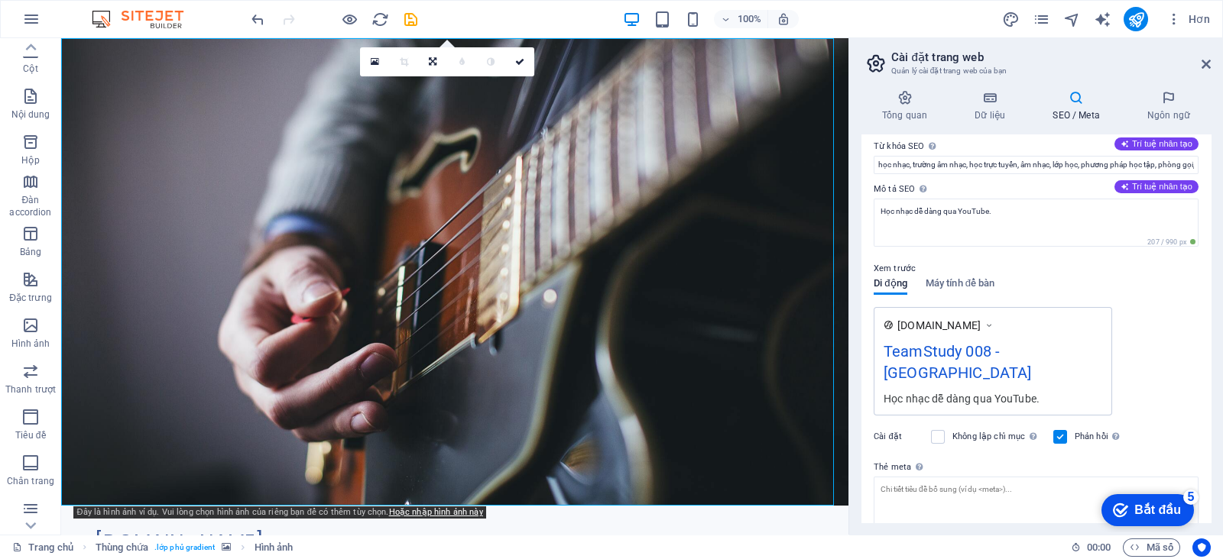
scroll to position [173, 0]
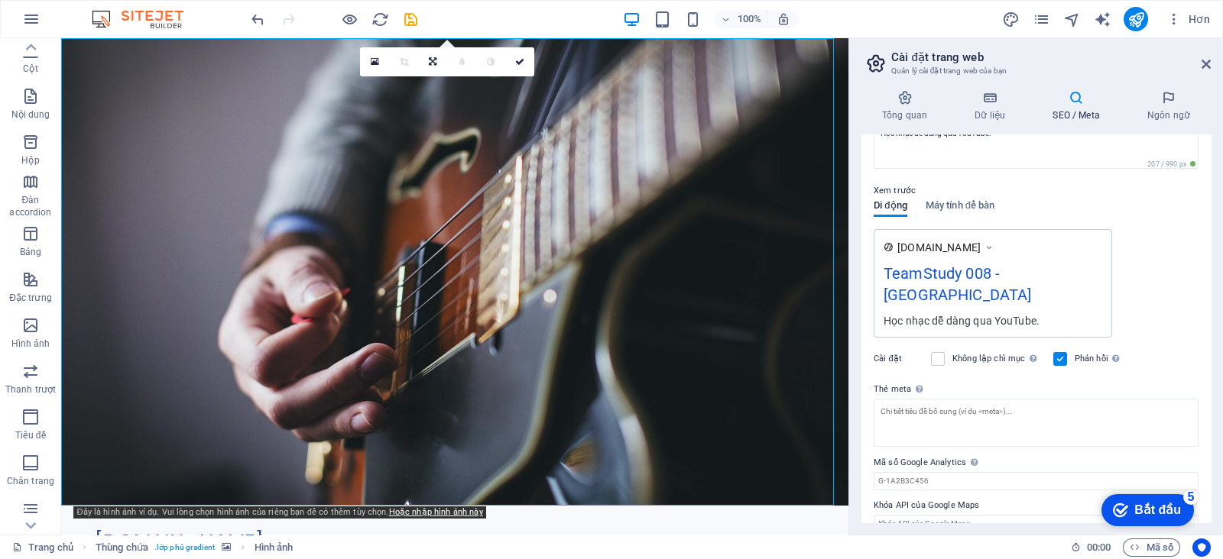
type input "TeamStudy 008"
click at [959, 346] on div "Cài đặt Không lập chỉ mục Yêu cầu các công cụ tìm kiếm loại trừ trang web này k…" at bounding box center [1035, 359] width 325 height 43
click at [952, 354] on font "Không lập chỉ mục" at bounding box center [988, 359] width 73 height 10
click at [0, 0] on input "Không lập chỉ mục Yêu cầu các công cụ tìm kiếm loại trừ trang web này khỏi kết …" at bounding box center [0, 0] width 0 height 0
click at [936, 352] on label at bounding box center [938, 359] width 14 height 14
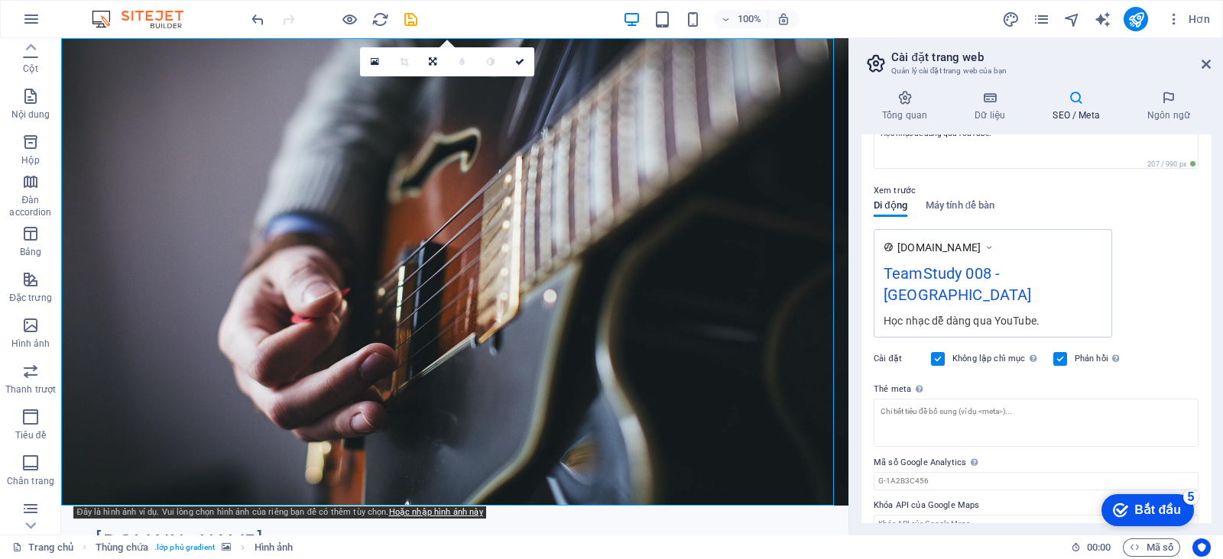
click at [0, 0] on input "Không lập chỉ mục Yêu cầu các công cụ tìm kiếm loại trừ trang web này khỏi kết …" at bounding box center [0, 0] width 0 height 0
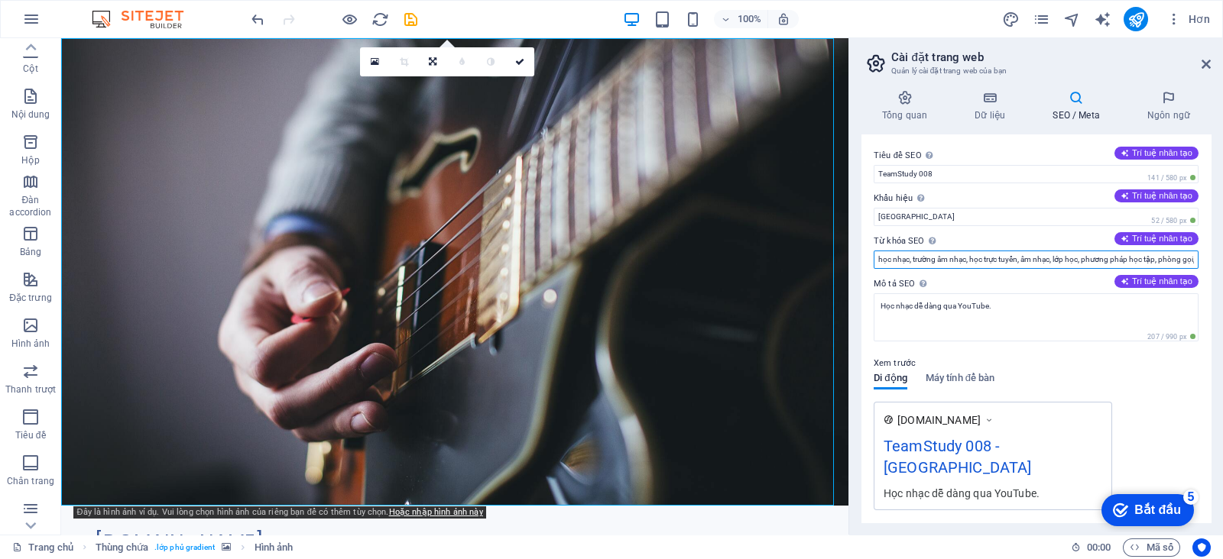
click at [999, 262] on input "học nhạc, trường âm nhạc, học trực tuyến, âm nhạc, lớp học, phương pháp học tập…" at bounding box center [1035, 260] width 325 height 18
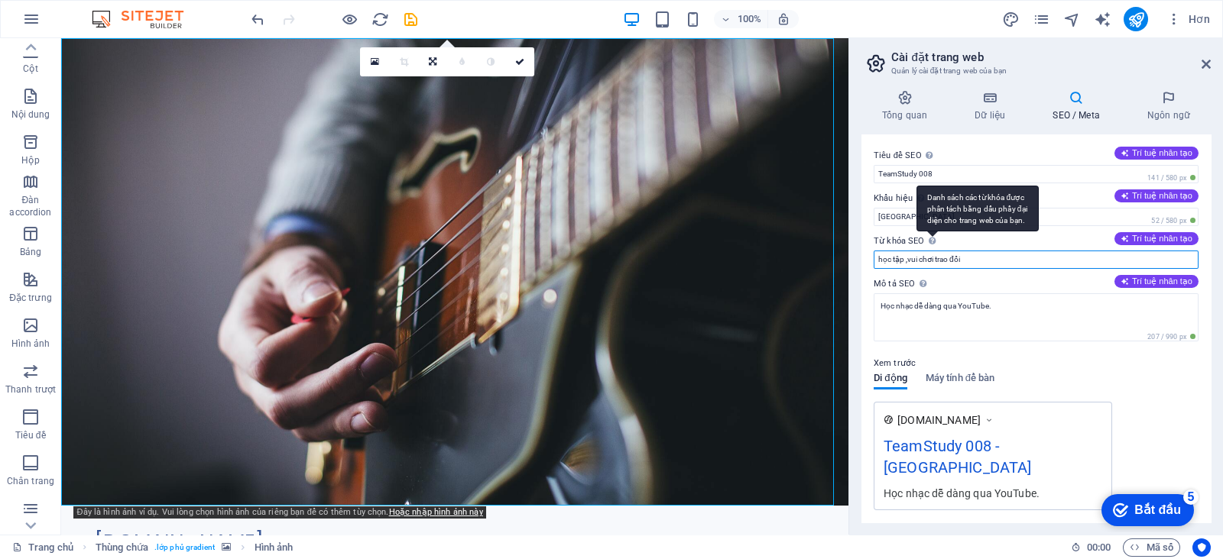
type input "học tập ,vui chơi trao đổi"
click at [916, 212] on div "Danh sách các từ khóa được phân tách bằng dấu phẩy đại diện cho trang web của b…" at bounding box center [977, 209] width 122 height 46
click at [915, 251] on input "học tập ,vui chơi trao đổi" at bounding box center [1035, 260] width 325 height 18
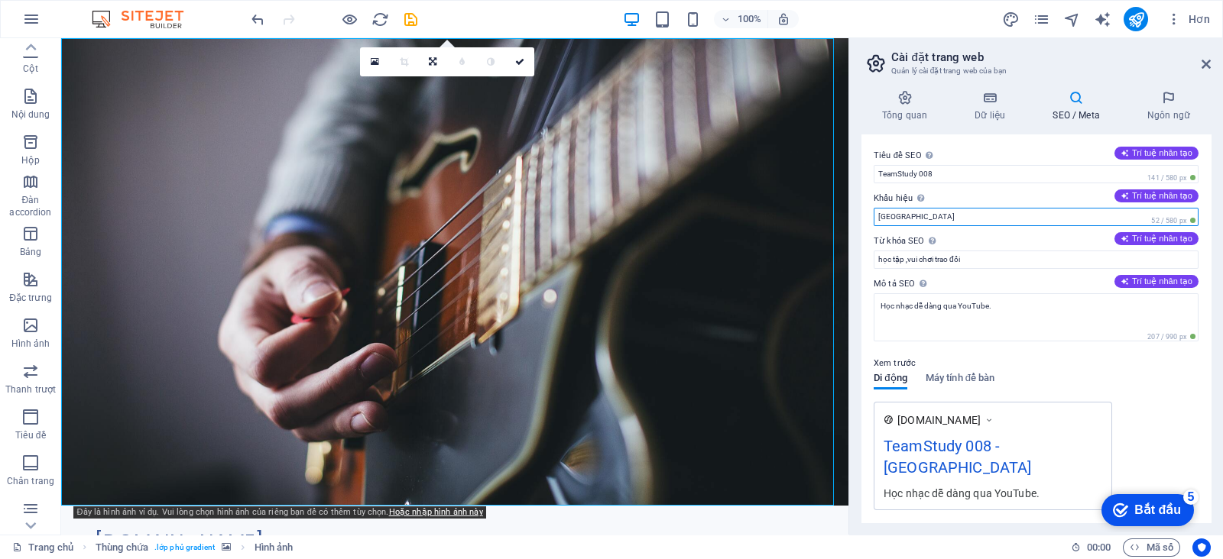
click at [903, 216] on input "[GEOGRAPHIC_DATA]" at bounding box center [1035, 217] width 325 height 18
drag, startPoint x: 964, startPoint y: 254, endPoint x: 844, endPoint y: 215, distance: 126.4
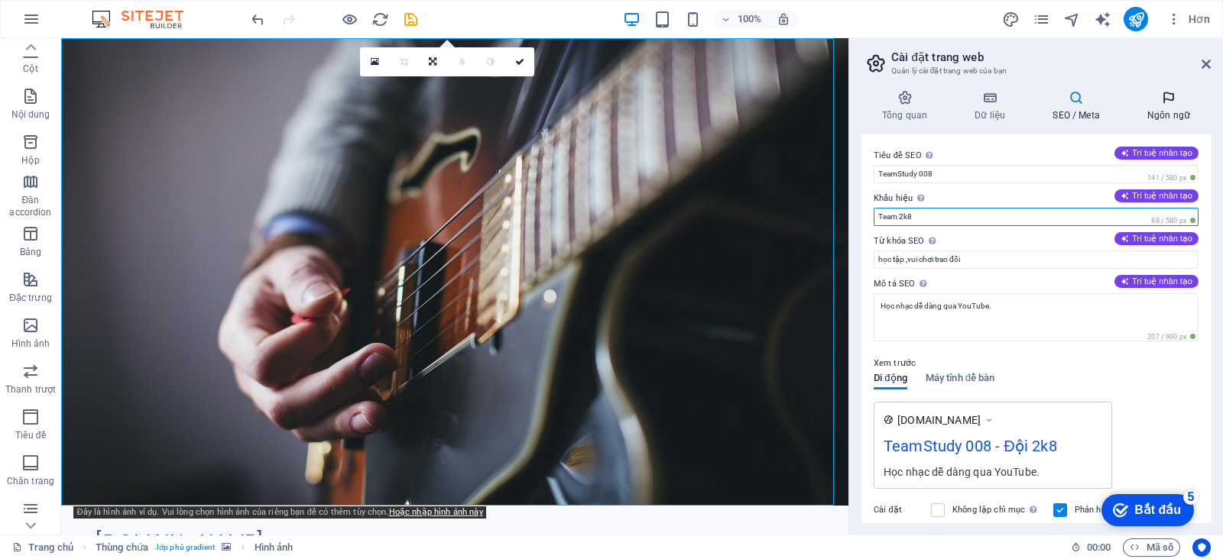
type input "Team 2k8"
click at [1147, 111] on h4 "Ngôn ngữ" at bounding box center [1168, 106] width 84 height 32
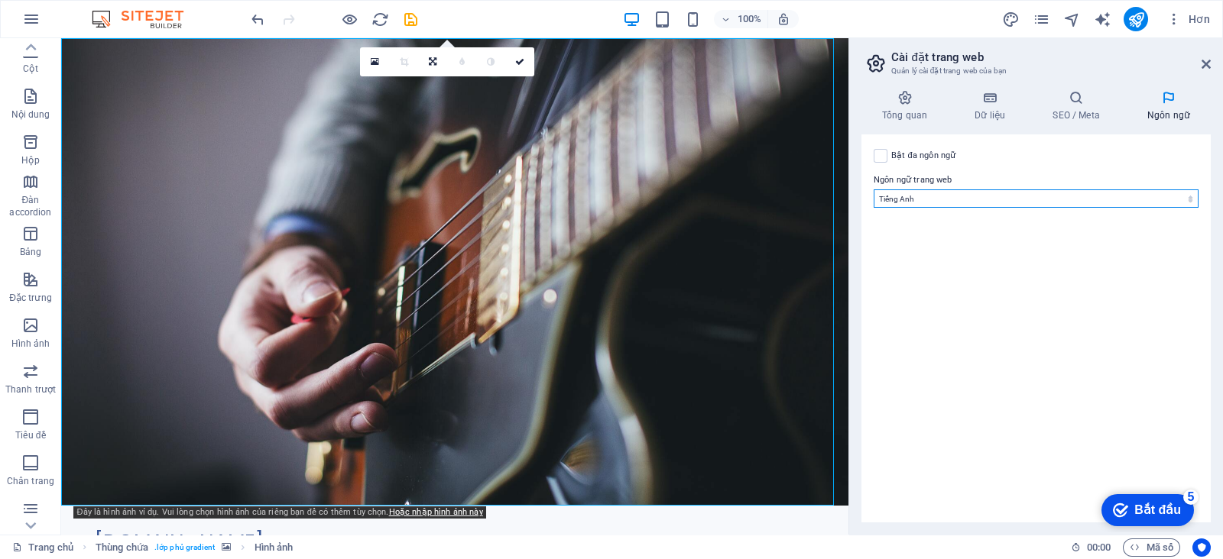
click at [1048, 204] on select "[PERSON_NAME] Afrikaans Akan người [DEMOGRAPHIC_DATA] Tiếng Amharic Tiếng Ả Rập…" at bounding box center [1035, 198] width 325 height 18
select select "173"
click at [873, 189] on select "[PERSON_NAME] Afrikaans Akan người [DEMOGRAPHIC_DATA] Tiếng Amharic Tiếng Ả Rập…" at bounding box center [1035, 198] width 325 height 18
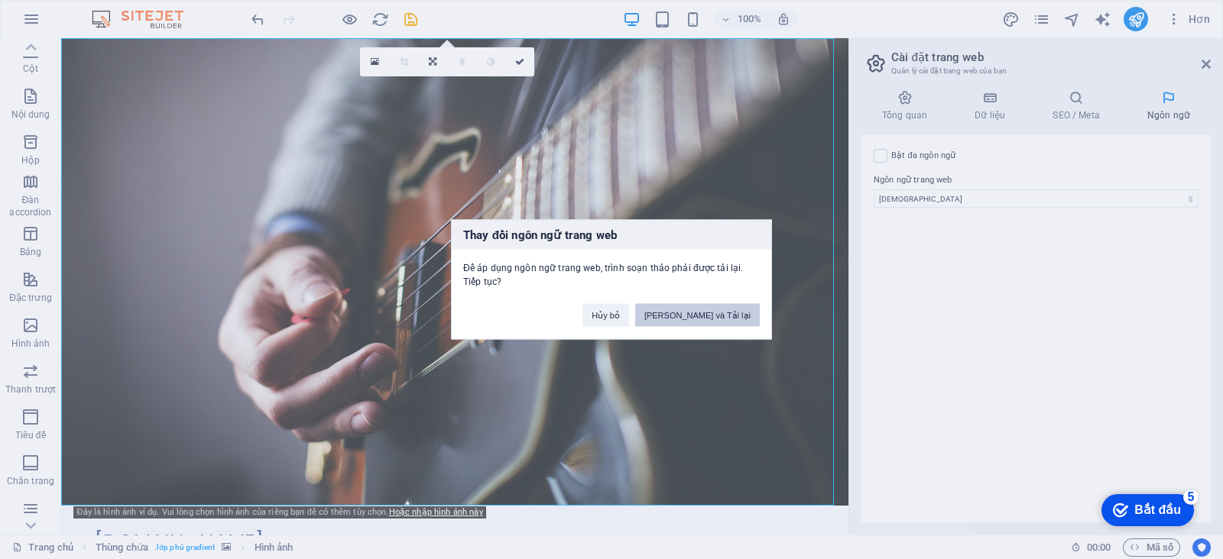
click at [734, 318] on font "[PERSON_NAME] và Tải lại" at bounding box center [697, 315] width 106 height 9
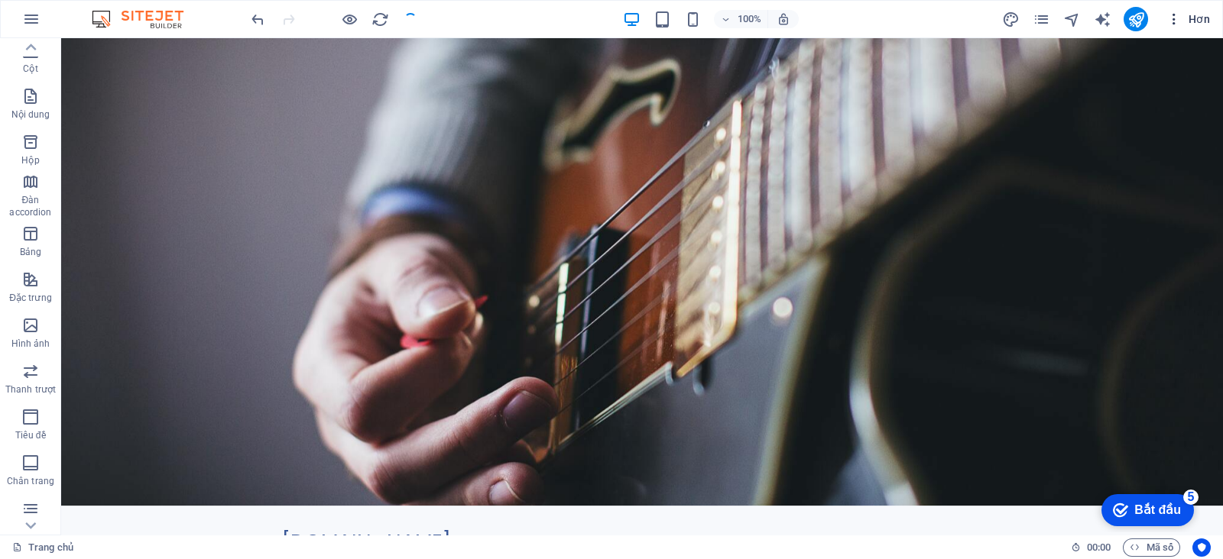
click at [0, 0] on icon "button" at bounding box center [0, 0] width 0 height 0
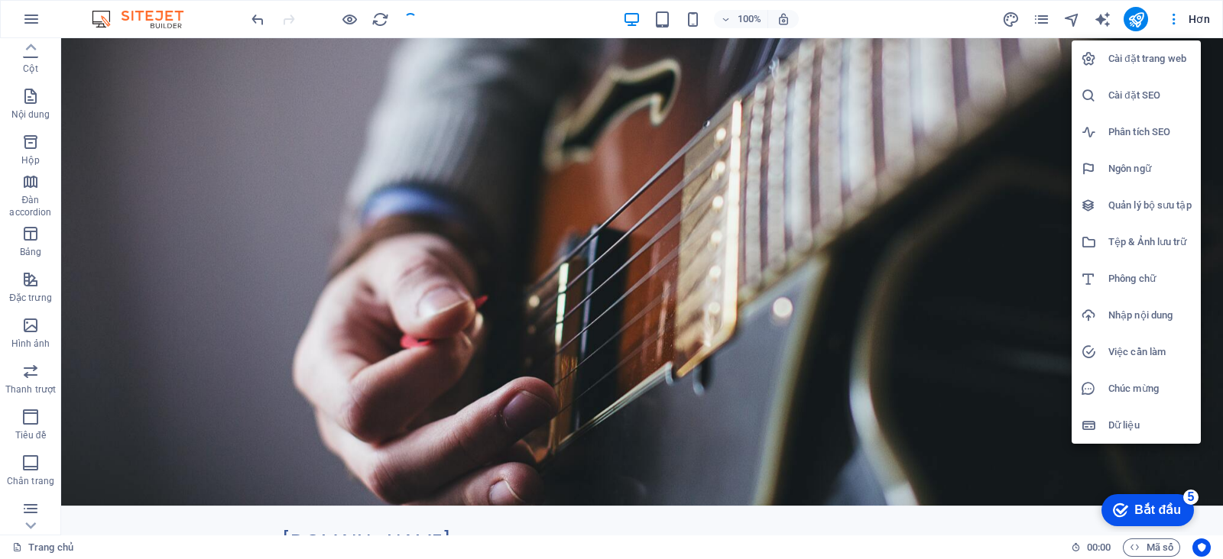
click at [1154, 88] on h6 "Cài đặt SEO" at bounding box center [1149, 95] width 83 height 18
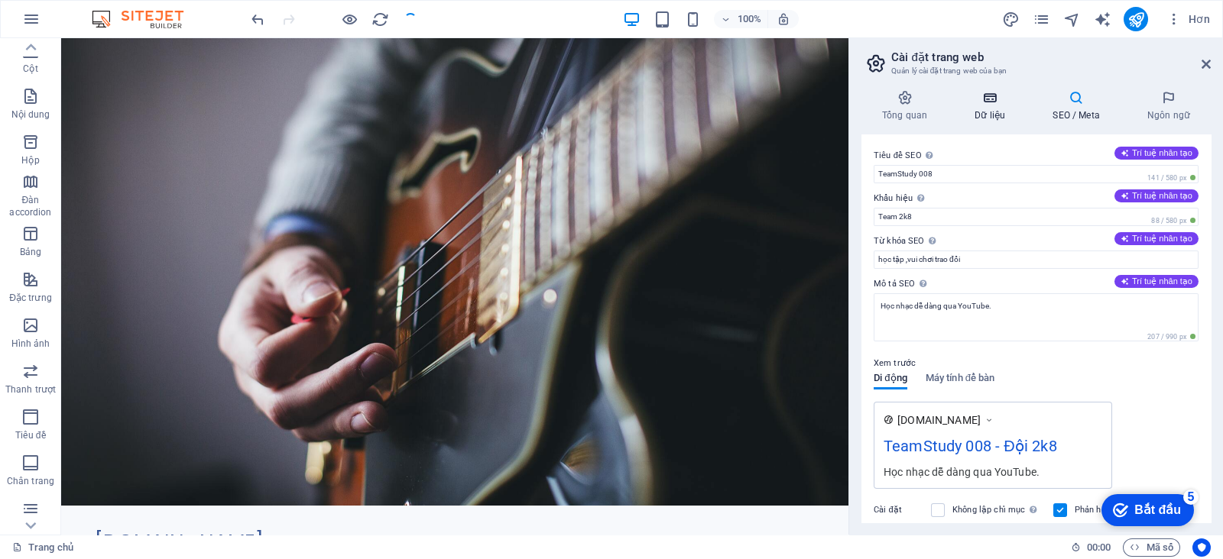
click at [1019, 118] on h4 "Dữ liệu" at bounding box center [993, 106] width 78 height 32
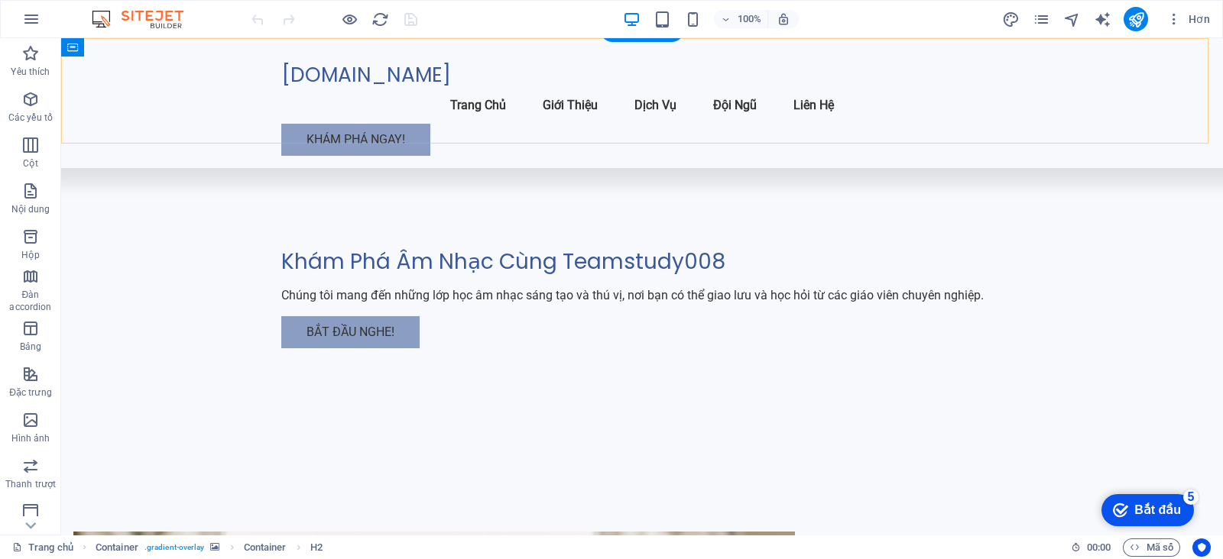
scroll to position [478, 0]
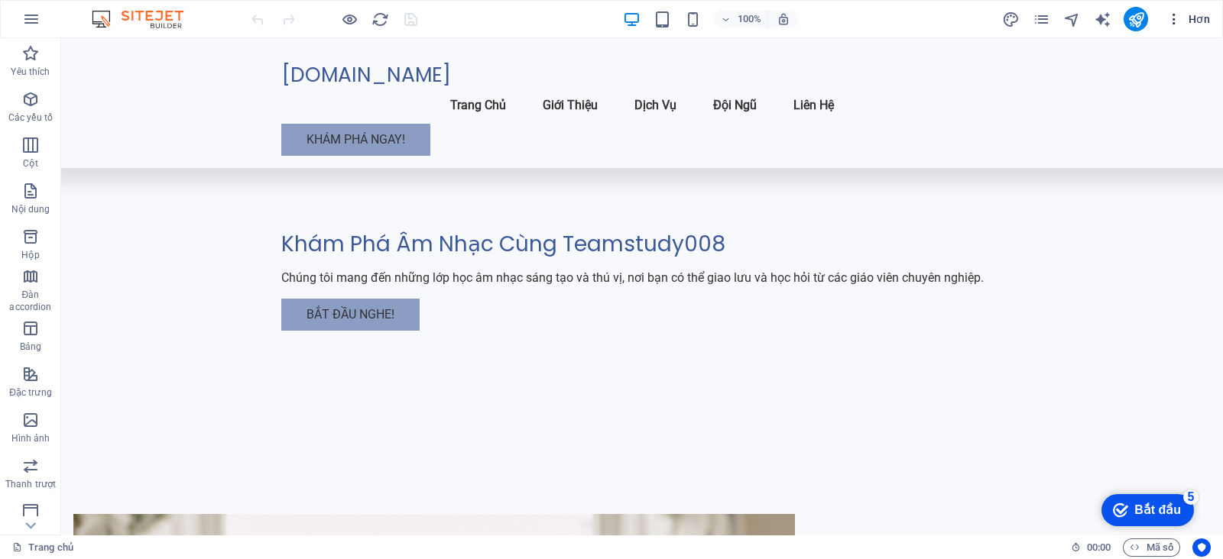
drag, startPoint x: 1159, startPoint y: 22, endPoint x: 1174, endPoint y: 17, distance: 16.2
click at [1165, 19] on div "Hơn" at bounding box center [1108, 19] width 215 height 24
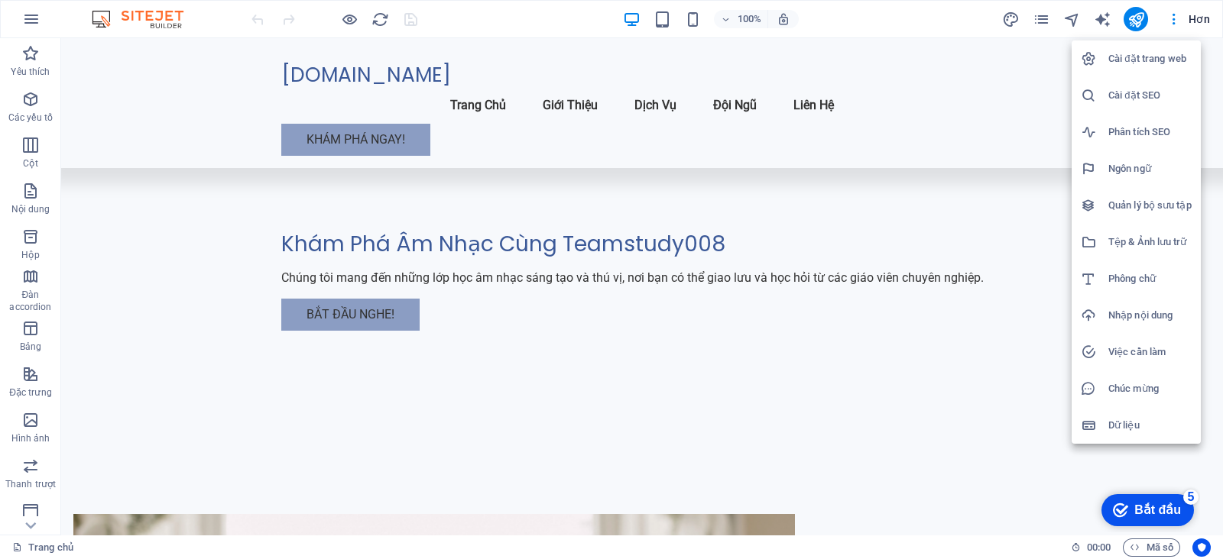
click at [1132, 131] on font "Phân tích SEO" at bounding box center [1139, 131] width 62 height 11
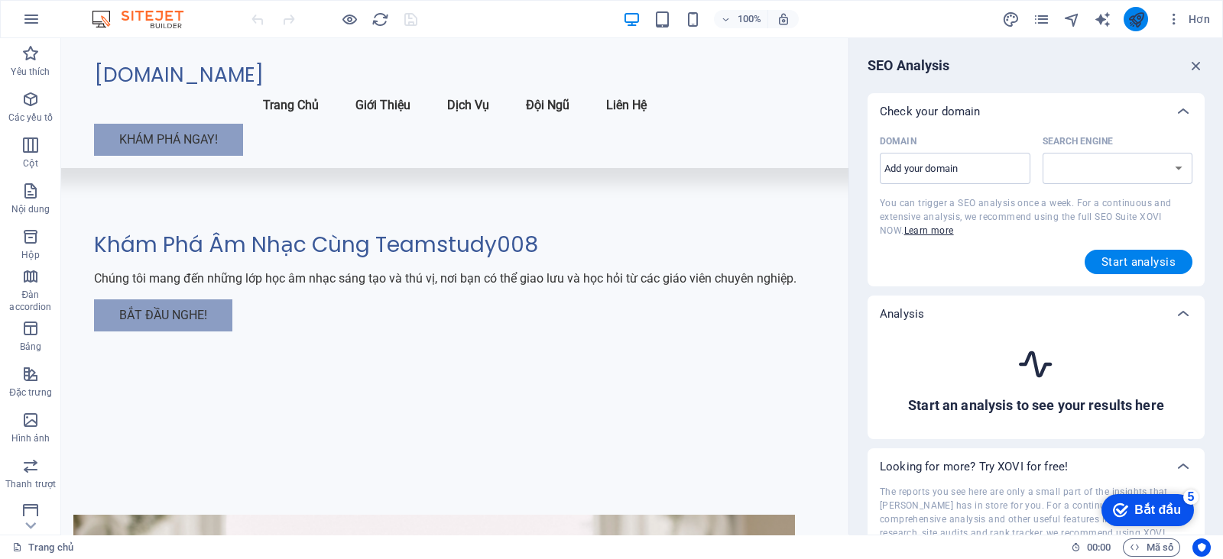
select select "[DOMAIN_NAME]"
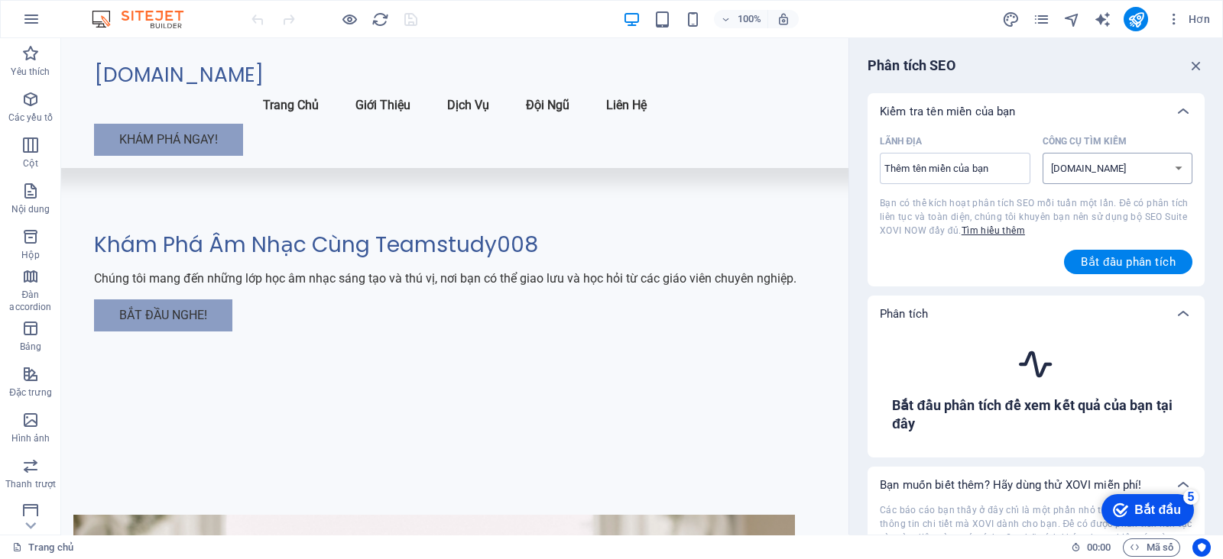
click at [1116, 171] on select "[DOMAIN_NAME] [DOMAIN_NAME] [DOMAIN_NAME] [DOMAIN_NAME] [DOMAIN_NAME] [DOMAIN_N…" at bounding box center [1117, 168] width 151 height 31
click at [1145, 166] on select "[DOMAIN_NAME] [DOMAIN_NAME] [DOMAIN_NAME] [DOMAIN_NAME] [DOMAIN_NAME] [DOMAIN_N…" at bounding box center [1117, 168] width 151 height 31
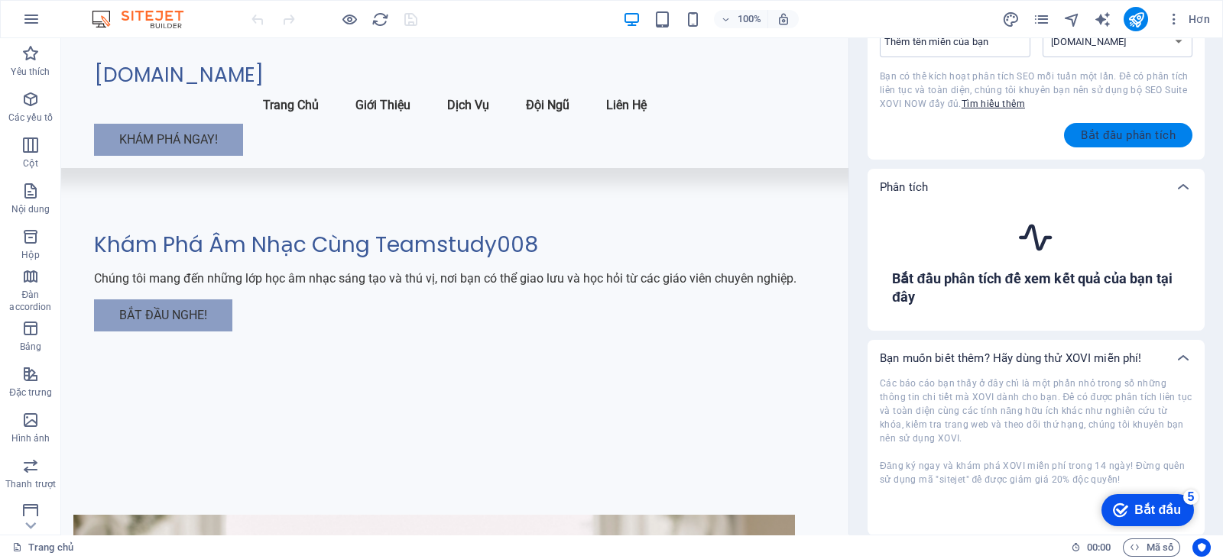
click at [1162, 135] on font "Bắt đầu phân tích" at bounding box center [1127, 135] width 95 height 14
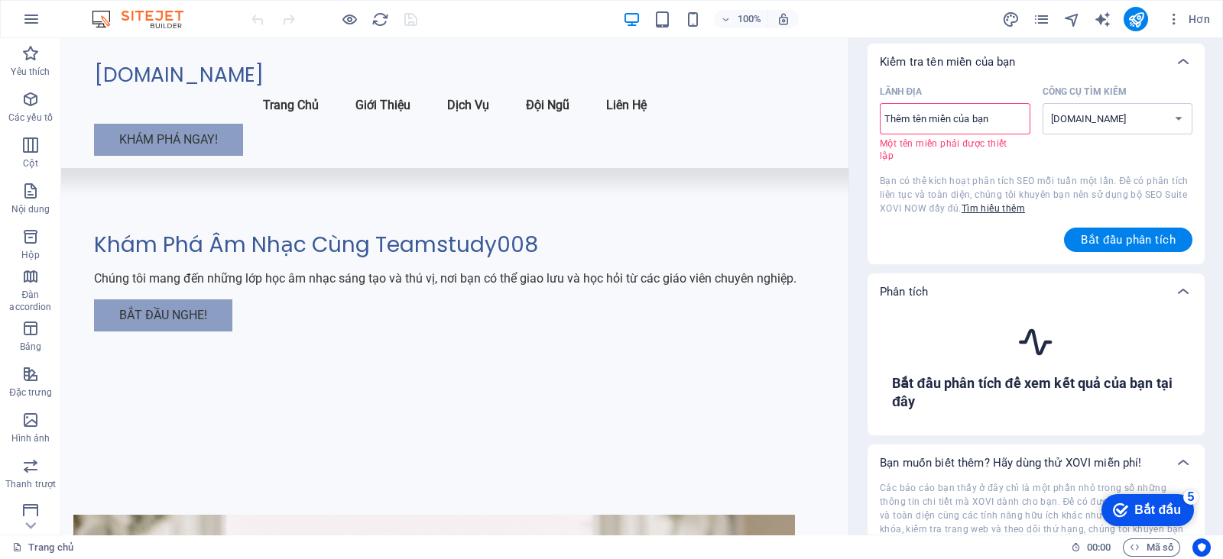
scroll to position [22, 0]
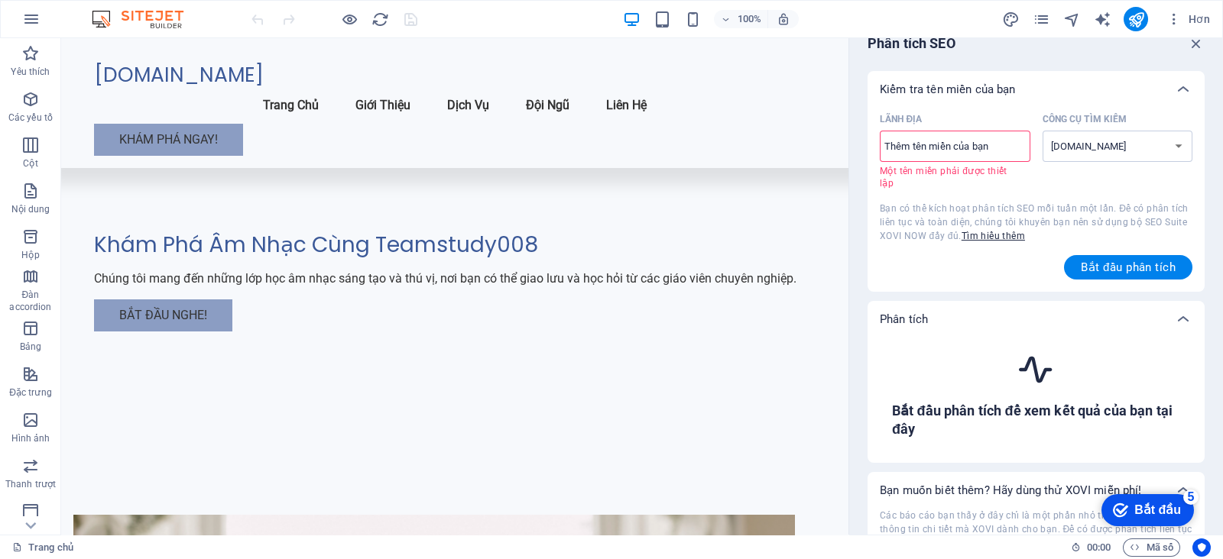
click at [987, 135] on input "Lãnh địa ​ Một tên miền phải được thiết lập" at bounding box center [954, 146] width 151 height 24
type input "h"
type input "[DOMAIN_NAME]"
select select "[DOMAIN_NAME]"
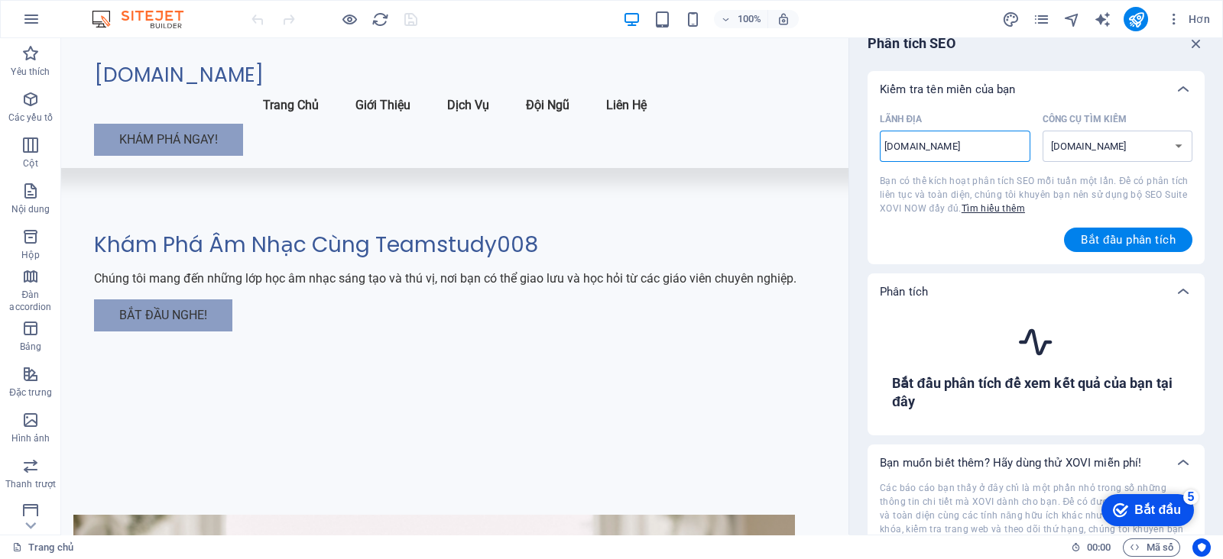
type input "[DOMAIN_NAME]"
select select "[DOMAIN_NAME]"
click at [1123, 235] on font "Bắt đầu phân tích" at bounding box center [1127, 240] width 95 height 14
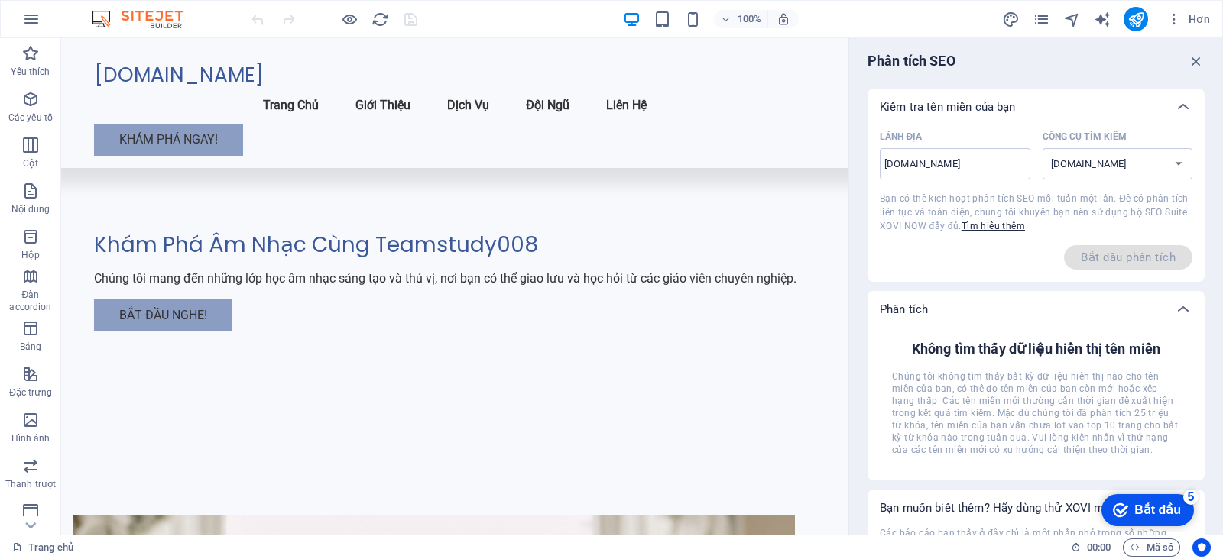
scroll to position [0, 0]
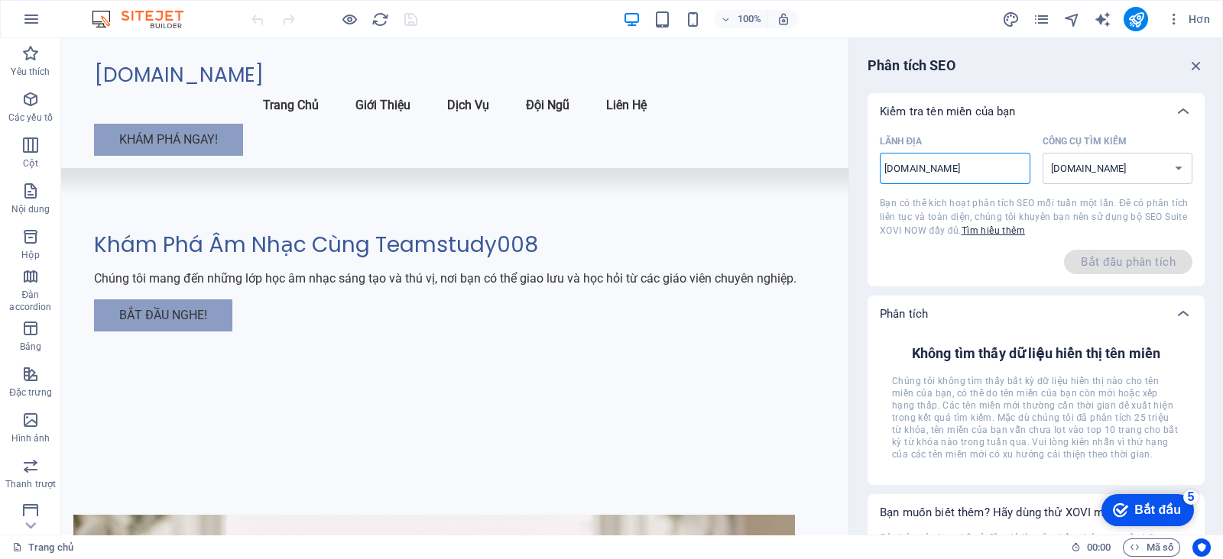
drag, startPoint x: 1012, startPoint y: 179, endPoint x: 946, endPoint y: 167, distance: 67.5
click at [946, 167] on input "[DOMAIN_NAME]" at bounding box center [954, 169] width 151 height 24
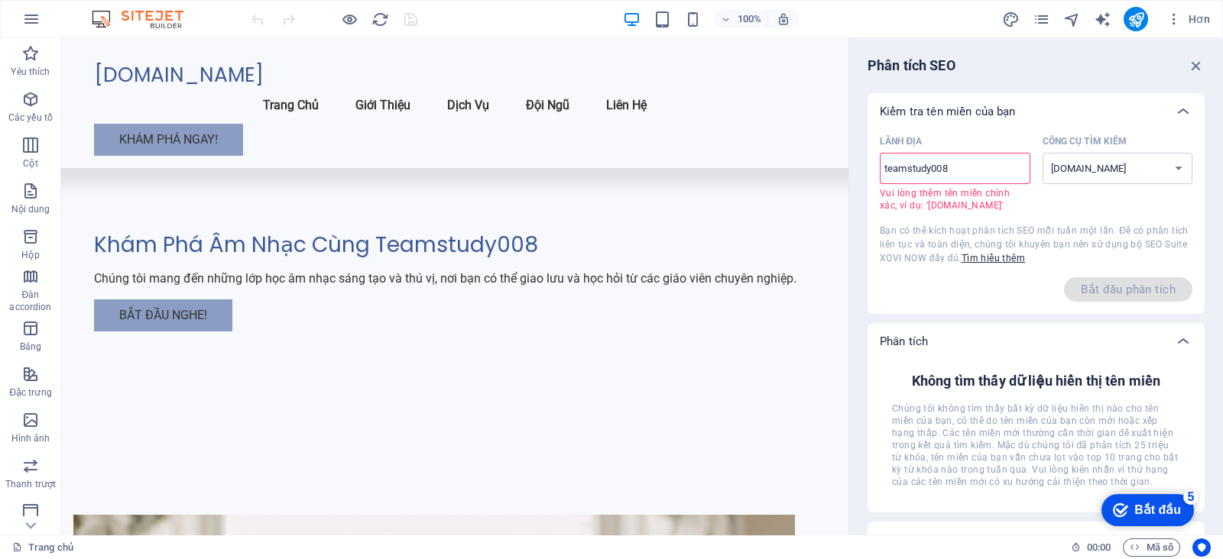
type input "teamstudy008"
click at [1158, 9] on div "Hơn" at bounding box center [1108, 19] width 215 height 24
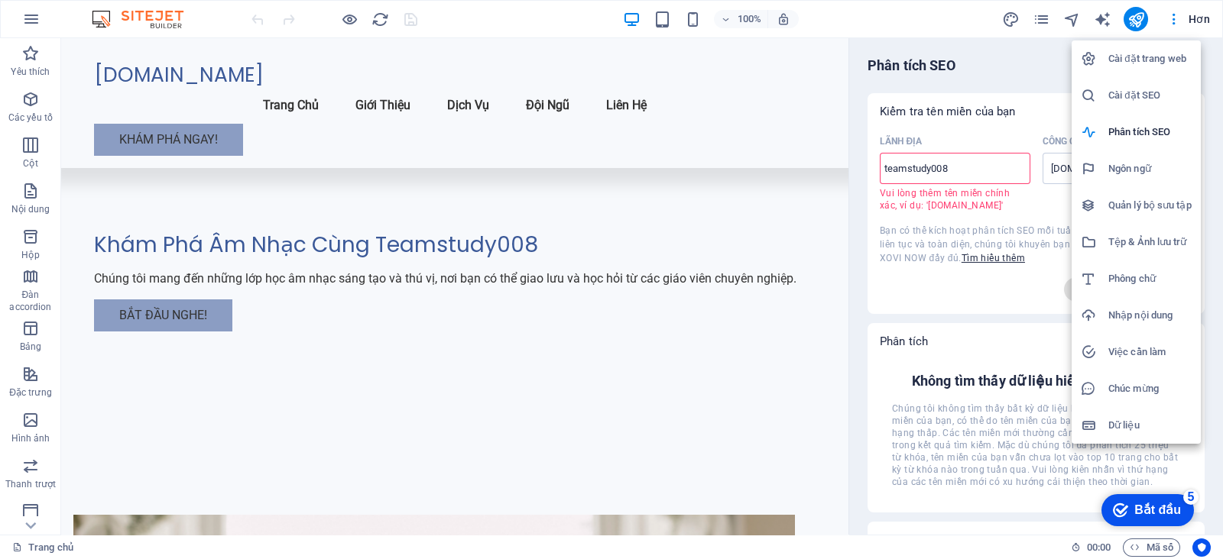
click at [1145, 284] on h6 "Phông chữ" at bounding box center [1149, 279] width 83 height 18
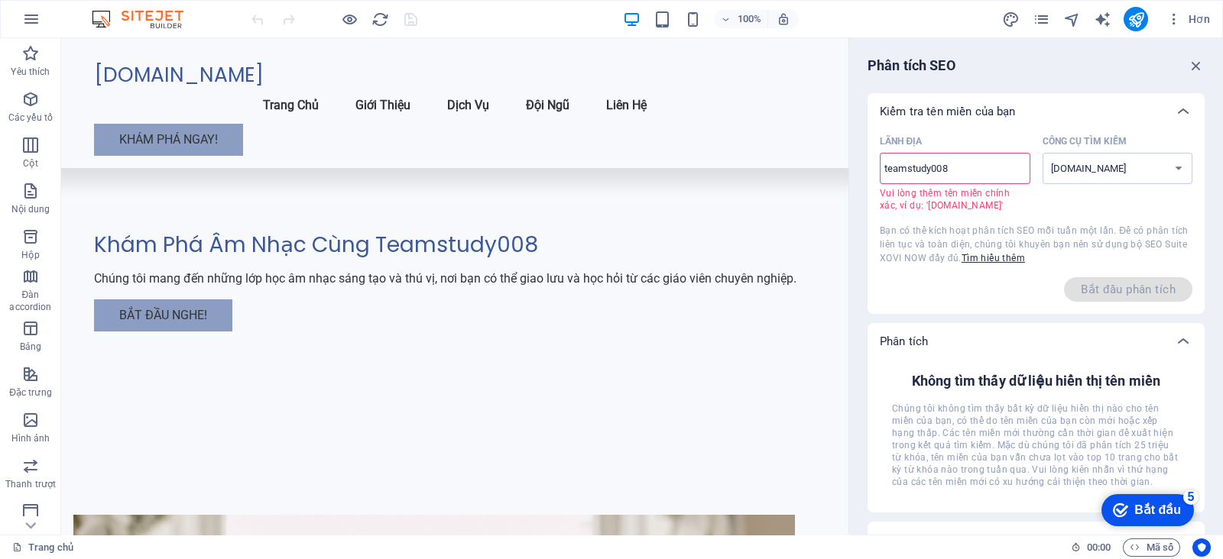
select select "popularity"
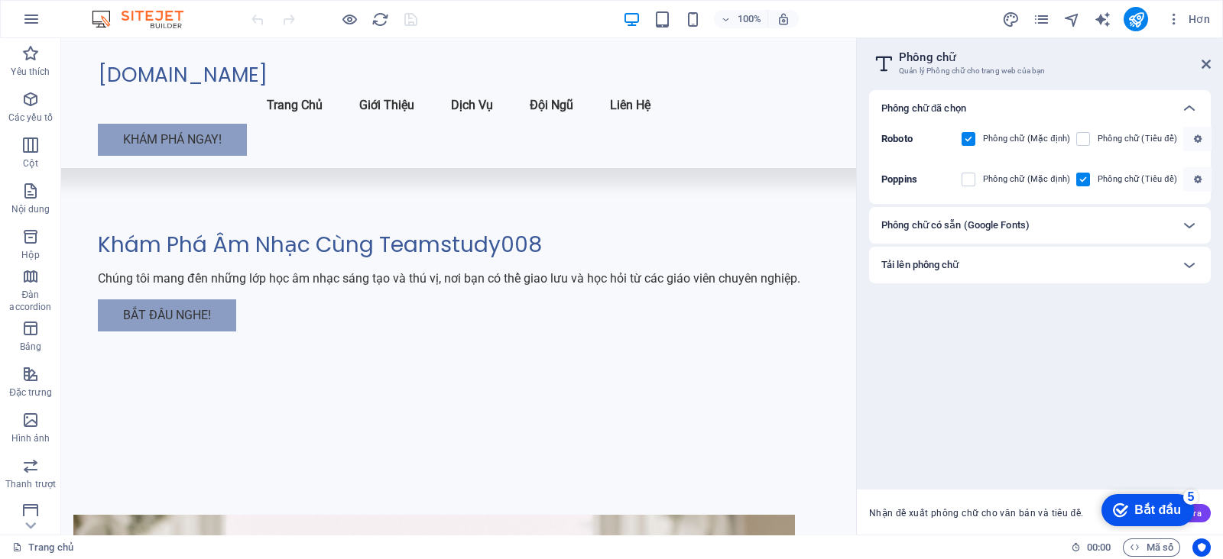
click at [993, 224] on font "Phông chữ có sẵn (Google Fonts)" at bounding box center [955, 224] width 148 height 11
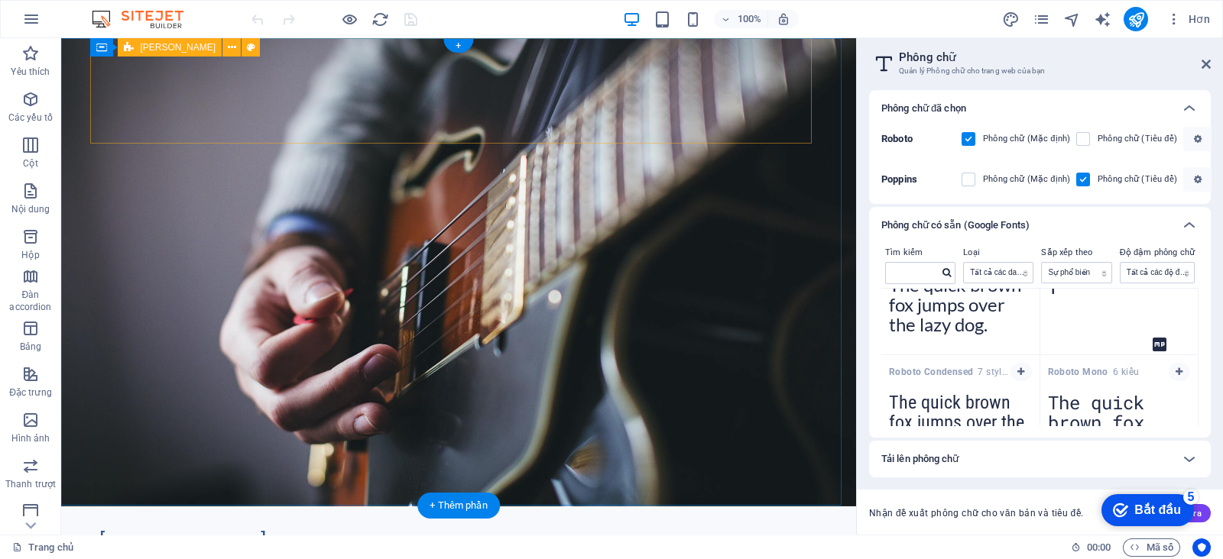
click at [249, 531] on div "[DOMAIN_NAME]" at bounding box center [458, 543] width 721 height 24
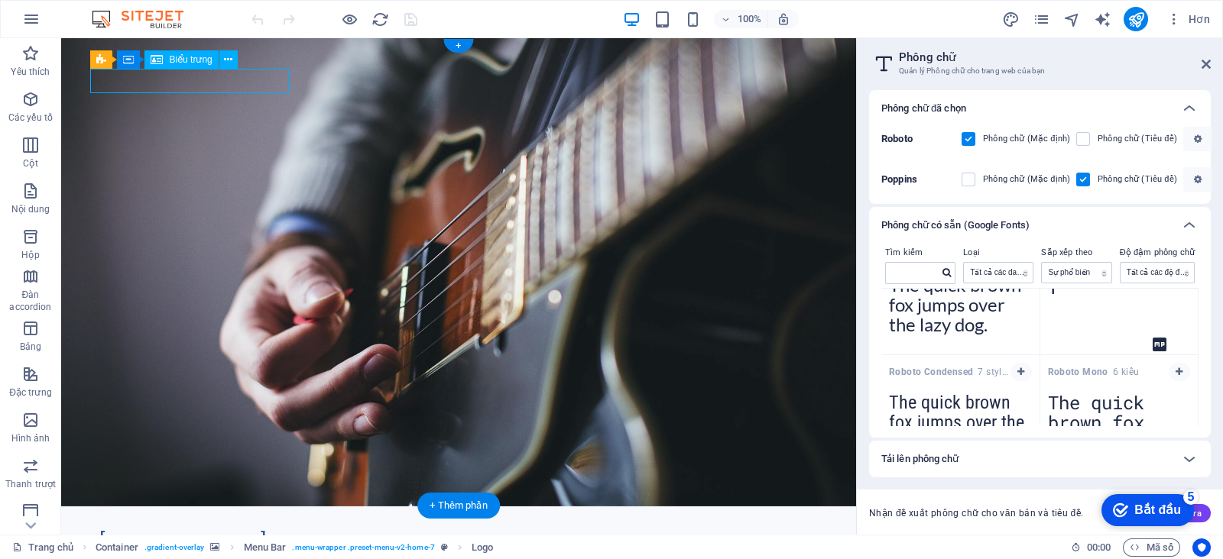
click at [249, 531] on div "[DOMAIN_NAME]" at bounding box center [458, 543] width 721 height 24
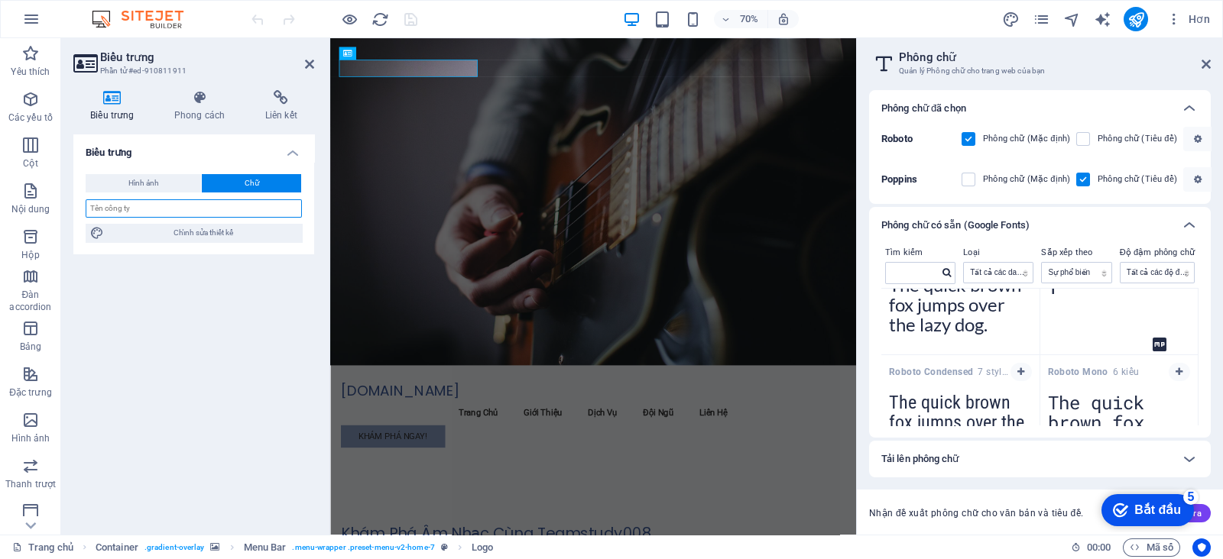
click at [176, 209] on input "text" at bounding box center [194, 208] width 216 height 18
type input "S"
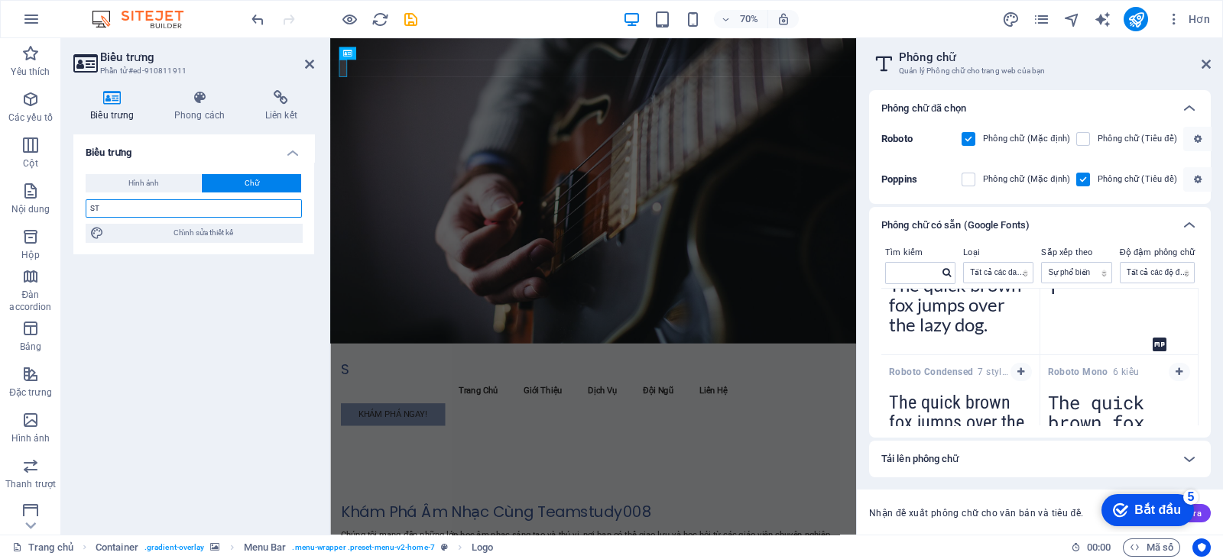
type input "S"
type input "TEAM 2K8"
click at [209, 325] on div "Biểu trưng Hình ảnh Chữ Kéo tệp vào đây, nhấp để chọn tệp hoặc chọn tệp từ Tệp …" at bounding box center [193, 328] width 241 height 388
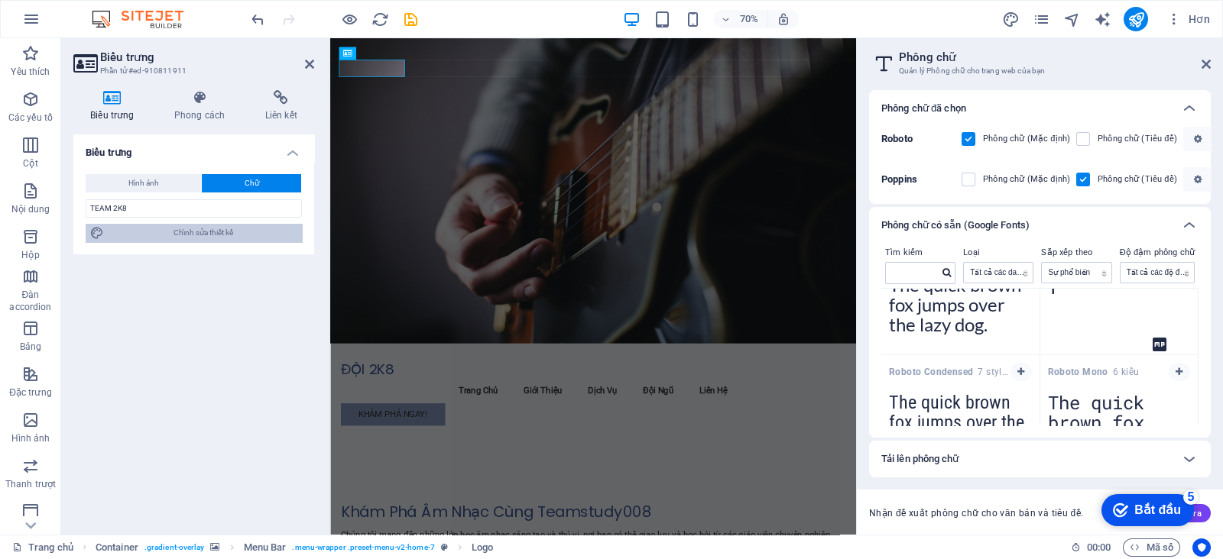
click at [186, 232] on font "Chỉnh sửa thiết kế" at bounding box center [203, 232] width 60 height 8
select select "rem"
select select "200"
select select "px"
select select "rem"
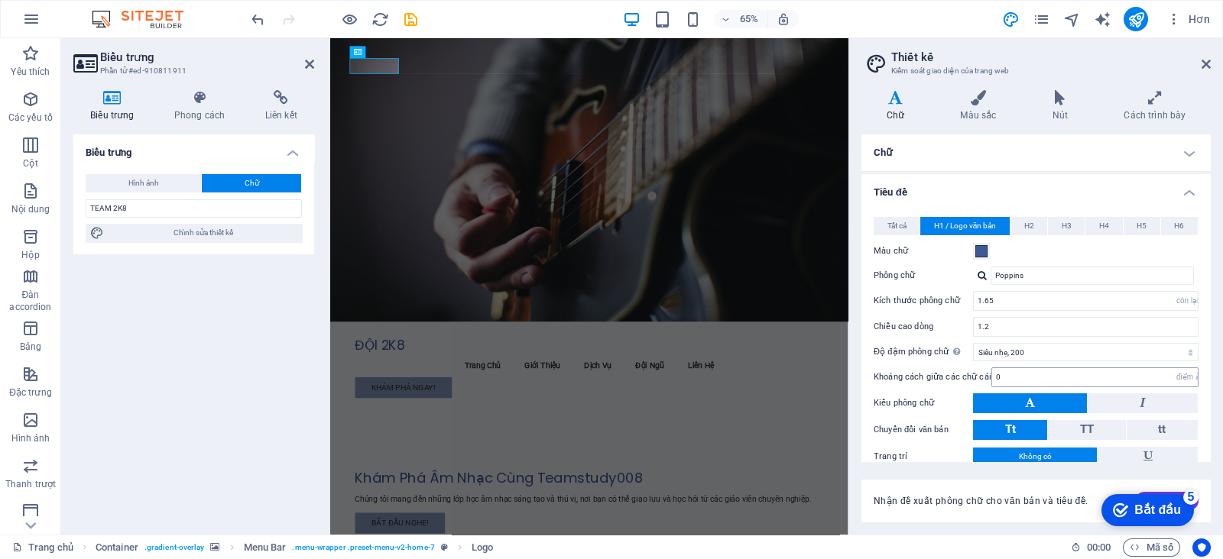
scroll to position [72, 0]
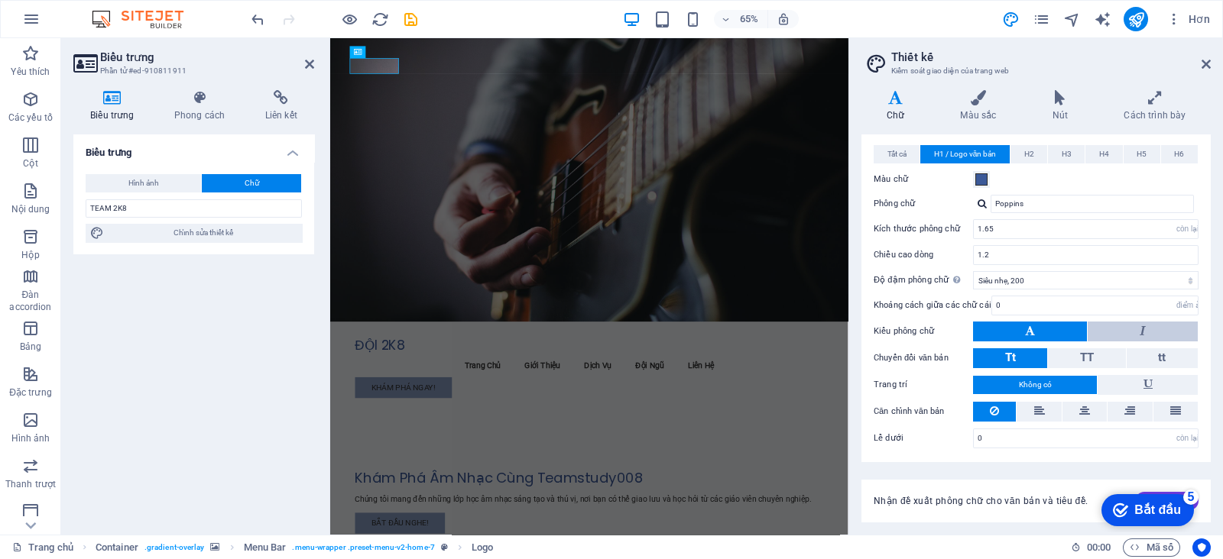
click at [1157, 327] on button at bounding box center [1142, 332] width 110 height 20
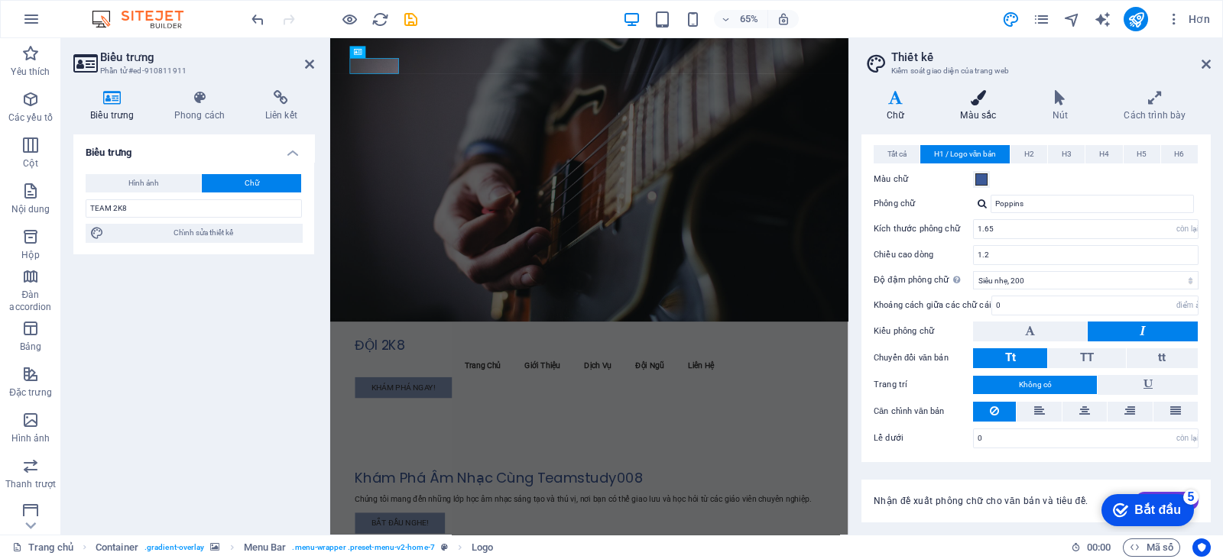
click at [1006, 115] on h4 "Màu sắc" at bounding box center [981, 106] width 92 height 32
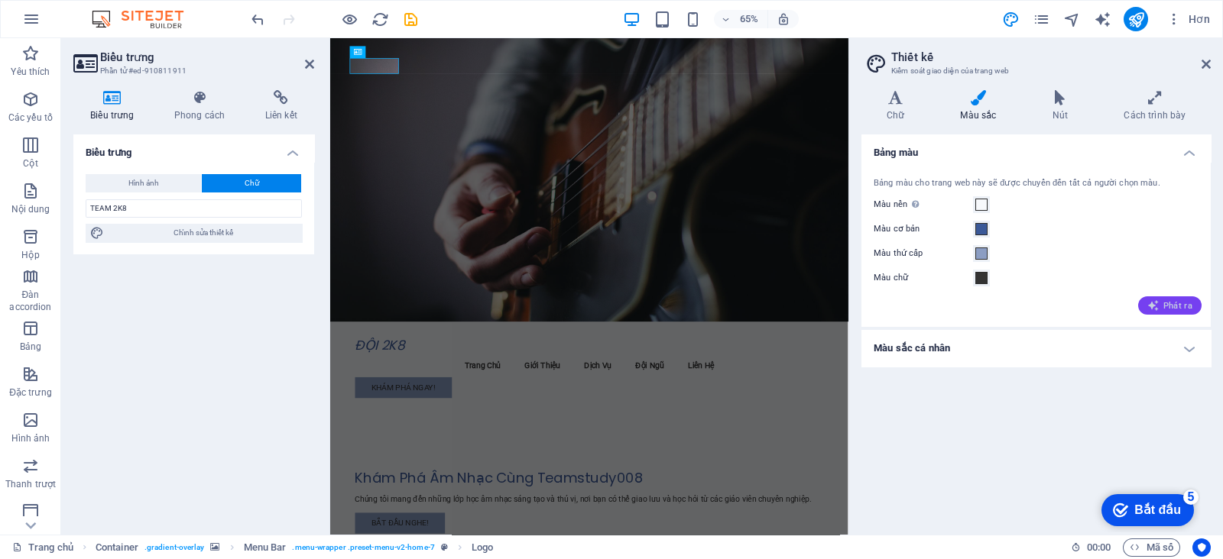
click at [1180, 301] on font "Phát ra" at bounding box center [1177, 306] width 29 height 10
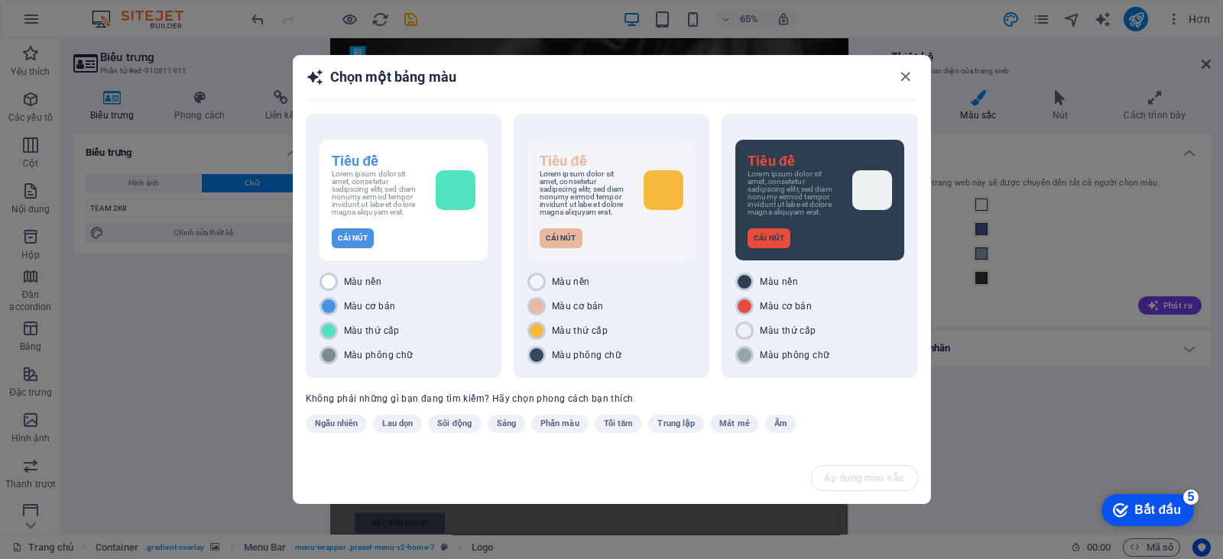
click at [1041, 293] on div "Chọn một bảng màu Tiêu đề Lorem ipsum dolor sit amet, consetetur sadipscing eli…" at bounding box center [611, 279] width 1223 height 559
click at [905, 81] on icon "button" at bounding box center [905, 77] width 18 height 18
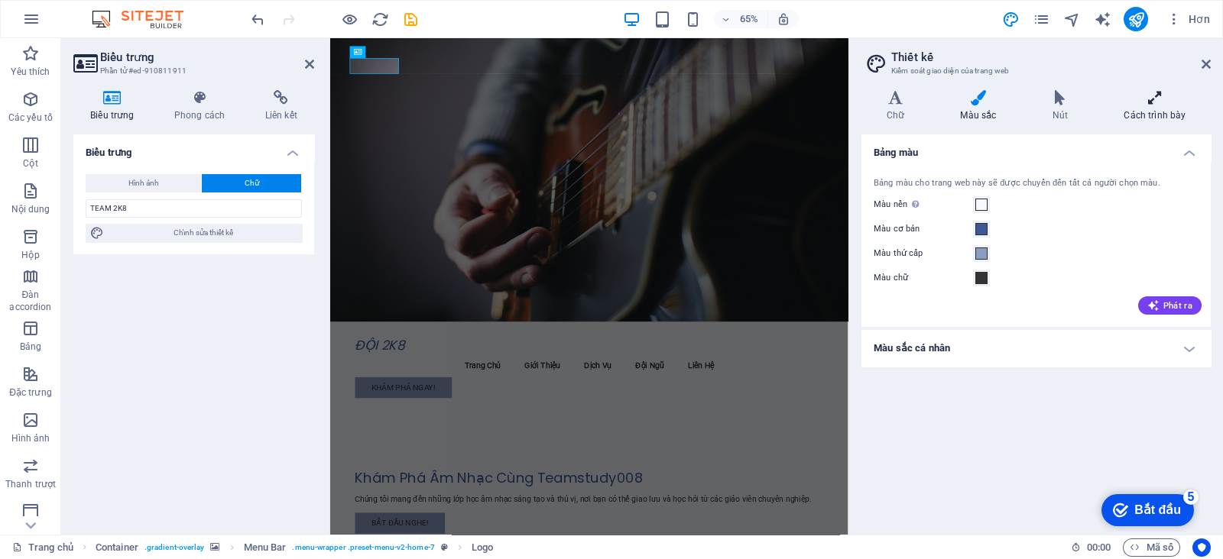
click at [1176, 110] on font "Cách trình bày" at bounding box center [1154, 115] width 62 height 11
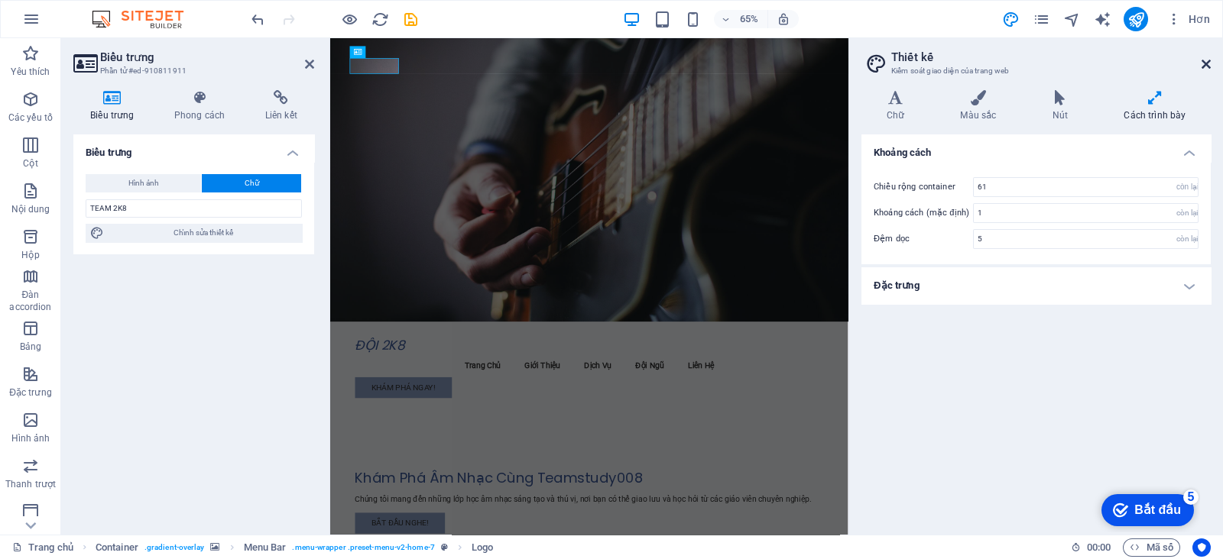
click at [1204, 67] on icon at bounding box center [1205, 64] width 9 height 12
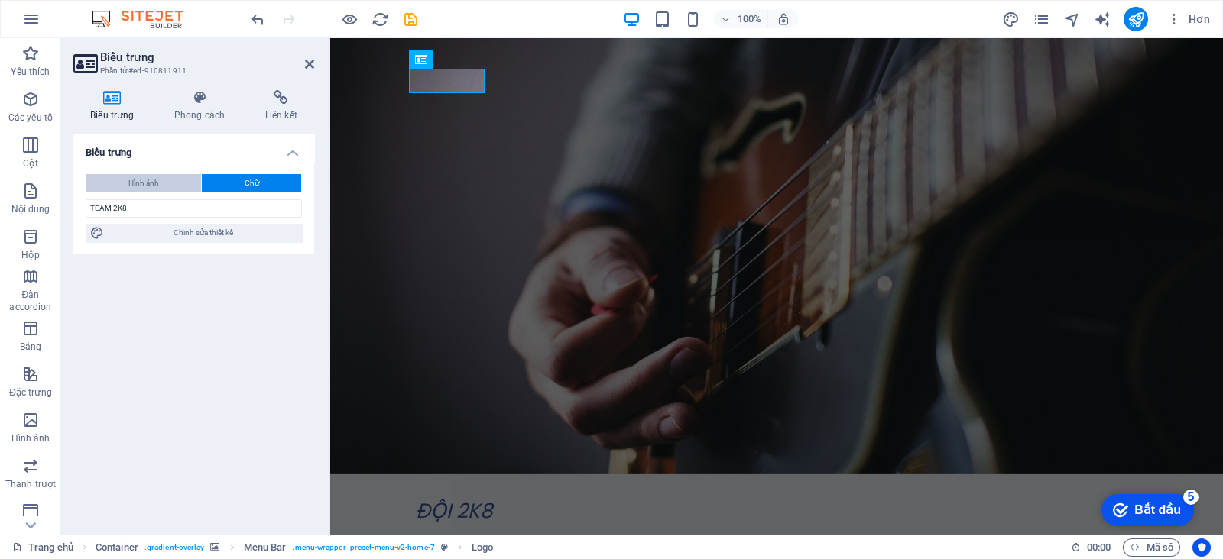
click at [171, 176] on button "Hình ảnh" at bounding box center [143, 183] width 115 height 18
select select "DISABLED_OPTION_VALUE"
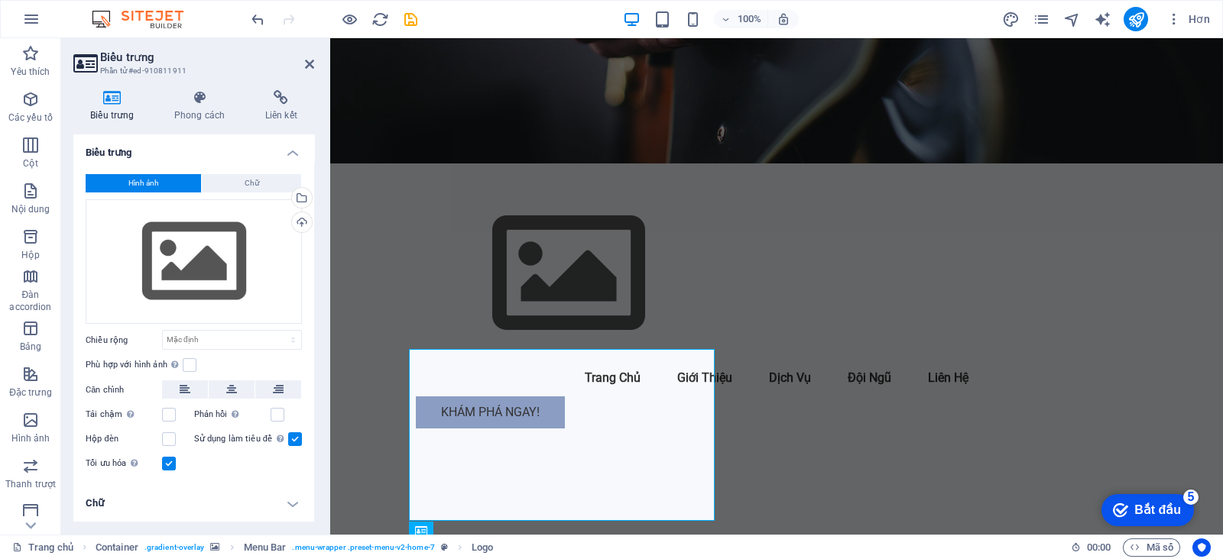
scroll to position [0, 0]
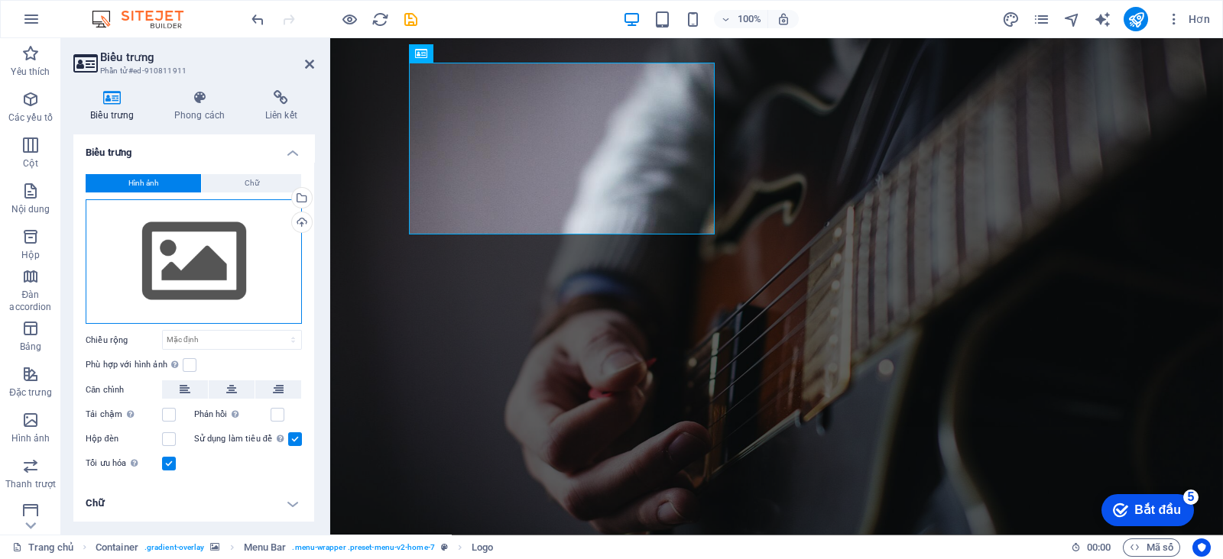
click at [241, 311] on div "Kéo tệp vào đây, nhấp để chọn tệp hoặc chọn tệp từ Tệp hoặc ảnh & video miễn ph…" at bounding box center [194, 261] width 216 height 125
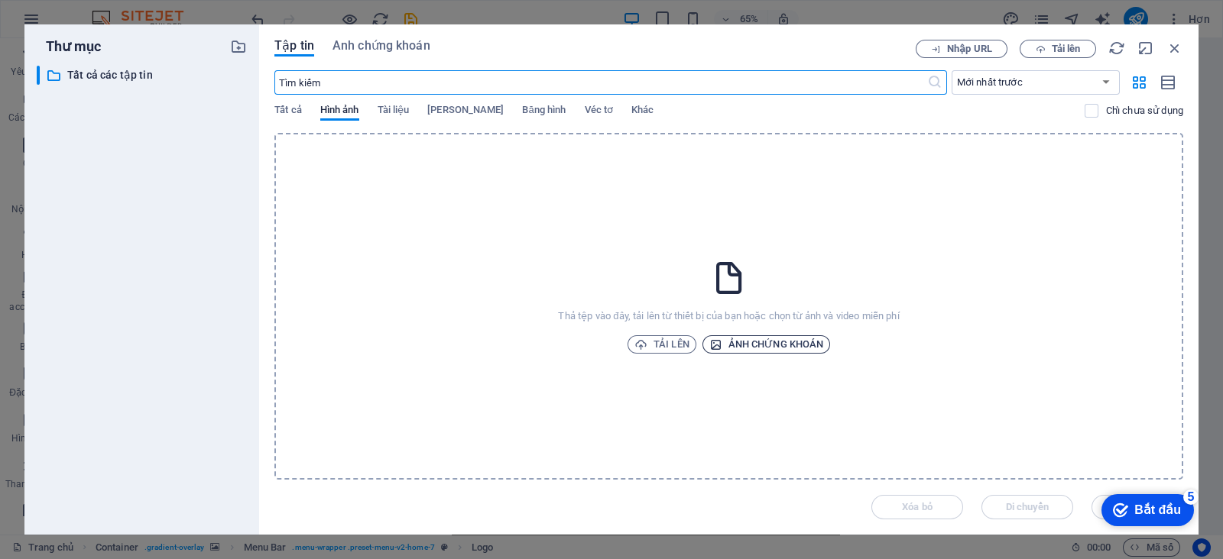
click at [820, 338] on font "Ảnh chứng khoán" at bounding box center [775, 343] width 95 height 11
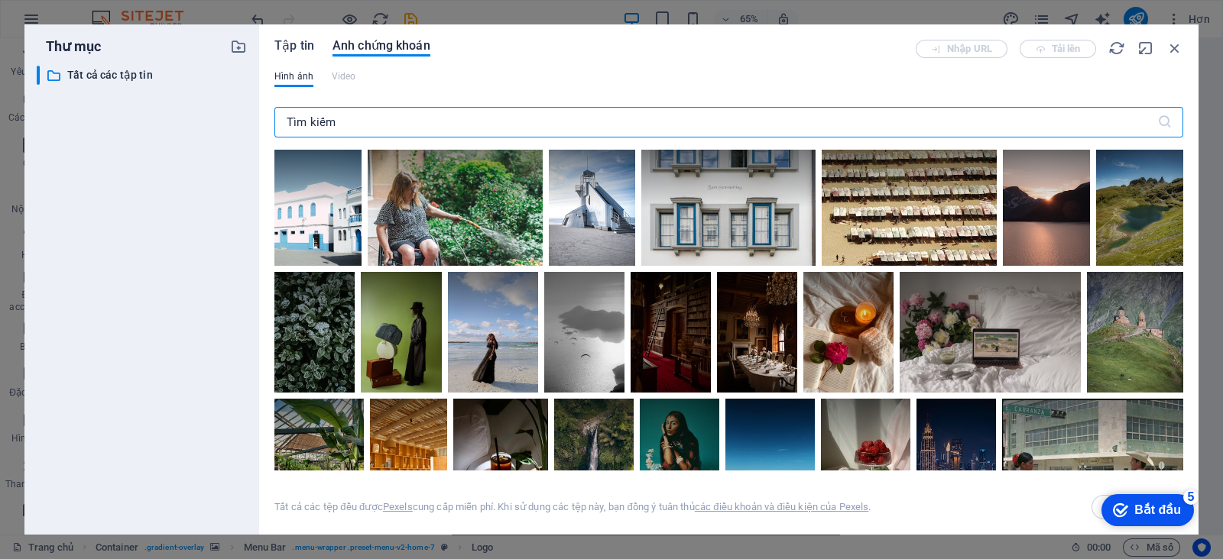
click at [278, 42] on font "Tập tin" at bounding box center [294, 45] width 40 height 15
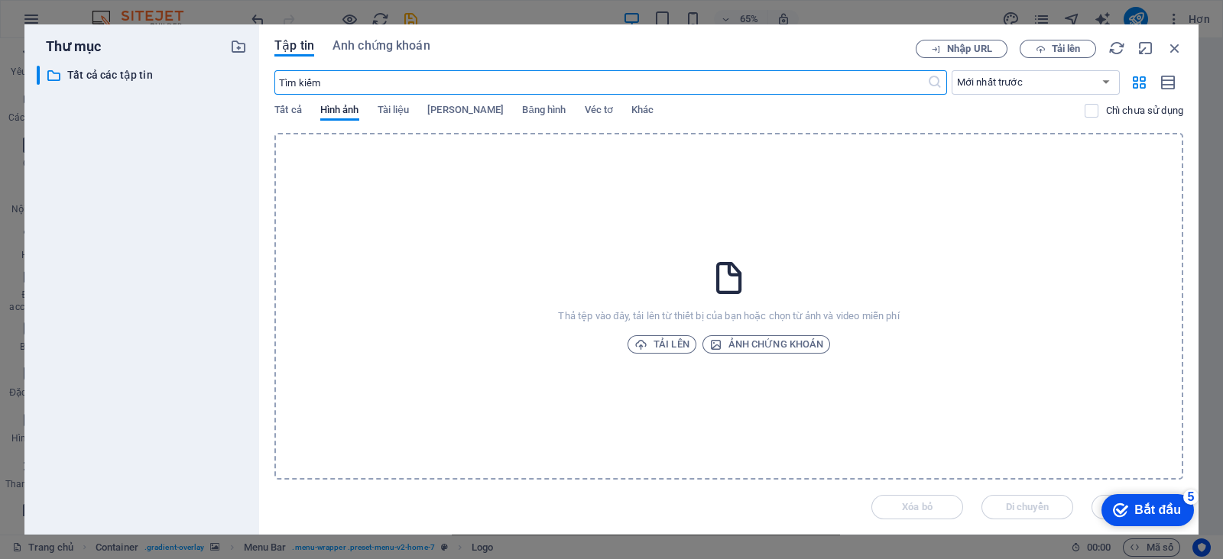
drag, startPoint x: 298, startPoint y: 90, endPoint x: 309, endPoint y: 122, distance: 34.1
click at [306, 115] on div "​ Mới nhất trước Cũ nhất trước Tên (AZ) Tên (ZA) Kích thước (0-9) Kích thước (9…" at bounding box center [728, 101] width 908 height 63
click at [309, 122] on div "Tất cả Hình ảnh Tài liệu Âm thanh Băng hình Véc tơ Khác" at bounding box center [679, 118] width 810 height 29
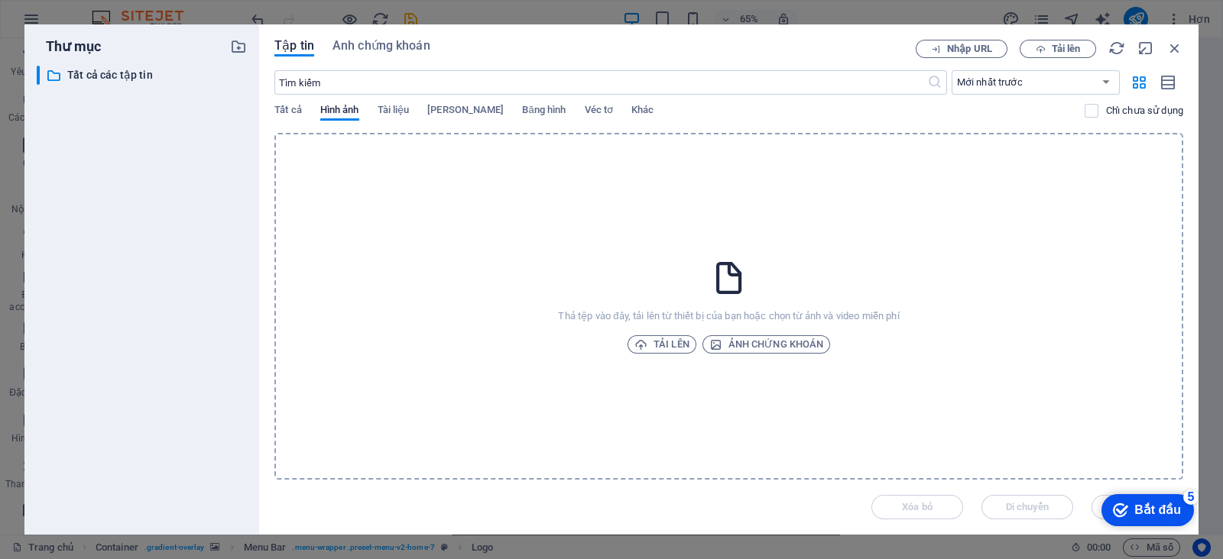
click at [303, 111] on div "Tất cả Hình ảnh Tài liệu Âm thanh Băng hình Véc tơ Khác" at bounding box center [679, 118] width 810 height 29
drag, startPoint x: 431, startPoint y: 123, endPoint x: 386, endPoint y: 107, distance: 47.9
click at [423, 121] on div "Tất cả Hình ảnh Tài liệu Âm thanh Băng hình Véc tơ Khác" at bounding box center [679, 118] width 810 height 29
click at [386, 107] on font "Tài liệu" at bounding box center [393, 109] width 32 height 11
click at [355, 112] on font "Hình ảnh" at bounding box center [339, 109] width 39 height 11
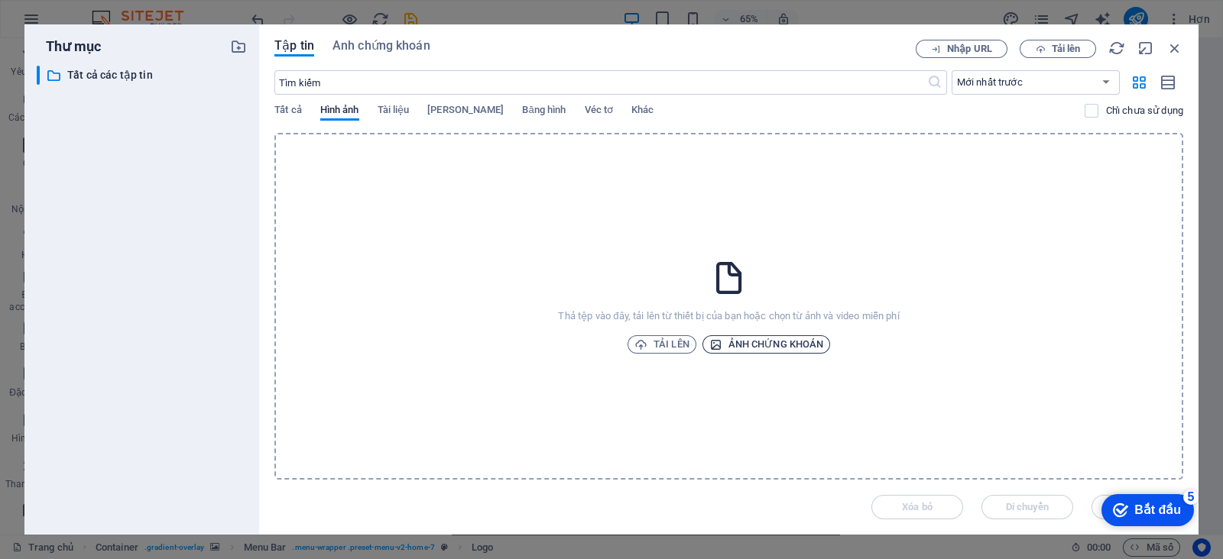
click at [757, 342] on font "Ảnh chứng khoán" at bounding box center [775, 343] width 95 height 11
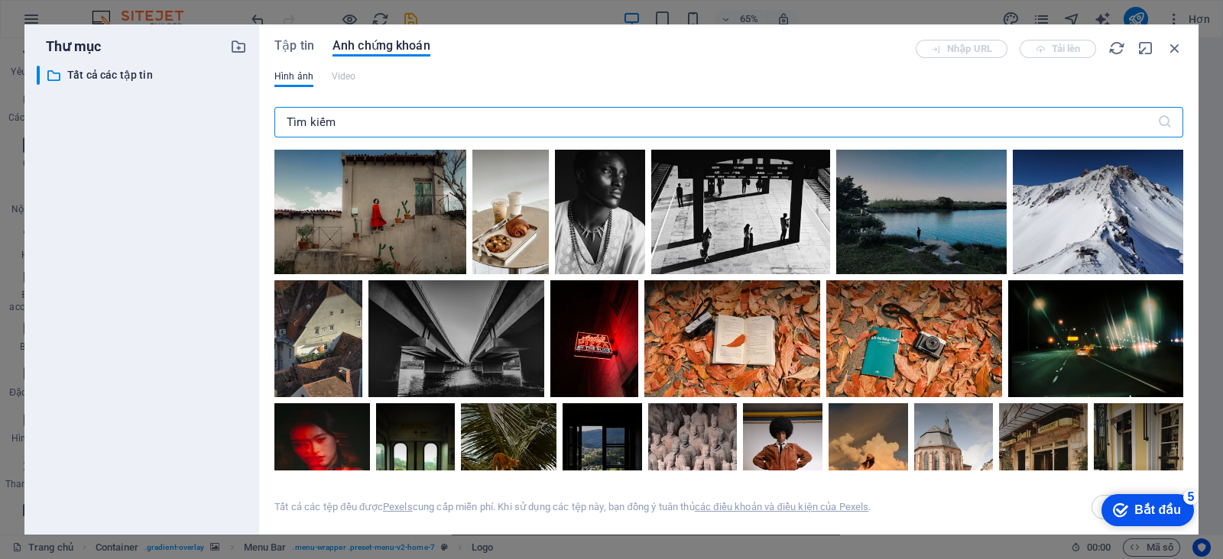
scroll to position [2578, 0]
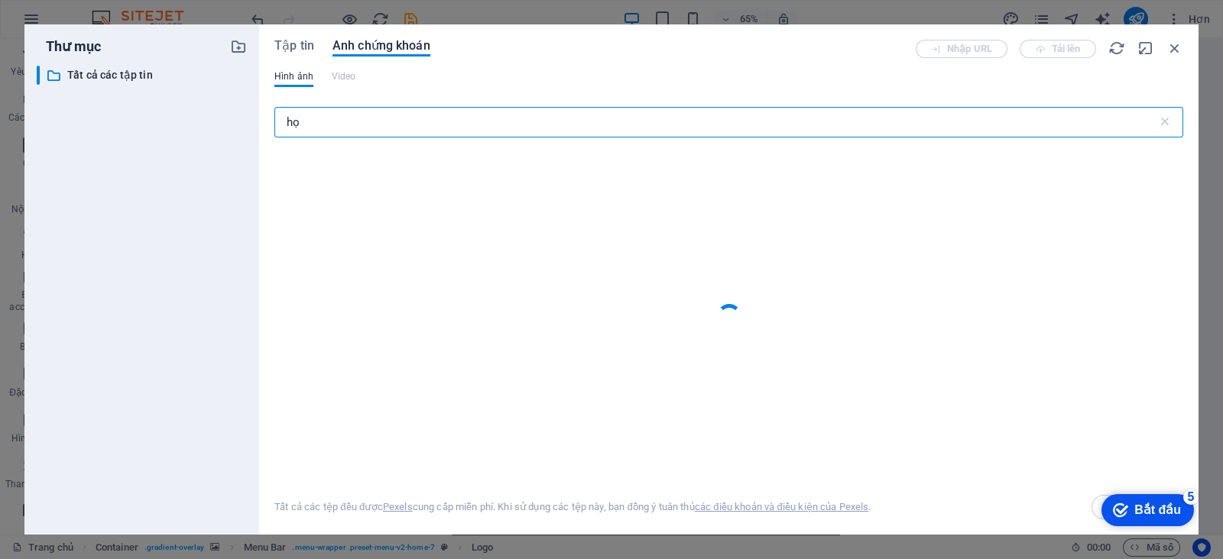
type input "h"
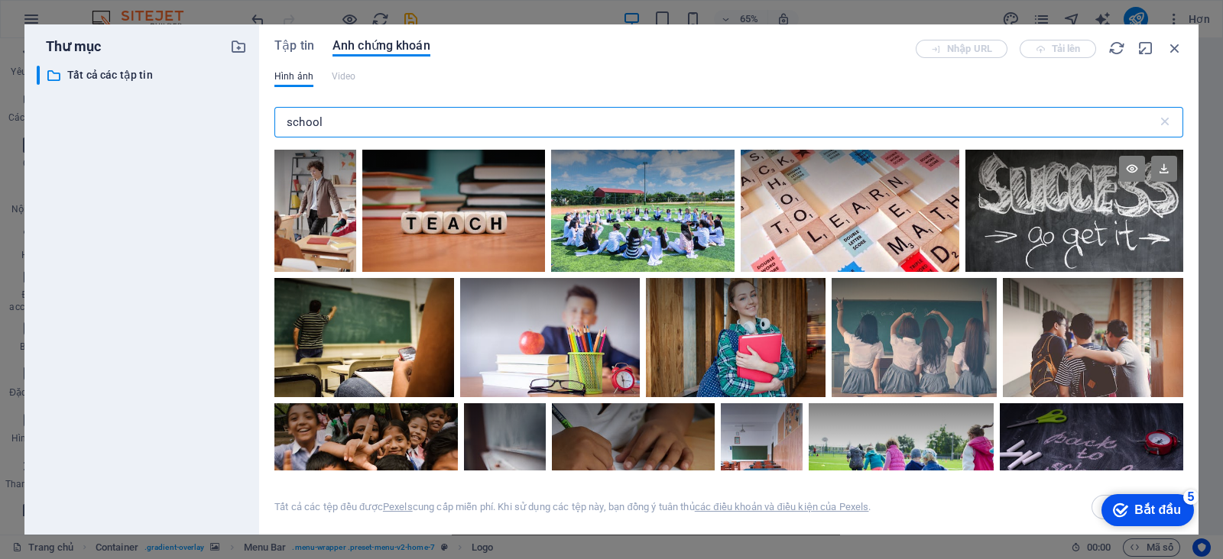
type input "school"
click at [1050, 212] on div at bounding box center [1074, 211] width 218 height 122
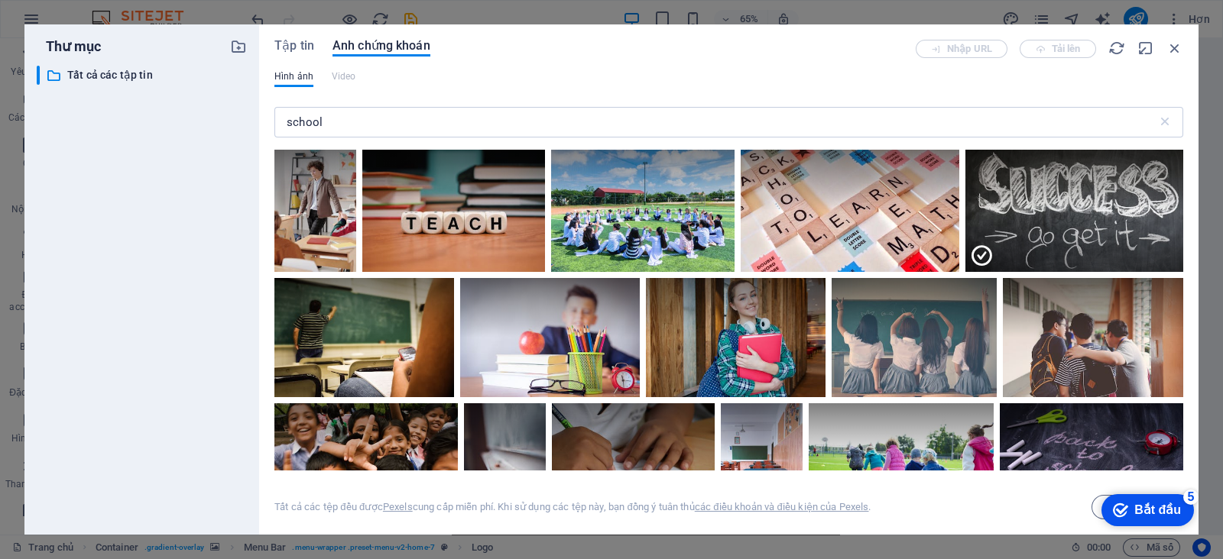
click at [1132, 508] on div "checkmark Bắt đầu 5" at bounding box center [1146, 510] width 68 height 15
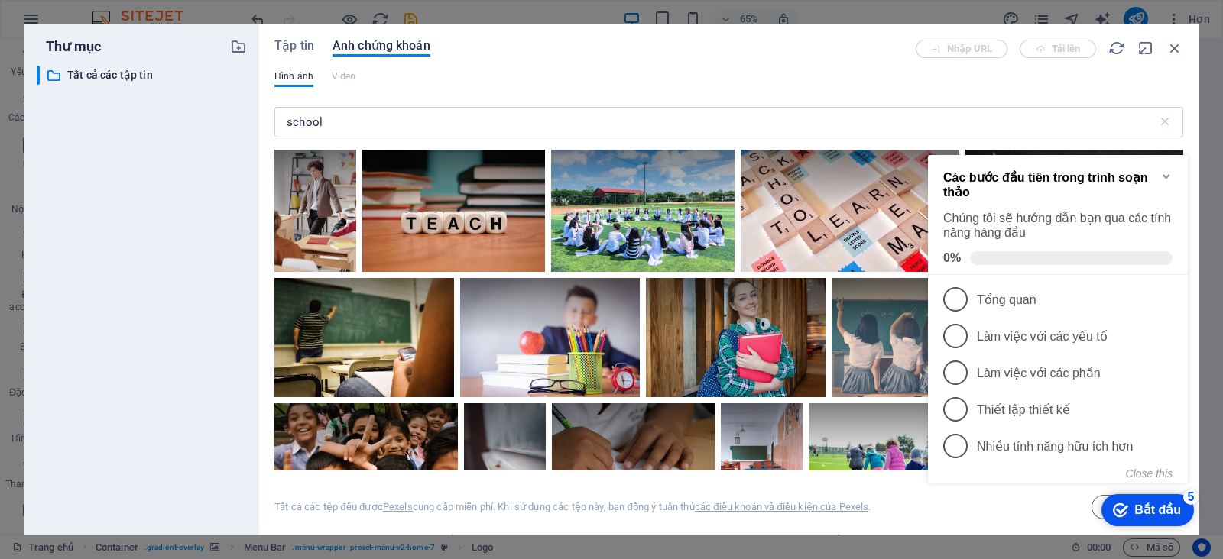
click at [1007, 479] on div "Close this" at bounding box center [1050, 474] width 245 height 12
click at [1092, 511] on div "checkmark Bắt đầu 5 Các bước đầu tiên trong trình soạn thảo Chúng tôi sẽ hướng …" at bounding box center [1060, 336] width 278 height 393
drag, startPoint x: 1093, startPoint y: 510, endPoint x: 1110, endPoint y: 508, distance: 17.6
click at [1094, 508] on div "checkmark Bắt đầu 5 Các bước đầu tiên trong trình soạn thảo Chúng tôi sẽ hướng …" at bounding box center [1060, 336] width 278 height 393
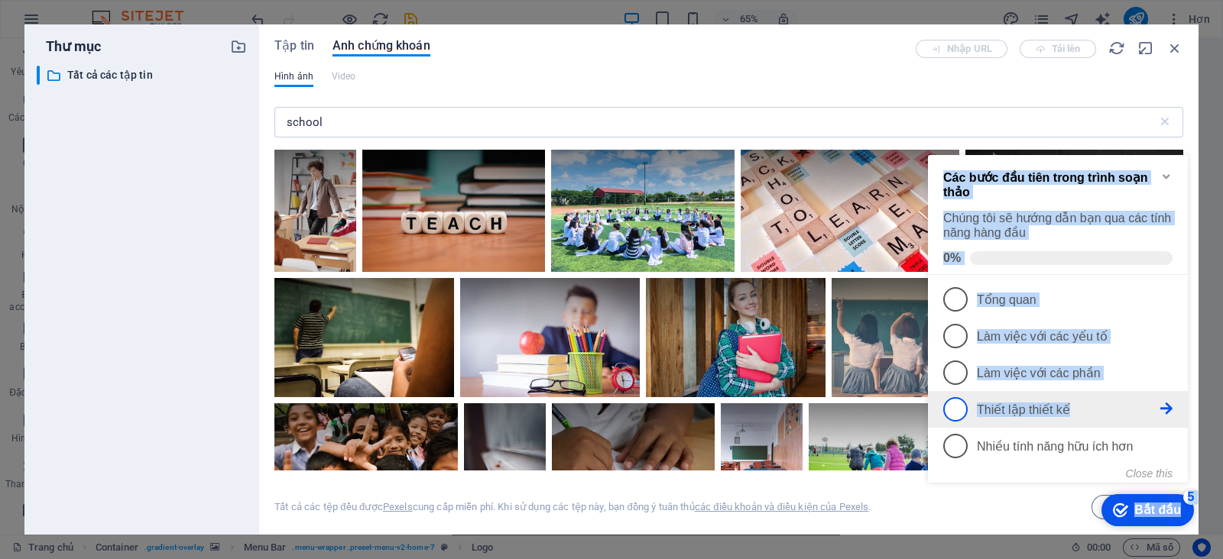
drag, startPoint x: 1129, startPoint y: 508, endPoint x: 1132, endPoint y: 416, distance: 92.5
click at [1132, 416] on div "checkmark Bắt đầu 5 Các bước đầu tiên trong trình soạn thảo Chúng tôi sẽ hướng …" at bounding box center [1060, 336] width 278 height 393
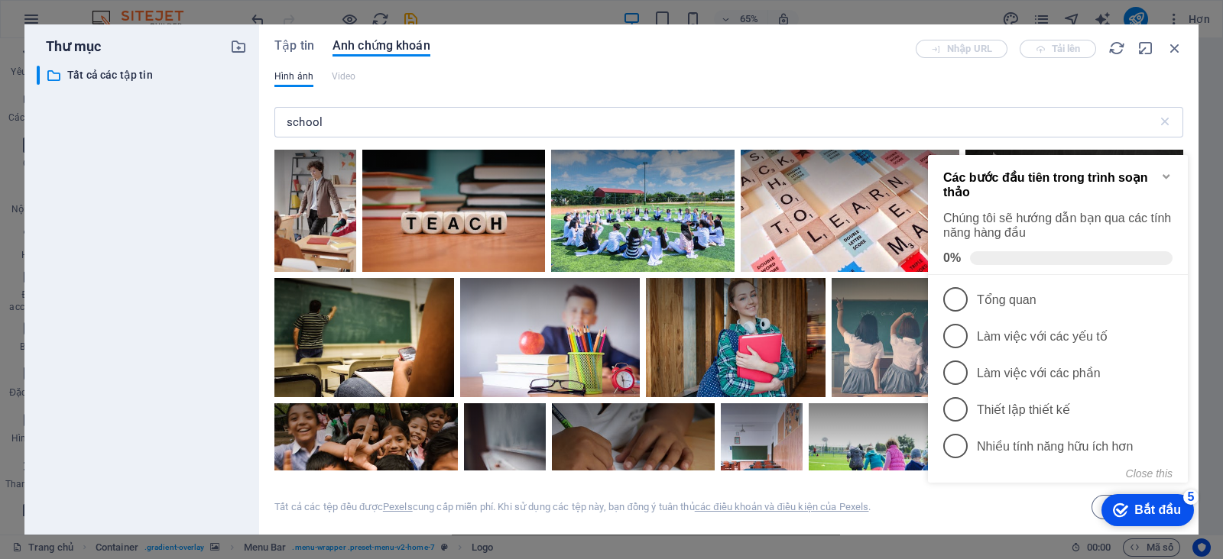
click at [1037, 526] on div "checkmark Bắt đầu 5 Các bước đầu tiên trong trình soạn thảo Chúng tôi sẽ hướng …" at bounding box center [1060, 336] width 278 height 393
click at [1174, 174] on div "Các bước đầu tiên trong trình soạn thảo Chúng tôi sẽ hướng dẫn bạn qua các tính…" at bounding box center [1058, 215] width 260 height 120
click at [1168, 176] on icon "Minimize checklist" at bounding box center [1166, 176] width 12 height 12
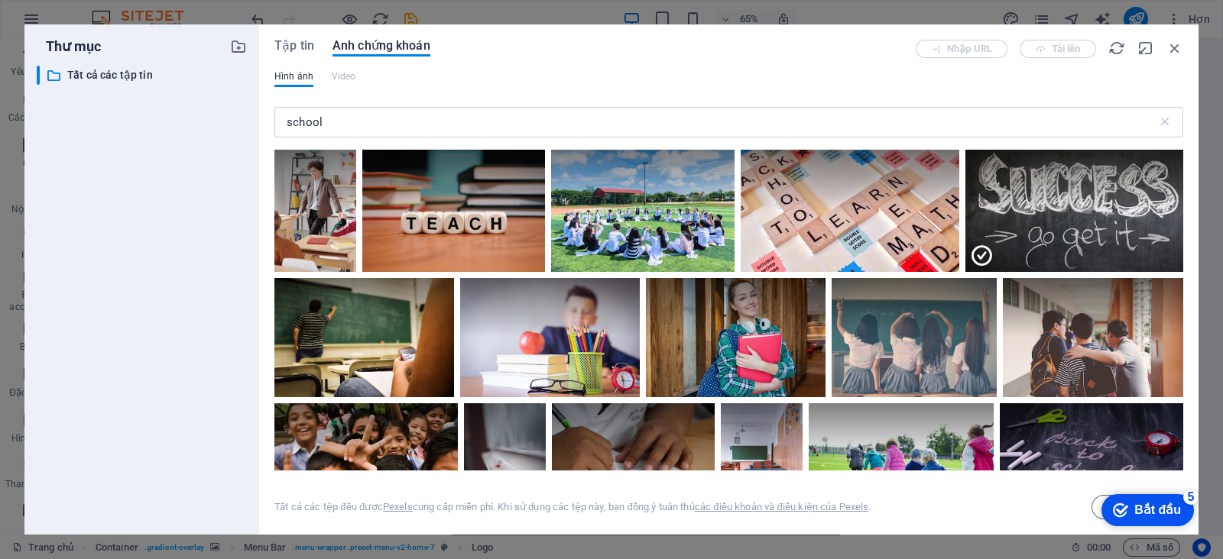
drag, startPoint x: 1326, startPoint y: 848, endPoint x: 1103, endPoint y: 506, distance: 408.6
click at [1200, 533] on div "checkmark Bắt đầu 5 Các bước đầu tiên trong trình soạn thảo Chúng tôi sẽ hướng …" at bounding box center [1147, 510] width 105 height 46
drag, startPoint x: 2187, startPoint y: 1000, endPoint x: 1095, endPoint y: 510, distance: 1196.7
click at [1095, 510] on div "checkmark Bắt đầu 5 Các bước đầu tiên trong trình soạn thảo Chúng tôi sẽ hướng …" at bounding box center [1147, 510] width 105 height 46
click at [1093, 507] on div "Tất cả các tệp đều được Pexels cung cấp miễn phí. Khi sử dụng các tệp này, bạn …" at bounding box center [728, 495] width 908 height 49
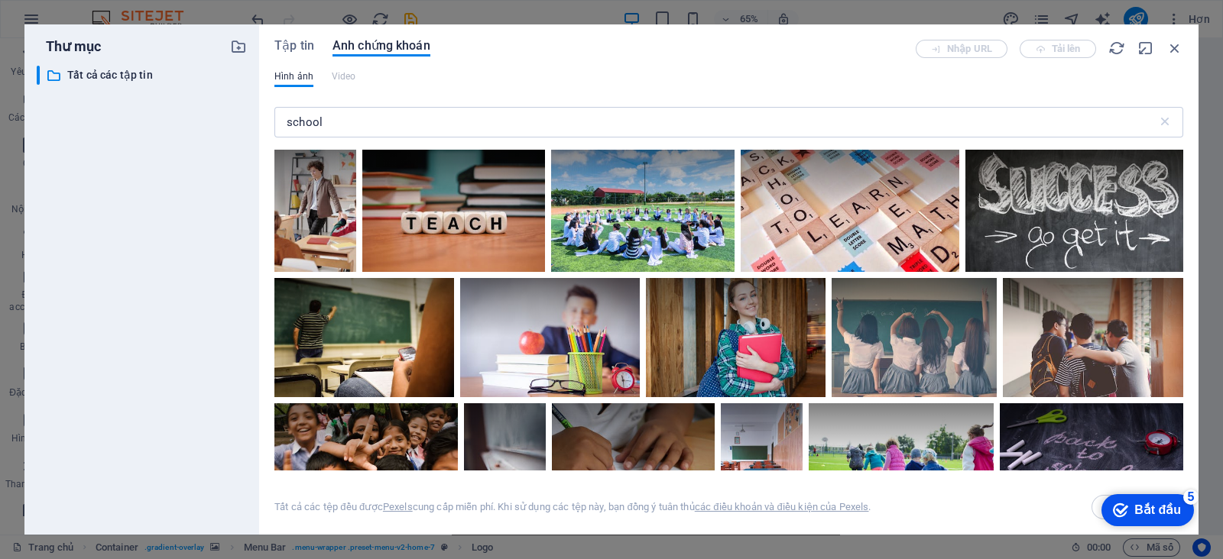
click at [1093, 506] on span "Chèn" at bounding box center [1137, 507] width 92 height 24
click at [1182, 41] on icon "button" at bounding box center [1174, 48] width 17 height 17
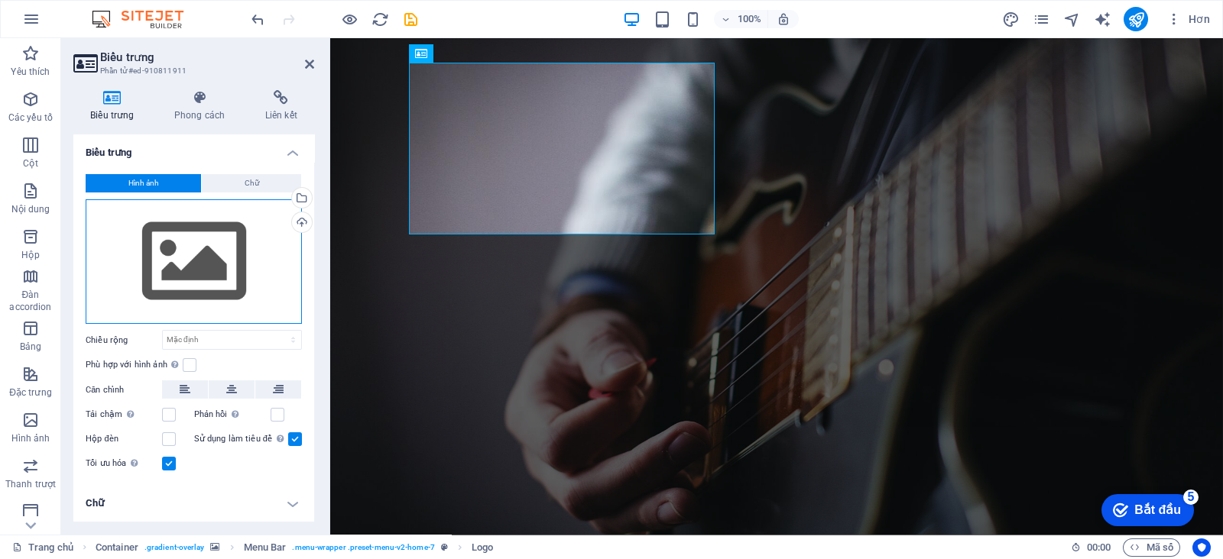
click at [274, 241] on div "Kéo tệp vào đây, nhấp để chọn tệp hoặc chọn tệp từ Tệp hoặc ảnh & video miễn ph…" at bounding box center [194, 261] width 216 height 125
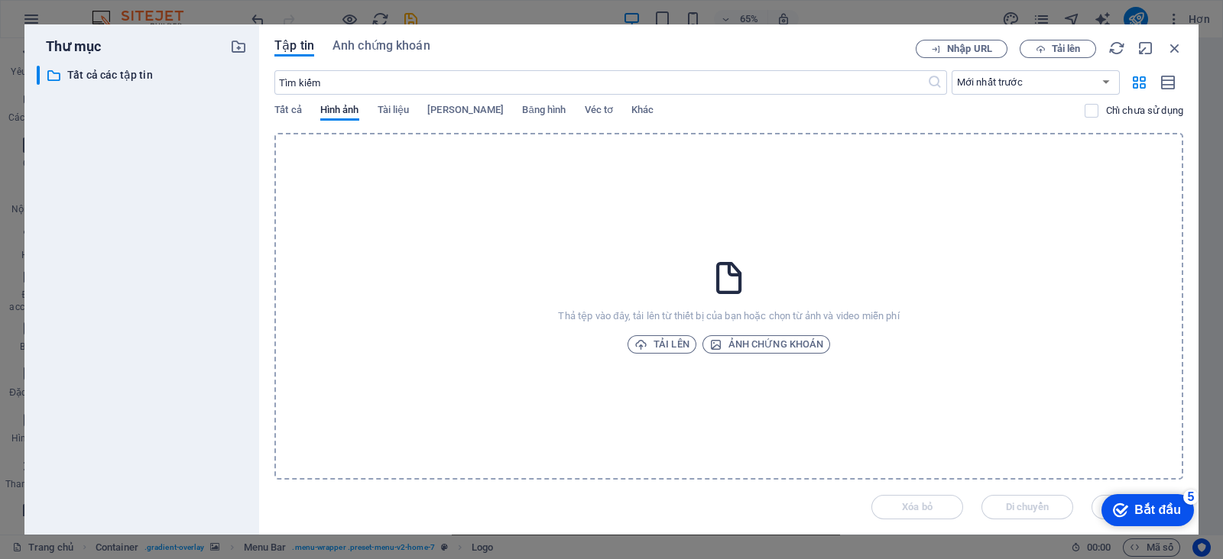
drag, startPoint x: 739, startPoint y: 360, endPoint x: 745, endPoint y: 351, distance: 11.0
click at [743, 354] on div "Thả tệp vào đây, tải lên từ thiết bị của bạn hoặc chọn từ ảnh và video miễn phí…" at bounding box center [728, 306] width 908 height 347
click at [768, 342] on font "Ảnh chứng khoán" at bounding box center [775, 343] width 95 height 11
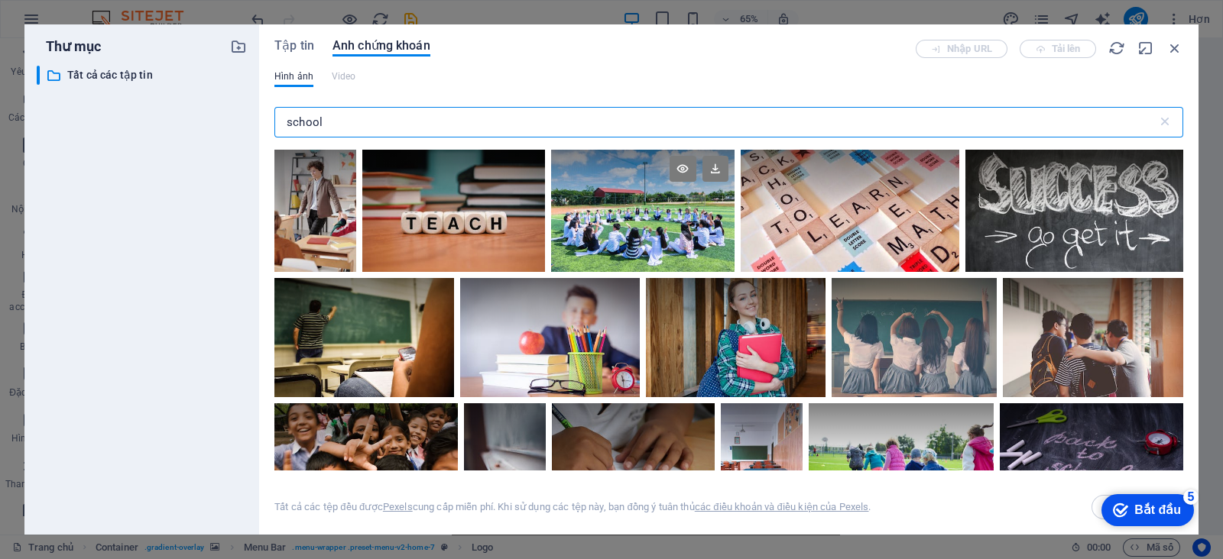
click at [683, 230] on div at bounding box center [642, 211] width 183 height 122
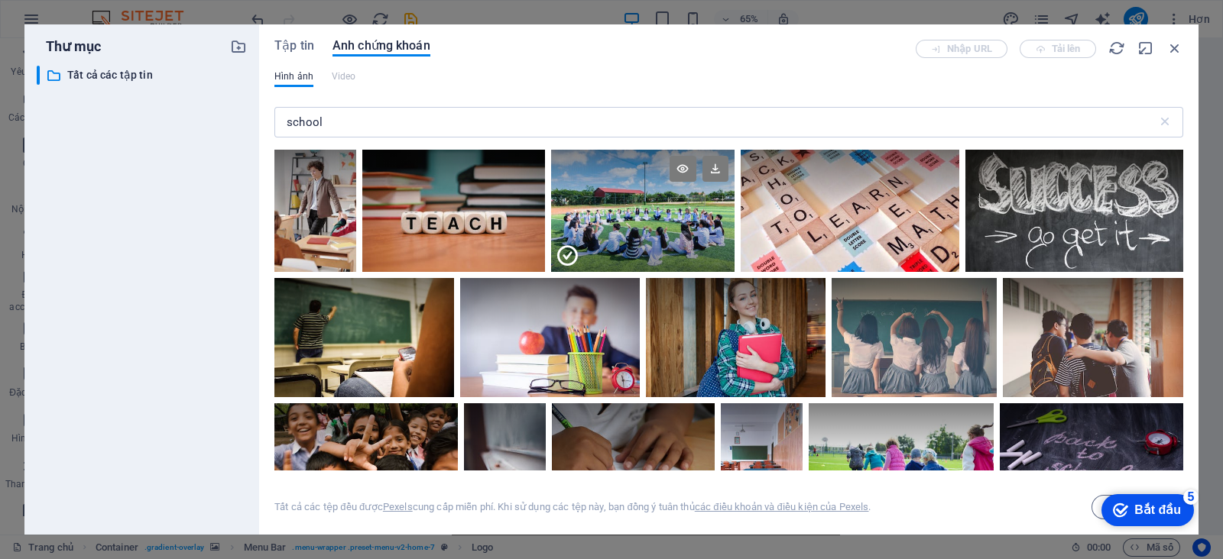
click at [615, 199] on div at bounding box center [642, 180] width 183 height 61
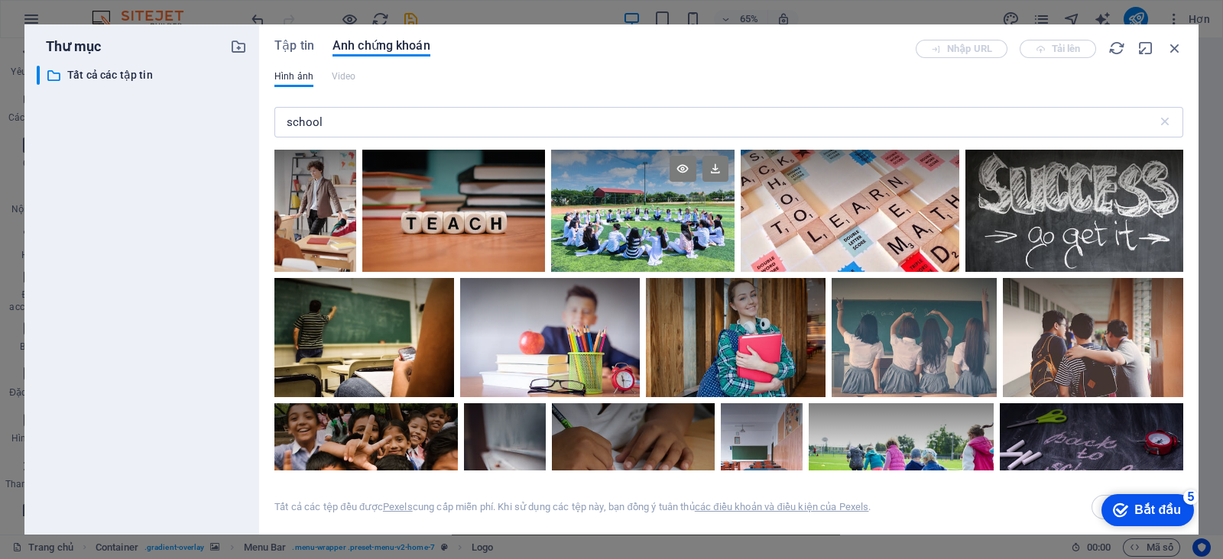
click at [615, 199] on div at bounding box center [642, 180] width 183 height 61
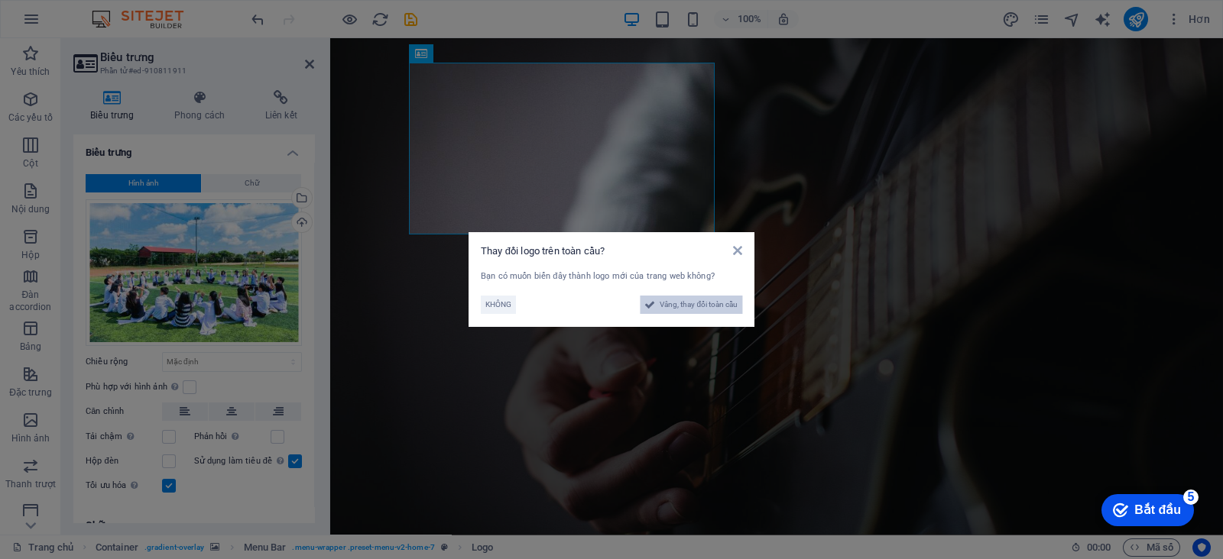
click at [691, 311] on span "Vâng, thay đổi toàn cầu" at bounding box center [698, 305] width 78 height 18
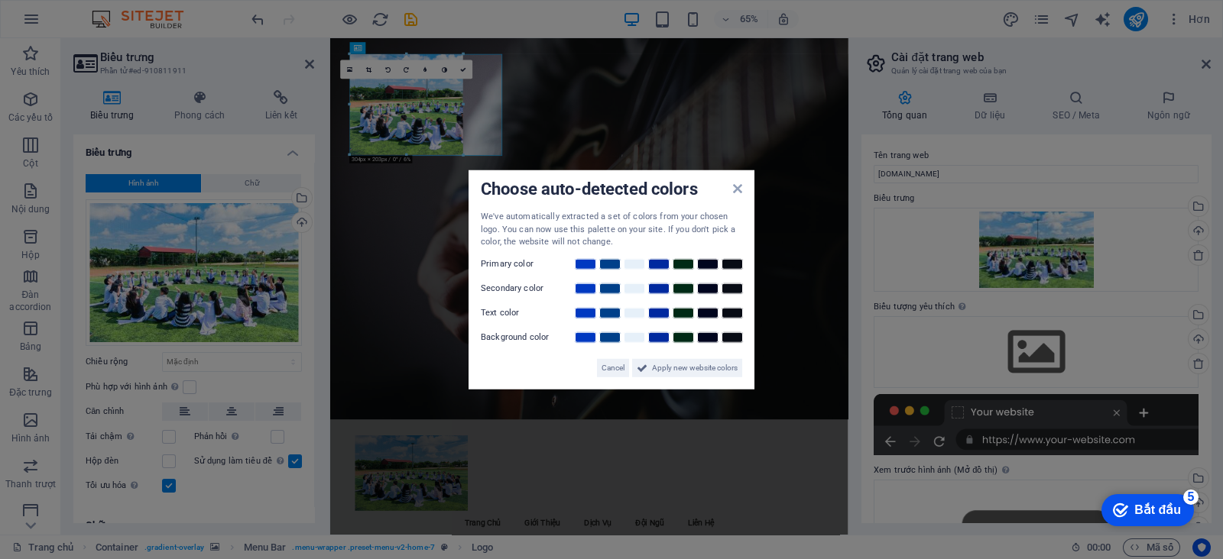
drag, startPoint x: 821, startPoint y: 368, endPoint x: 267, endPoint y: 2, distance: 663.9
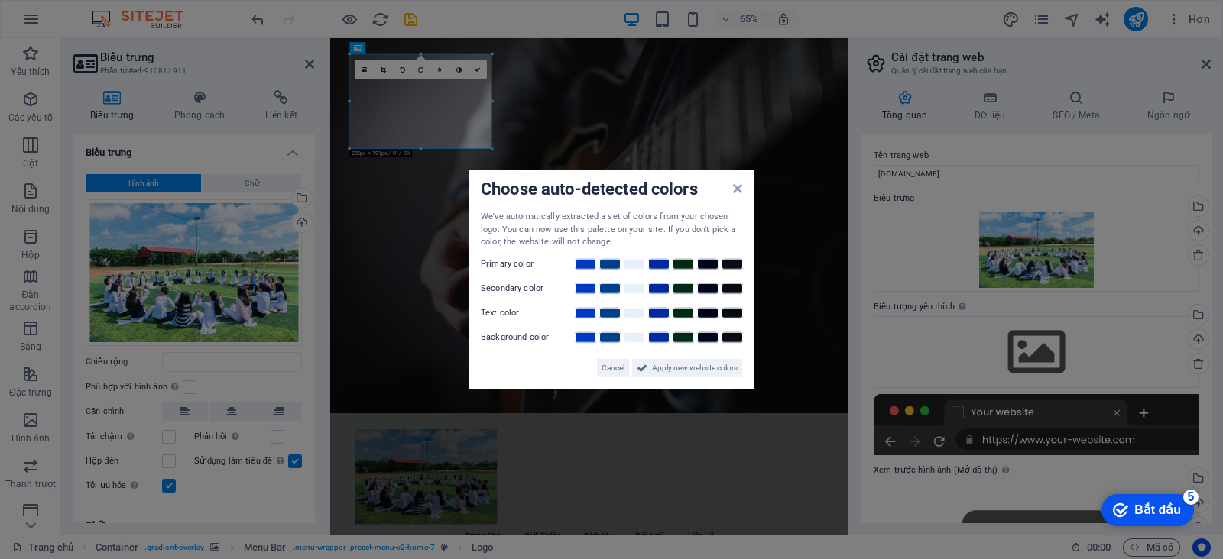
type input "286"
select select "px"
